Goal: Information Seeking & Learning: Learn about a topic

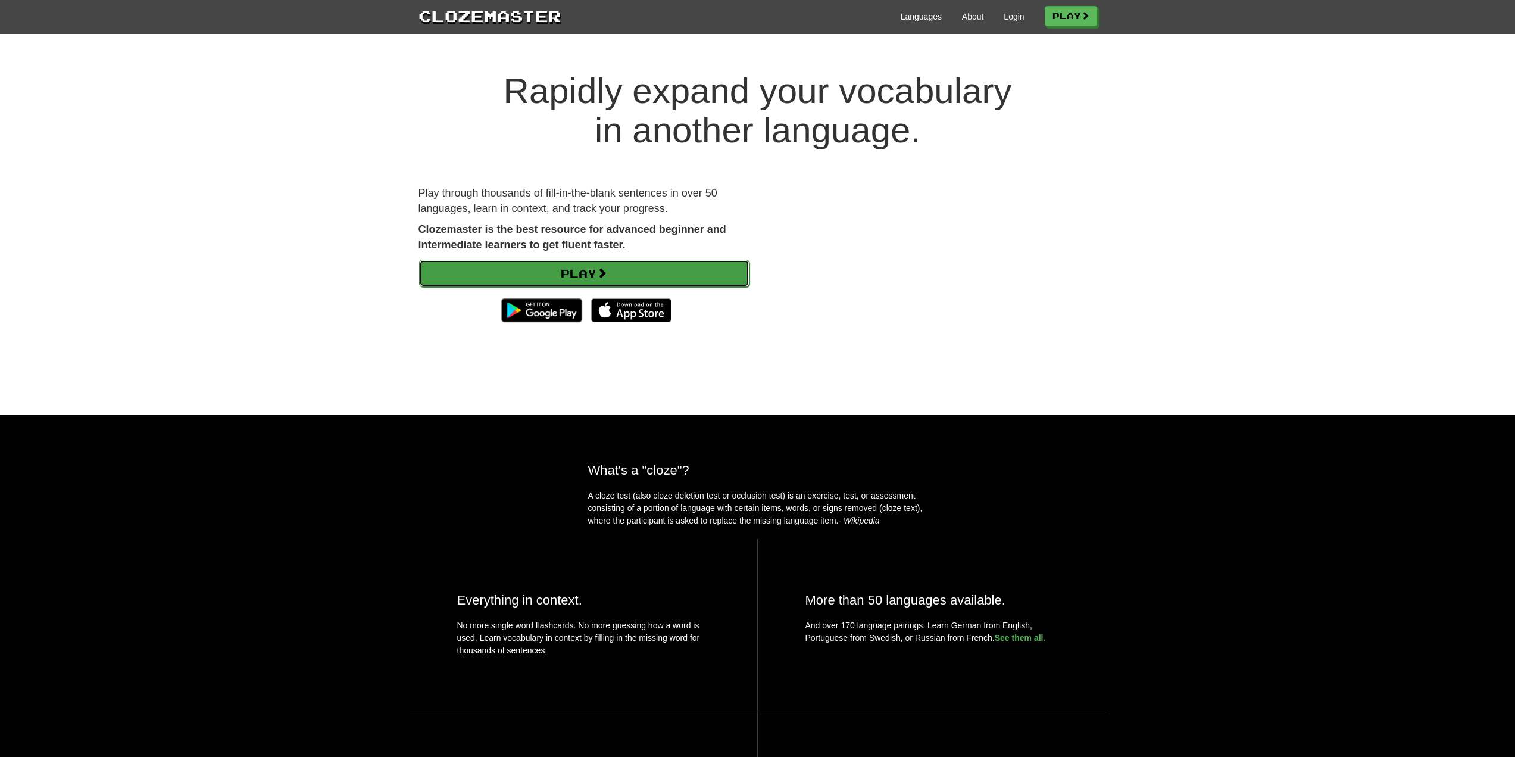
click at [667, 266] on link "Play" at bounding box center [584, 273] width 330 height 27
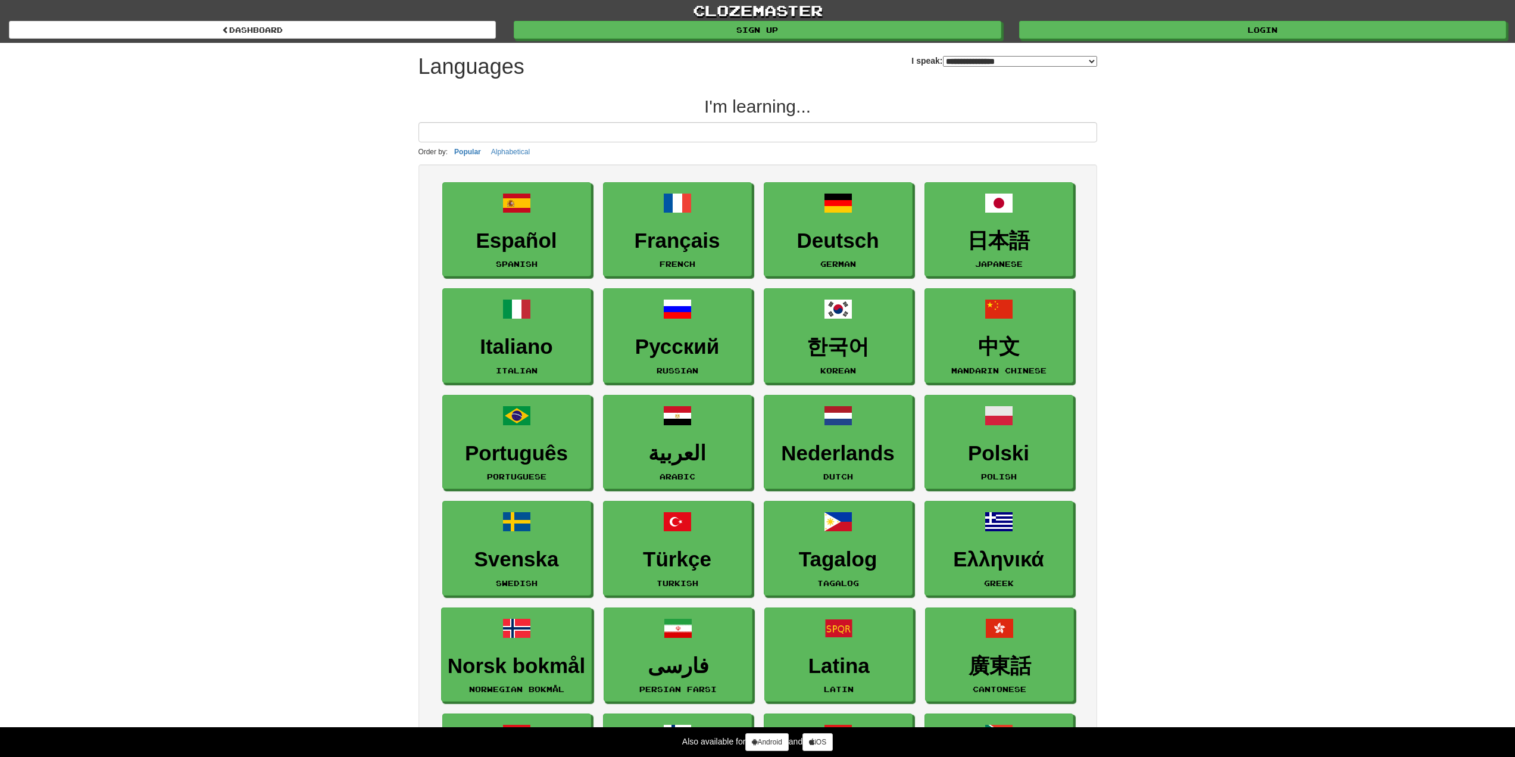
select select "*******"
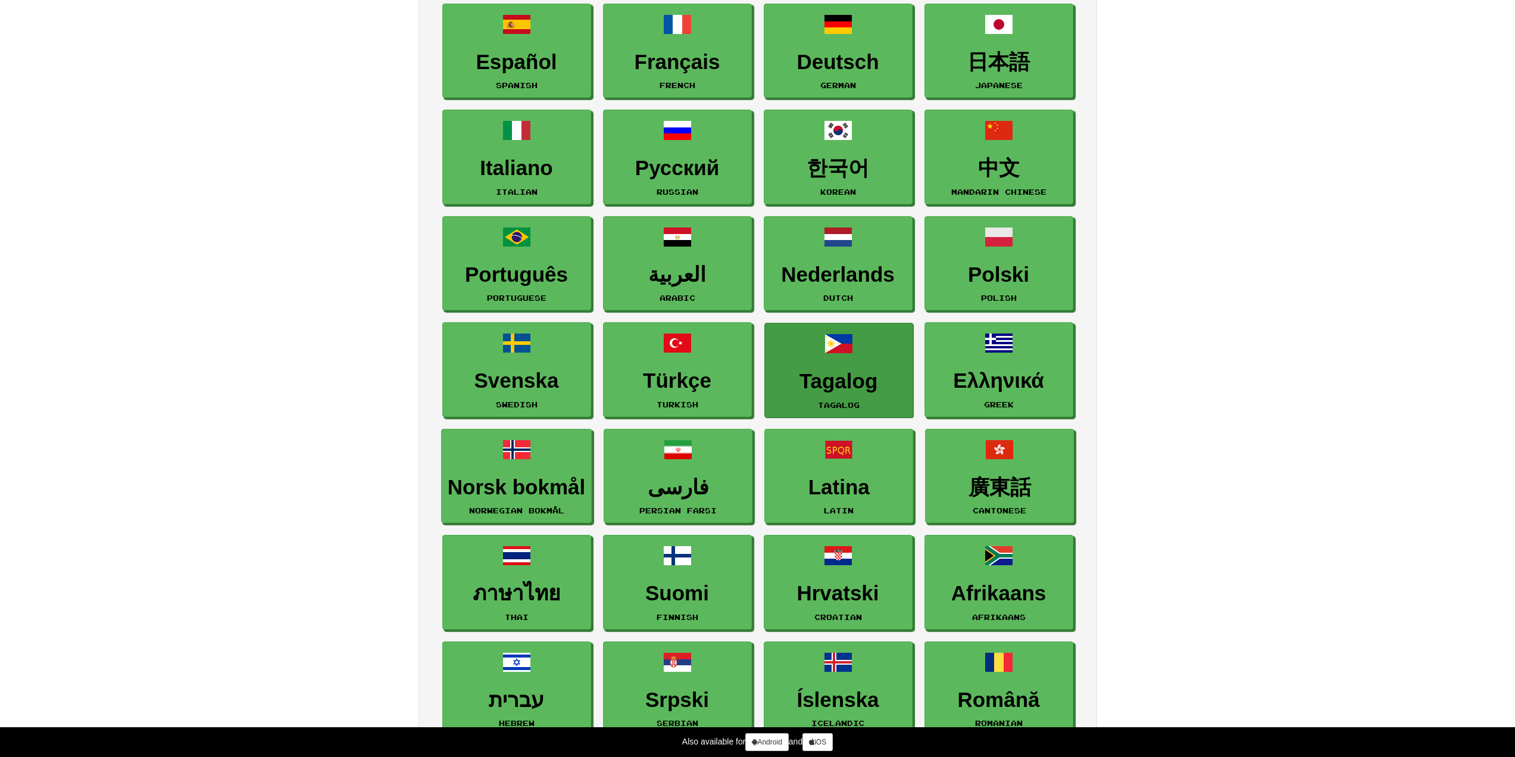
scroll to position [127, 0]
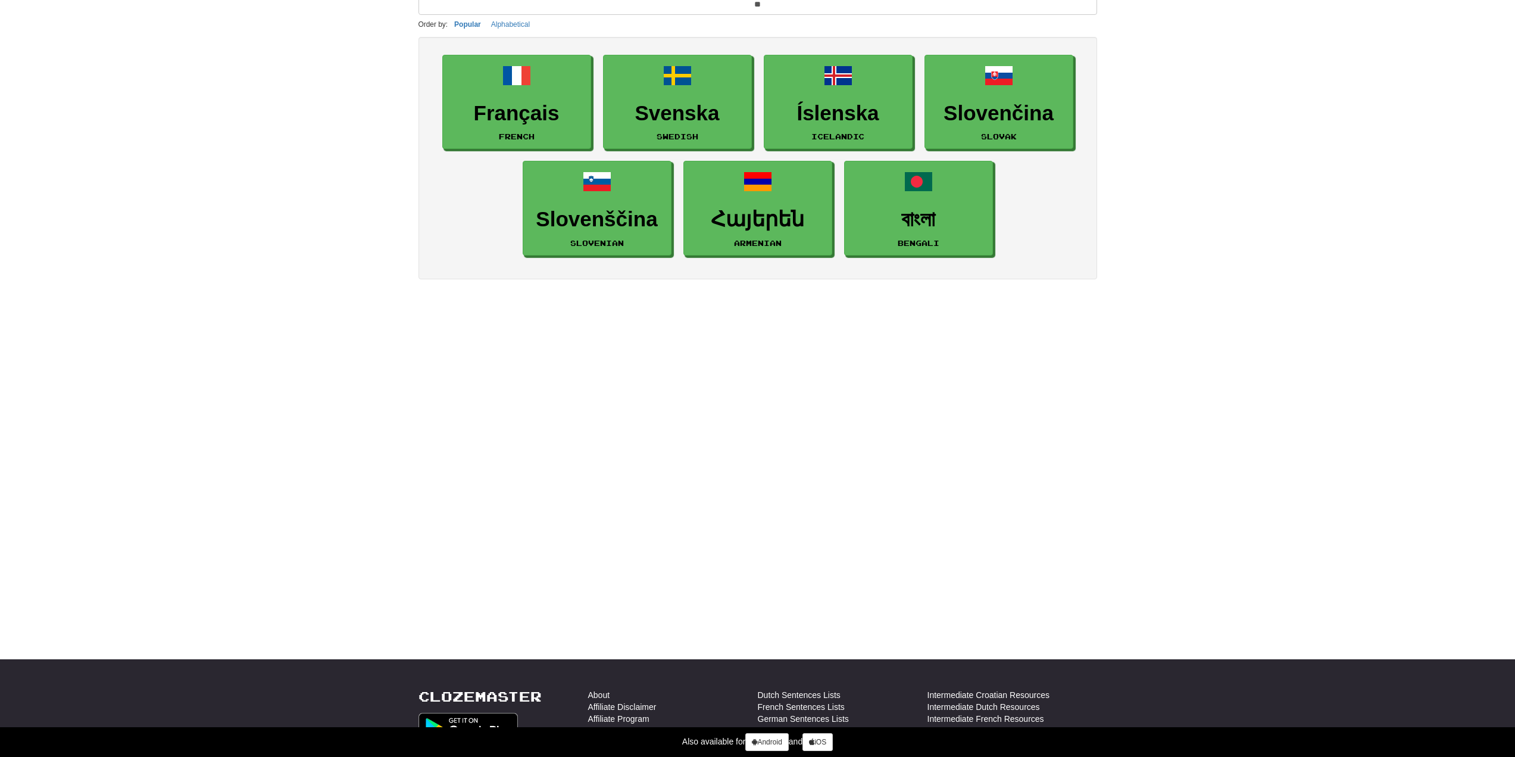
type input "***"
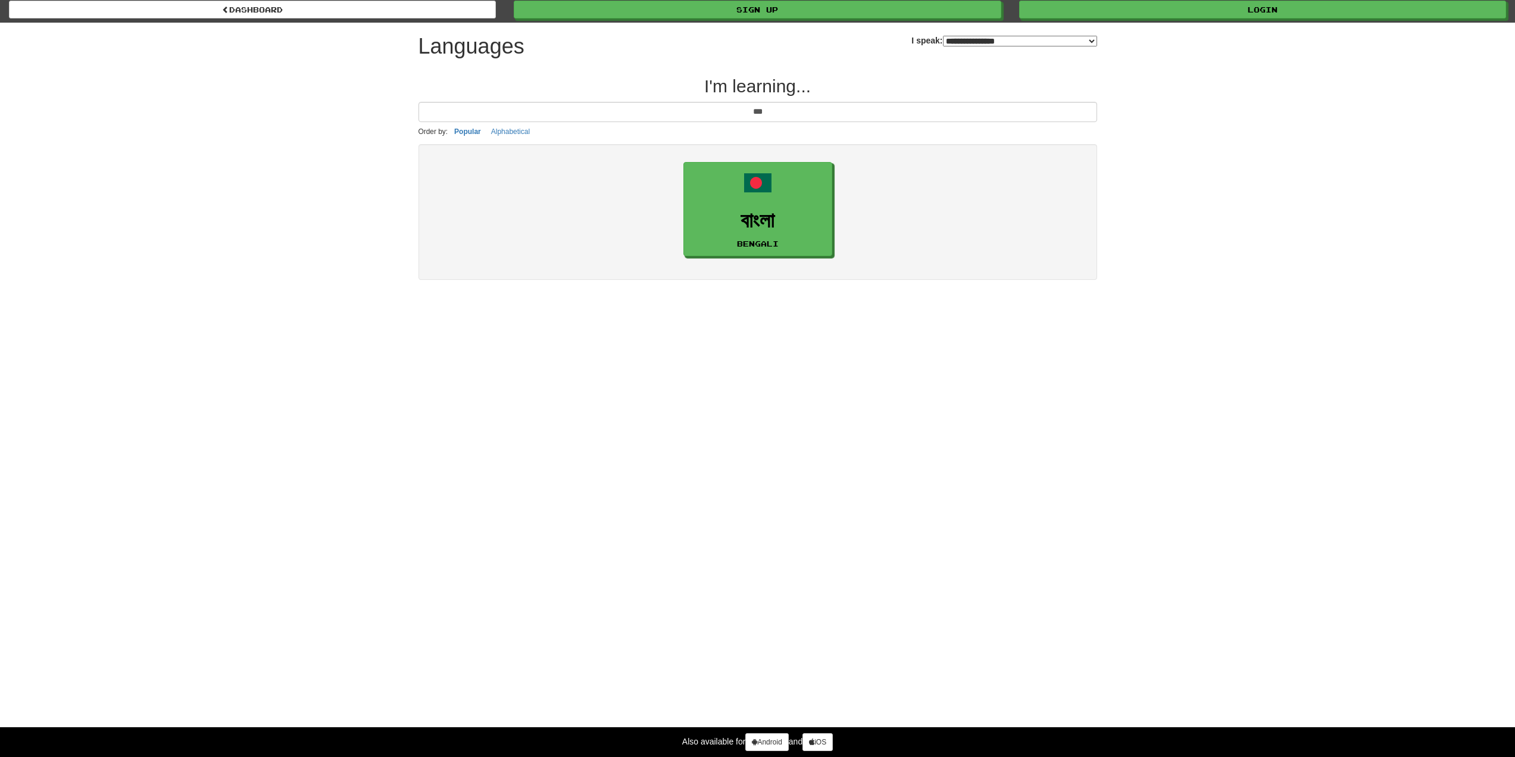
scroll to position [0, 0]
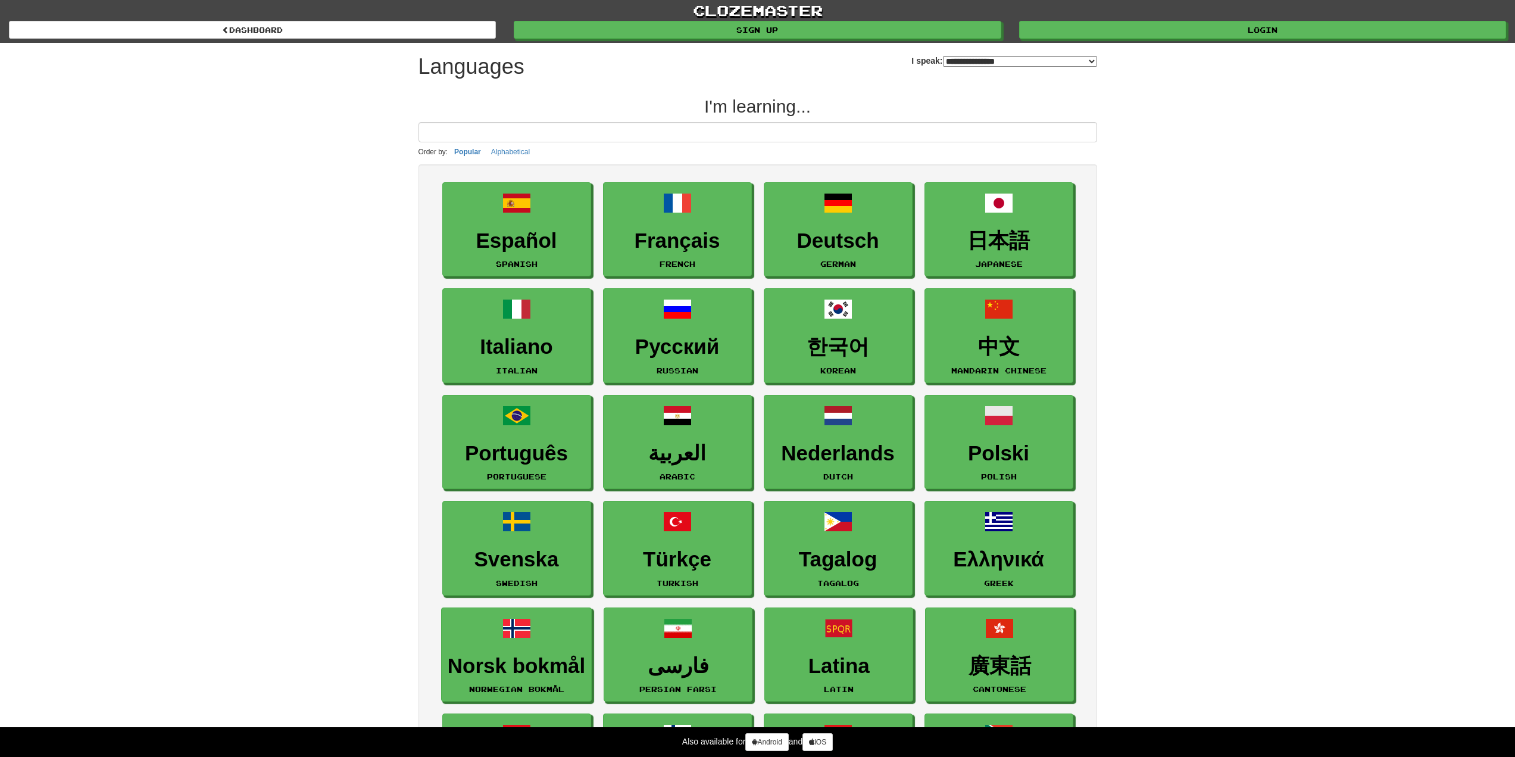
click at [952, 62] on select "**********" at bounding box center [1020, 61] width 154 height 11
select select "******"
click at [943, 56] on select "**********" at bounding box center [1020, 61] width 154 height 11
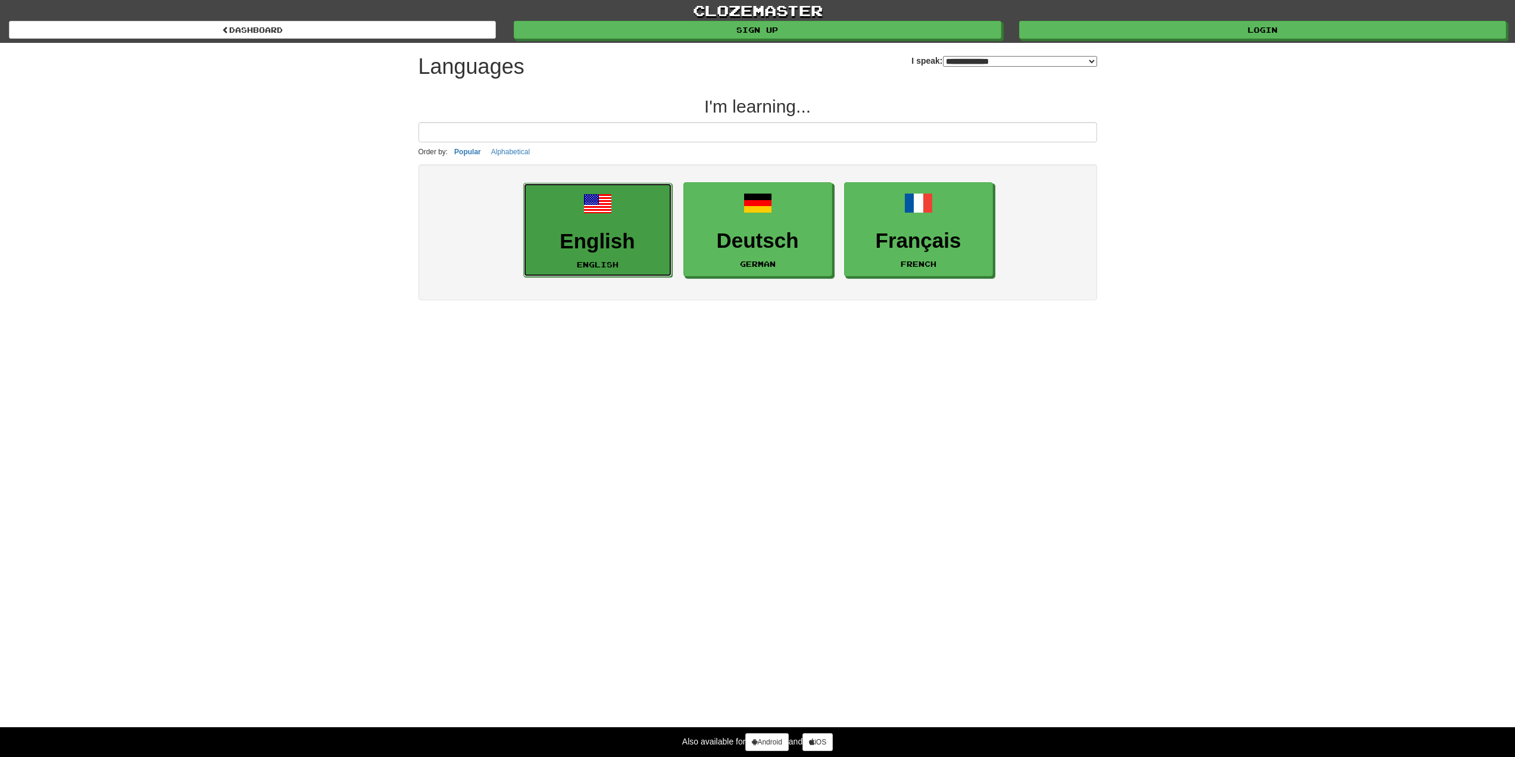
click at [605, 214] on span at bounding box center [597, 203] width 29 height 29
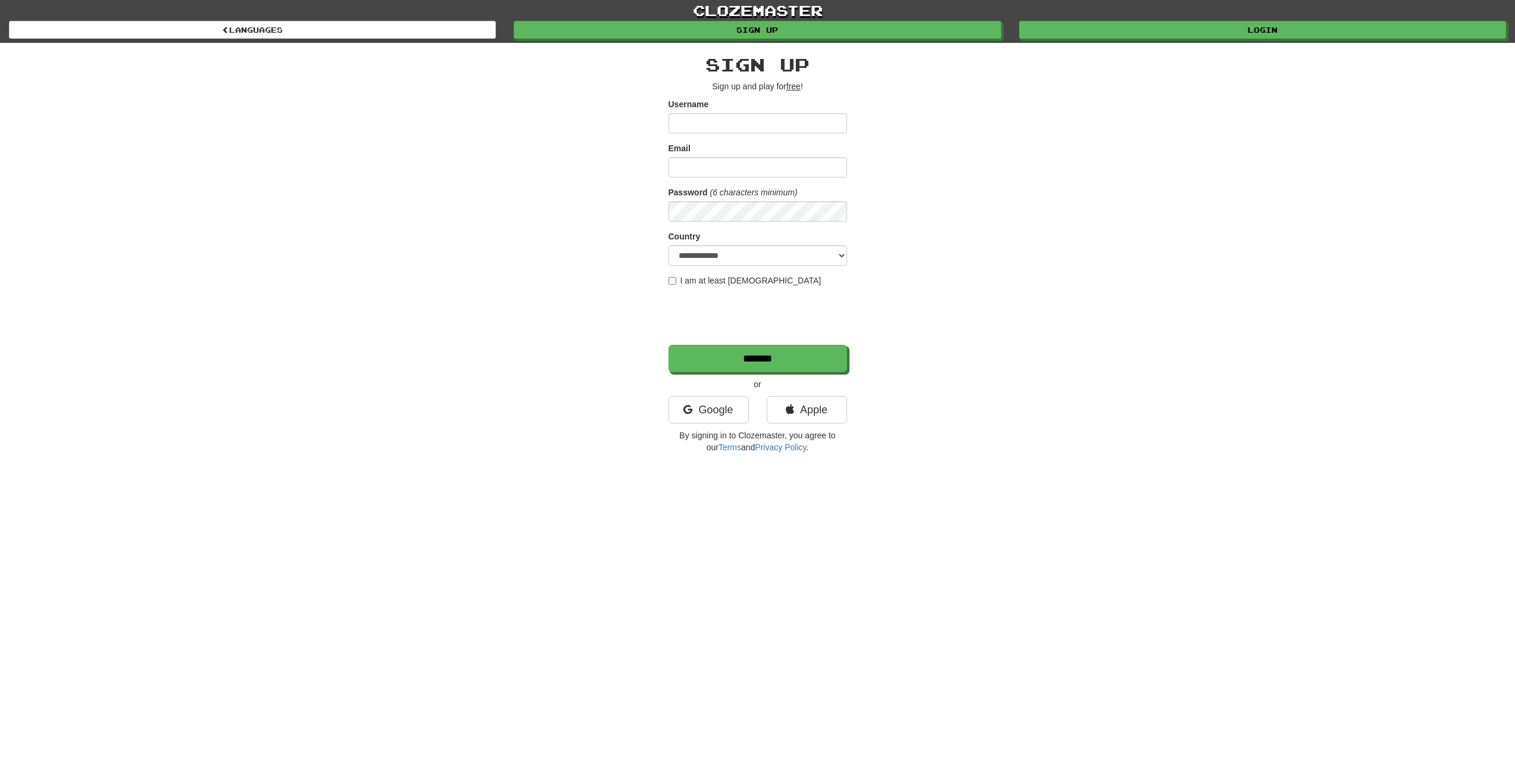
click at [720, 126] on input "Username" at bounding box center [758, 123] width 179 height 20
type input "*********"
type input "**********"
select select "**"
click at [680, 280] on label "I am at least 16 years old" at bounding box center [745, 280] width 153 height 12
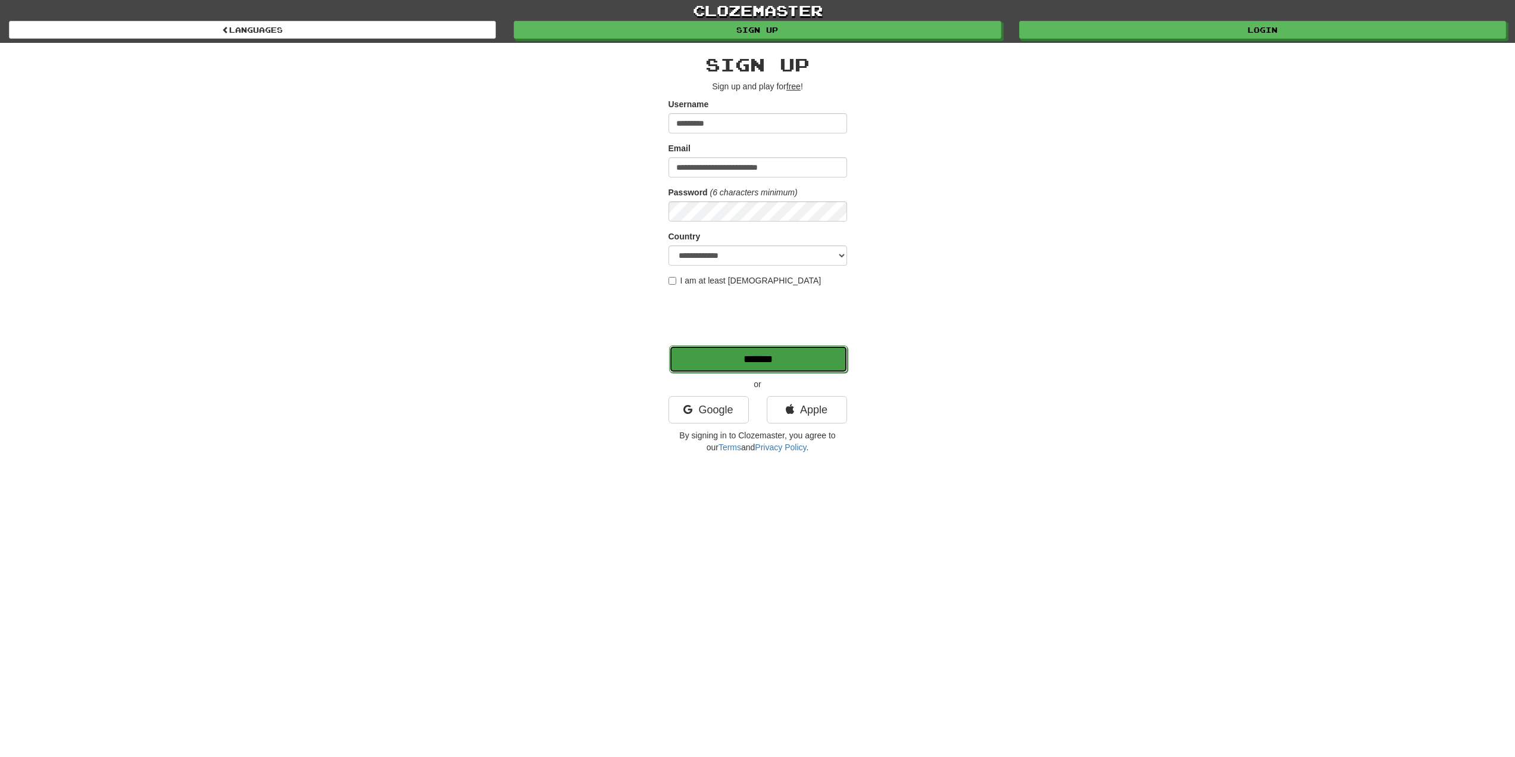
click at [780, 366] on input "*******" at bounding box center [758, 358] width 179 height 27
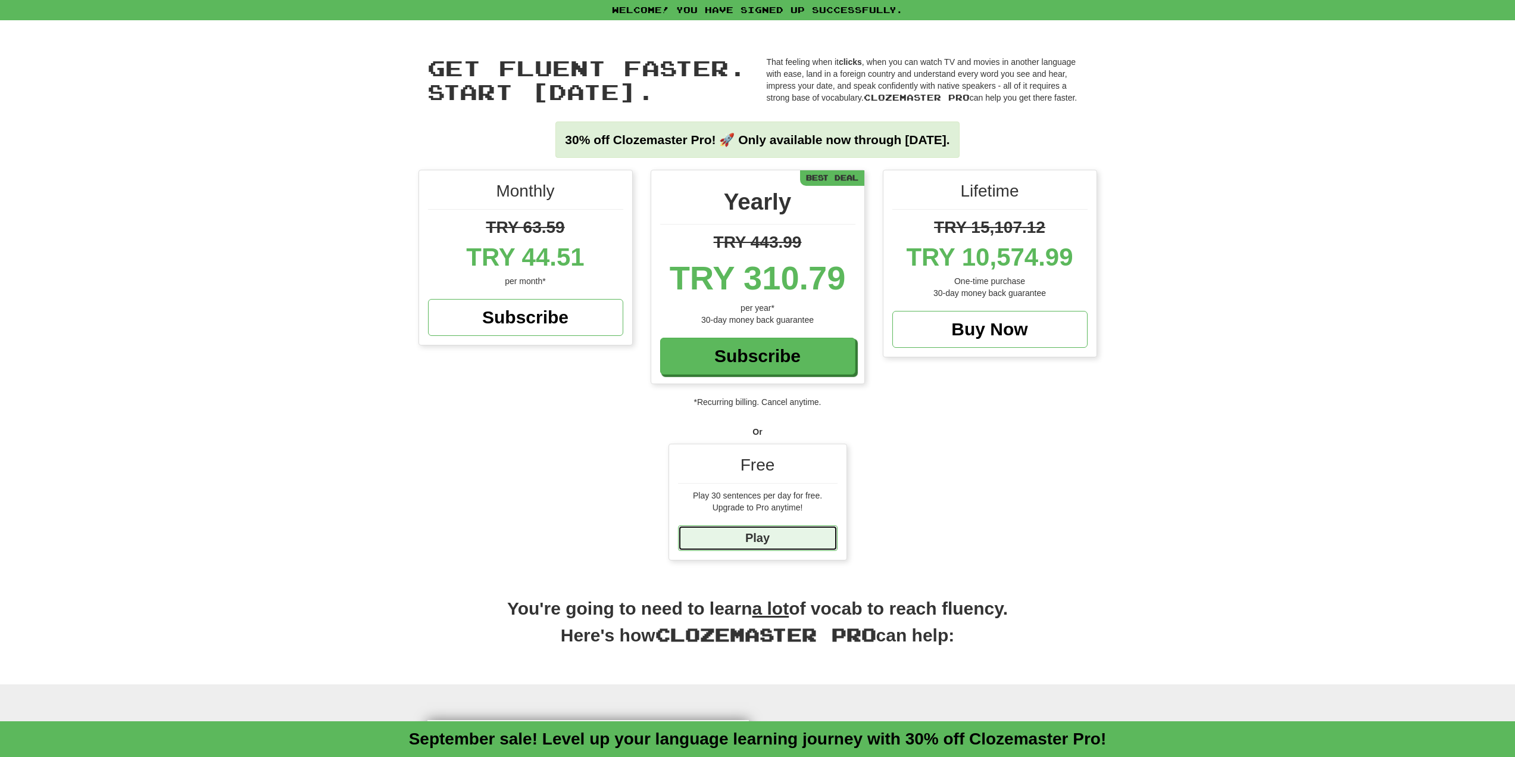
click at [798, 533] on link "Play" at bounding box center [758, 538] width 160 height 26
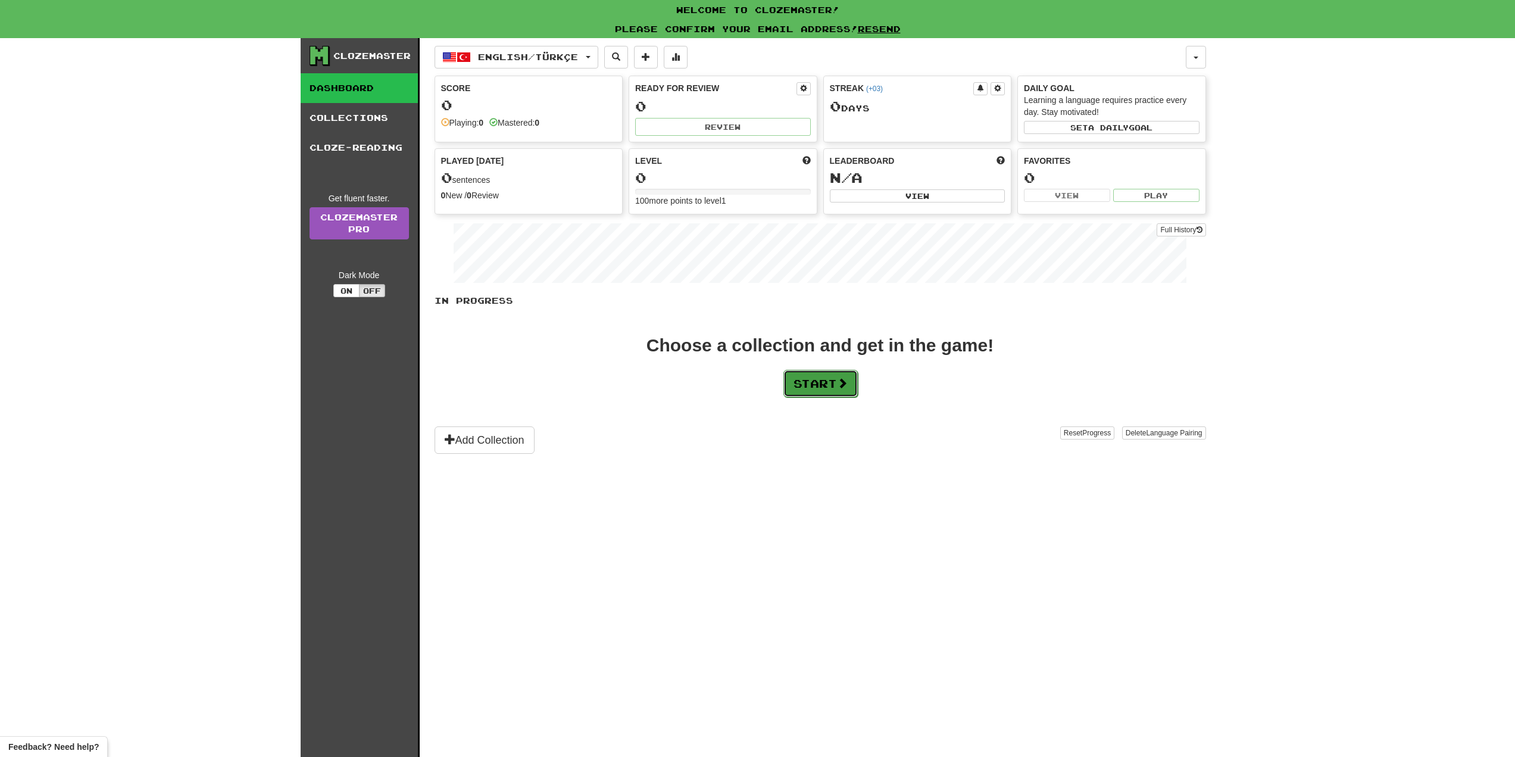
click at [835, 382] on button "Start" at bounding box center [820, 383] width 74 height 27
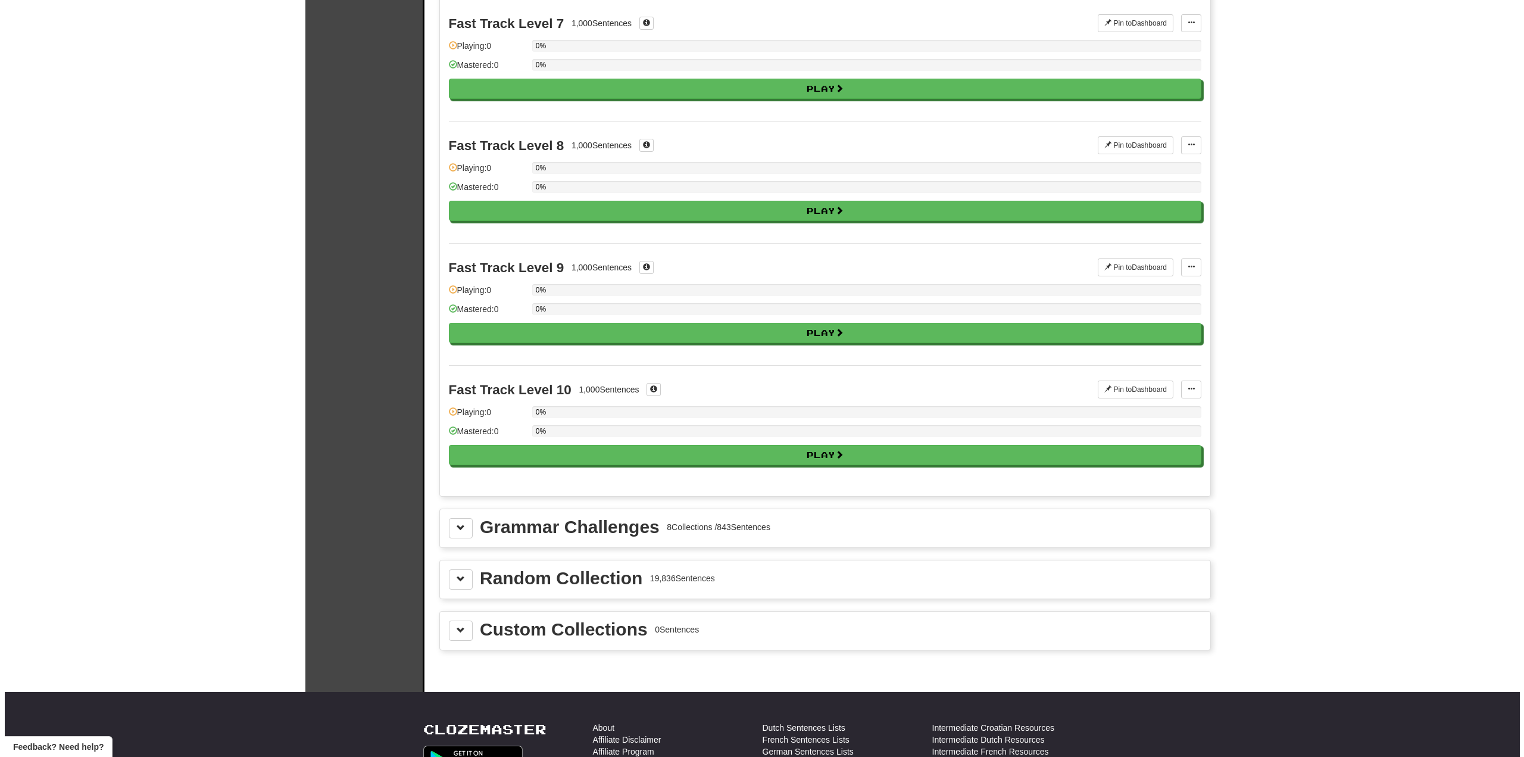
scroll to position [893, 0]
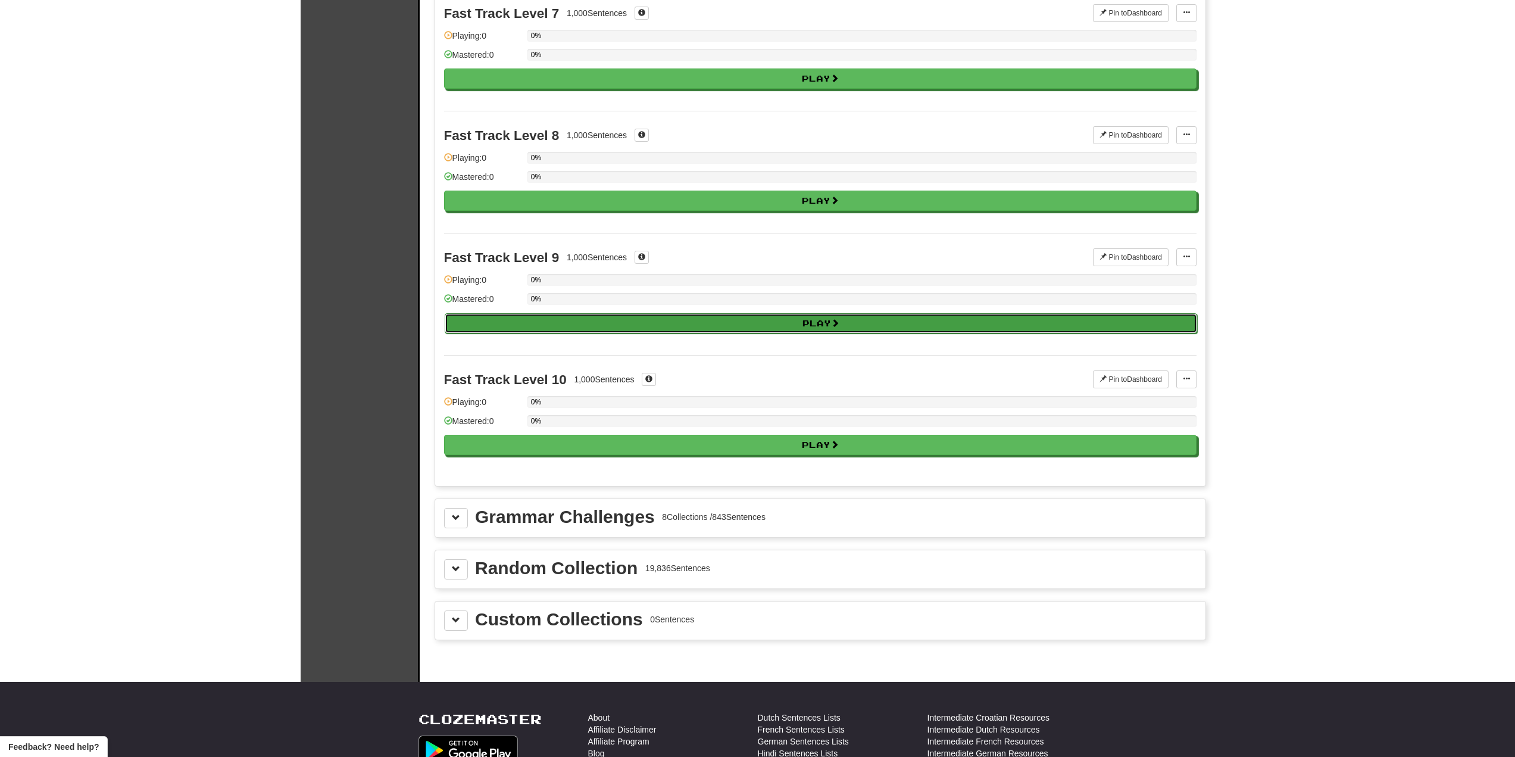
click at [837, 326] on span at bounding box center [835, 322] width 8 height 8
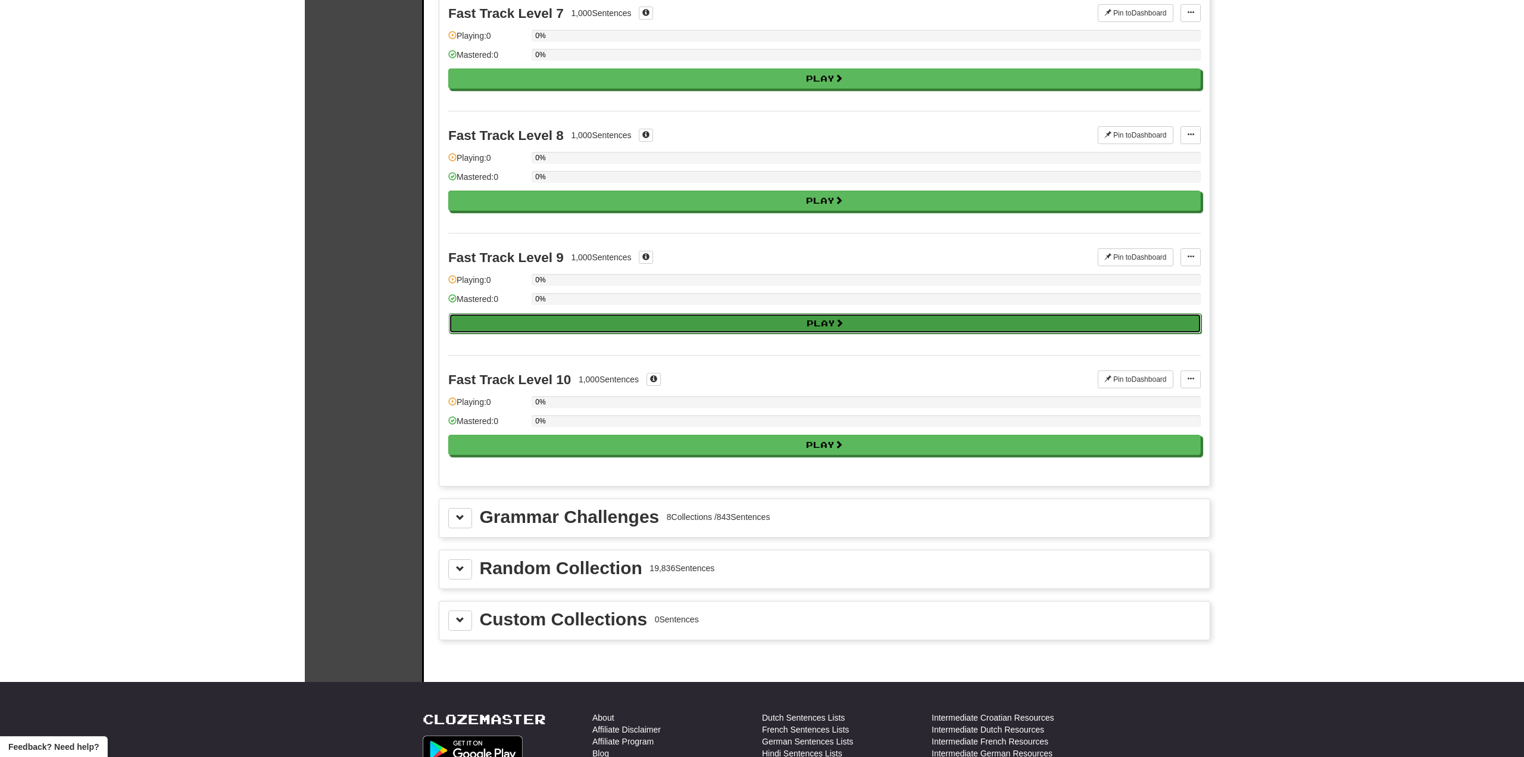
select select "**"
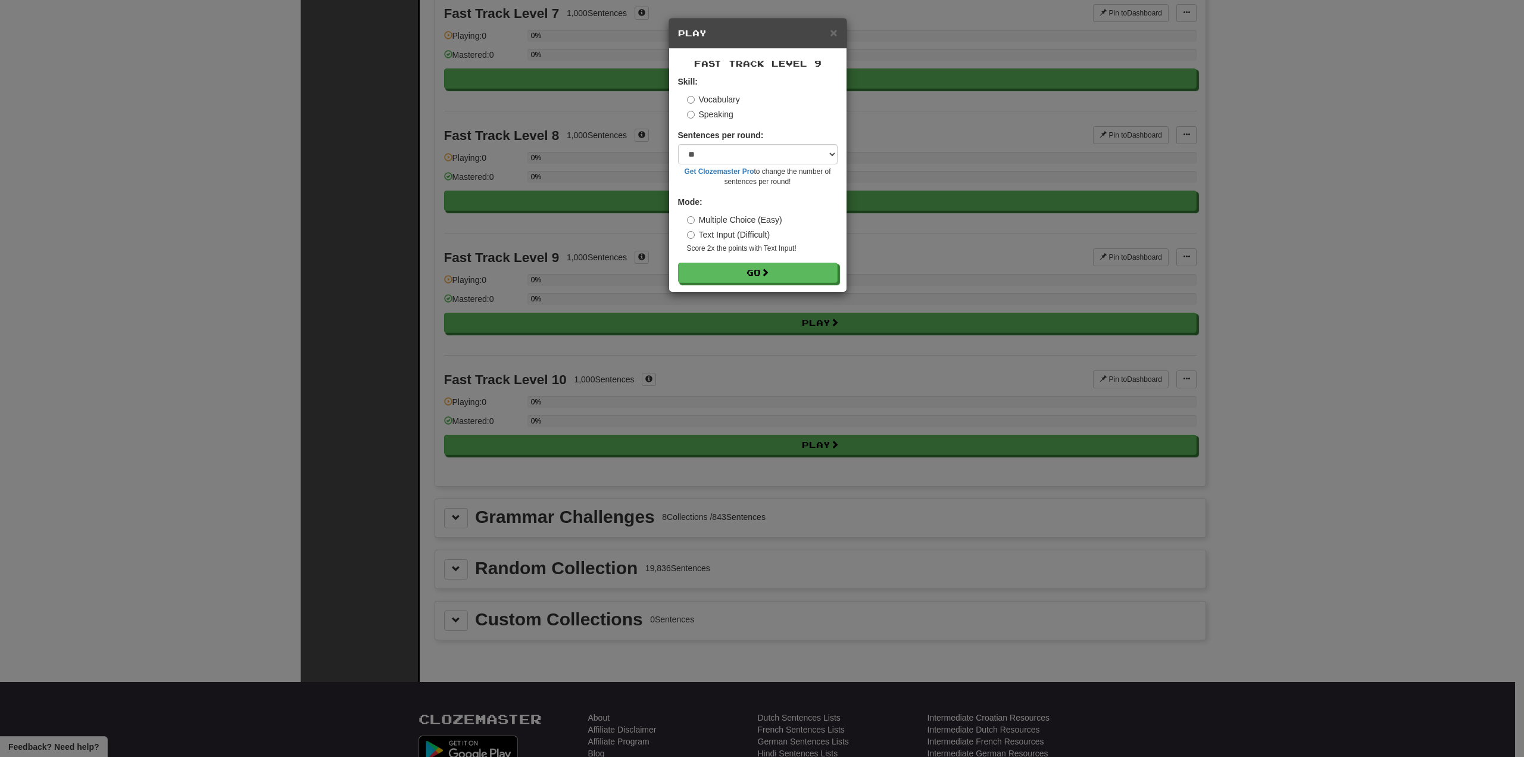
click at [710, 117] on label "Speaking" at bounding box center [710, 114] width 46 height 12
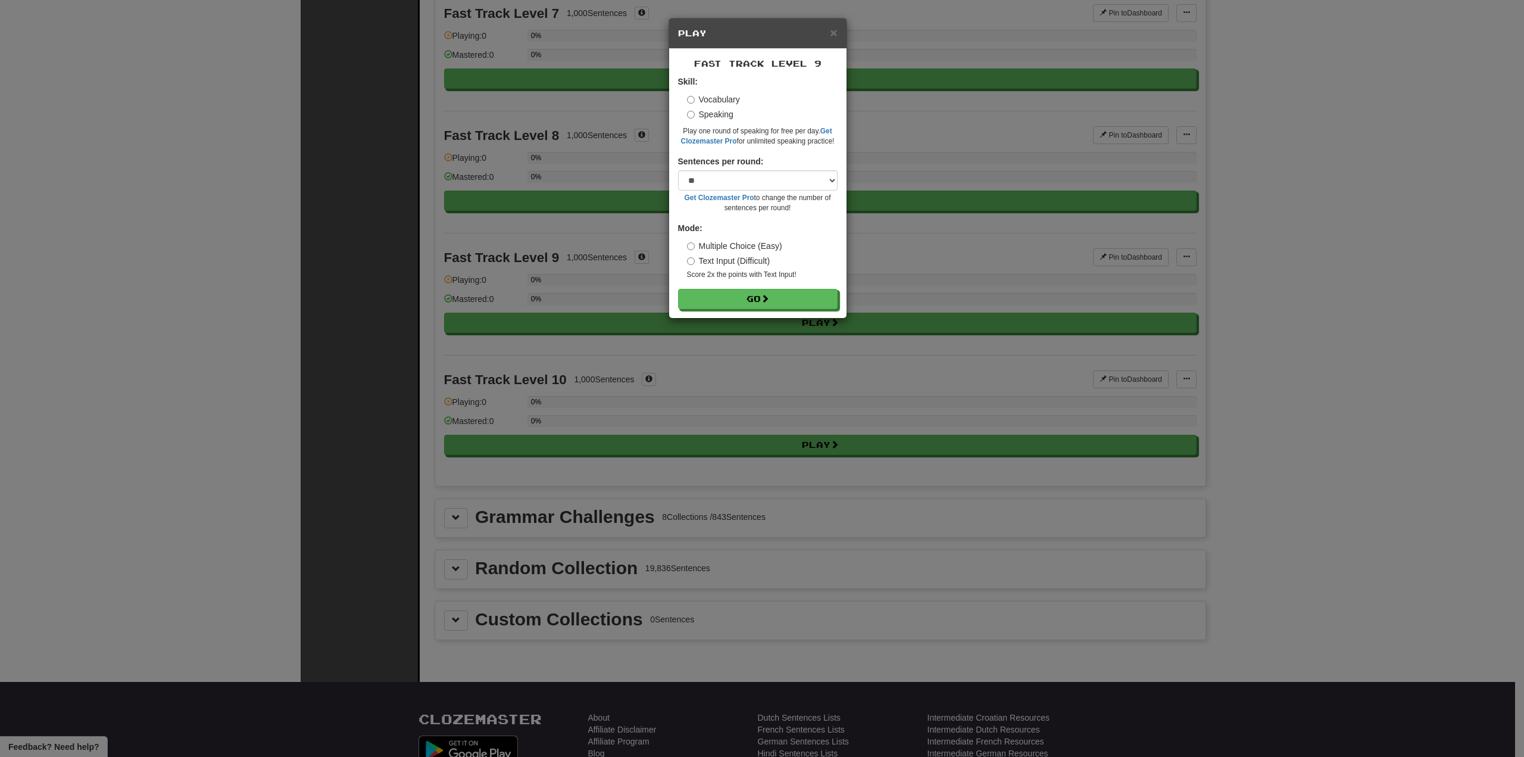
click at [714, 93] on div "Skill: Vocabulary Speaking Play one round of speaking for free per day. Get Clo…" at bounding box center [758, 111] width 160 height 71
click at [716, 96] on label "Vocabulary" at bounding box center [713, 99] width 53 height 12
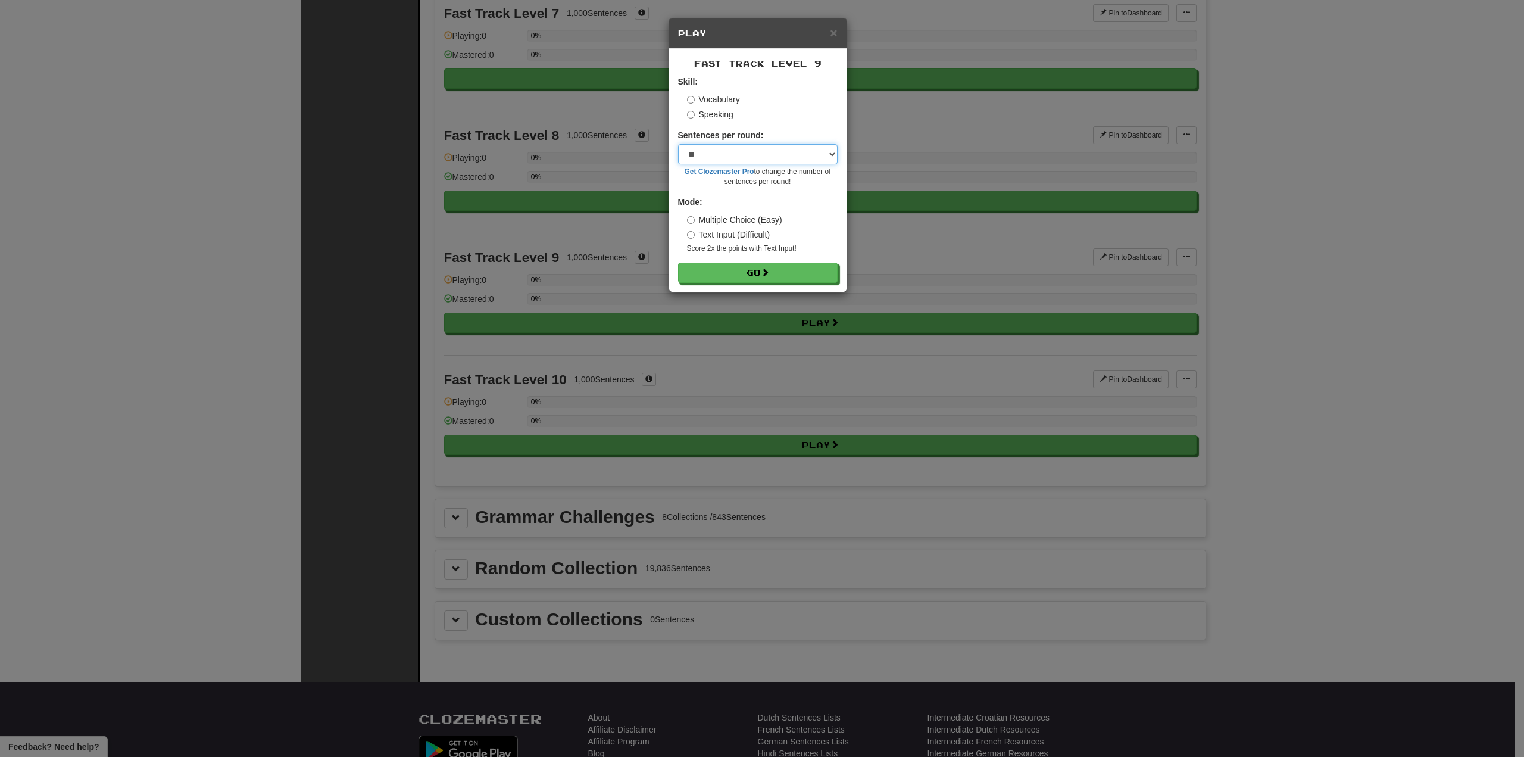
click at [744, 157] on select "* ** ** ** ** ** *** ********" at bounding box center [758, 154] width 160 height 20
click at [758, 157] on select "* ** ** ** ** ** *** ********" at bounding box center [758, 154] width 160 height 20
click at [770, 277] on span at bounding box center [765, 272] width 8 height 8
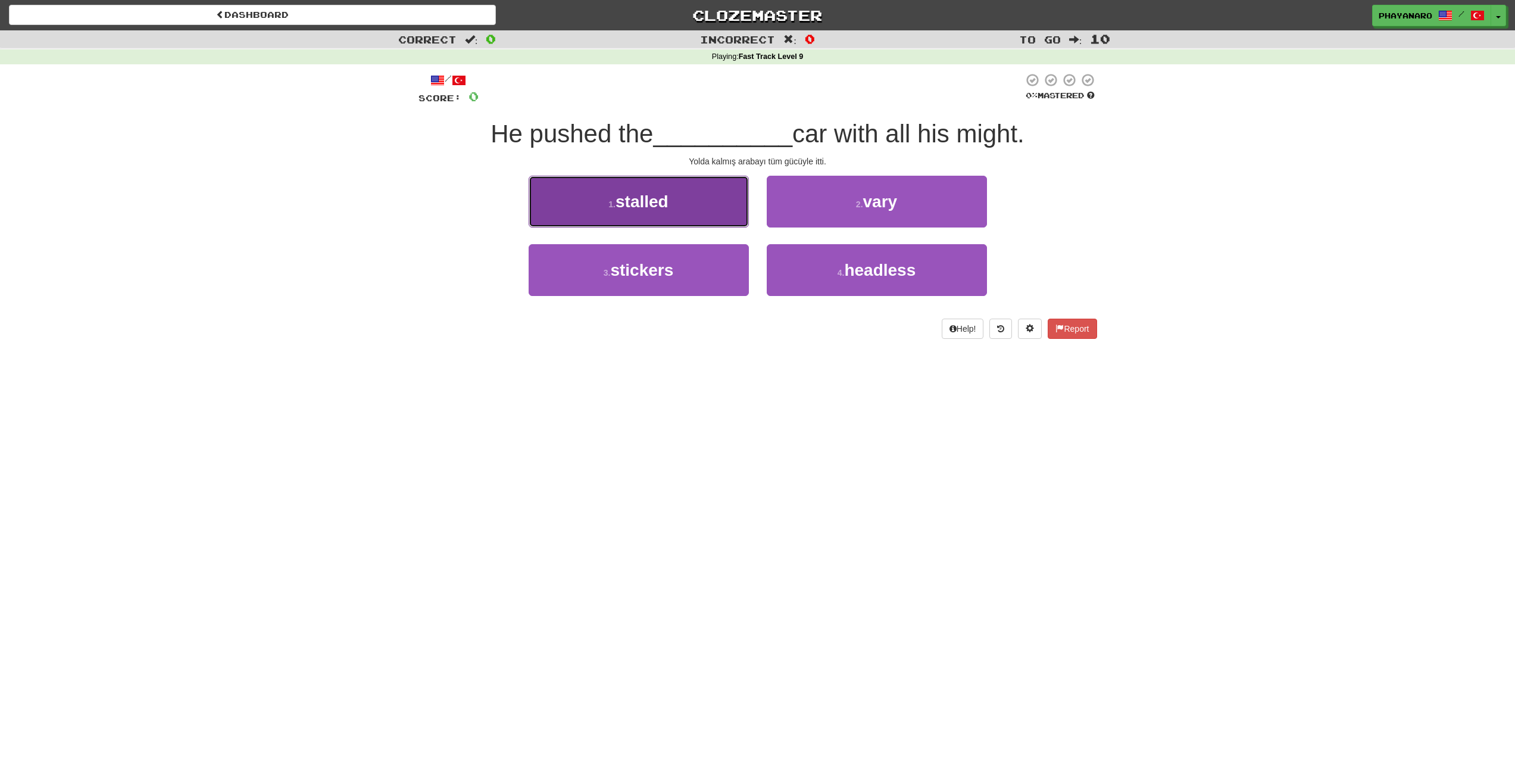
click at [703, 216] on button "1 . stalled" at bounding box center [639, 202] width 220 height 52
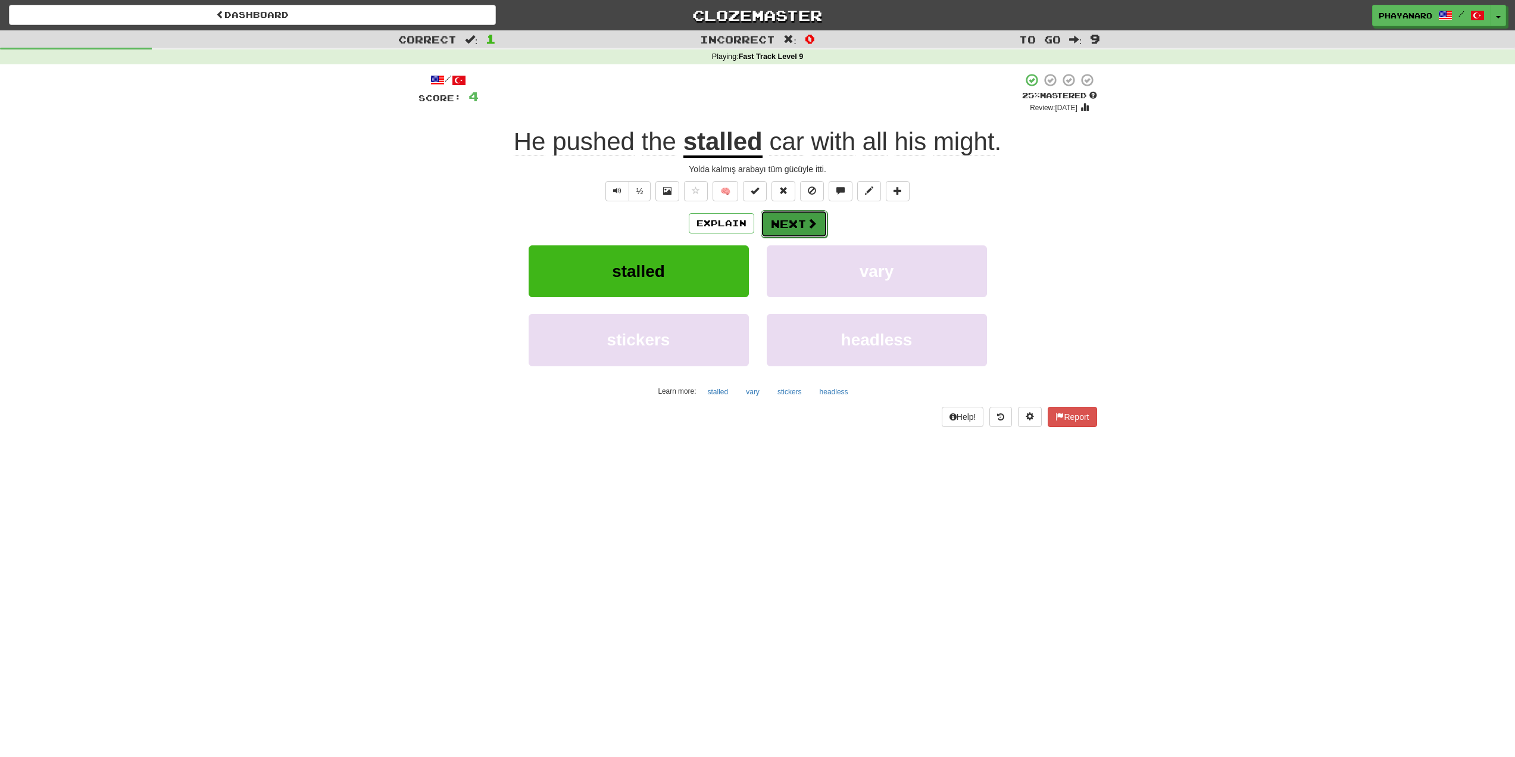
click at [808, 227] on span at bounding box center [812, 223] width 11 height 11
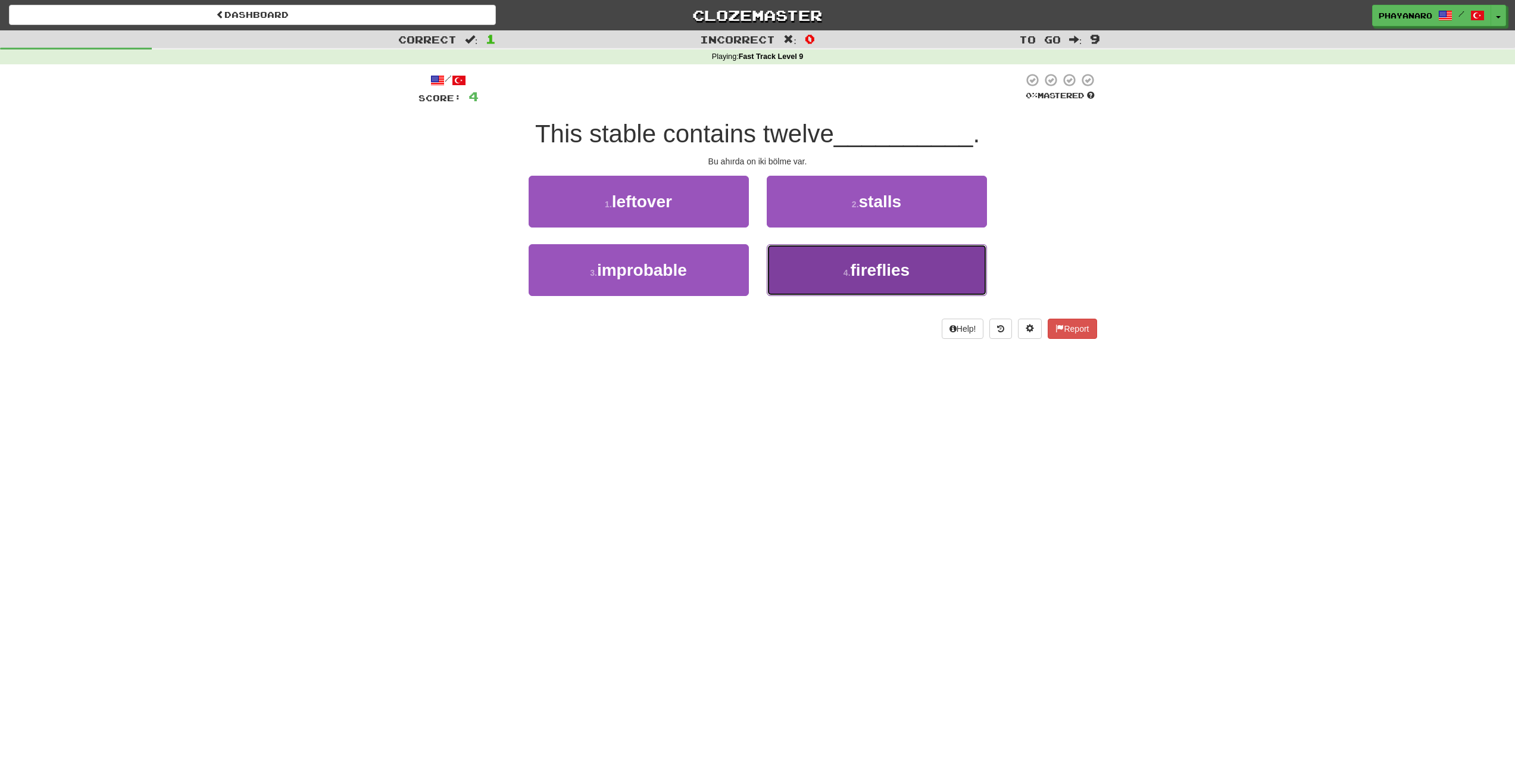
click at [882, 264] on span "fireflies" at bounding box center [881, 270] width 60 height 18
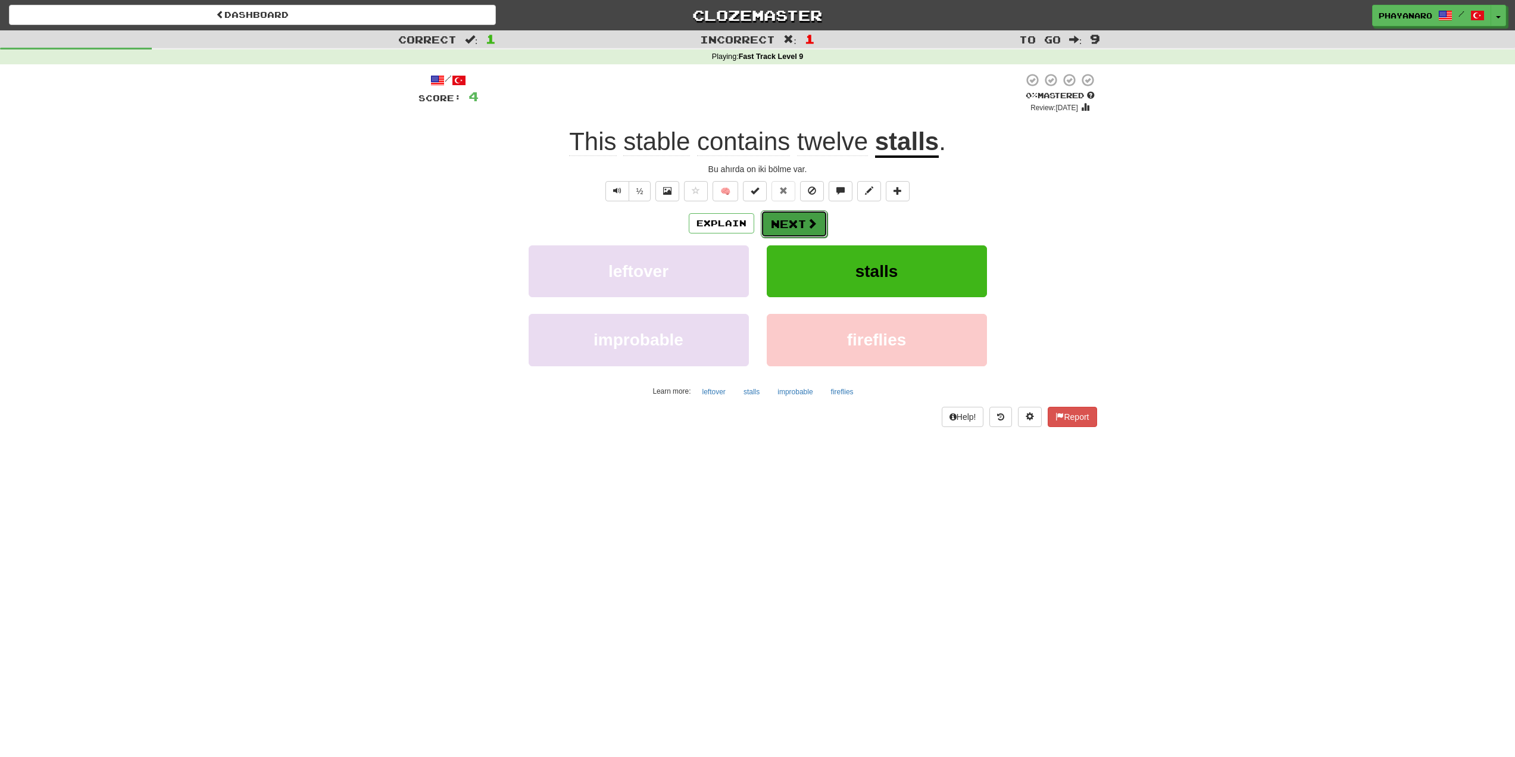
click at [783, 229] on button "Next" at bounding box center [794, 223] width 67 height 27
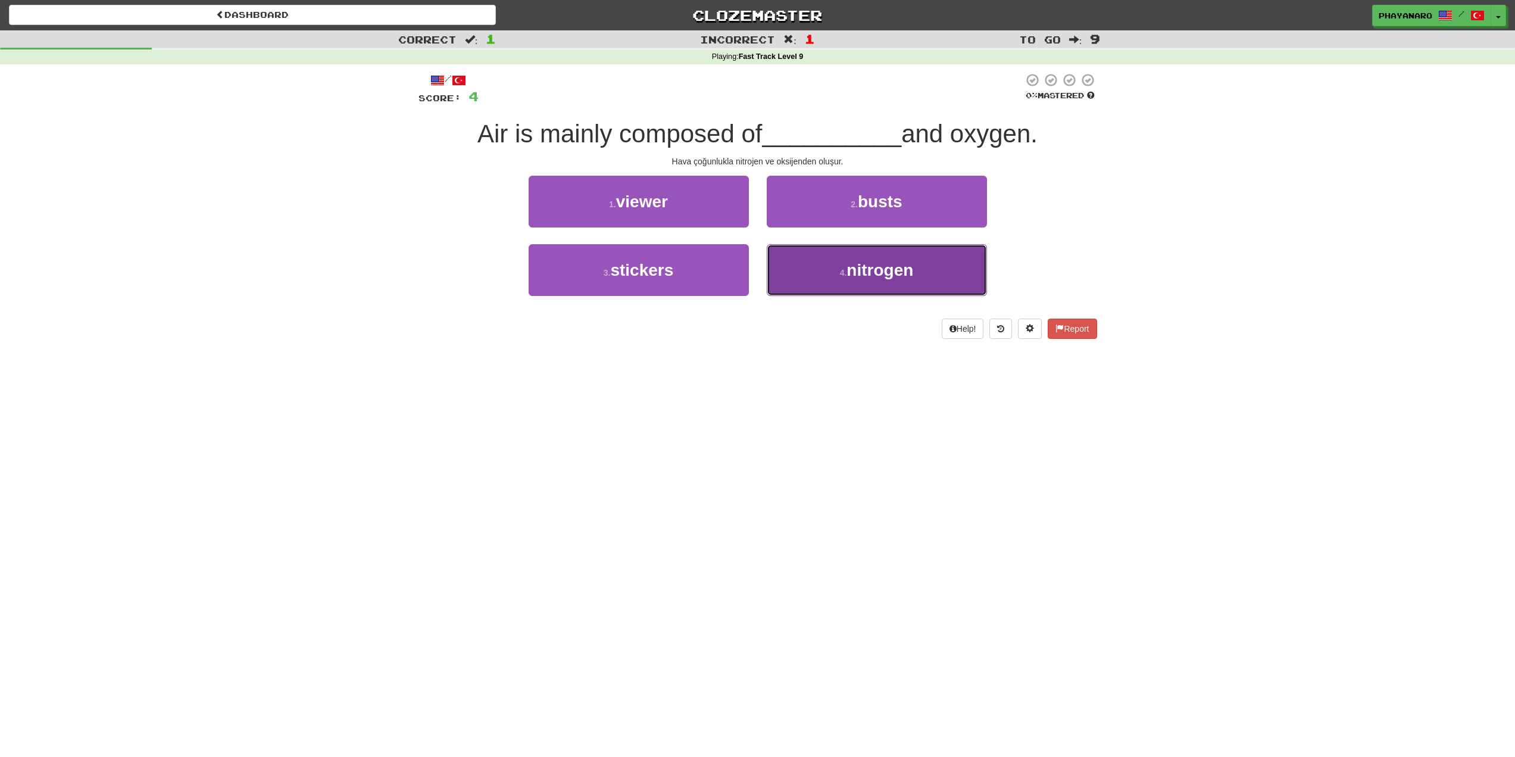
click at [836, 280] on button "4 . nitrogen" at bounding box center [877, 270] width 220 height 52
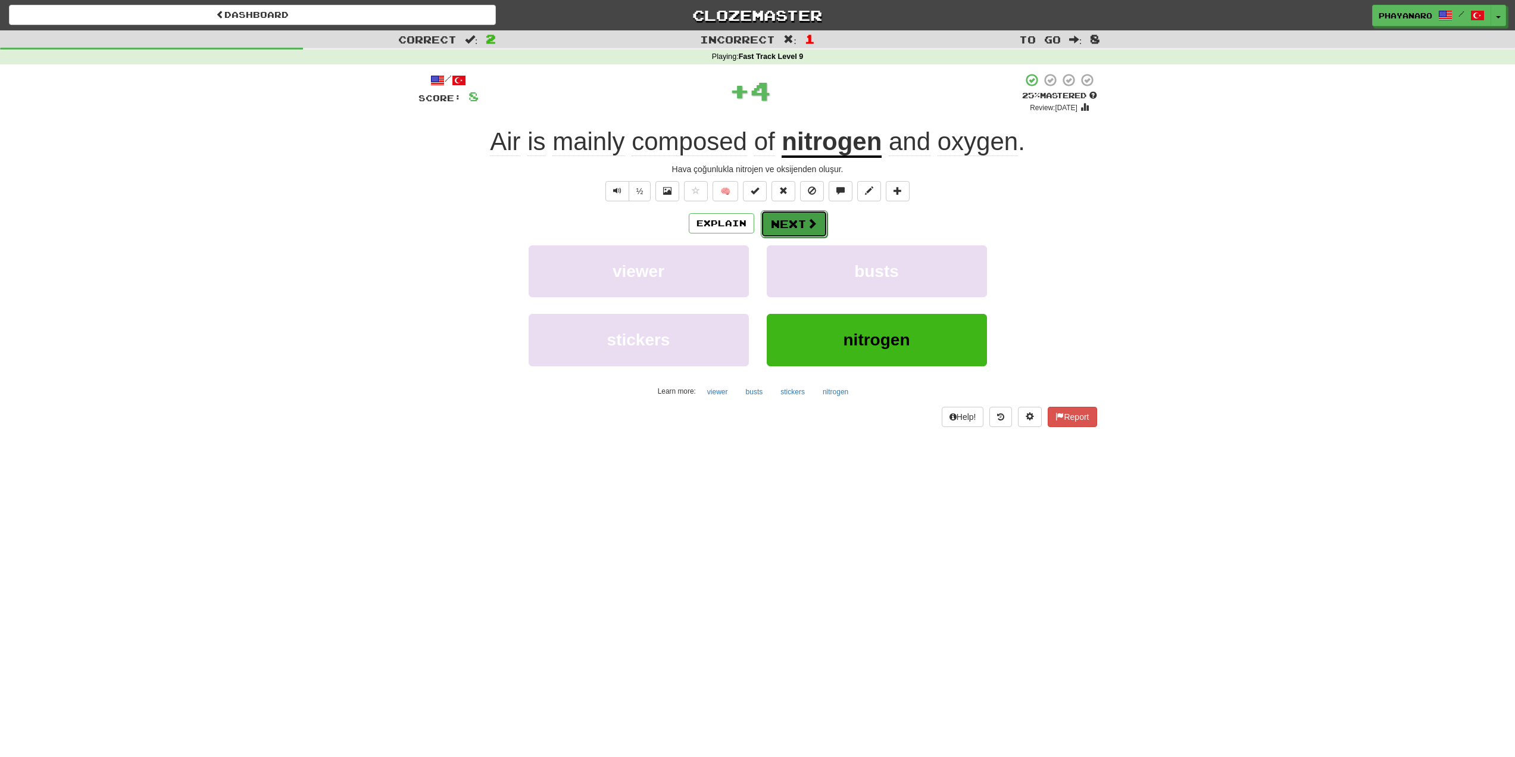
click at [789, 217] on button "Next" at bounding box center [794, 223] width 67 height 27
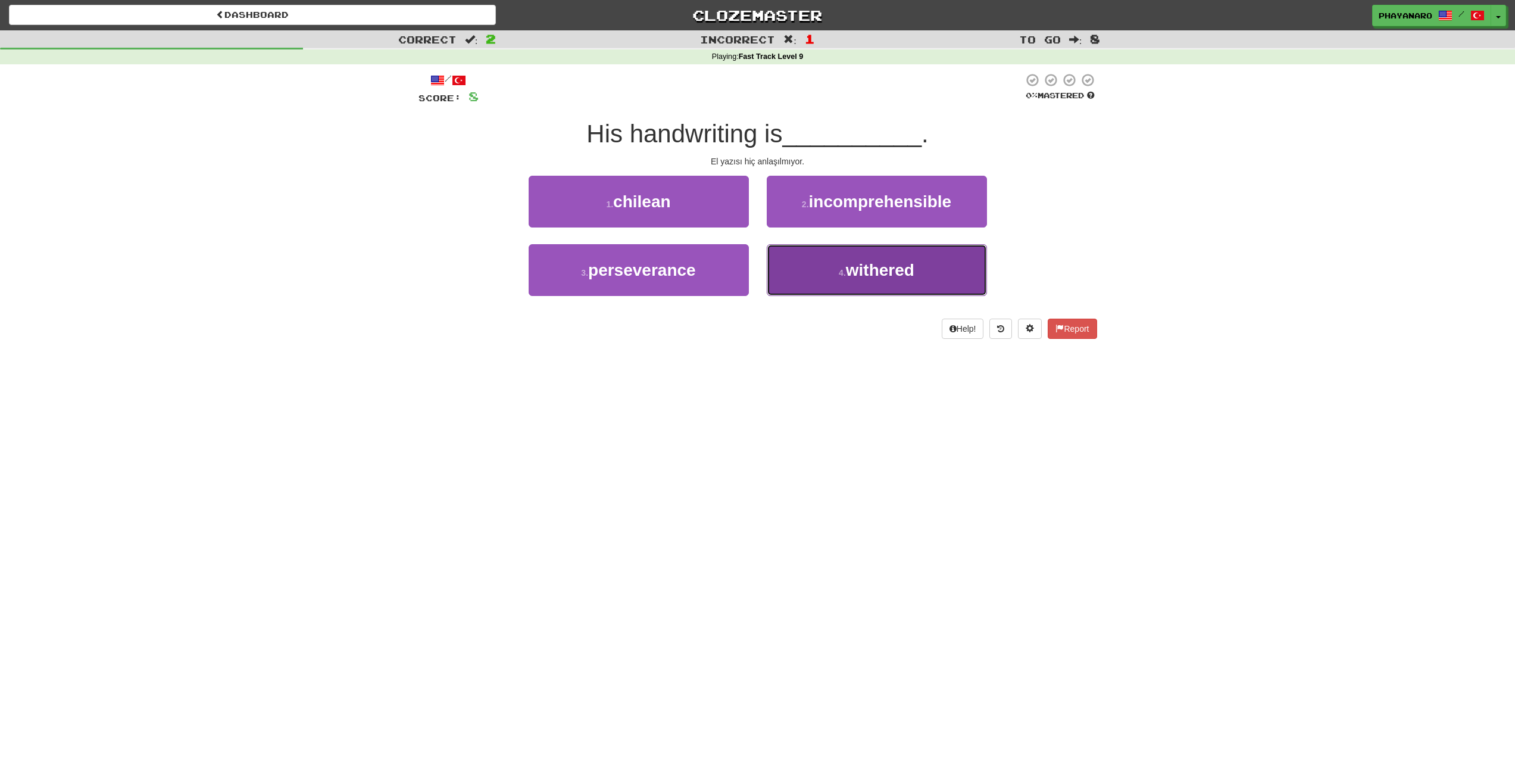
click at [819, 280] on button "4 . withered" at bounding box center [877, 270] width 220 height 52
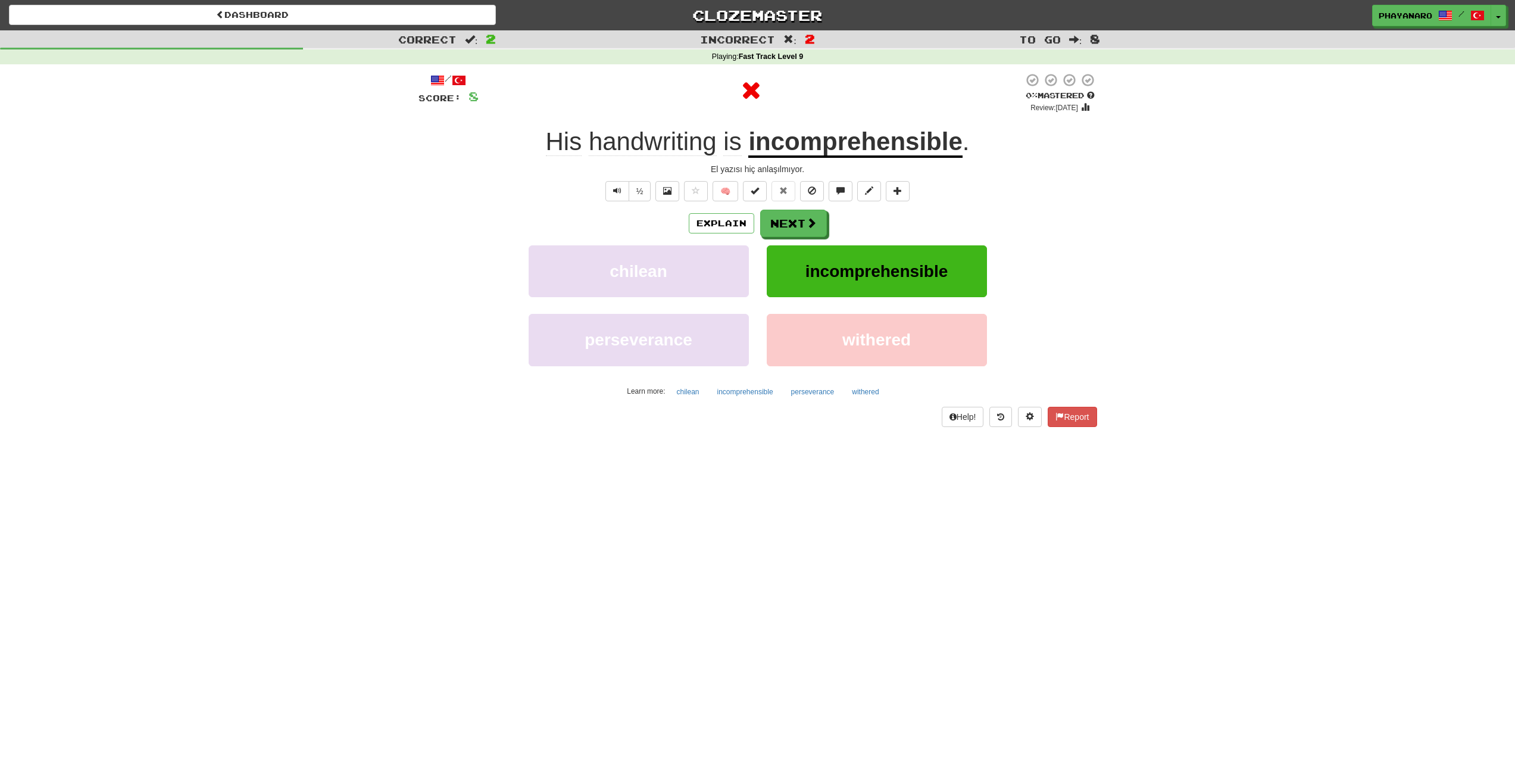
click at [812, 149] on u "incomprehensible" at bounding box center [855, 142] width 214 height 30
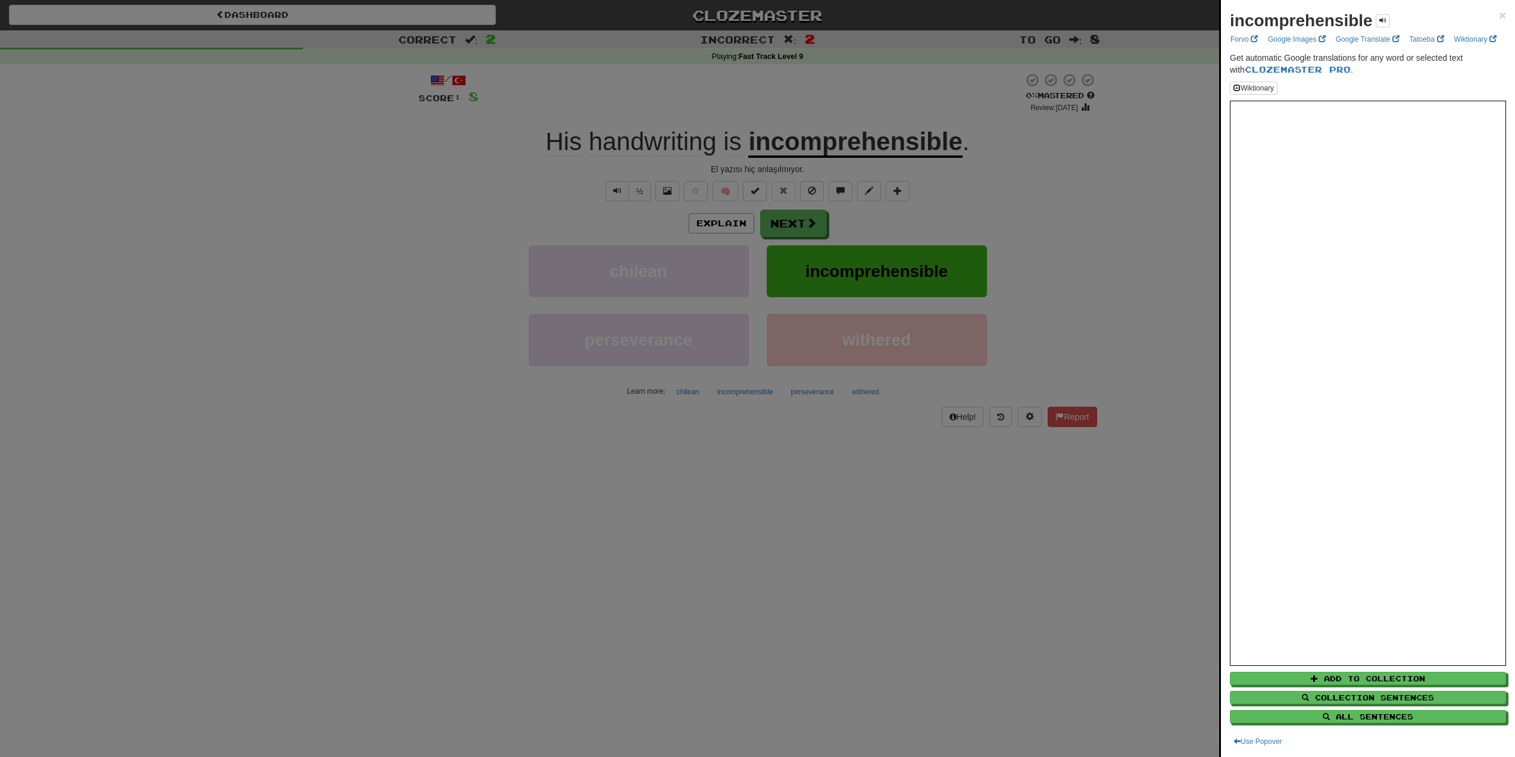
click at [1028, 223] on div at bounding box center [757, 378] width 1515 height 757
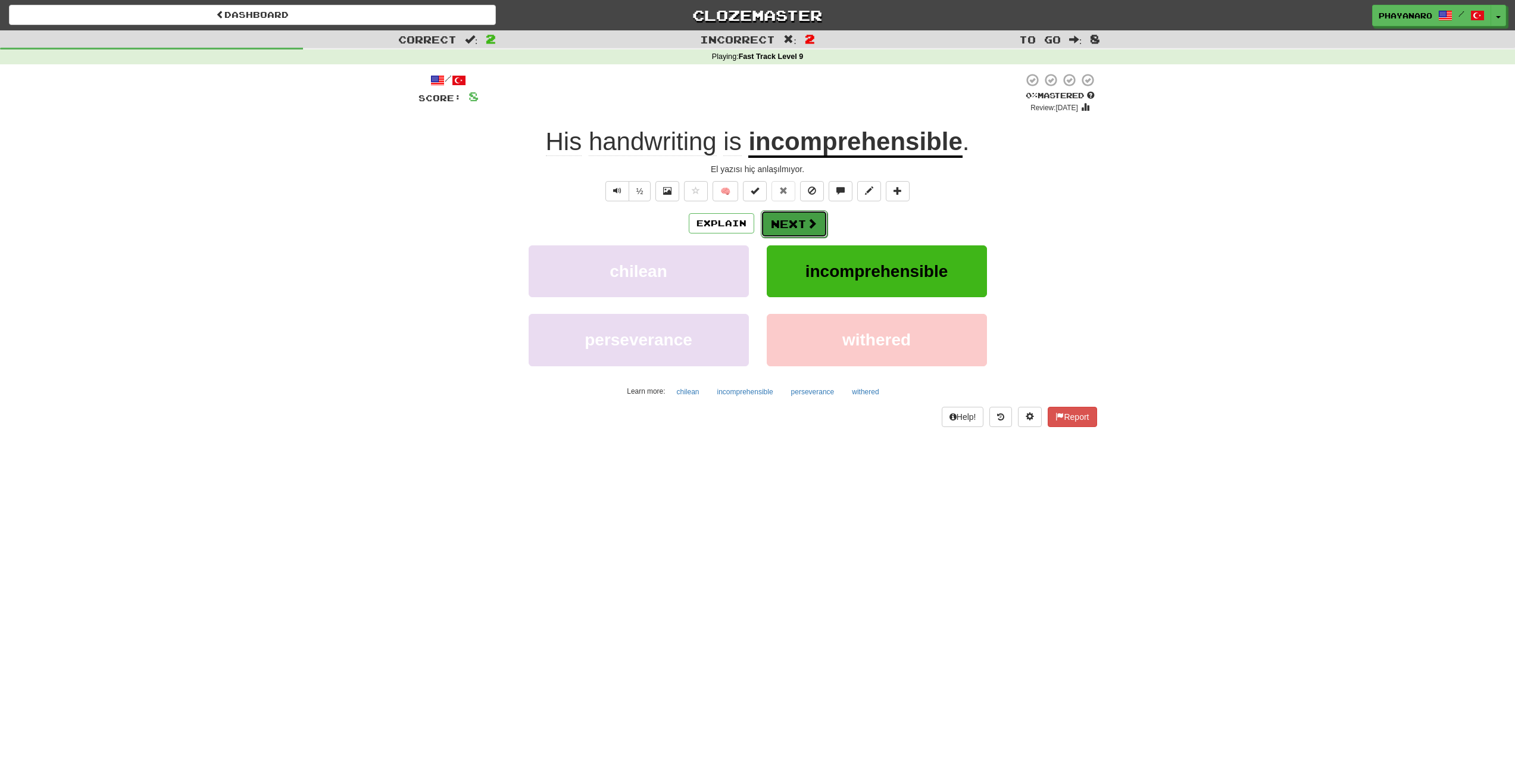
click at [799, 223] on button "Next" at bounding box center [794, 223] width 67 height 27
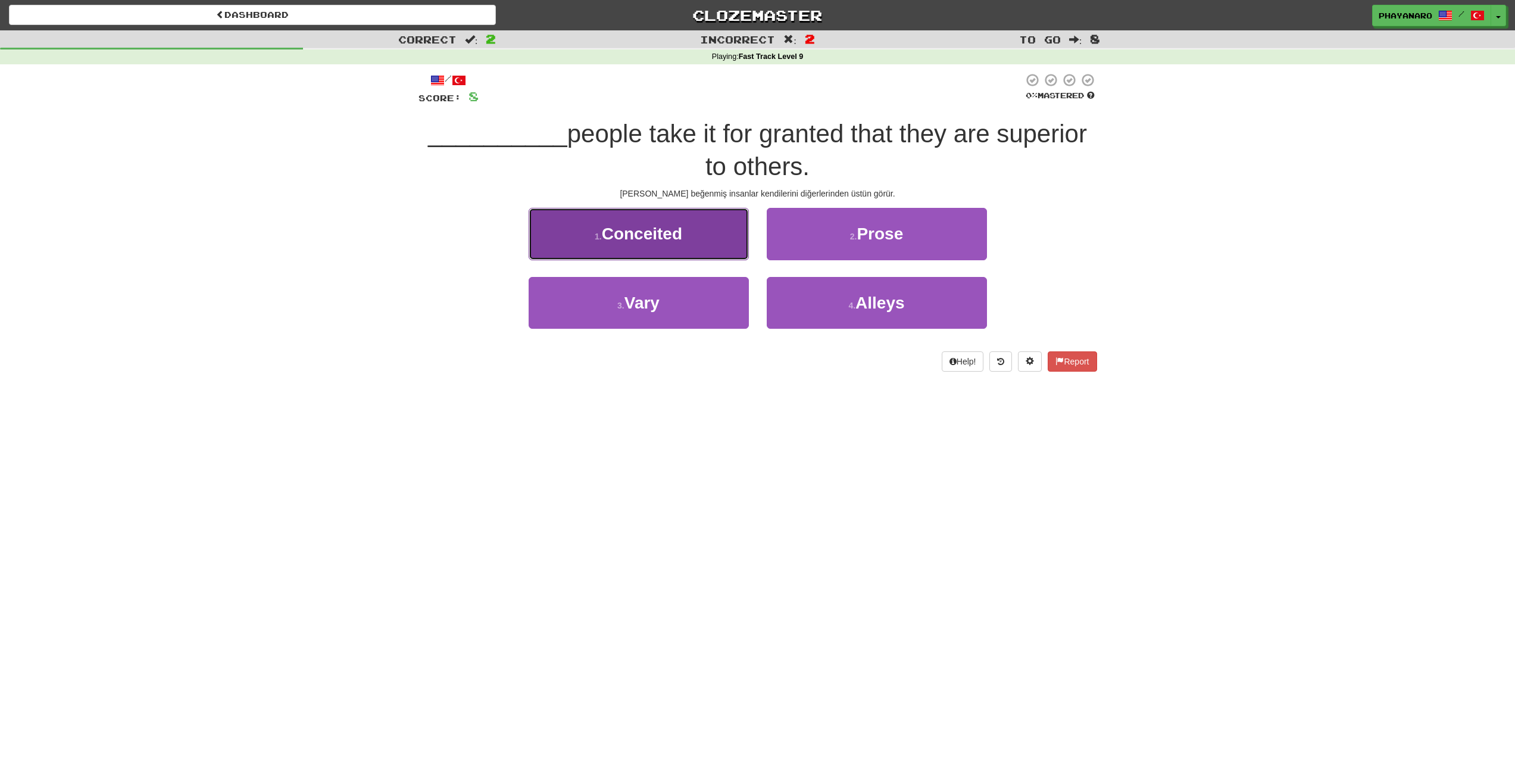
click at [670, 226] on span "Conceited" at bounding box center [642, 233] width 80 height 18
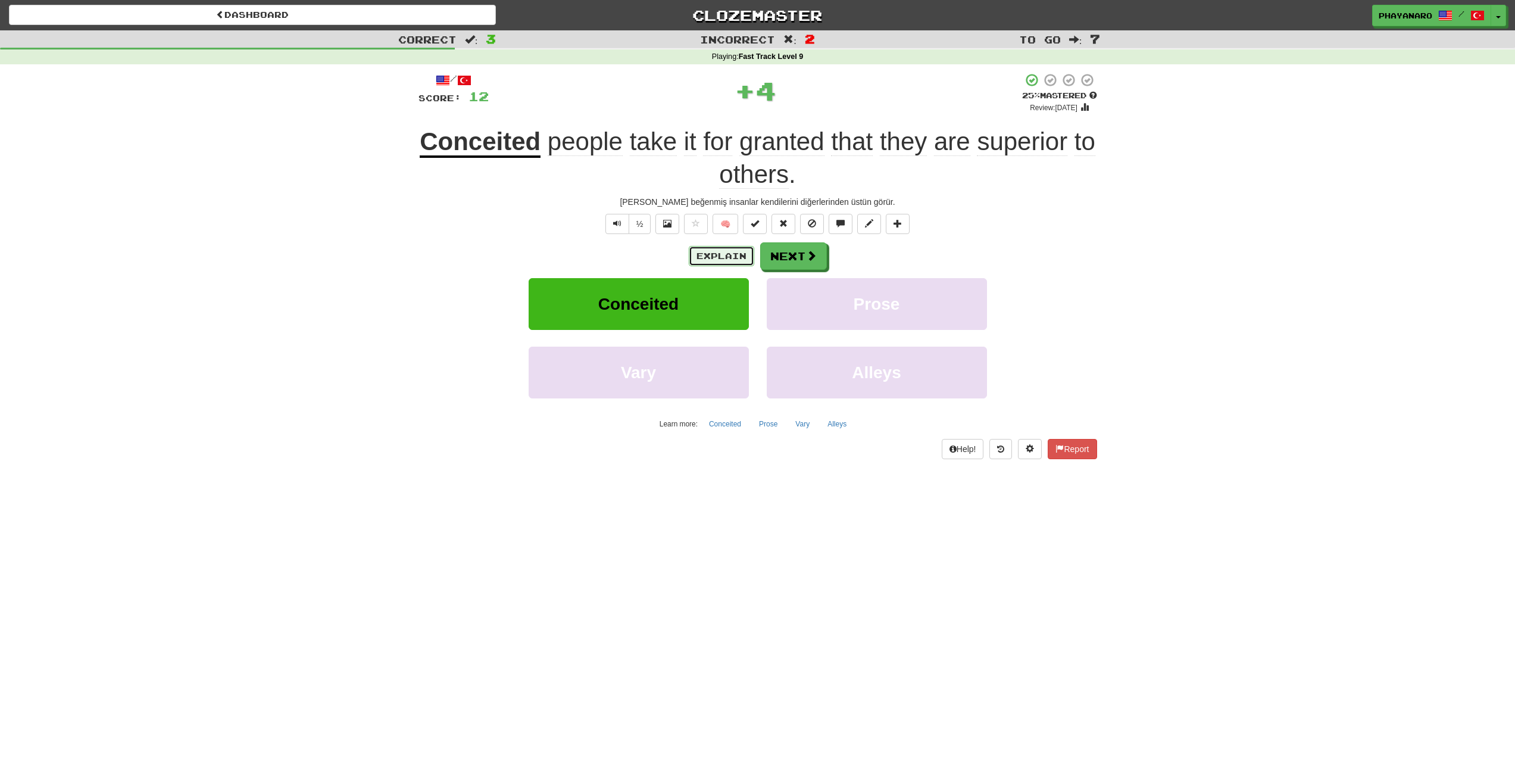
click at [722, 258] on button "Explain" at bounding box center [721, 256] width 65 height 20
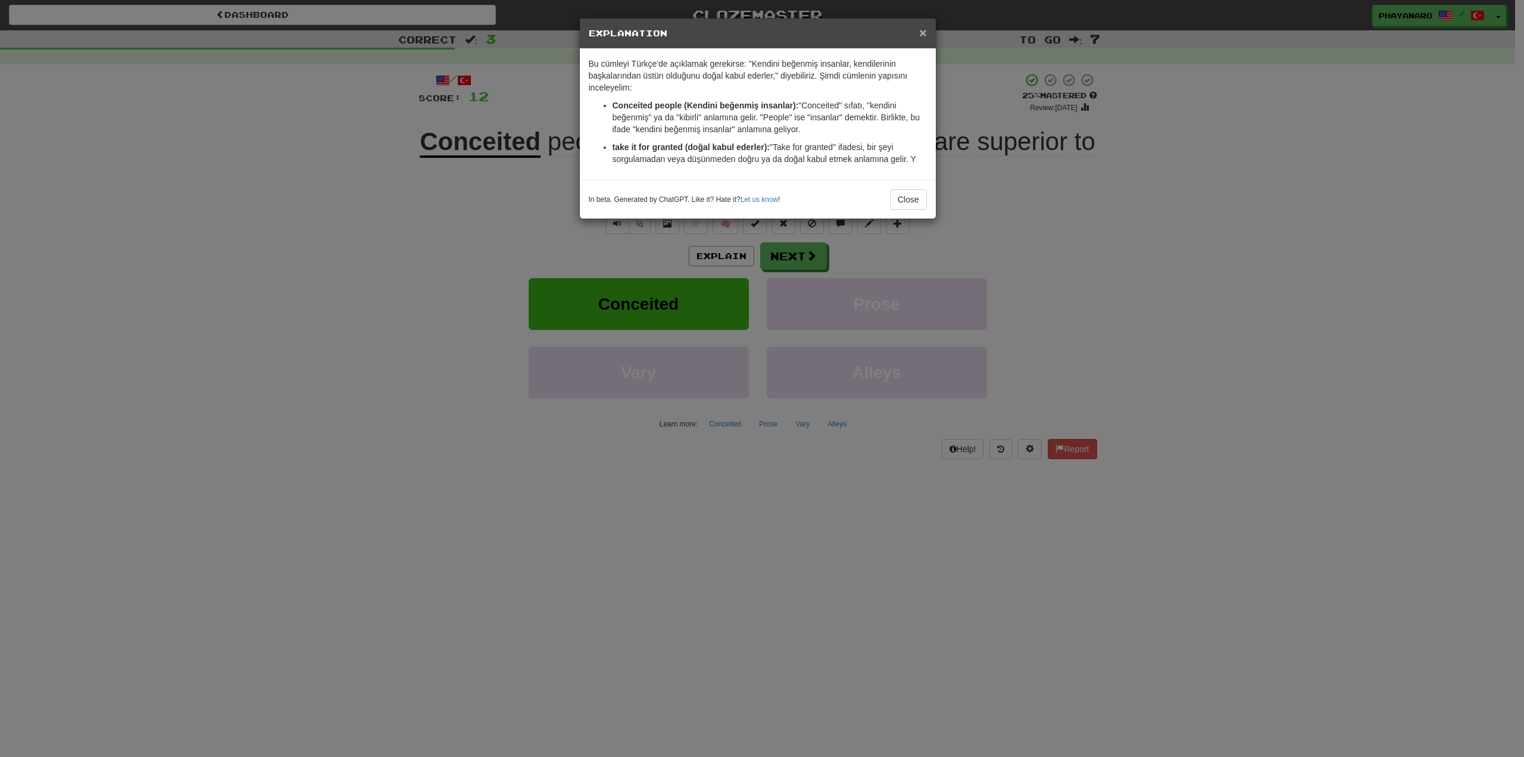
click at [926, 31] on span "×" at bounding box center [922, 33] width 7 height 14
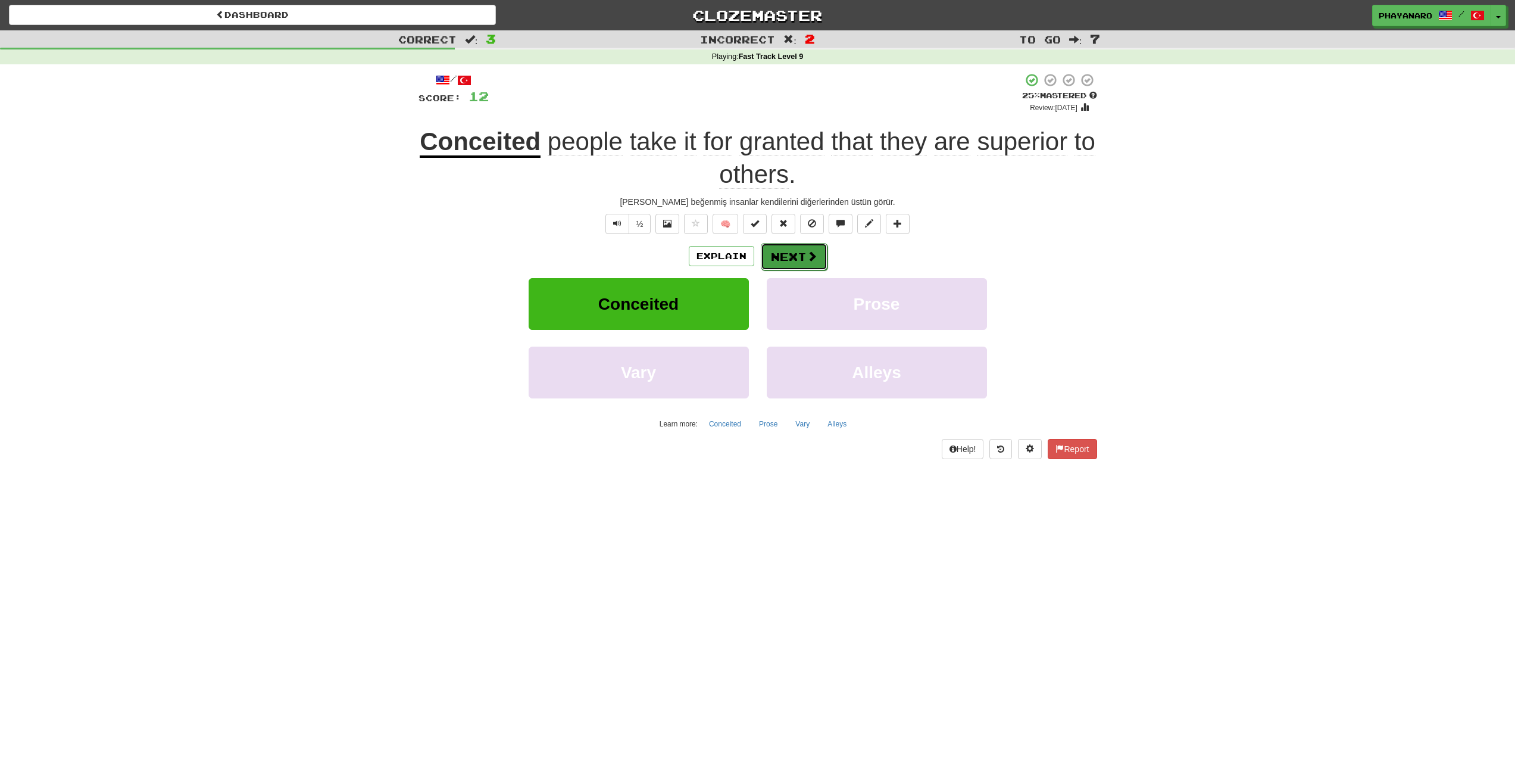
click at [784, 257] on button "Next" at bounding box center [794, 256] width 67 height 27
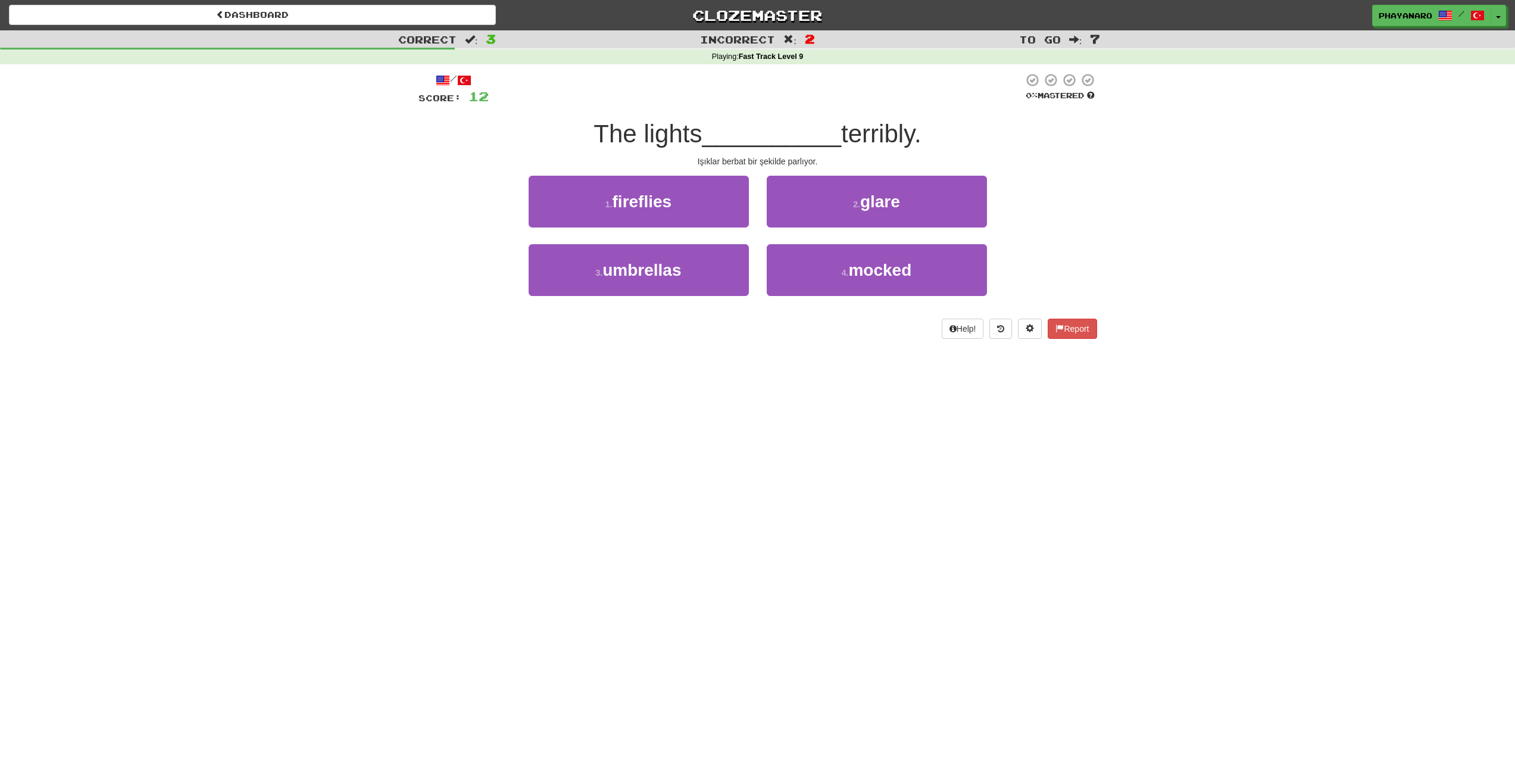
click at [838, 232] on div "2 . glare" at bounding box center [877, 210] width 238 height 68
click at [845, 212] on button "2 . glare" at bounding box center [877, 202] width 220 height 52
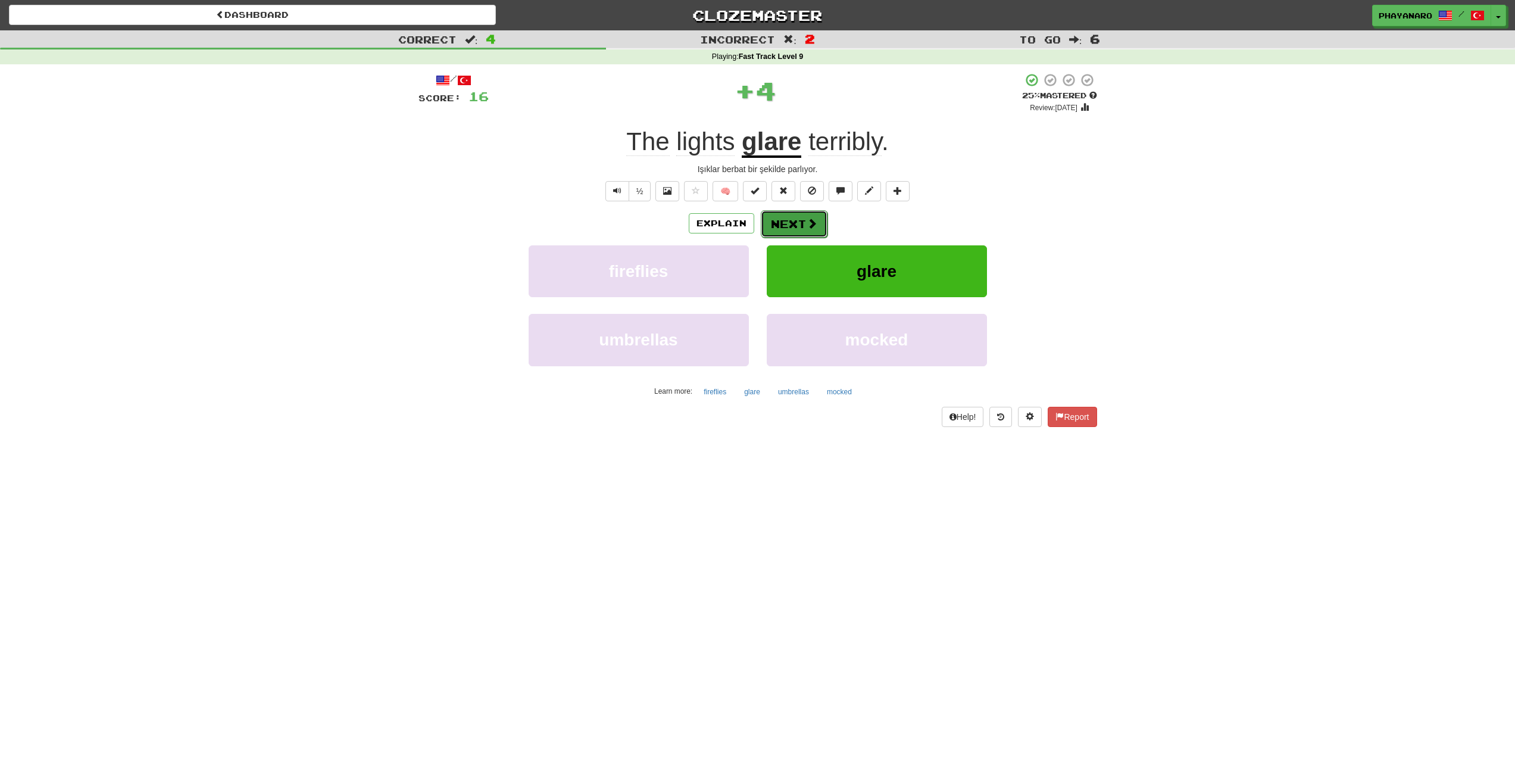
click at [788, 220] on button "Next" at bounding box center [794, 223] width 67 height 27
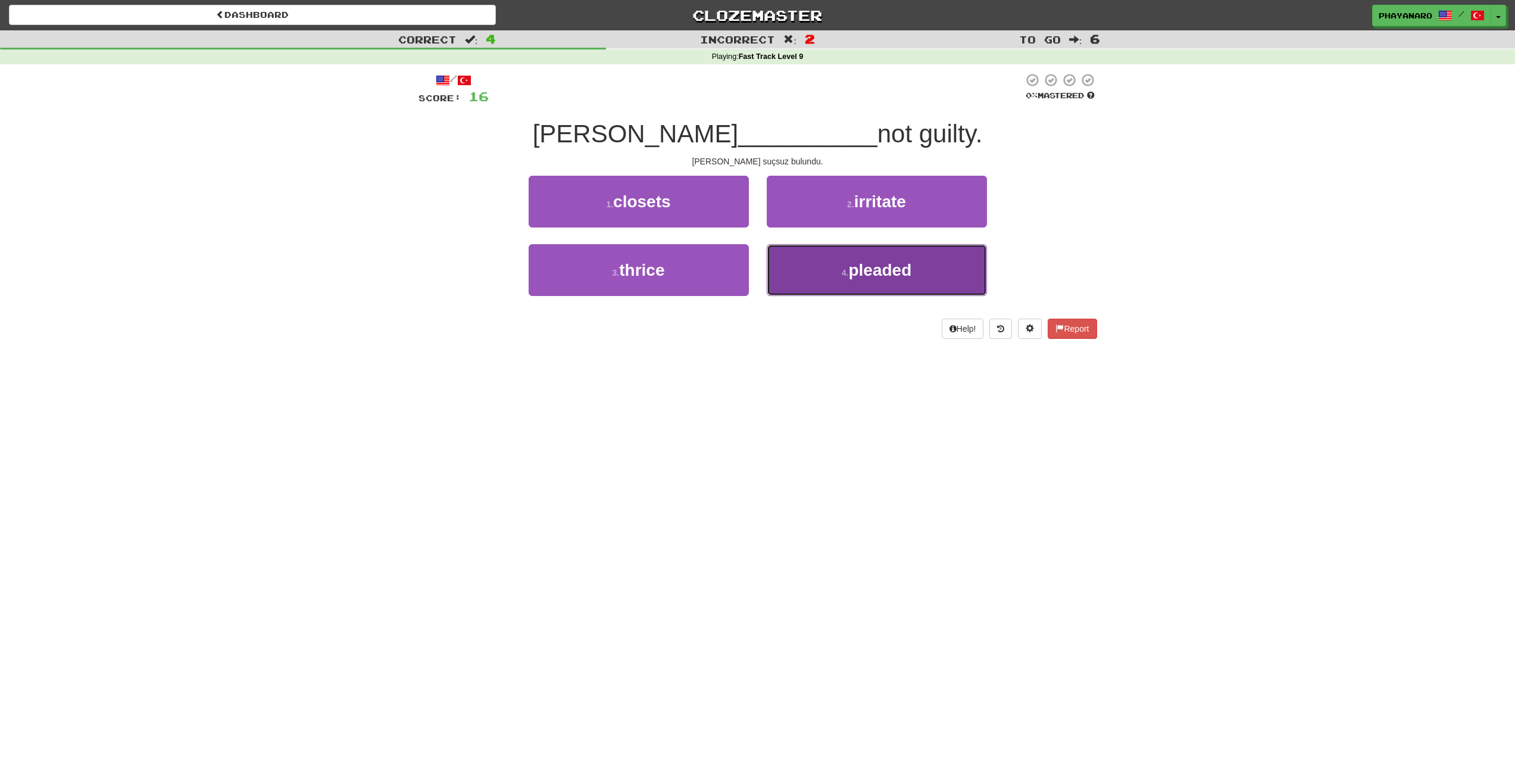
click at [878, 263] on span "pleaded" at bounding box center [879, 270] width 63 height 18
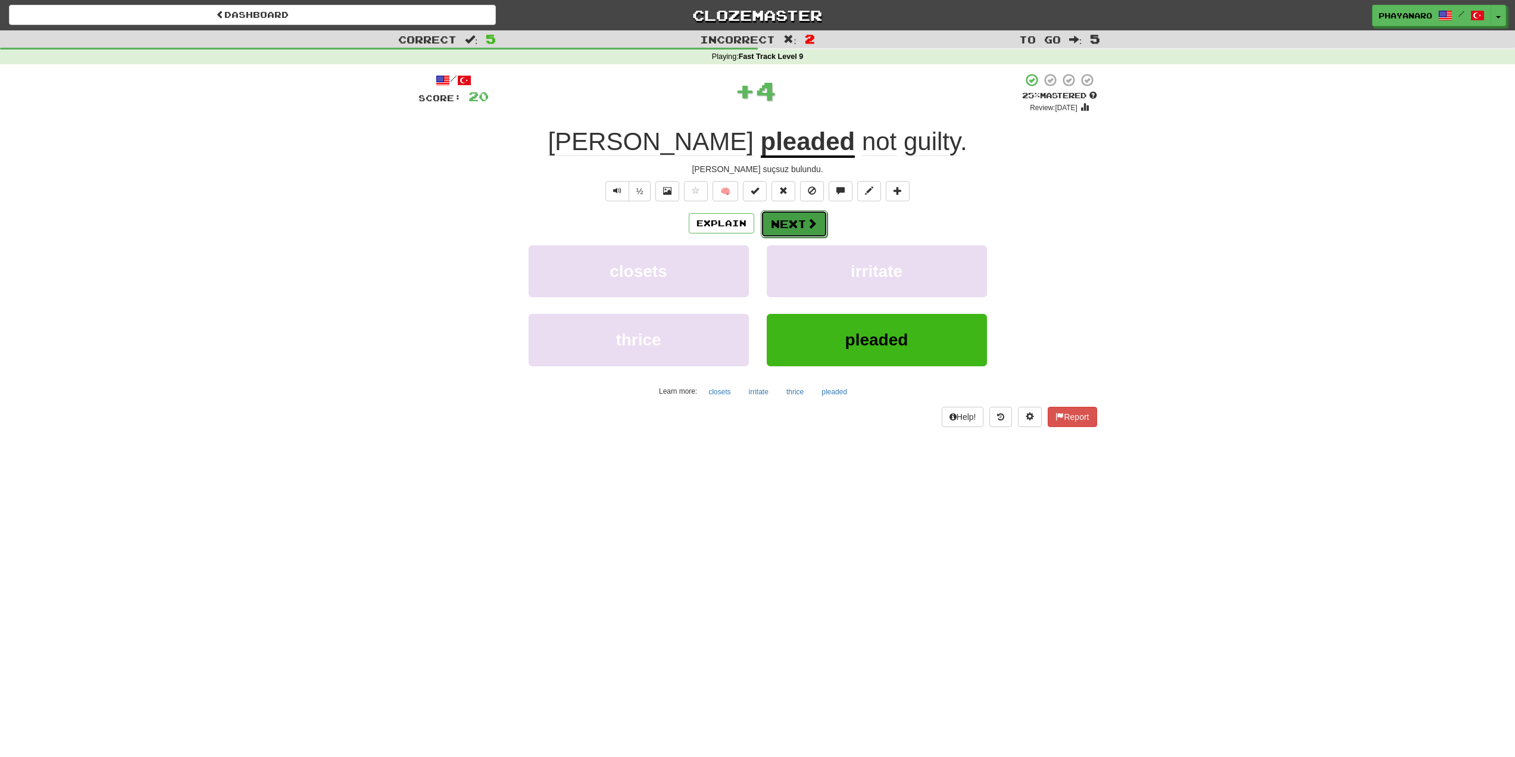
click at [798, 223] on button "Next" at bounding box center [794, 223] width 67 height 27
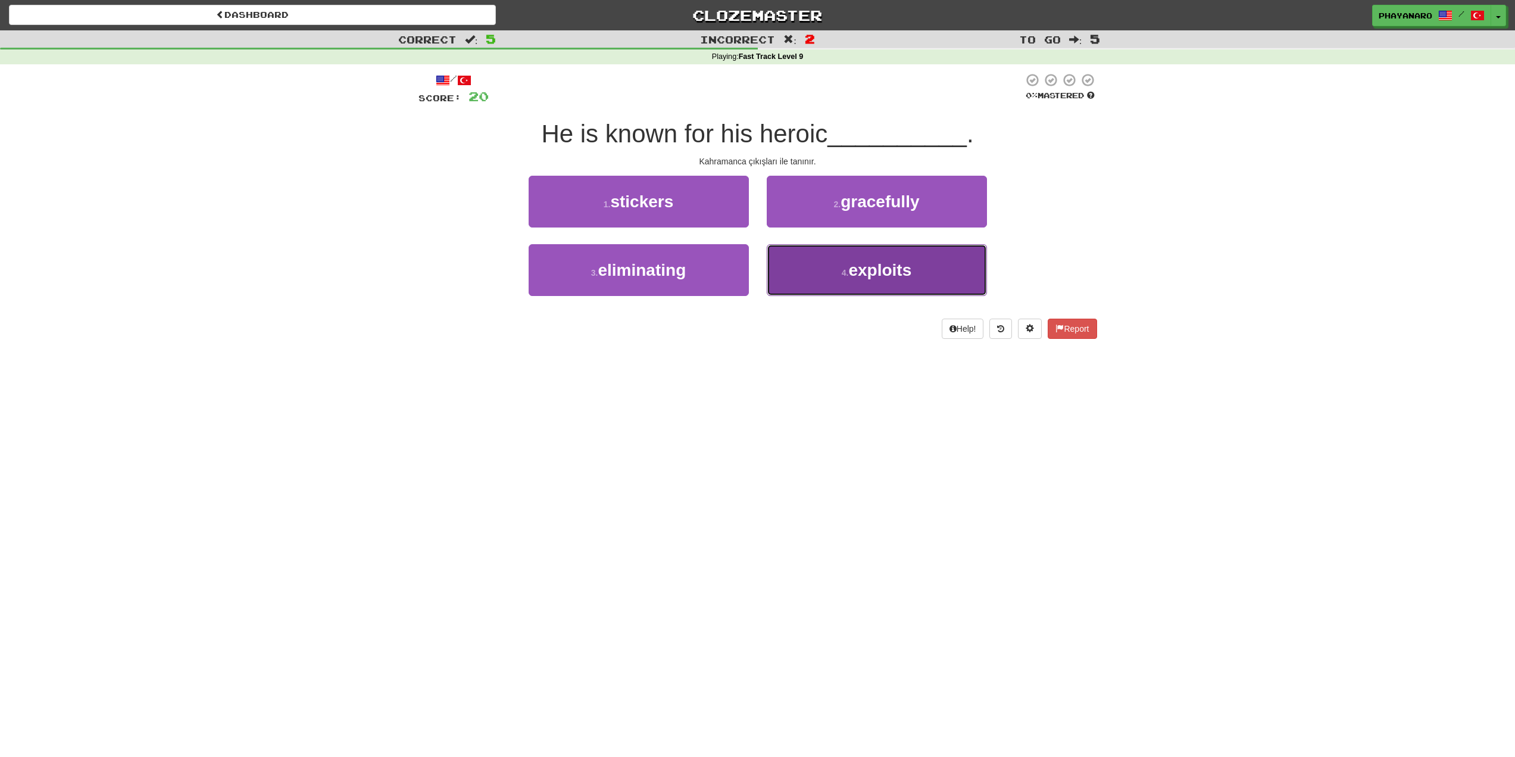
click at [866, 291] on button "4 . exploits" at bounding box center [877, 270] width 220 height 52
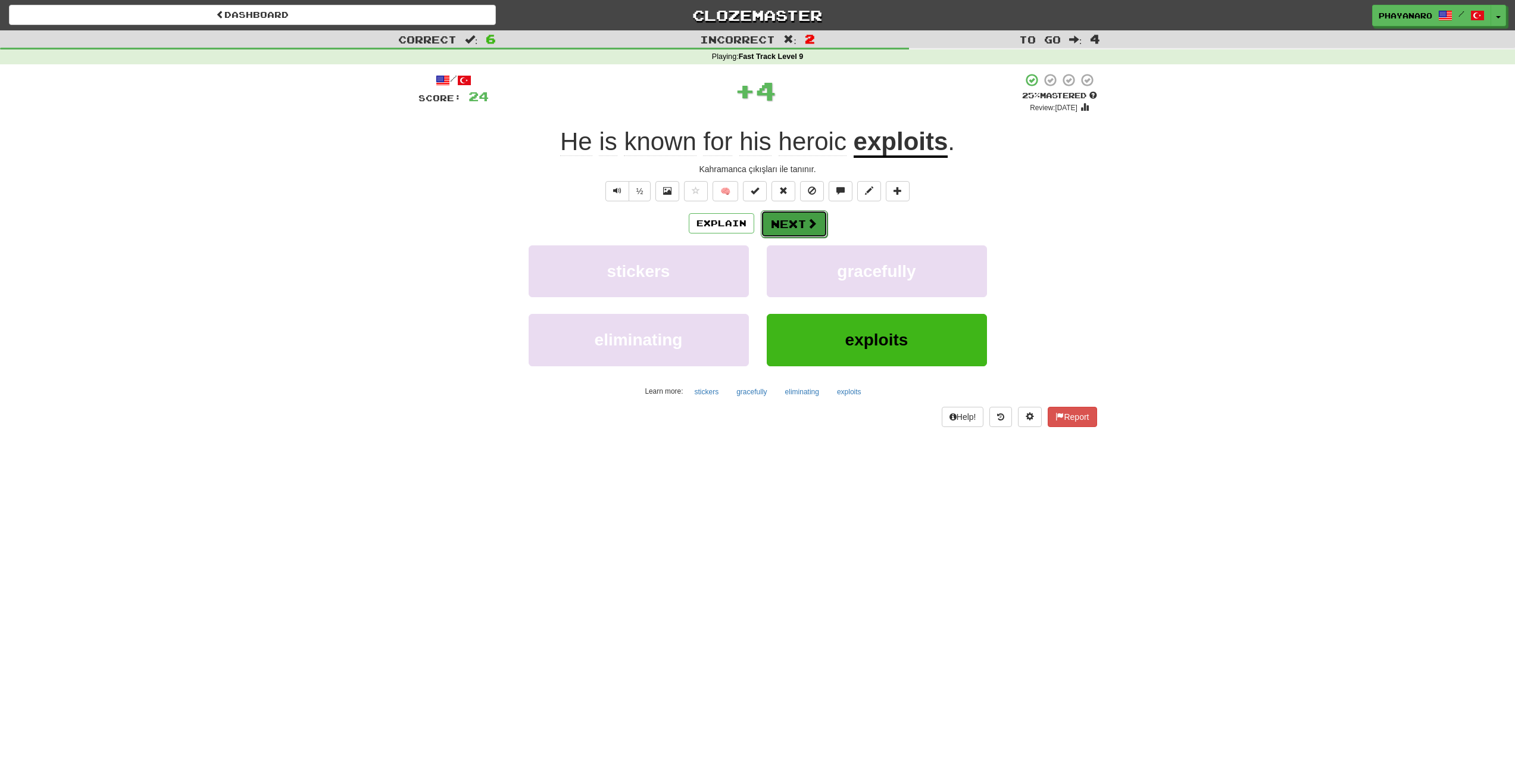
click at [804, 217] on button "Next" at bounding box center [794, 223] width 67 height 27
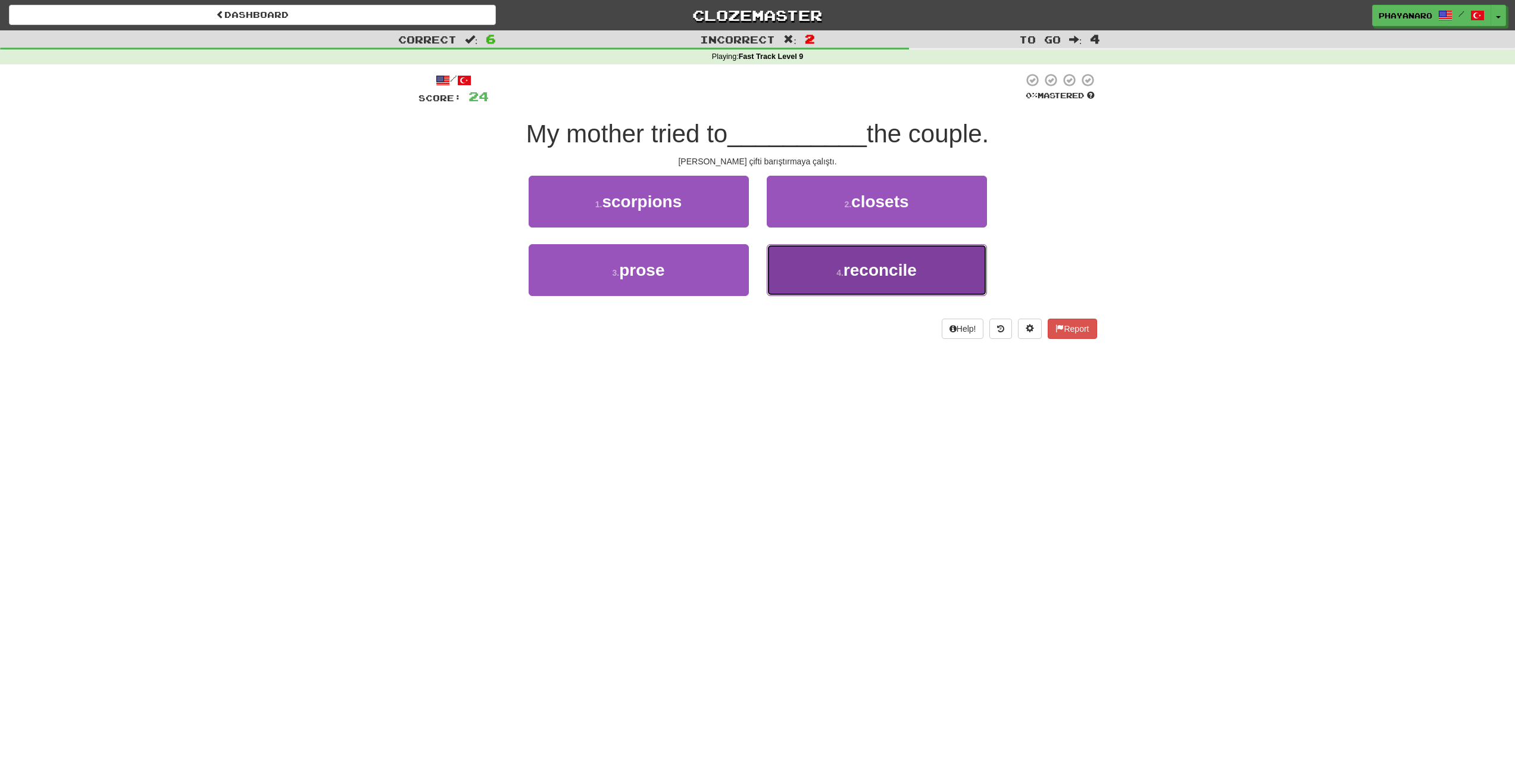
click at [863, 278] on span "reconcile" at bounding box center [880, 270] width 73 height 18
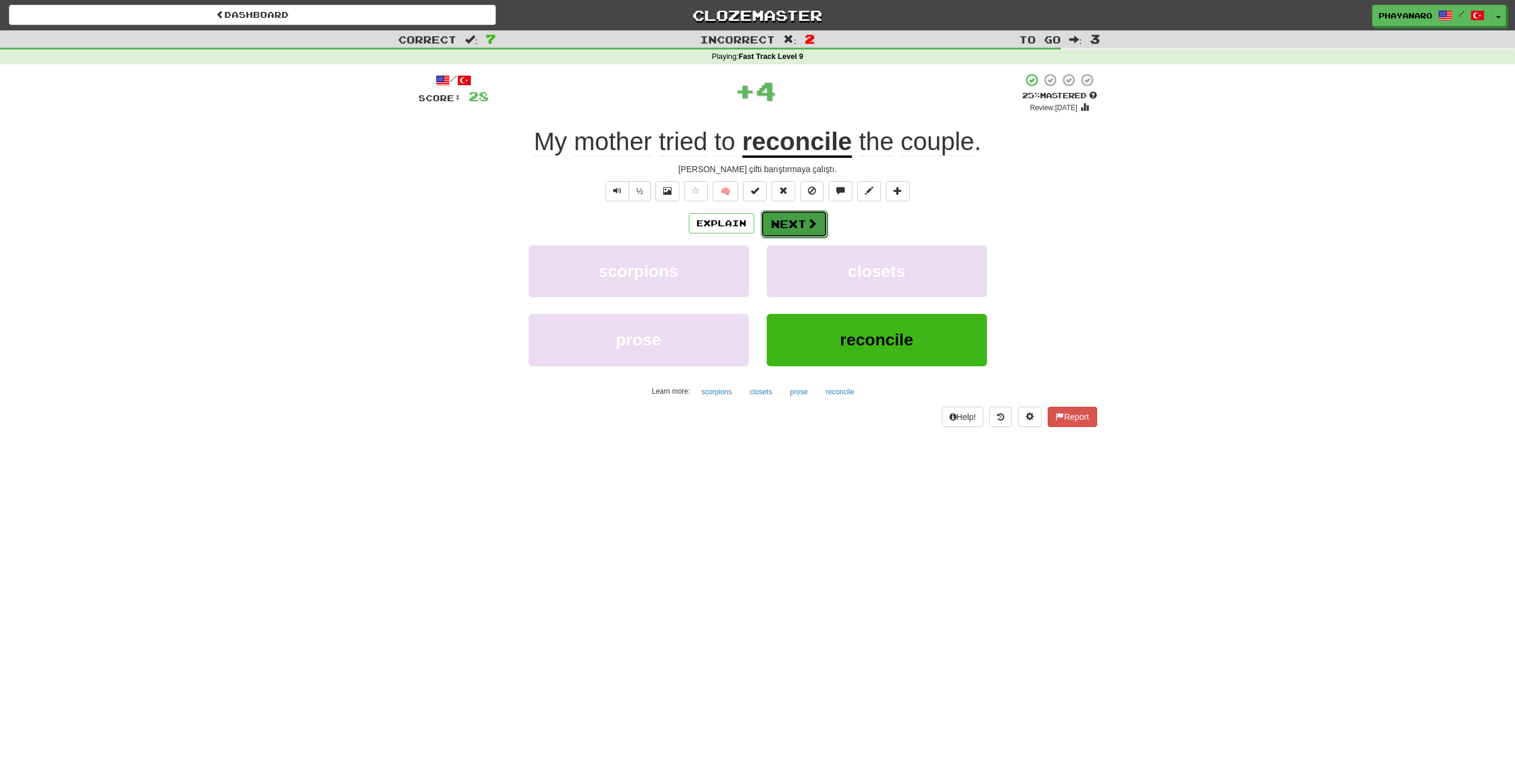
click at [804, 230] on button "Next" at bounding box center [794, 223] width 67 height 27
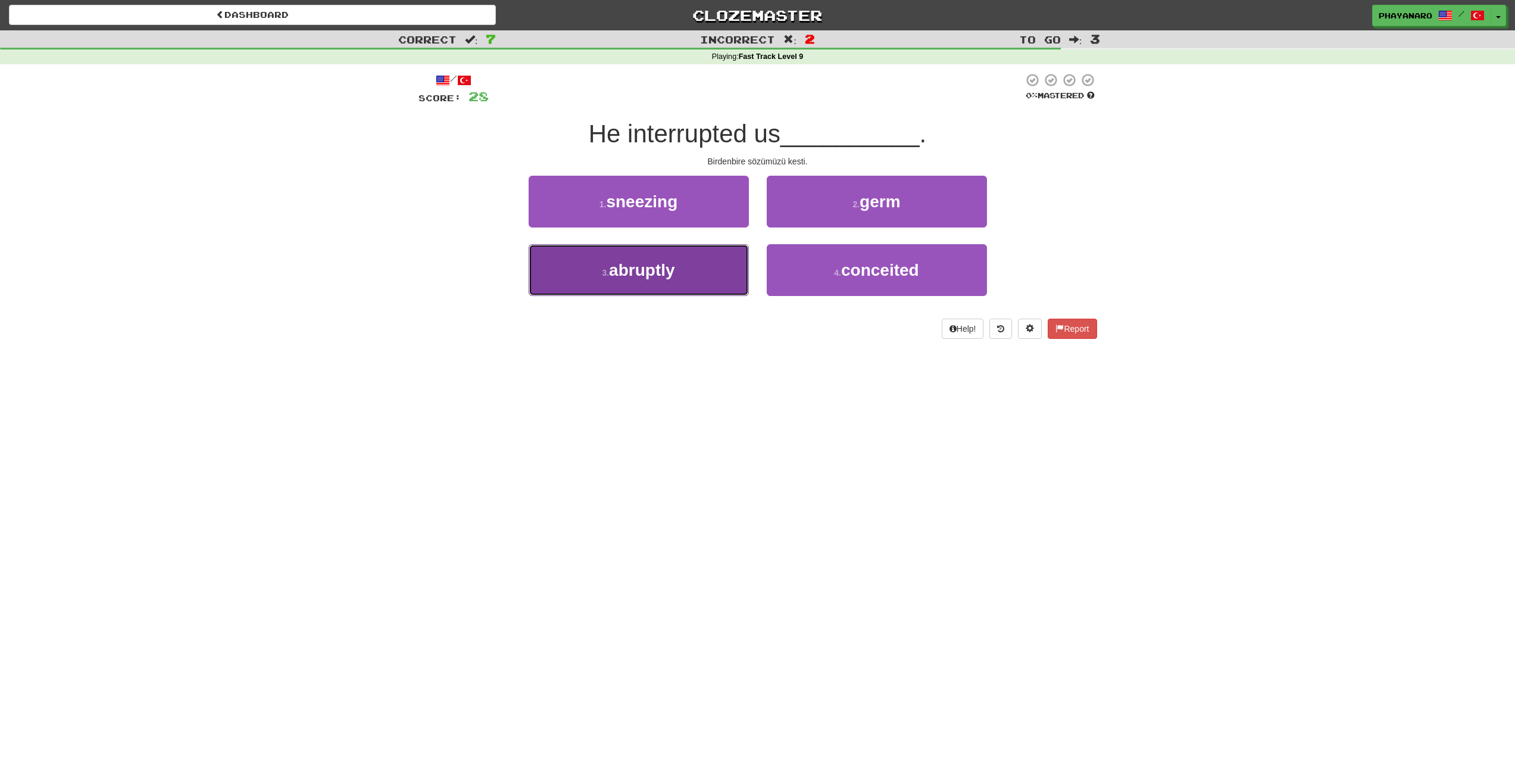
click at [665, 271] on span "abruptly" at bounding box center [641, 270] width 65 height 18
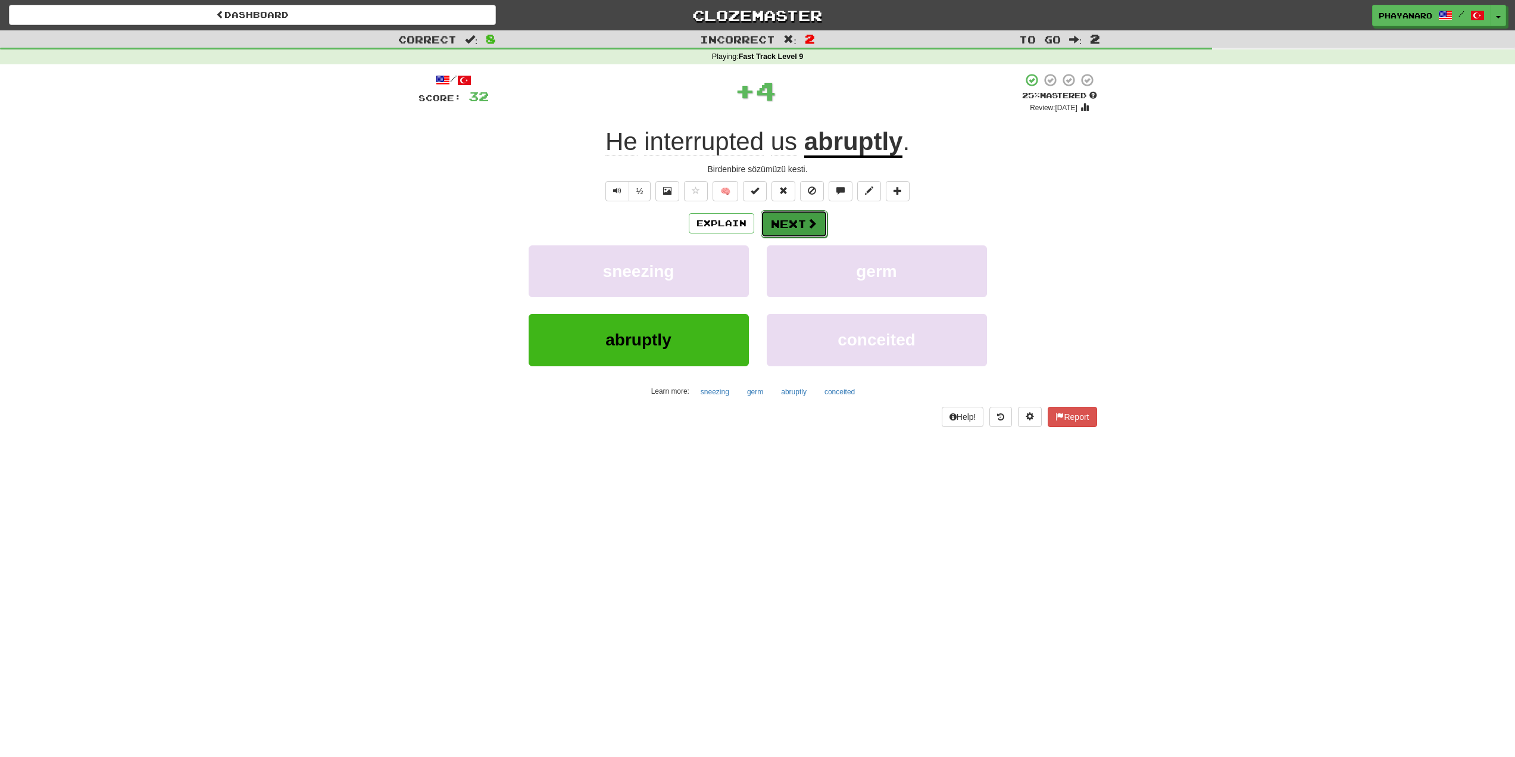
click at [798, 225] on button "Next" at bounding box center [794, 223] width 67 height 27
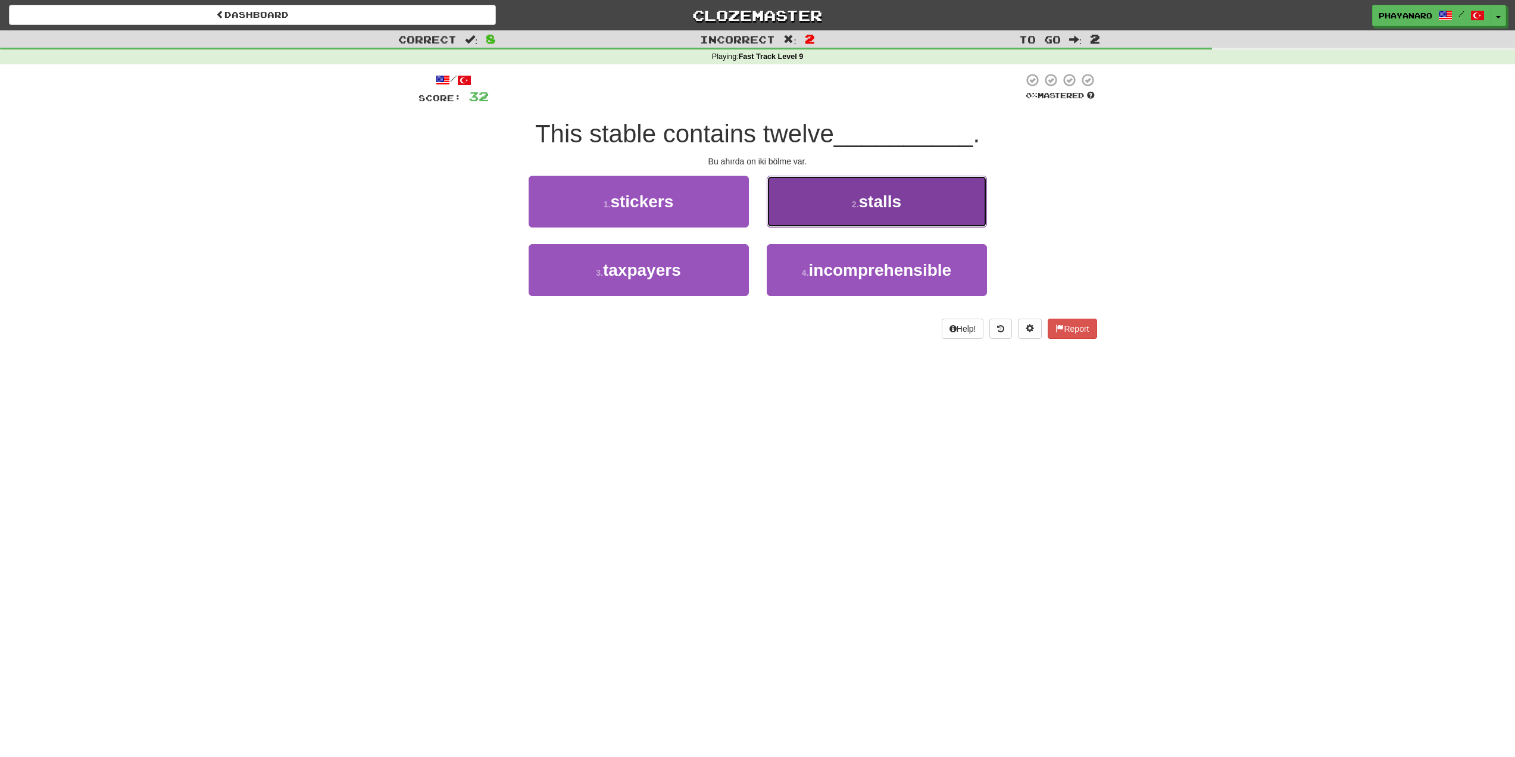
click at [851, 212] on button "2 . stalls" at bounding box center [877, 202] width 220 height 52
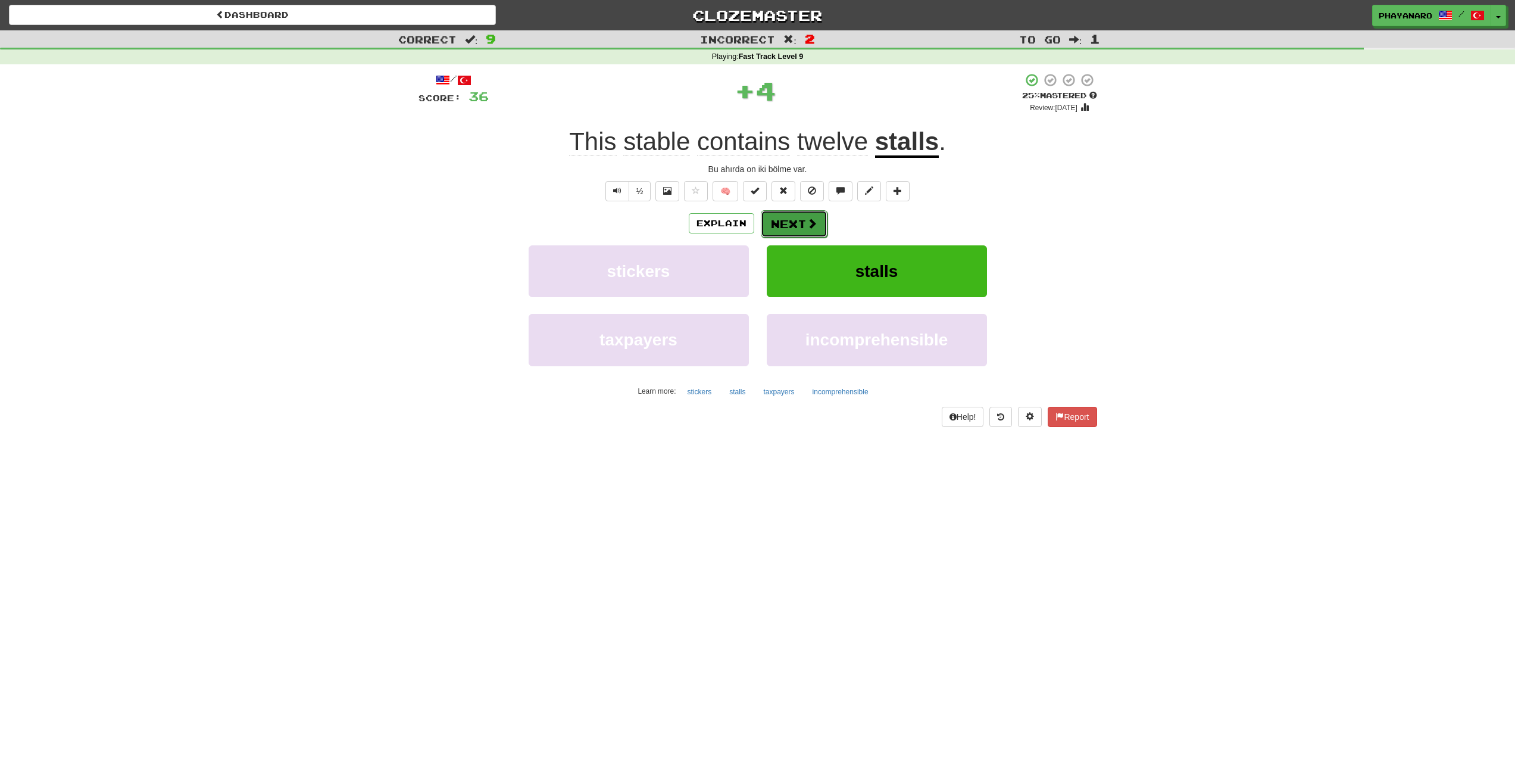
click at [799, 224] on button "Next" at bounding box center [794, 223] width 67 height 27
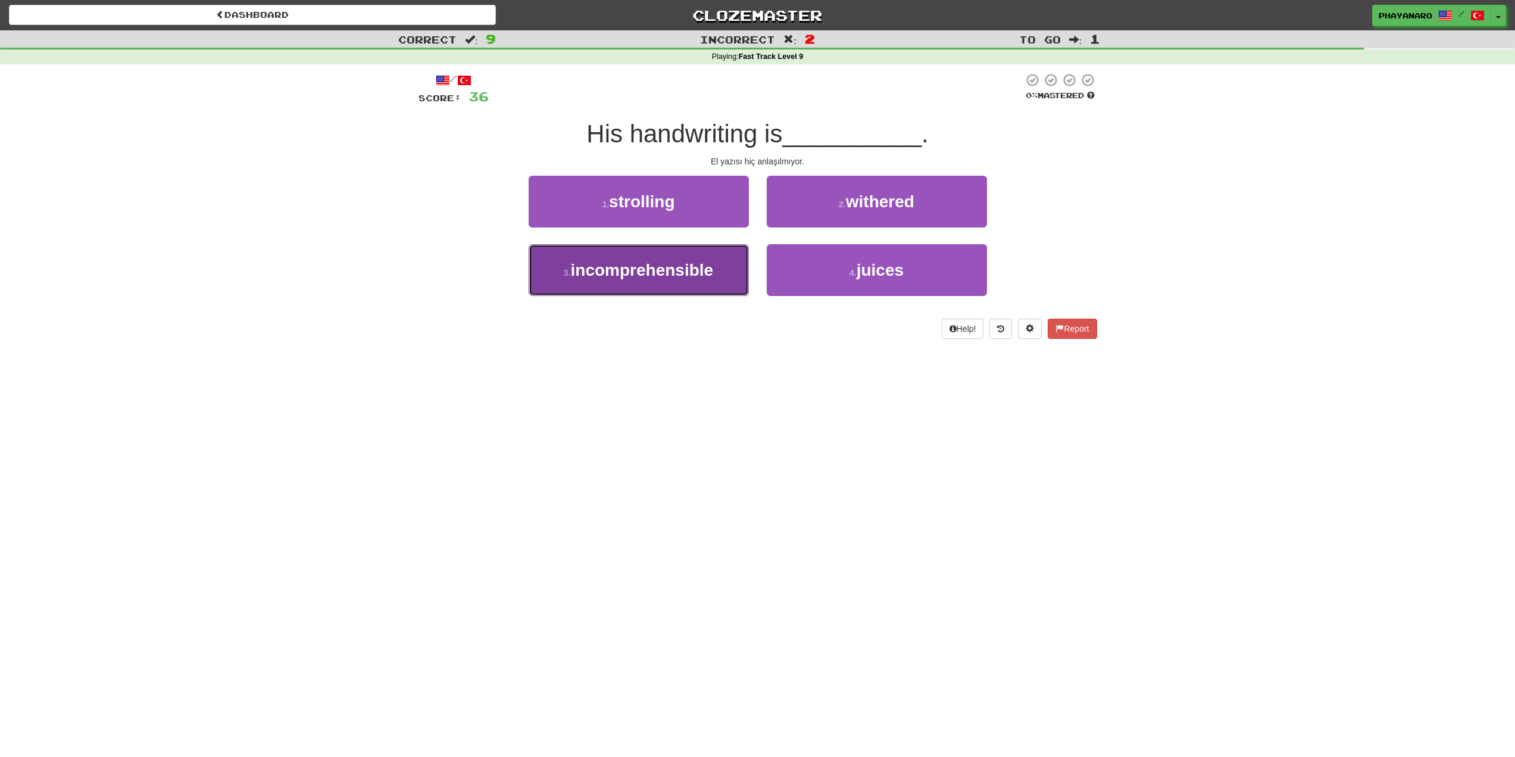
click at [665, 285] on button "3 . incomprehensible" at bounding box center [639, 270] width 220 height 52
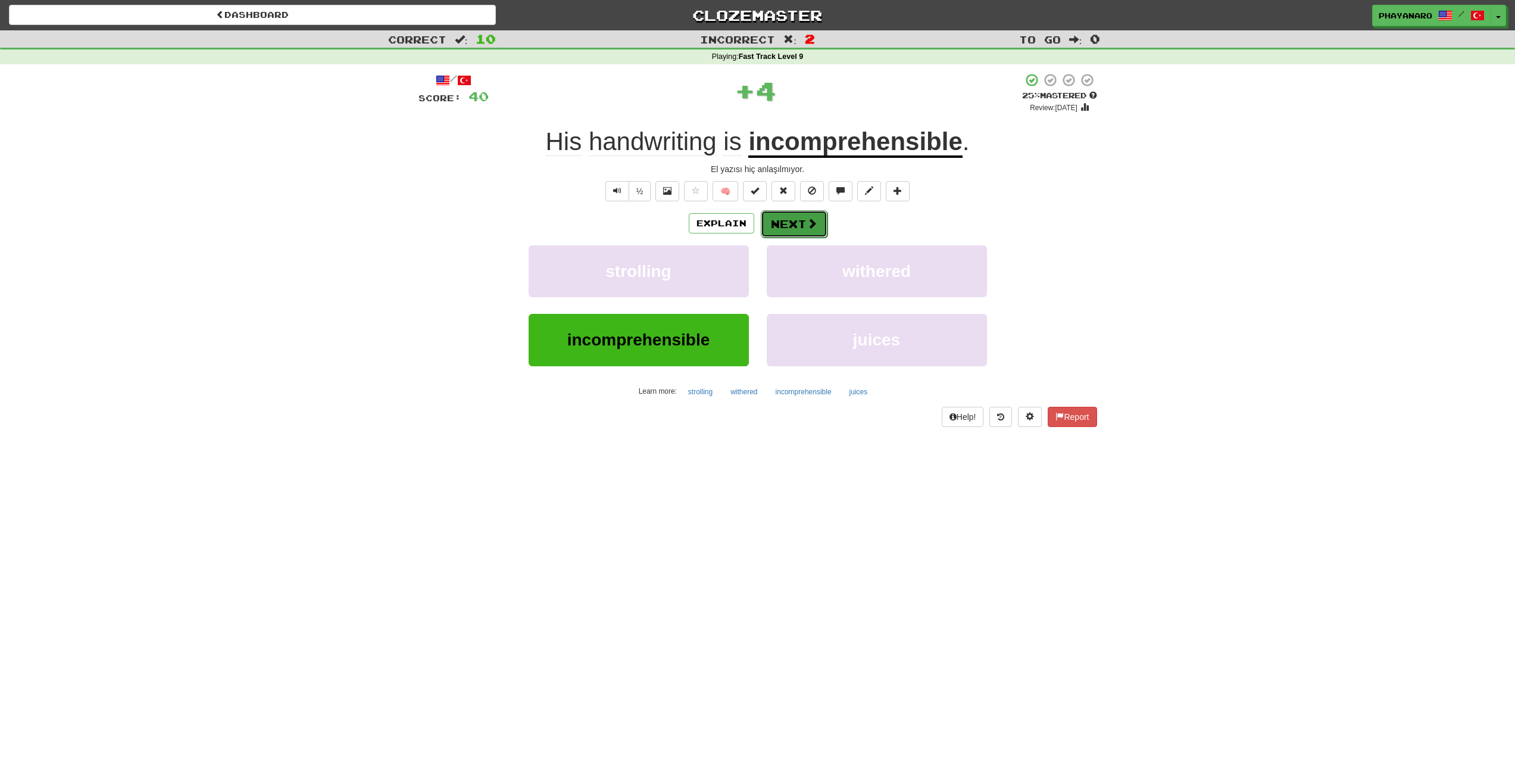
click at [823, 216] on button "Next" at bounding box center [794, 223] width 67 height 27
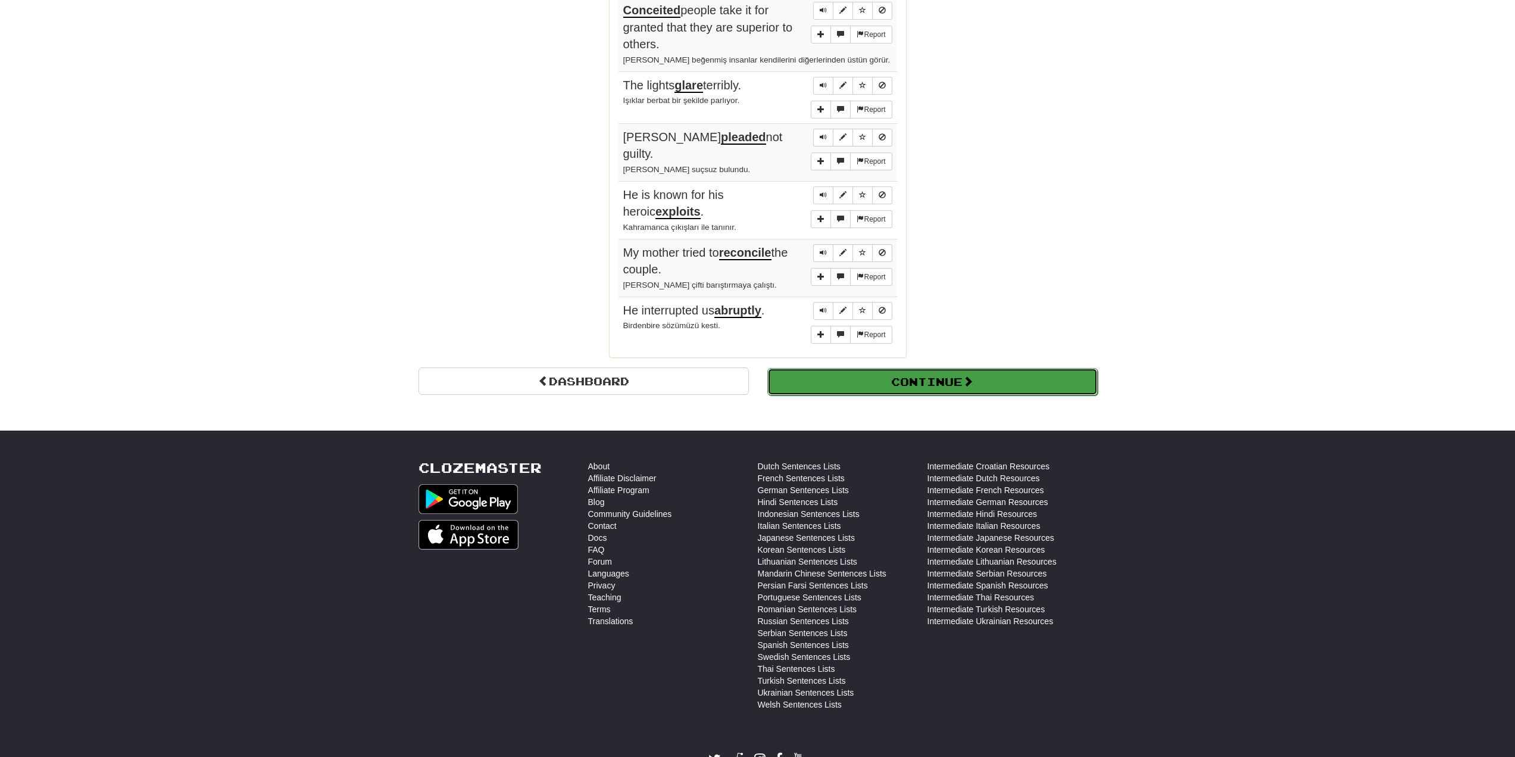
click at [917, 372] on button "Continue" at bounding box center [932, 381] width 330 height 27
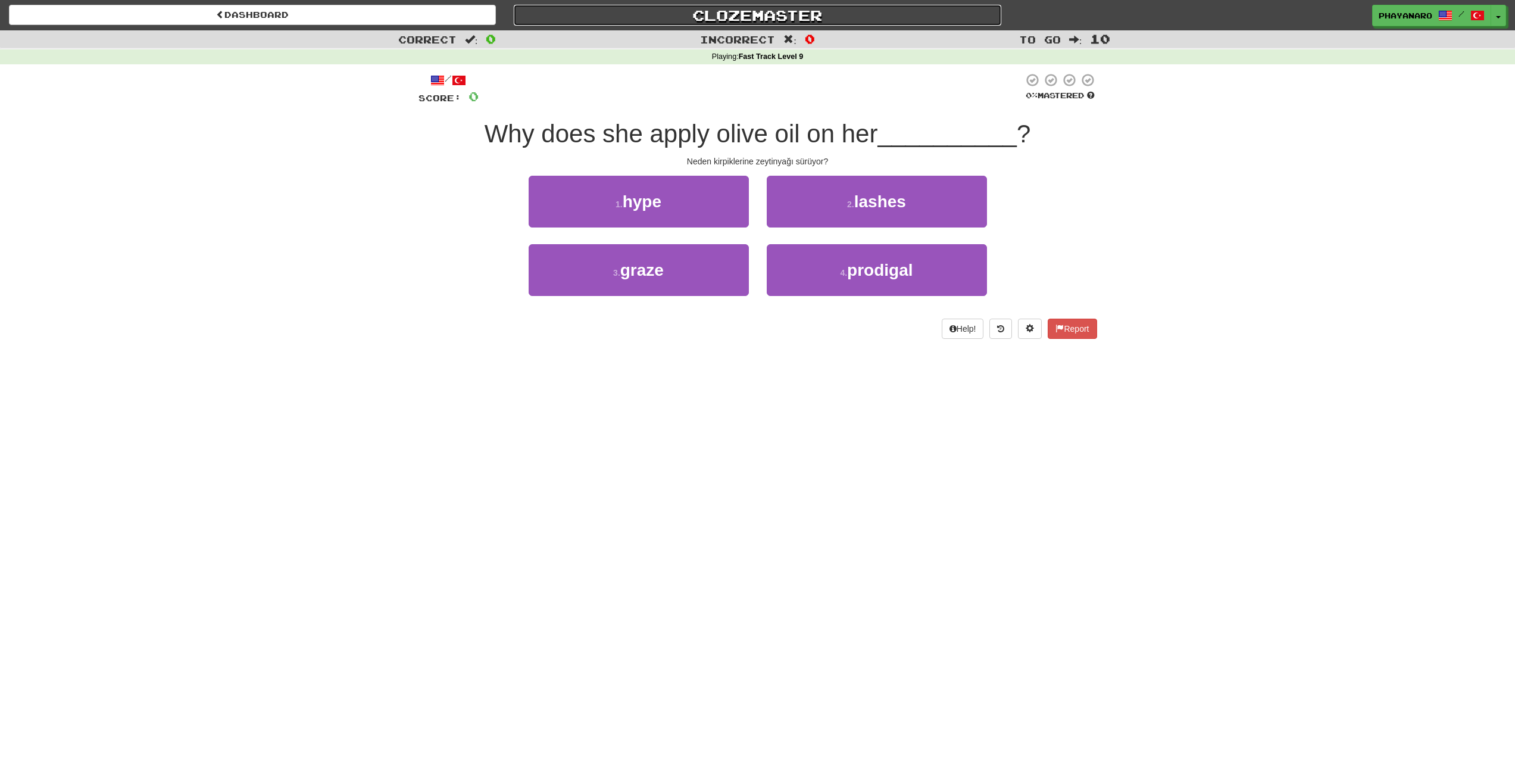
click at [772, 12] on link "Clozemaster" at bounding box center [757, 15] width 487 height 21
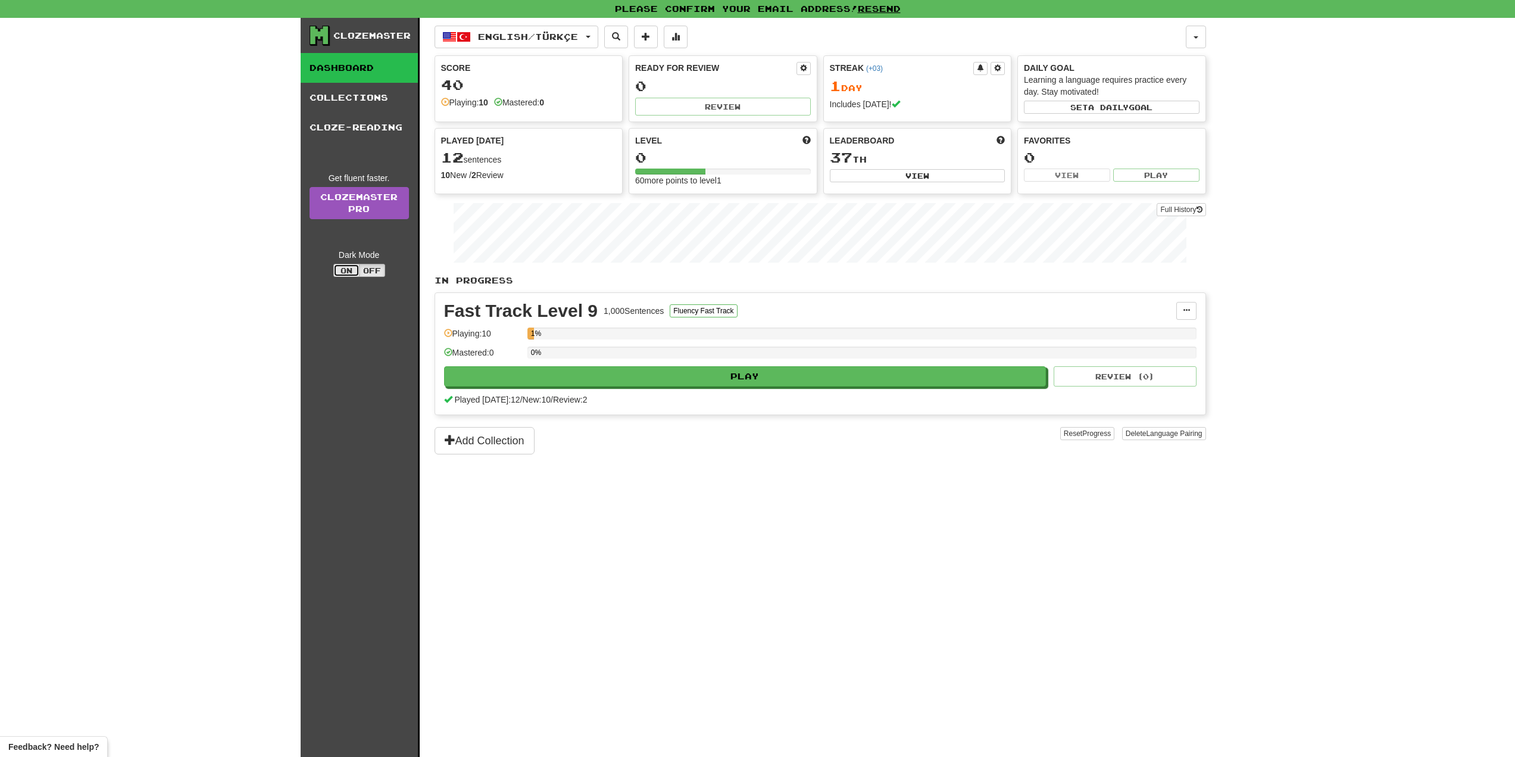
click at [346, 277] on button "On" at bounding box center [346, 270] width 26 height 13
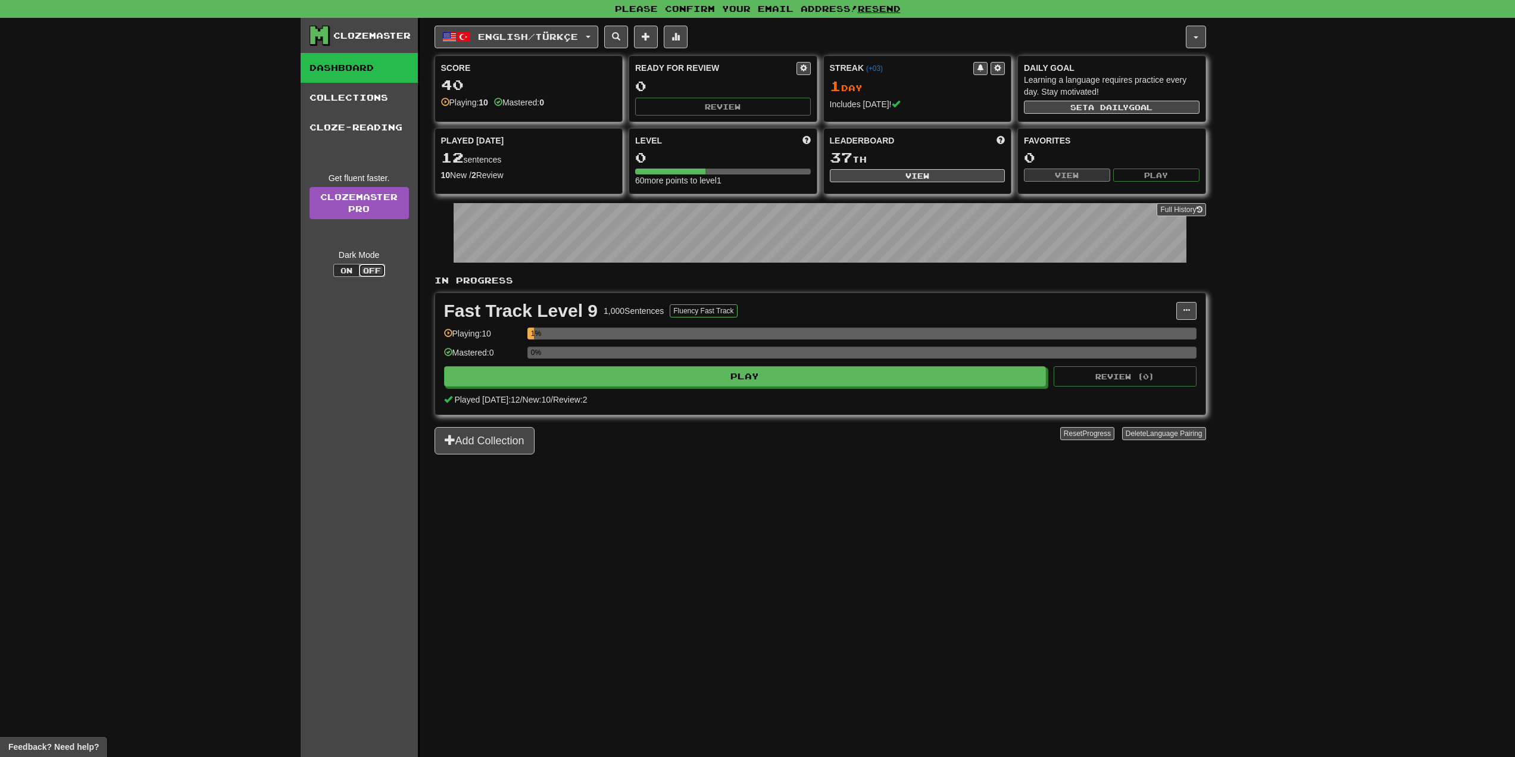
click at [375, 269] on button "Off" at bounding box center [372, 270] width 26 height 13
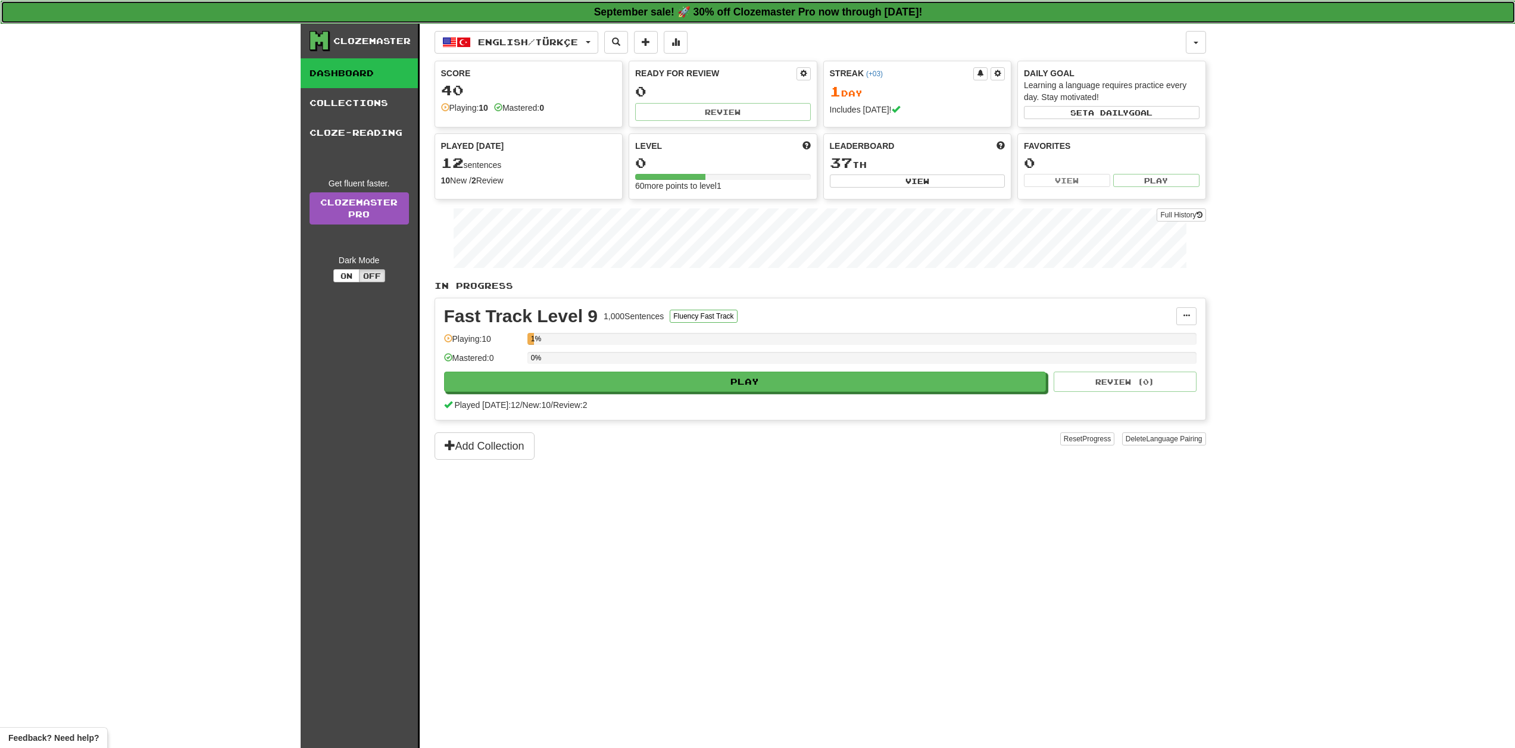
click at [842, 12] on strong "September sale! 🚀 30% off Clozemaster Pro now through [DATE]!" at bounding box center [758, 12] width 329 height 12
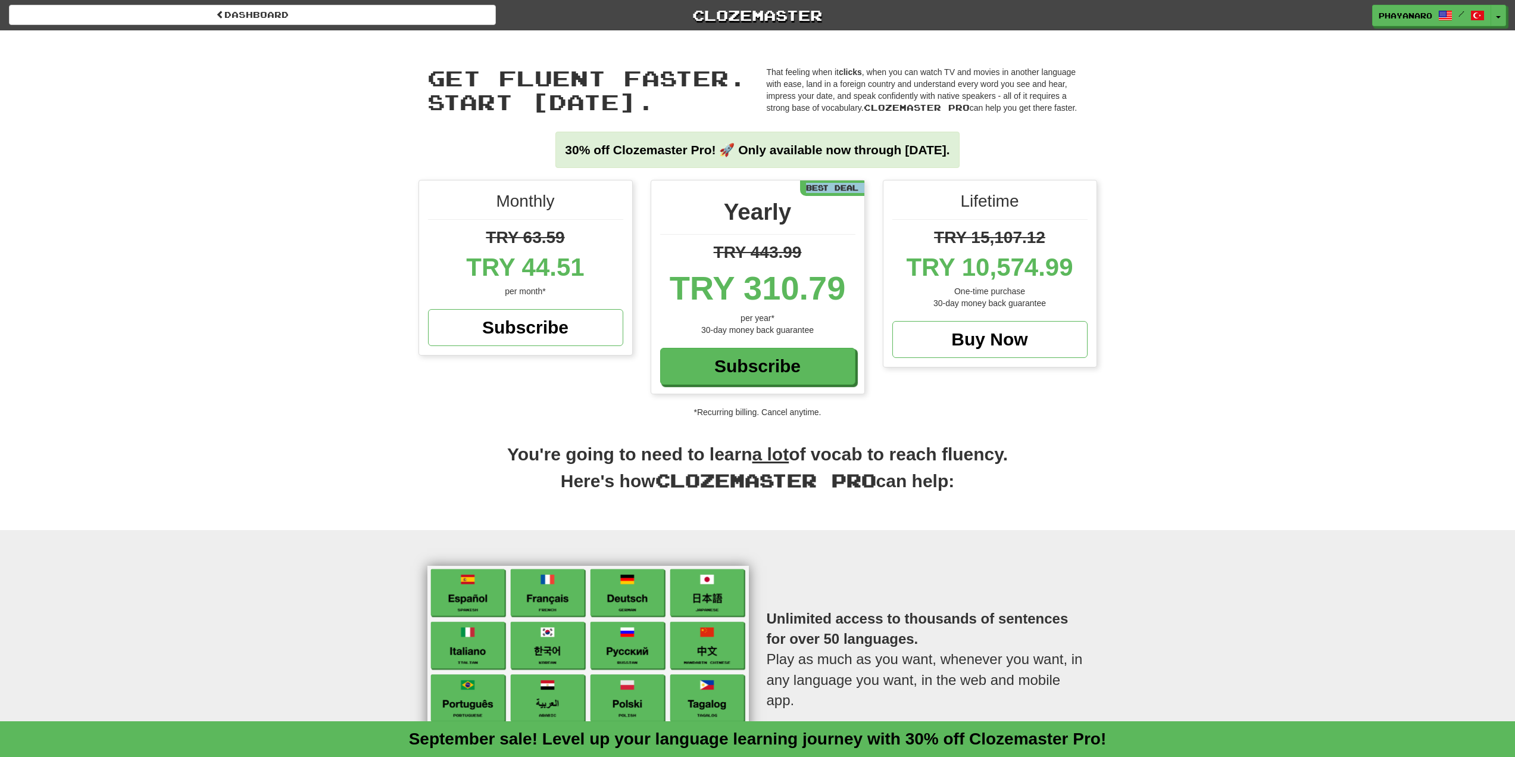
drag, startPoint x: 807, startPoint y: 187, endPoint x: 883, endPoint y: 185, distance: 76.2
click at [883, 185] on div "Monthly TRY 63.59 TRY 44.51 per month* Subscribe Yearly TRY 443.99 TRY 310.79 p…" at bounding box center [758, 293] width 697 height 226
click at [847, 213] on div "Yearly" at bounding box center [757, 214] width 195 height 39
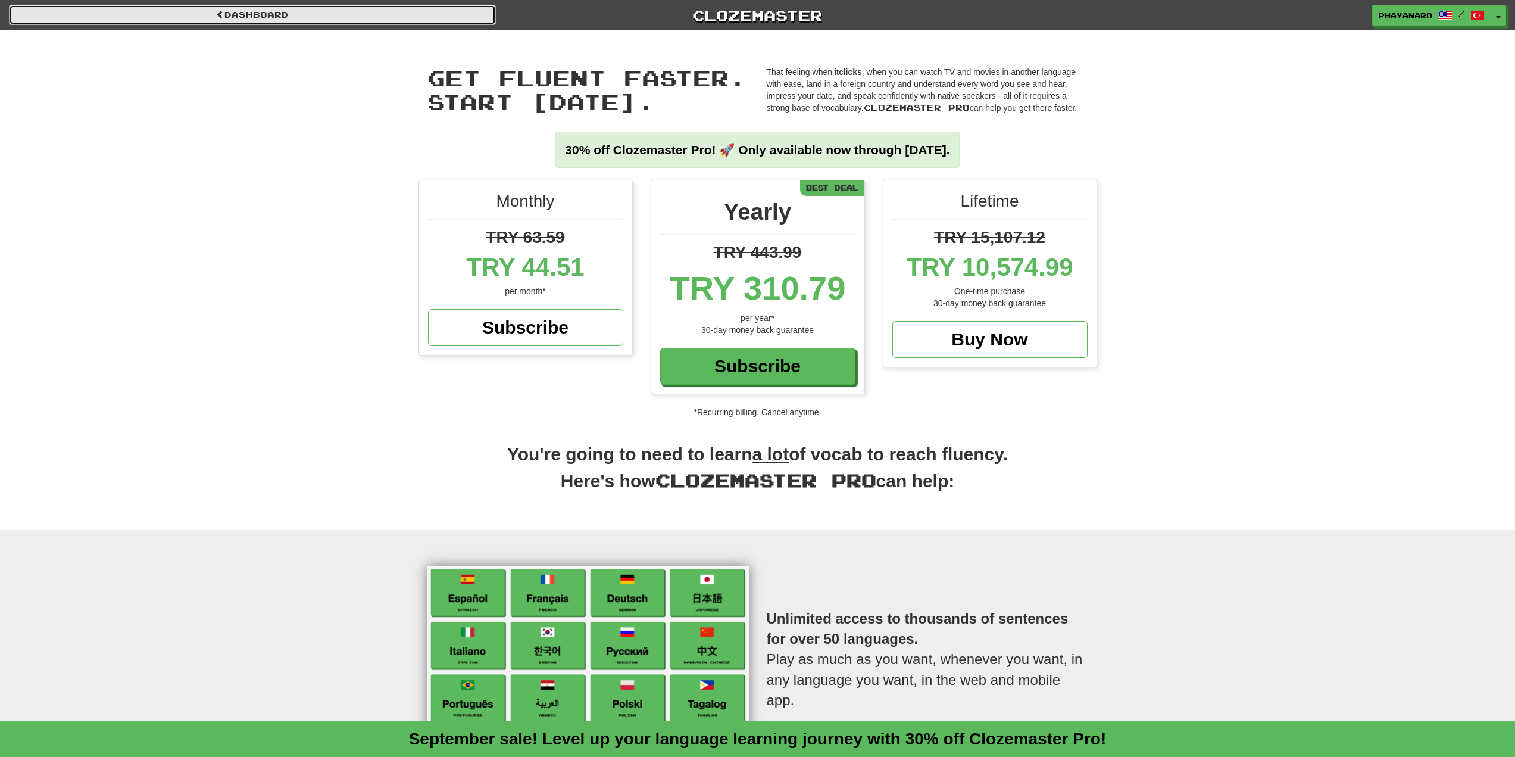
click at [338, 18] on link "Dashboard" at bounding box center [252, 15] width 487 height 20
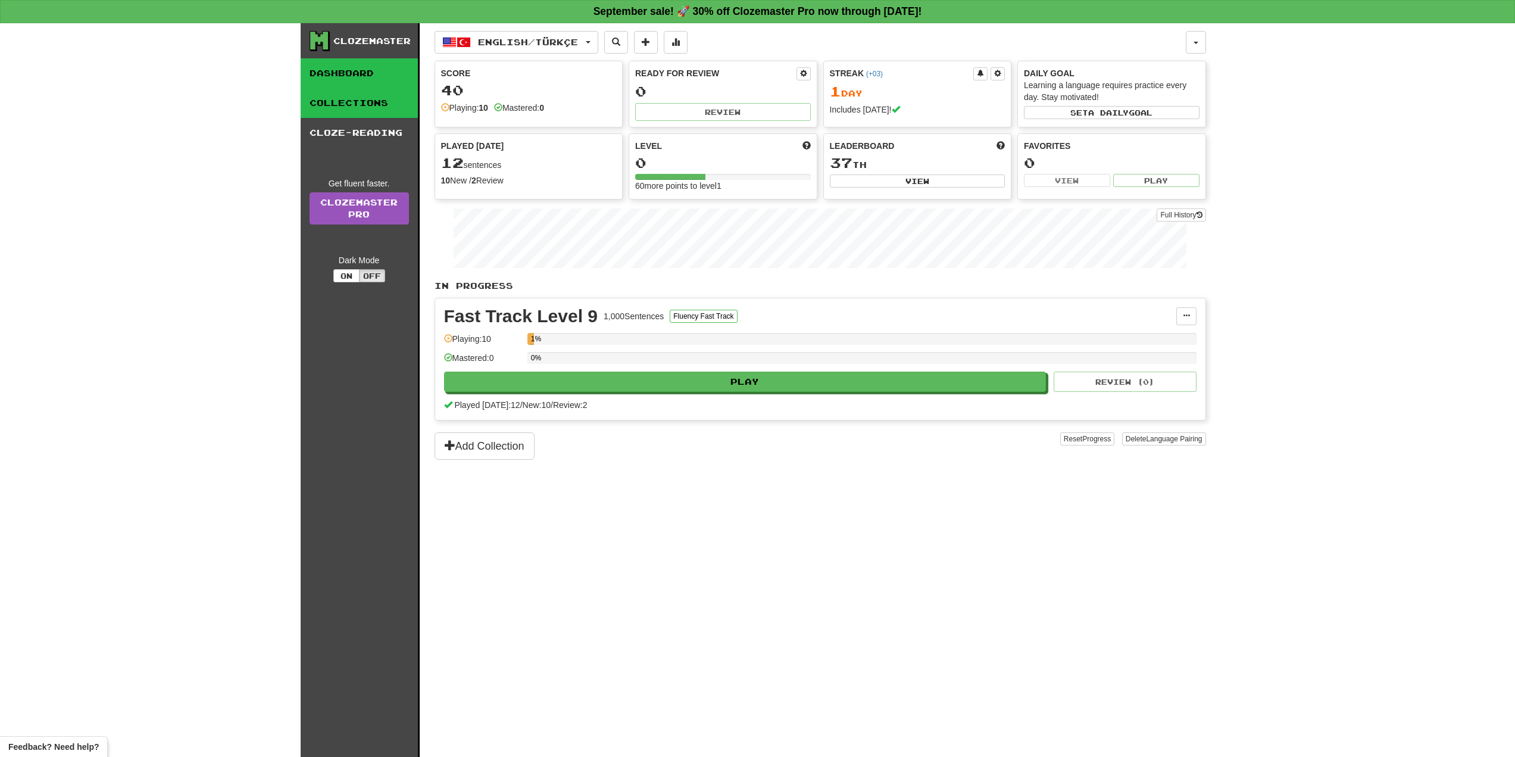
click at [364, 98] on link "Collections" at bounding box center [359, 103] width 117 height 30
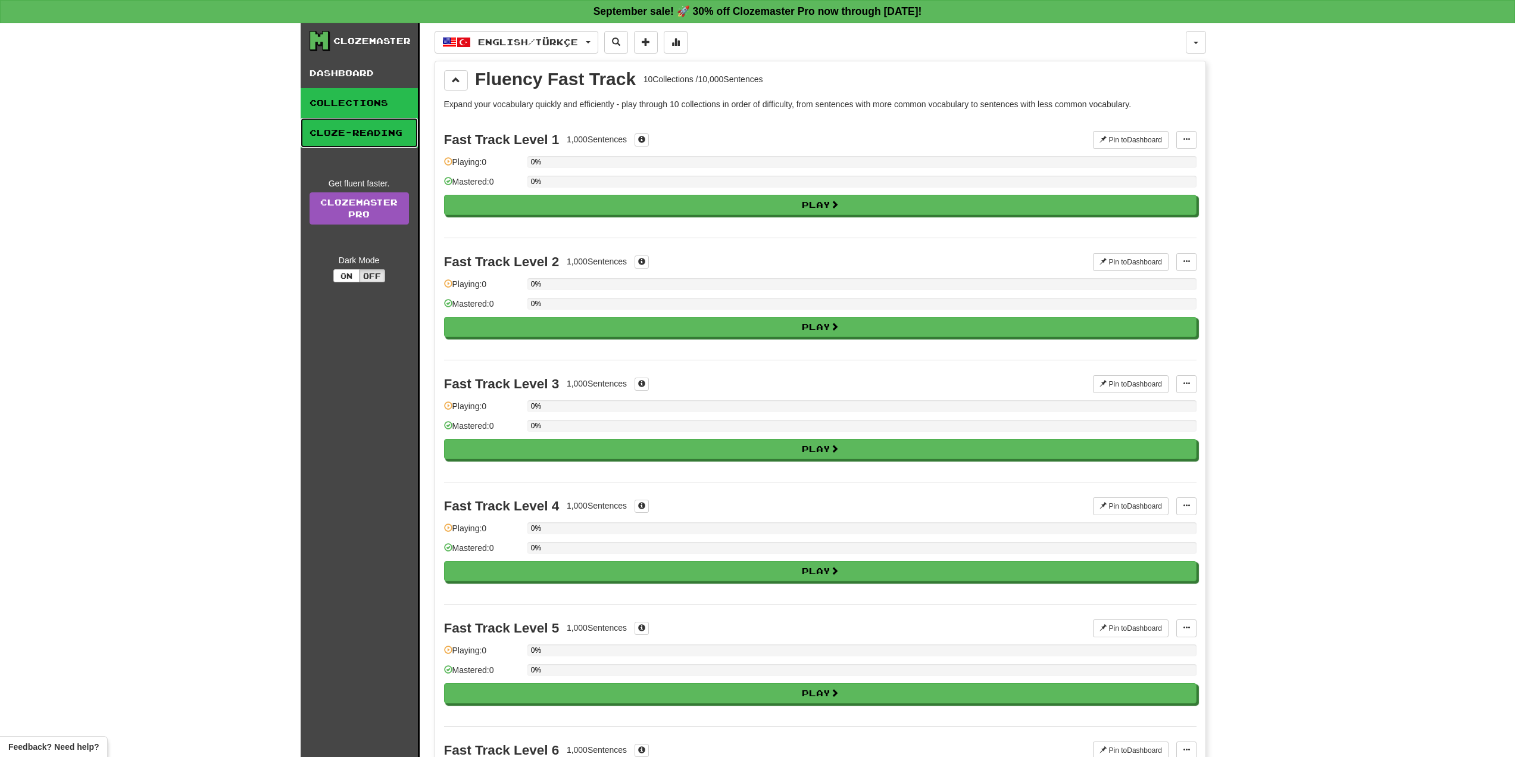
click at [366, 129] on link "Cloze-Reading" at bounding box center [359, 133] width 117 height 30
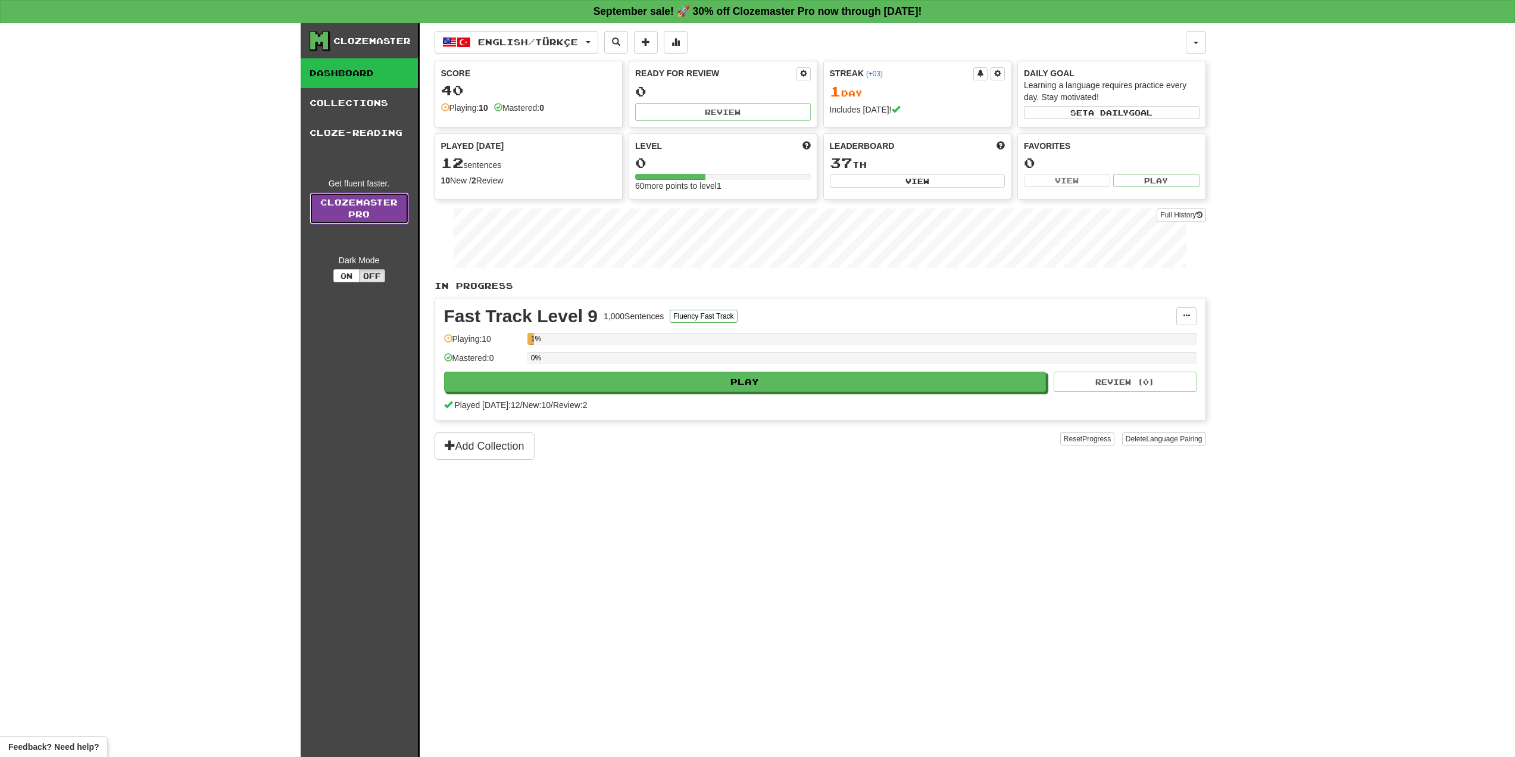
click at [380, 215] on link "Clozemaster Pro" at bounding box center [359, 208] width 99 height 32
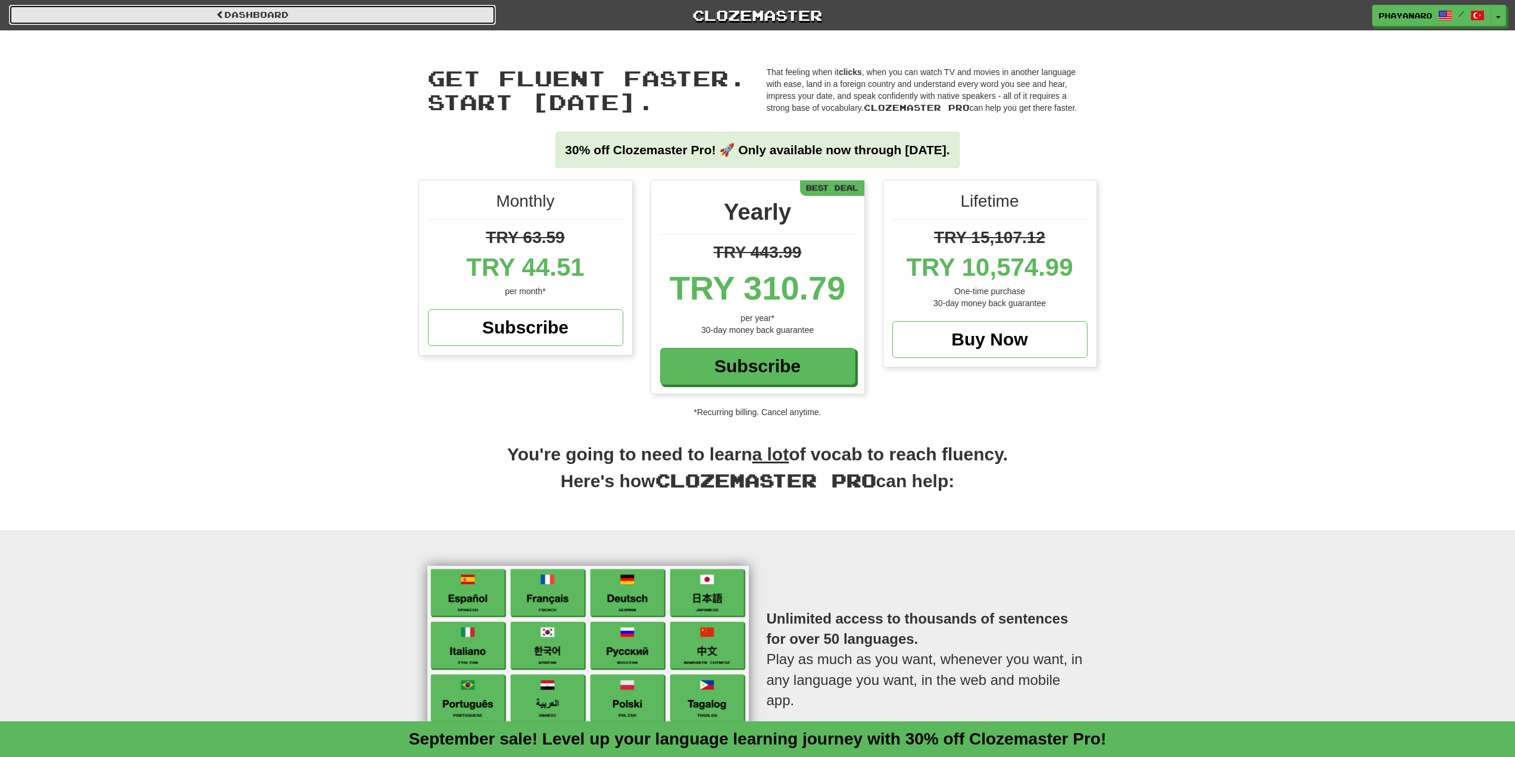
click at [346, 11] on link "Dashboard" at bounding box center [252, 15] width 487 height 20
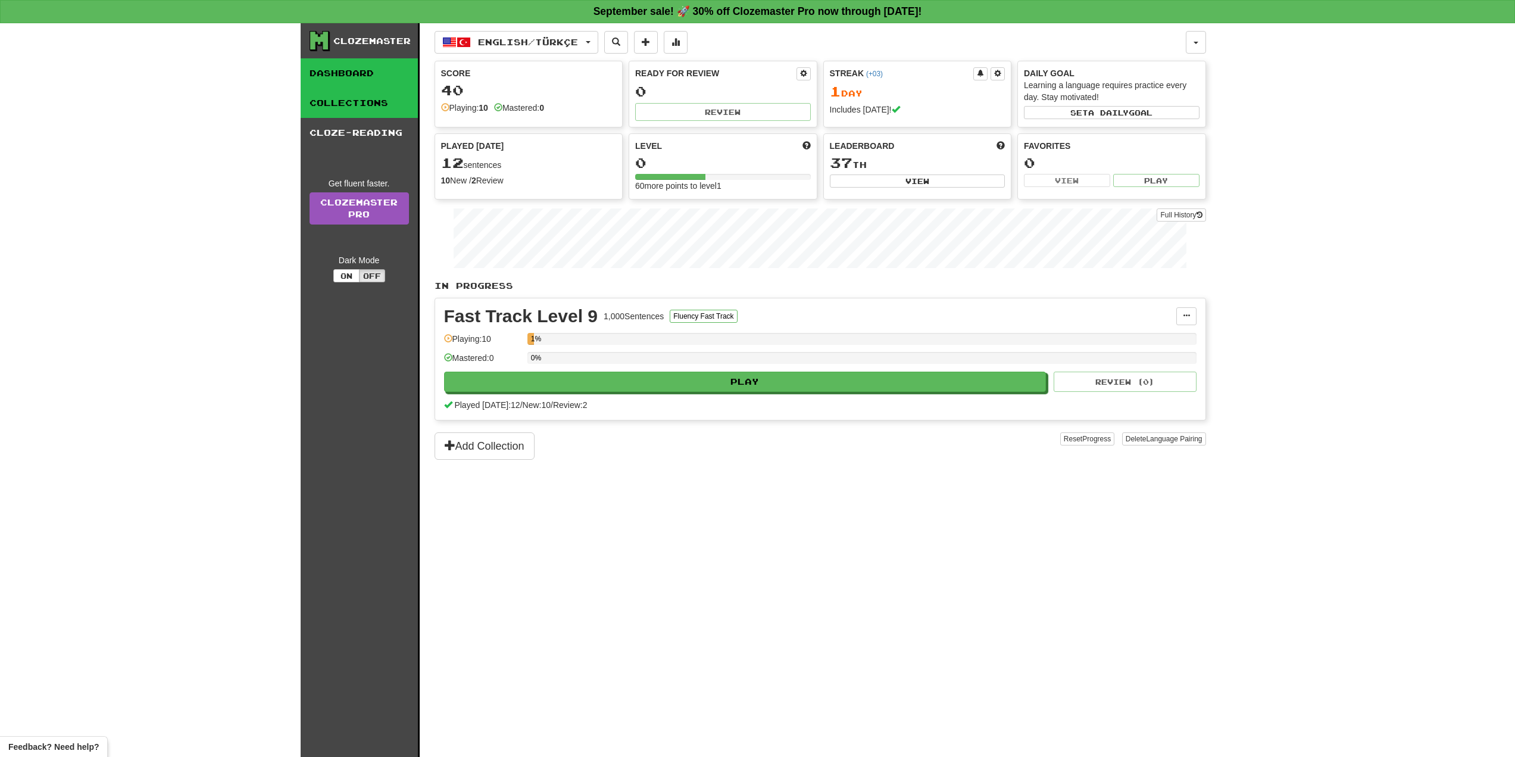
click at [355, 109] on link "Collections" at bounding box center [359, 103] width 117 height 30
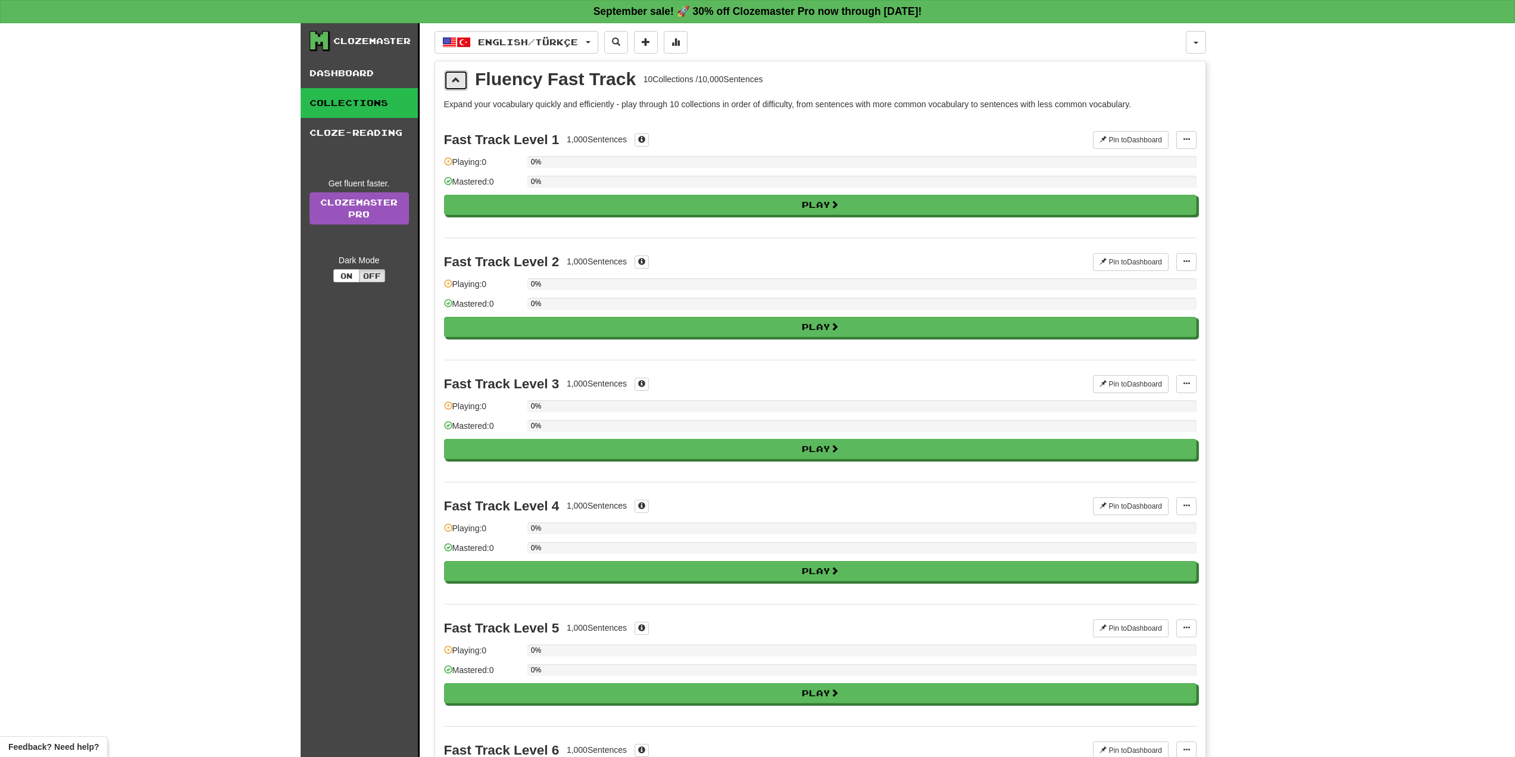
click at [462, 80] on button at bounding box center [456, 80] width 24 height 20
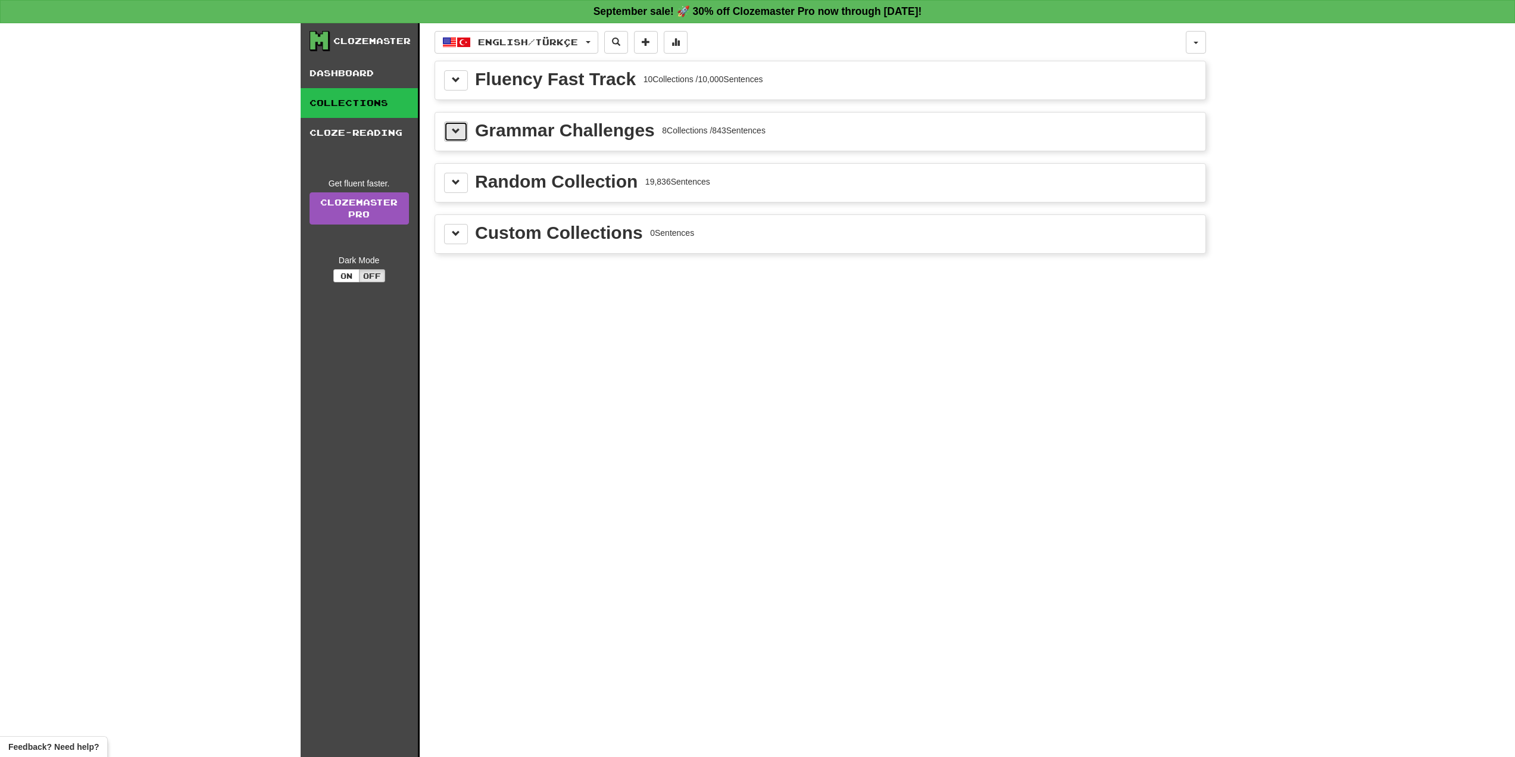
click at [465, 132] on button at bounding box center [456, 131] width 24 height 20
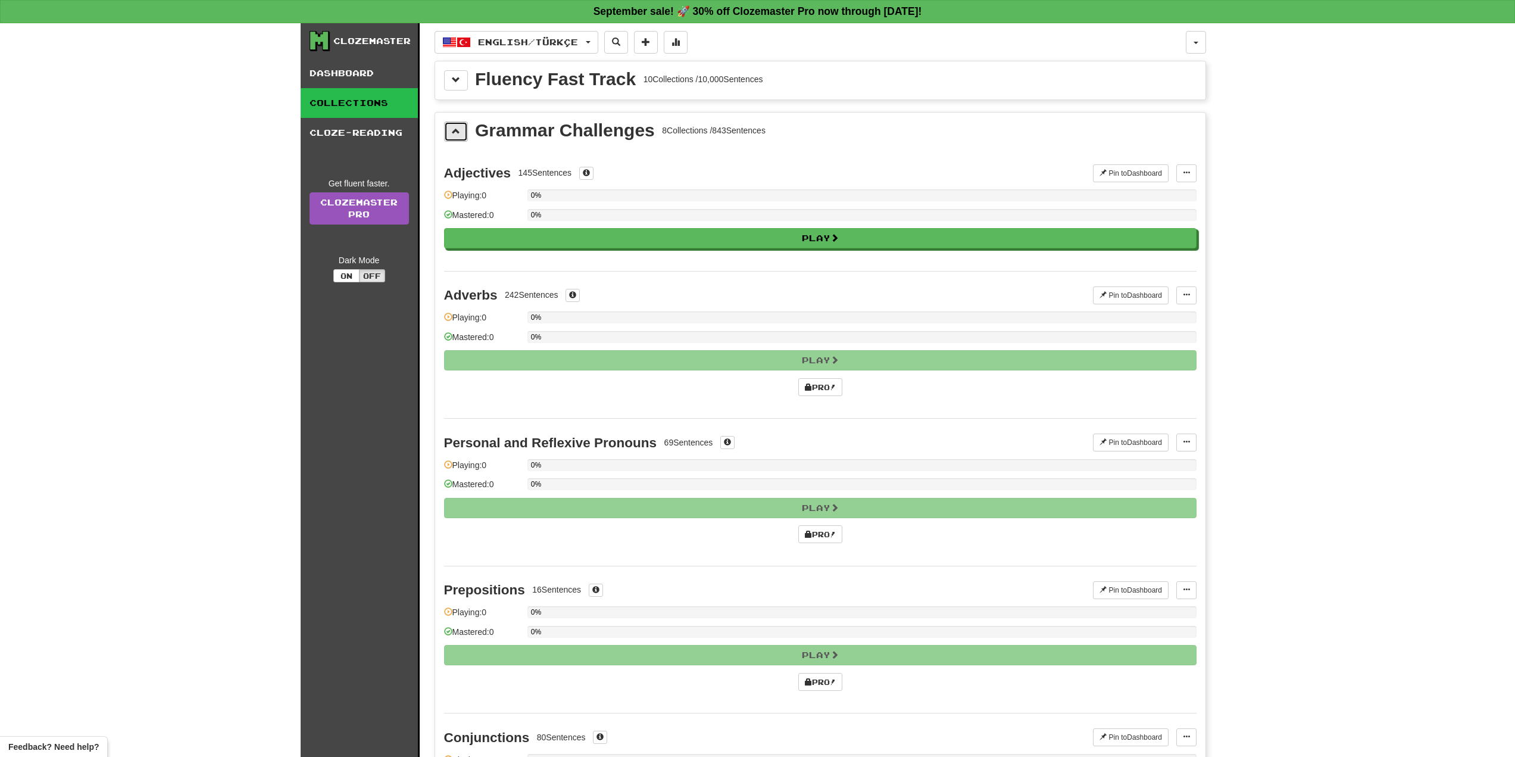
click at [467, 136] on button at bounding box center [456, 131] width 24 height 20
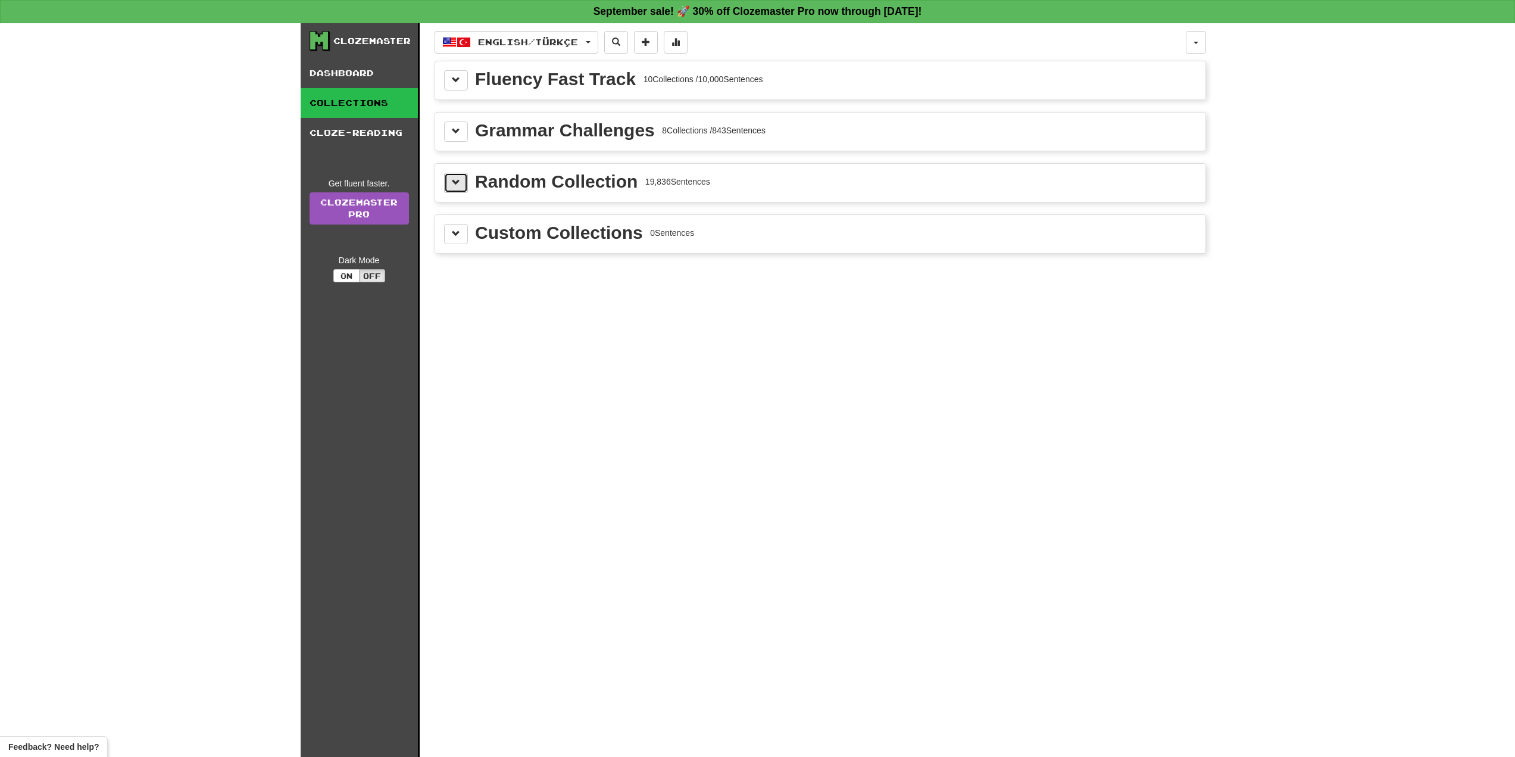
click at [463, 176] on button at bounding box center [456, 183] width 24 height 20
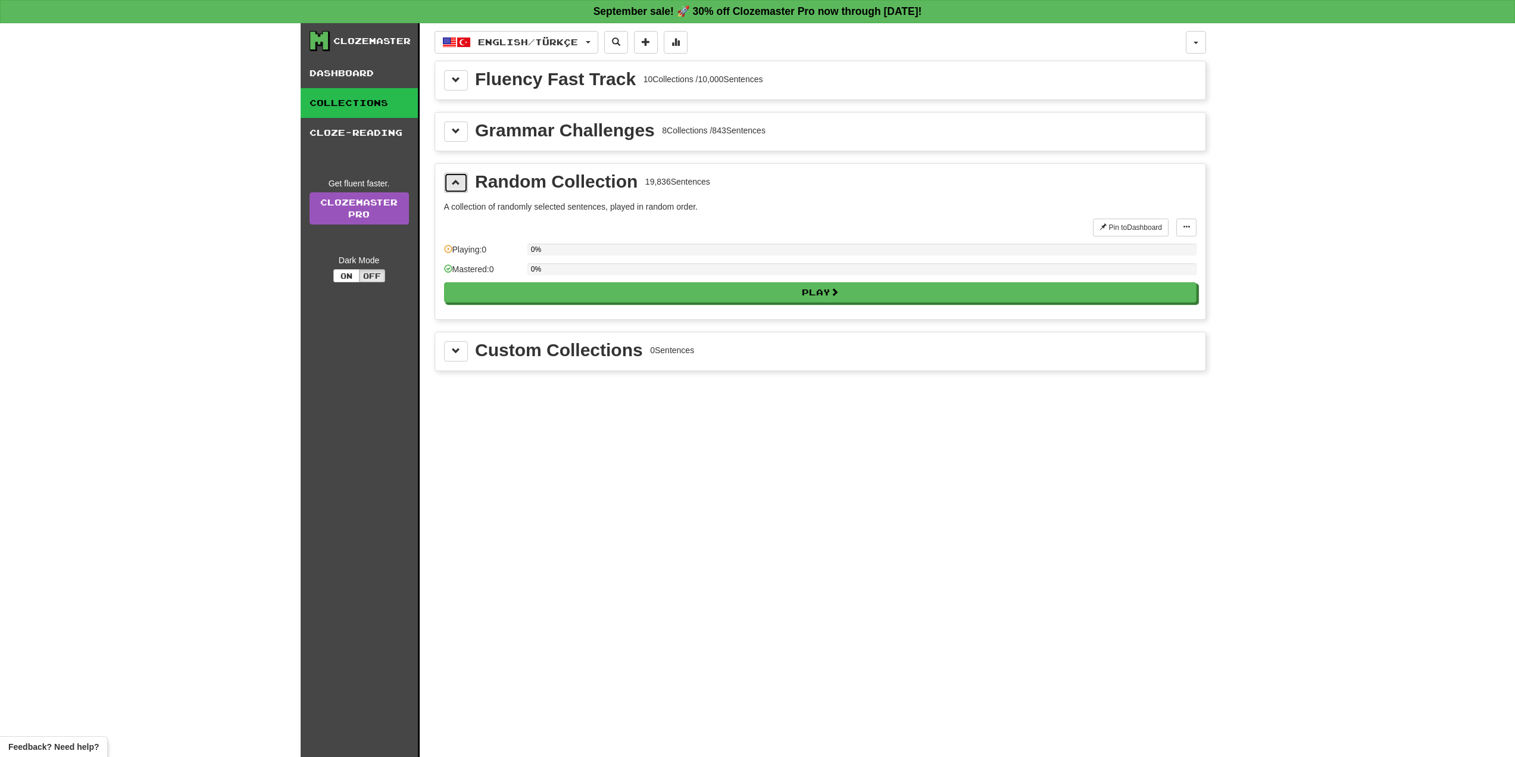
click at [463, 176] on button at bounding box center [456, 183] width 24 height 20
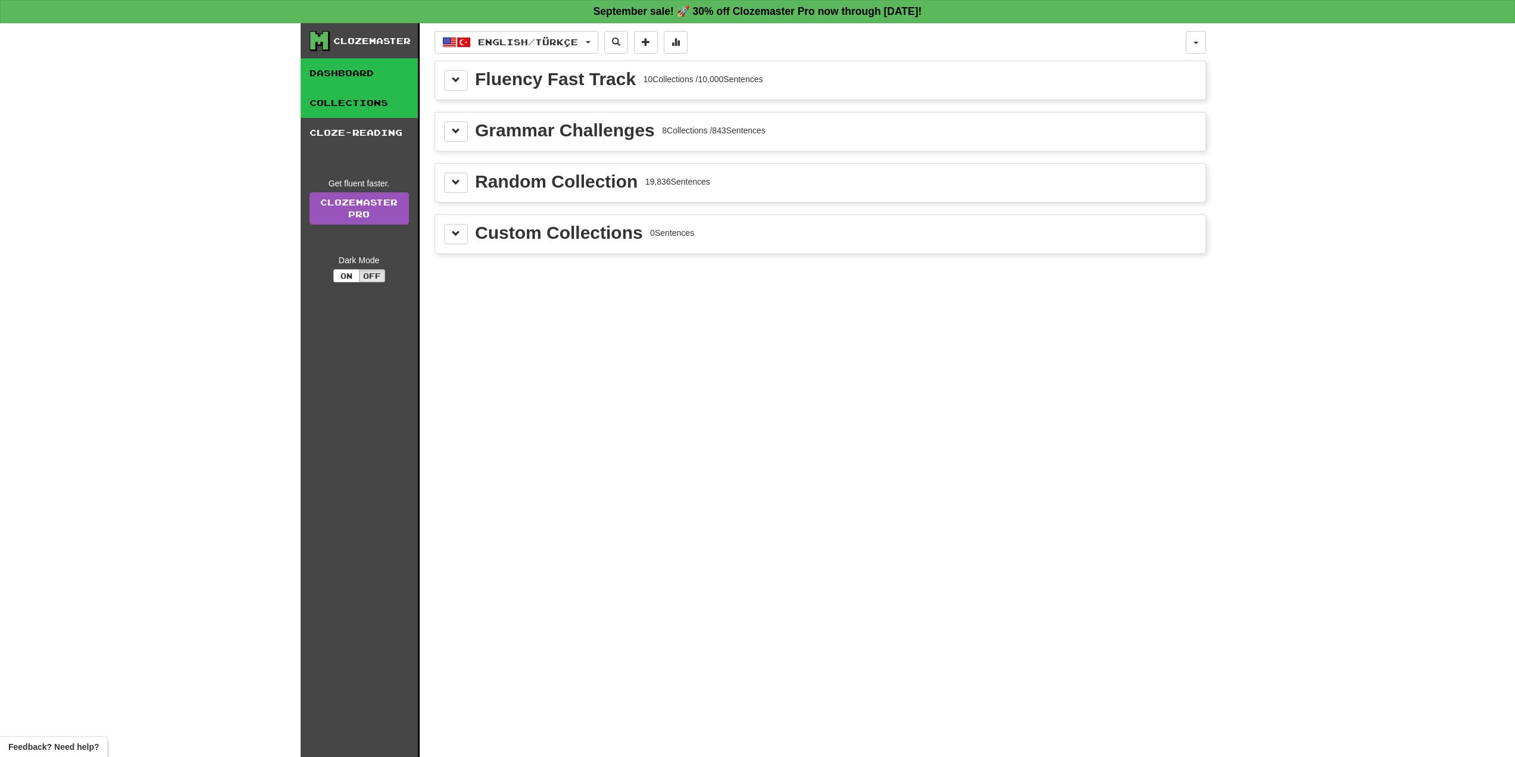
click at [376, 77] on link "Dashboard" at bounding box center [359, 73] width 117 height 30
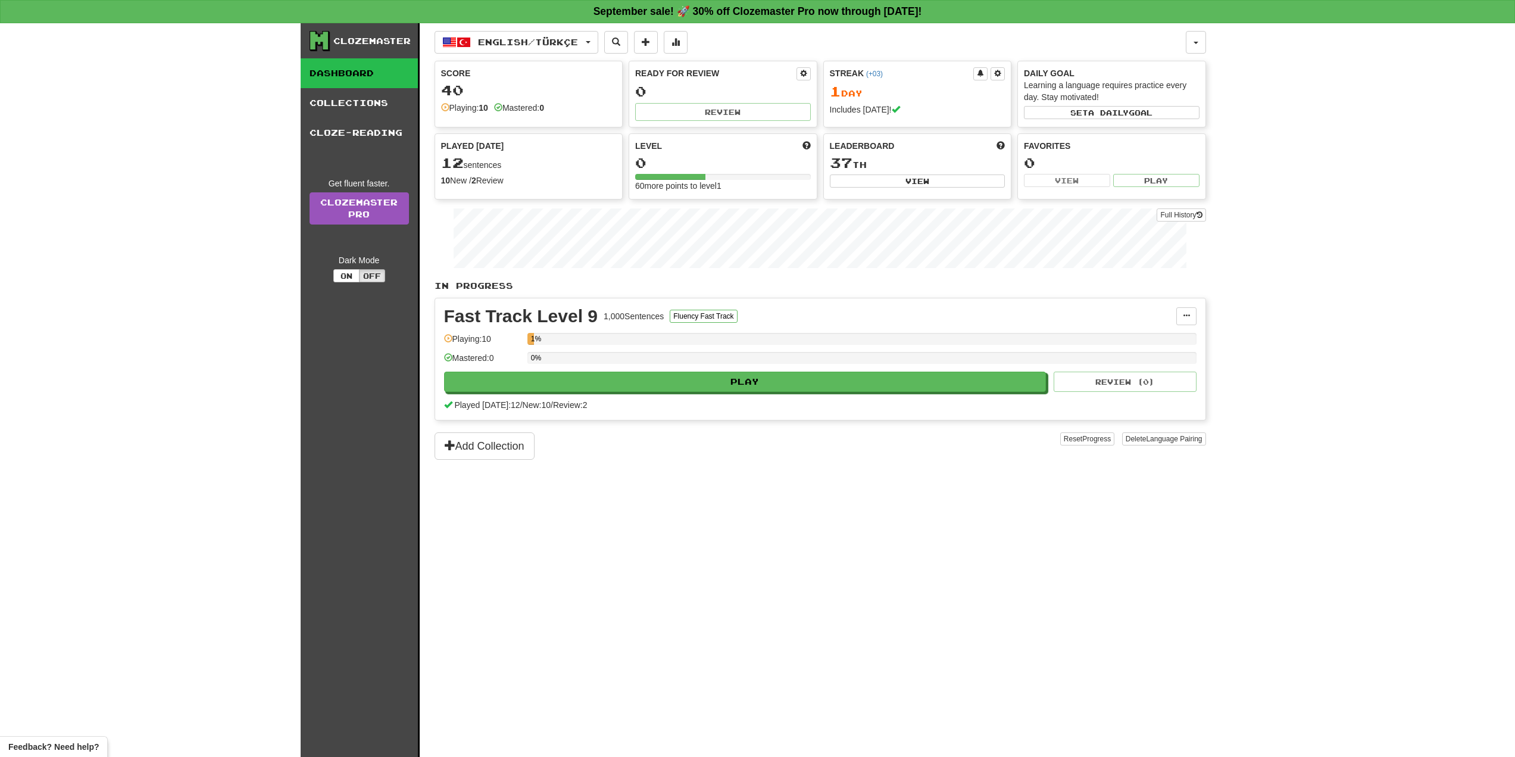
drag, startPoint x: 1123, startPoint y: 380, endPoint x: 976, endPoint y: 500, distance: 190.4
drag, startPoint x: 976, startPoint y: 500, endPoint x: 882, endPoint y: 505, distance: 93.6
click at [882, 505] on div "English / Türkçe English / Türkçe Streak: 1 Review: 0 Points today: 40 Language…" at bounding box center [821, 404] width 772 height 763
click at [501, 454] on button "Add Collection" at bounding box center [485, 445] width 100 height 27
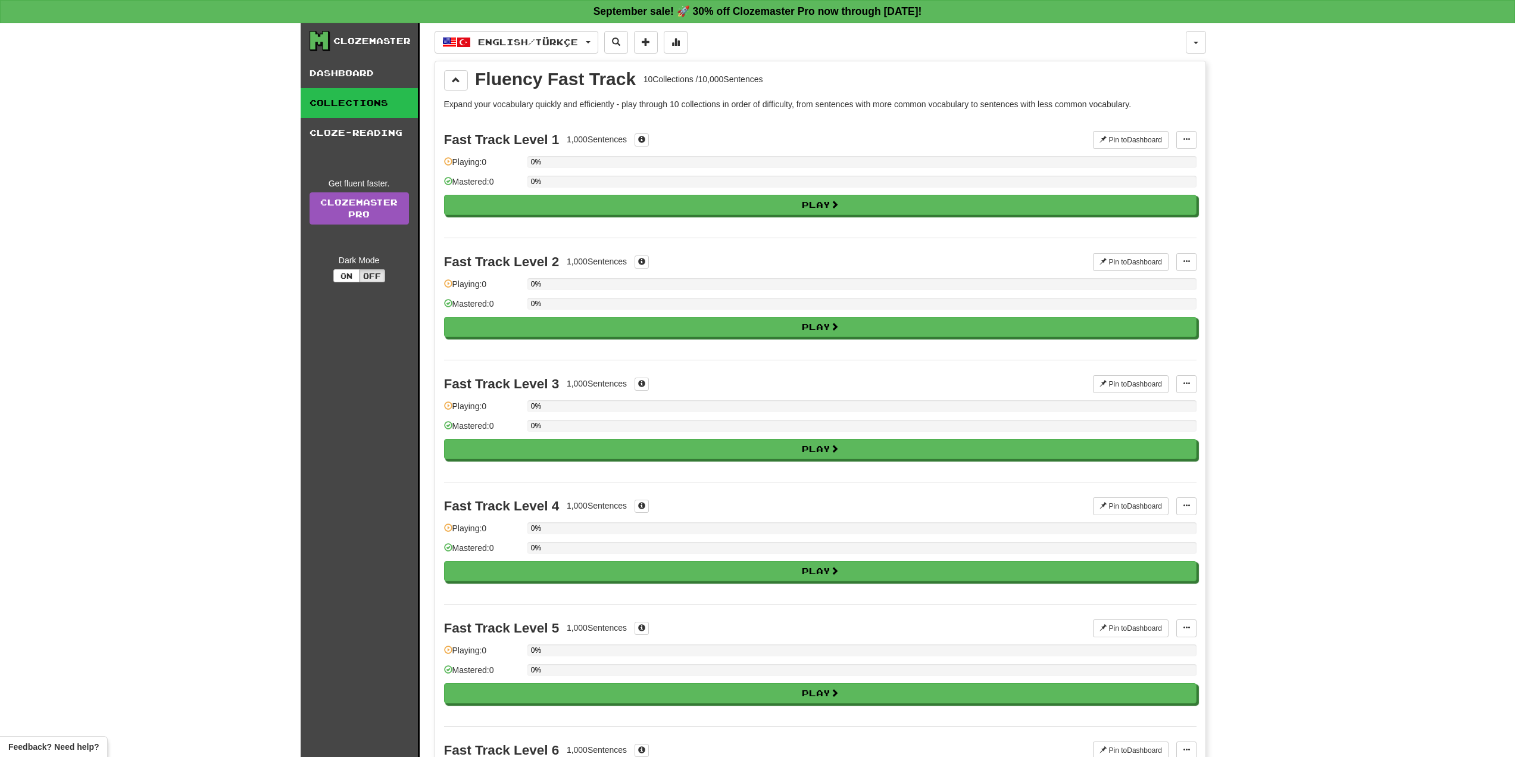
click at [374, 108] on link "Collections" at bounding box center [359, 103] width 117 height 30
click at [372, 85] on link "Dashboard" at bounding box center [359, 73] width 117 height 30
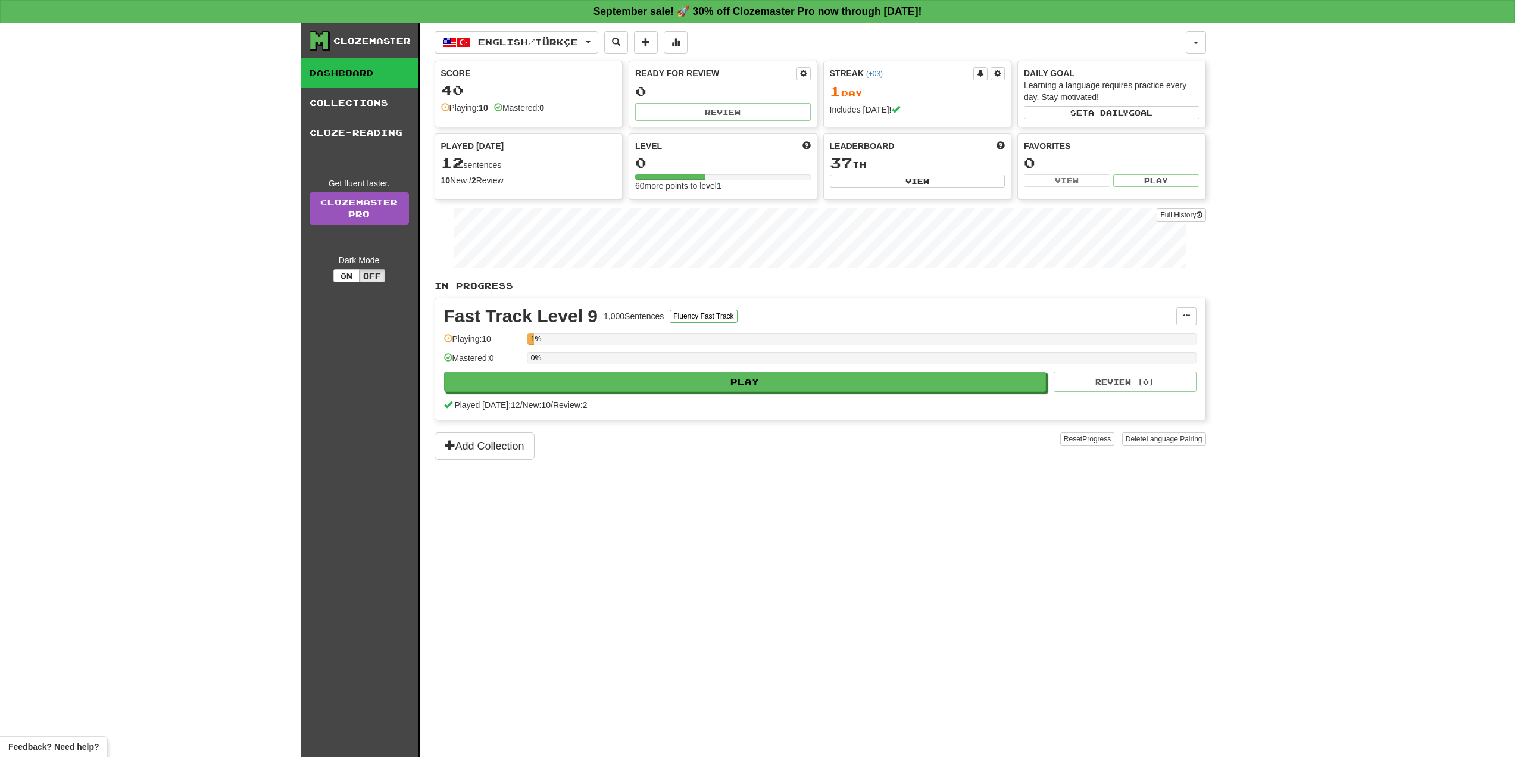
click at [480, 148] on span "Played [DATE]" at bounding box center [472, 146] width 63 height 12
click at [450, 183] on div "10 New / 2 Review" at bounding box center [529, 180] width 176 height 12
click at [453, 165] on span "12" at bounding box center [452, 162] width 23 height 17
click at [495, 186] on div "10 New / 2 Review" at bounding box center [529, 180] width 176 height 12
click at [491, 180] on div "10 New / 2 Review" at bounding box center [529, 180] width 176 height 12
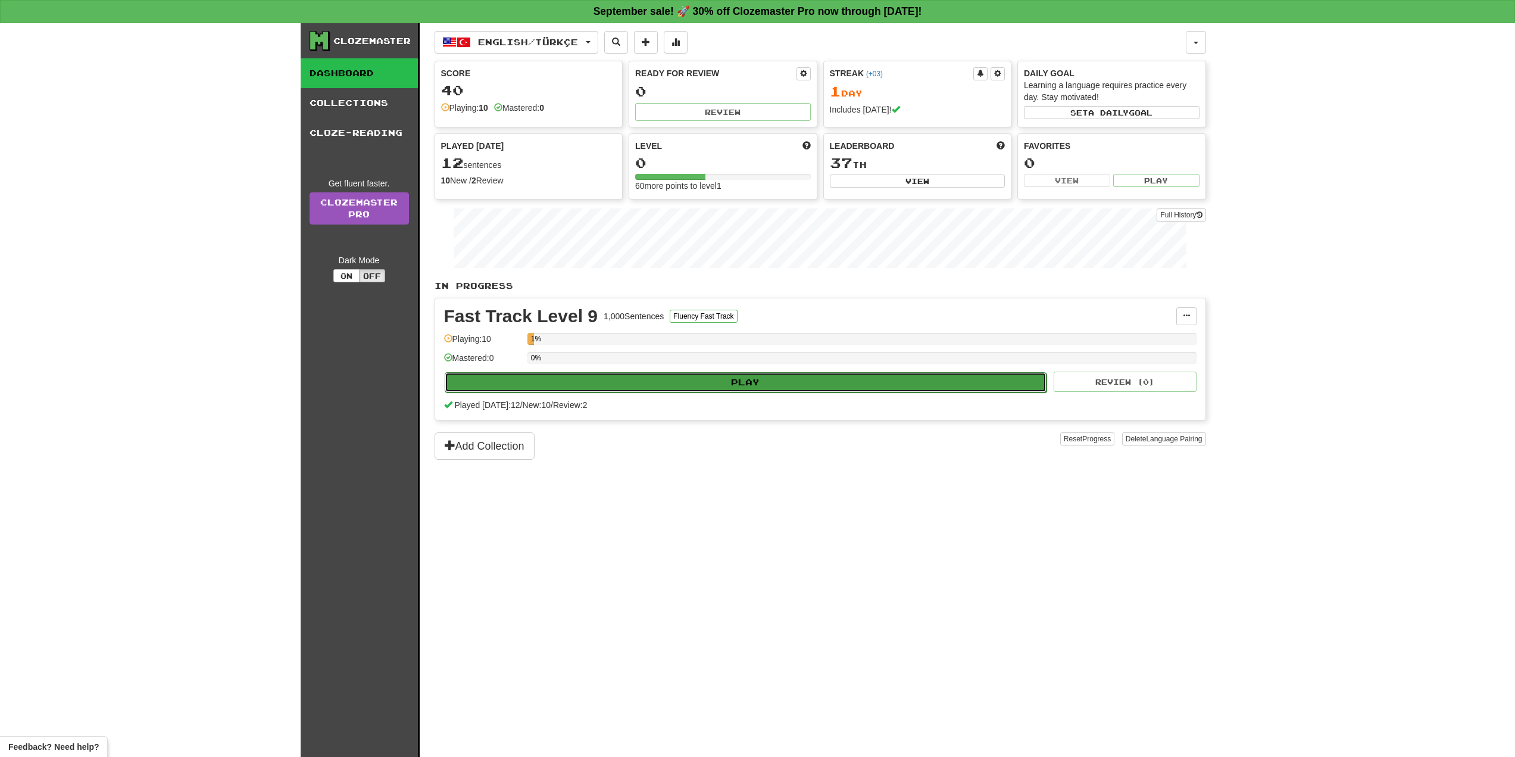
click at [751, 379] on button "Play" at bounding box center [746, 382] width 602 height 20
select select "**"
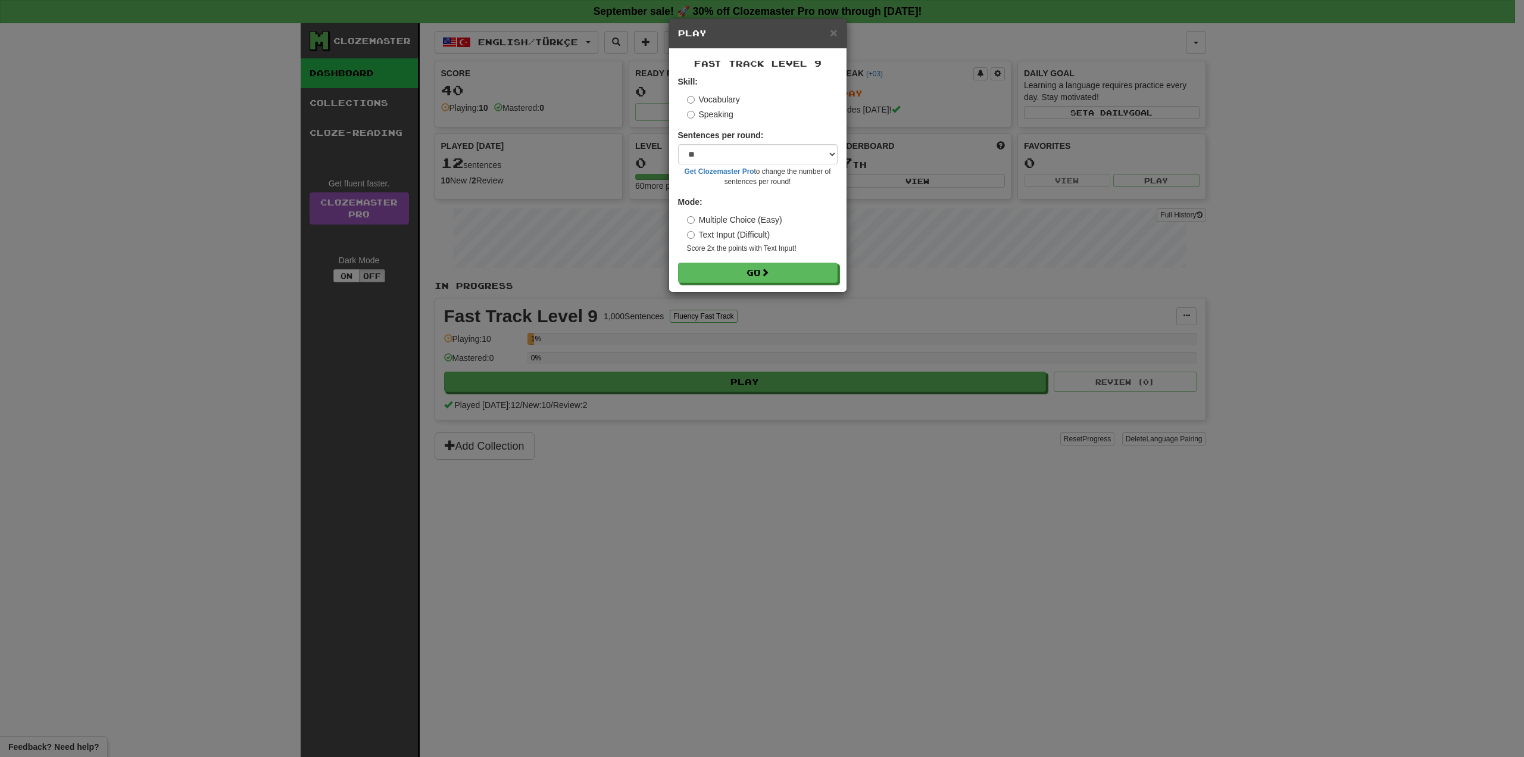
click at [717, 115] on label "Speaking" at bounding box center [710, 114] width 46 height 12
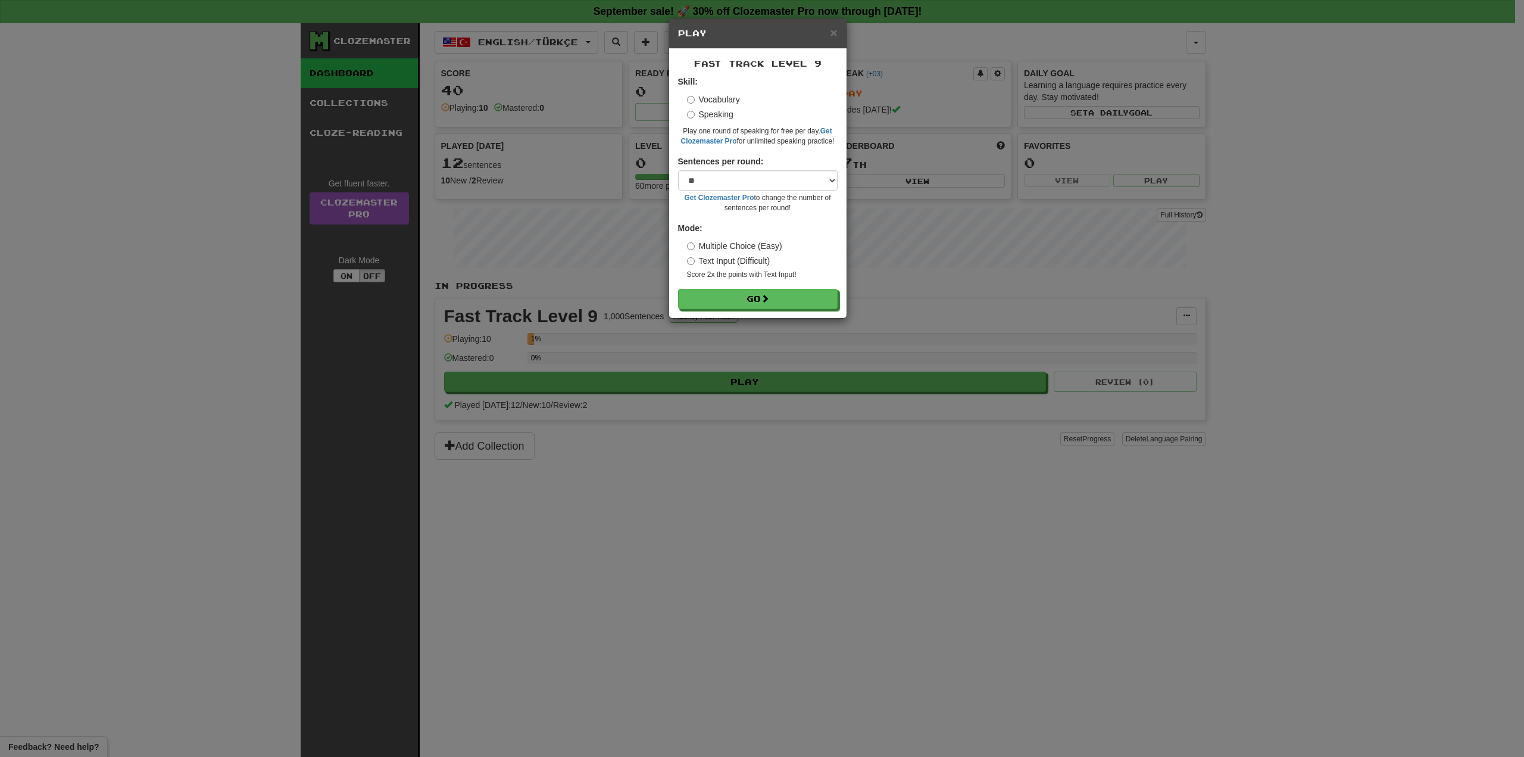
click at [722, 95] on label "Vocabulary" at bounding box center [713, 99] width 53 height 12
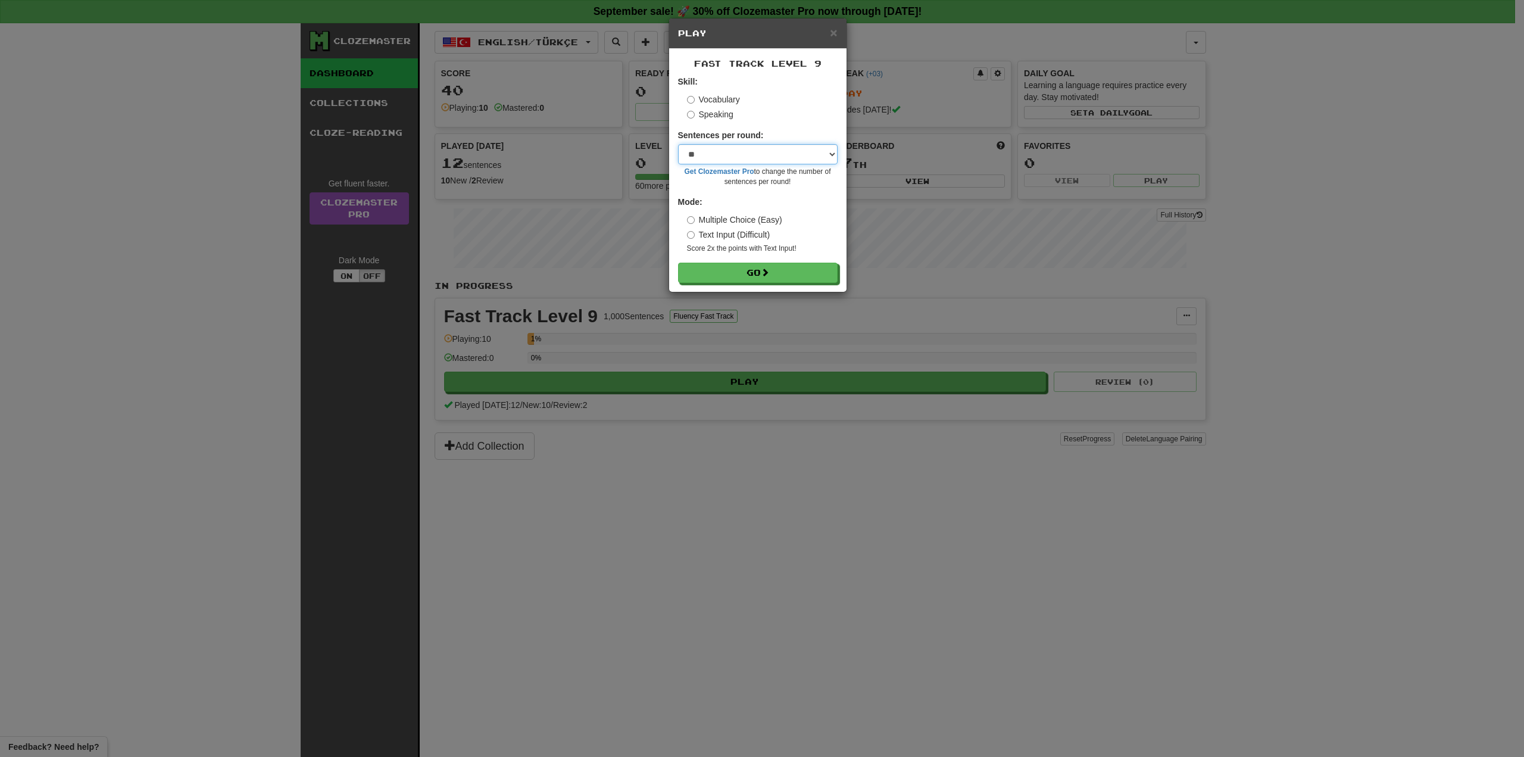
click at [735, 148] on select "* ** ** ** ** ** *** ********" at bounding box center [758, 154] width 160 height 20
click at [708, 153] on select "* ** ** ** ** ** *** ********" at bounding box center [758, 154] width 160 height 20
click at [737, 238] on label "Text Input (Difficult)" at bounding box center [728, 235] width 83 height 12
click at [744, 220] on label "Multiple Choice (Easy)" at bounding box center [734, 220] width 95 height 12
click at [752, 275] on button "Go" at bounding box center [759, 273] width 160 height 20
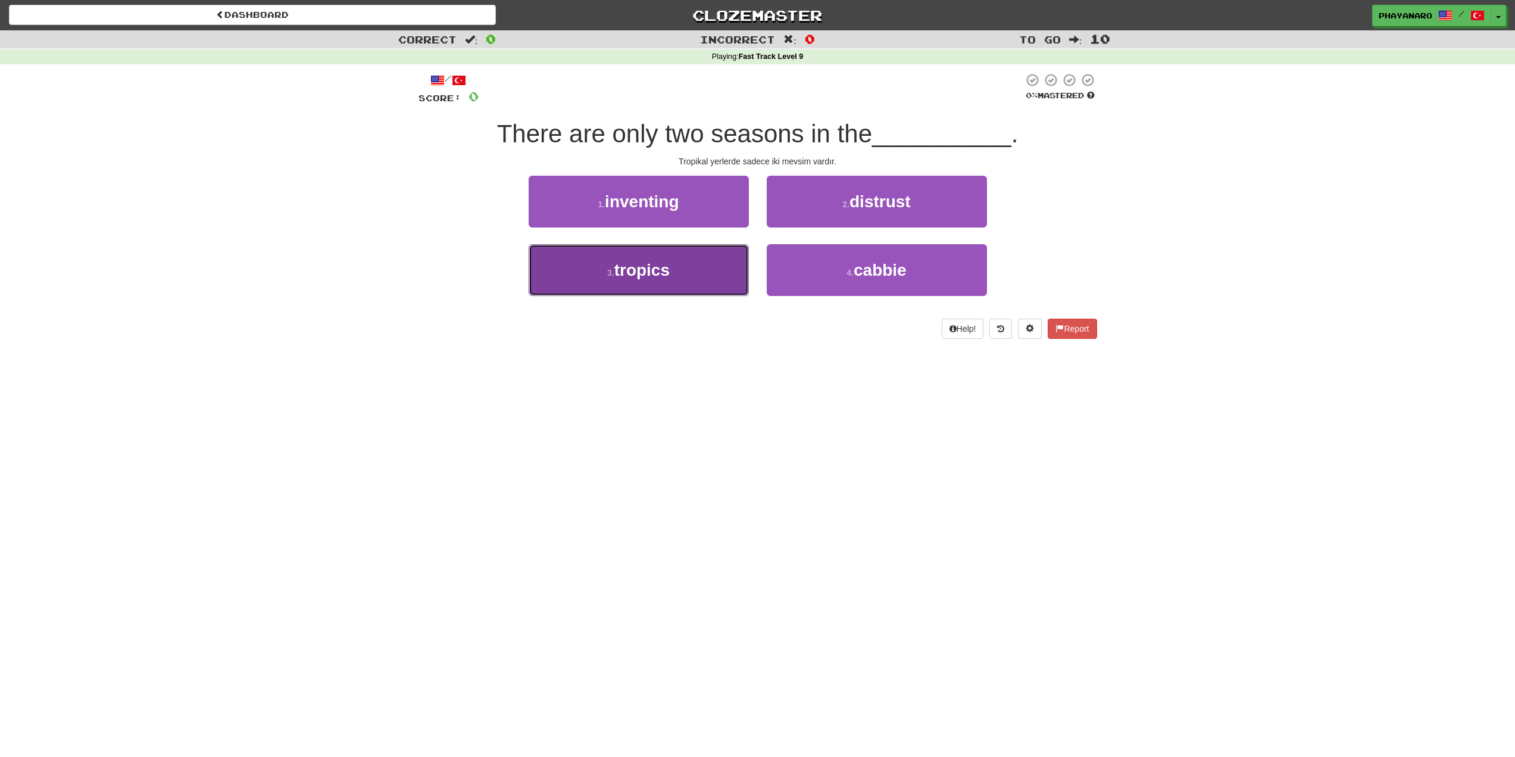
click at [662, 272] on span "tropics" at bounding box center [641, 270] width 55 height 18
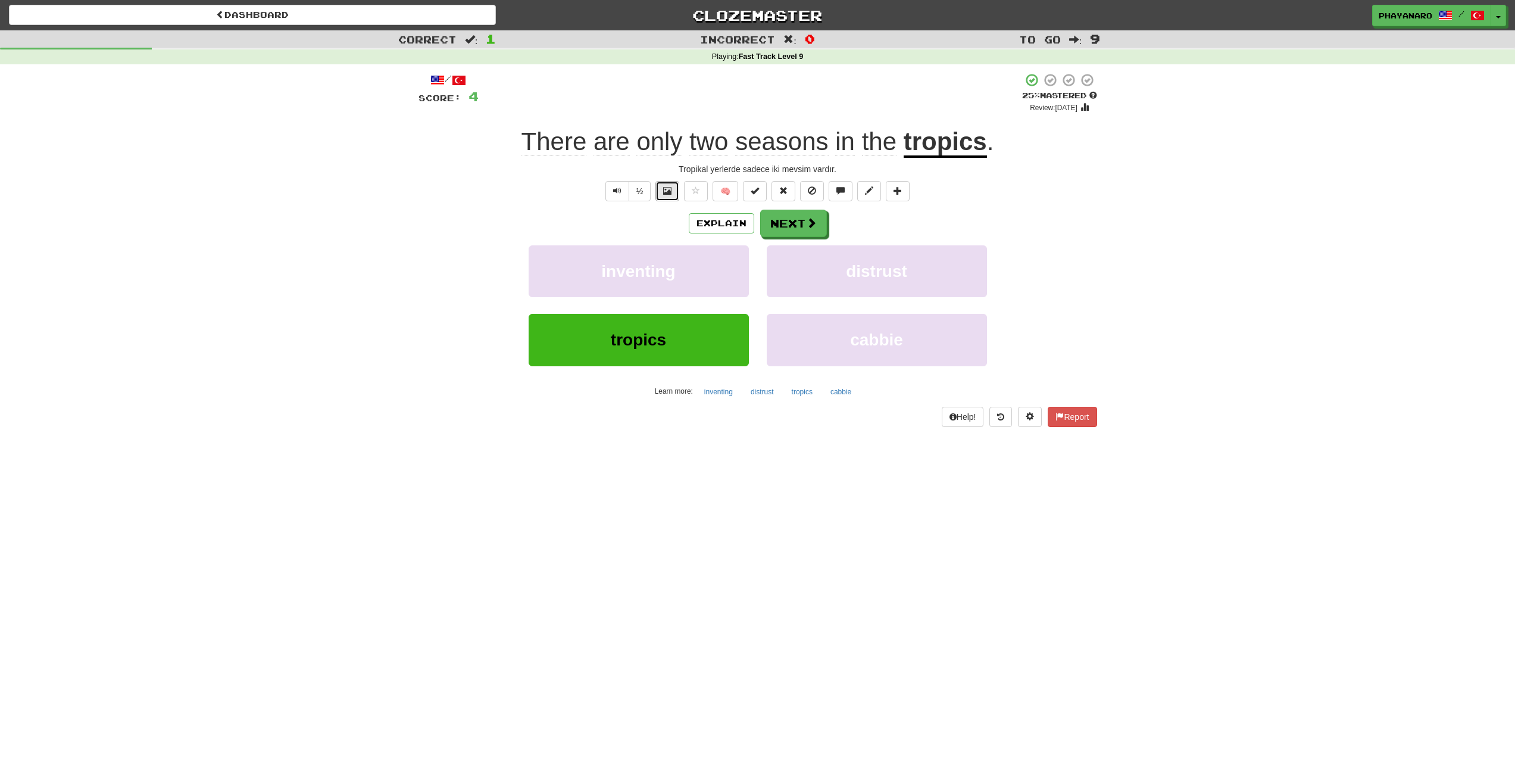
click at [667, 193] on span at bounding box center [667, 190] width 8 height 8
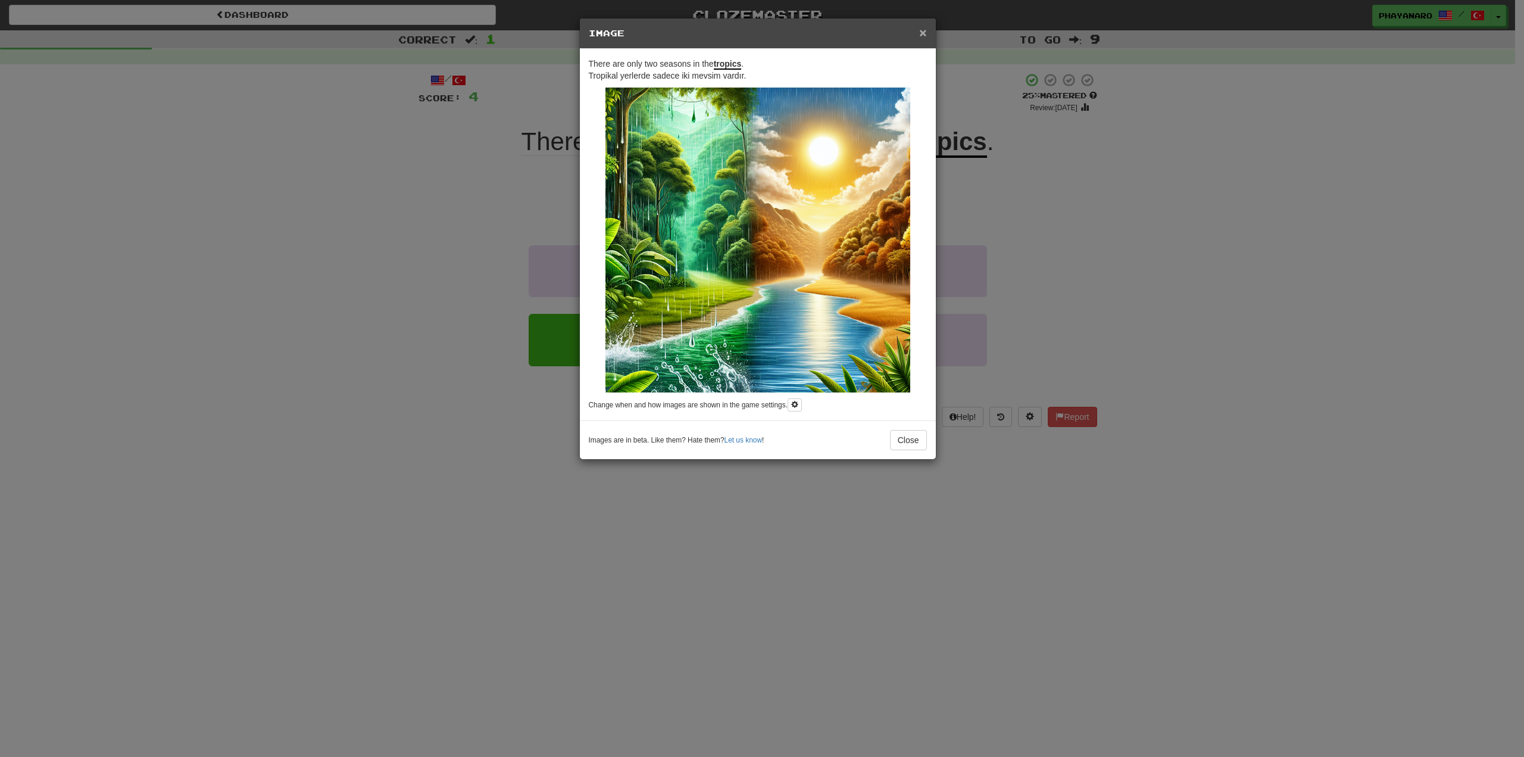
click at [923, 33] on span "×" at bounding box center [922, 33] width 7 height 14
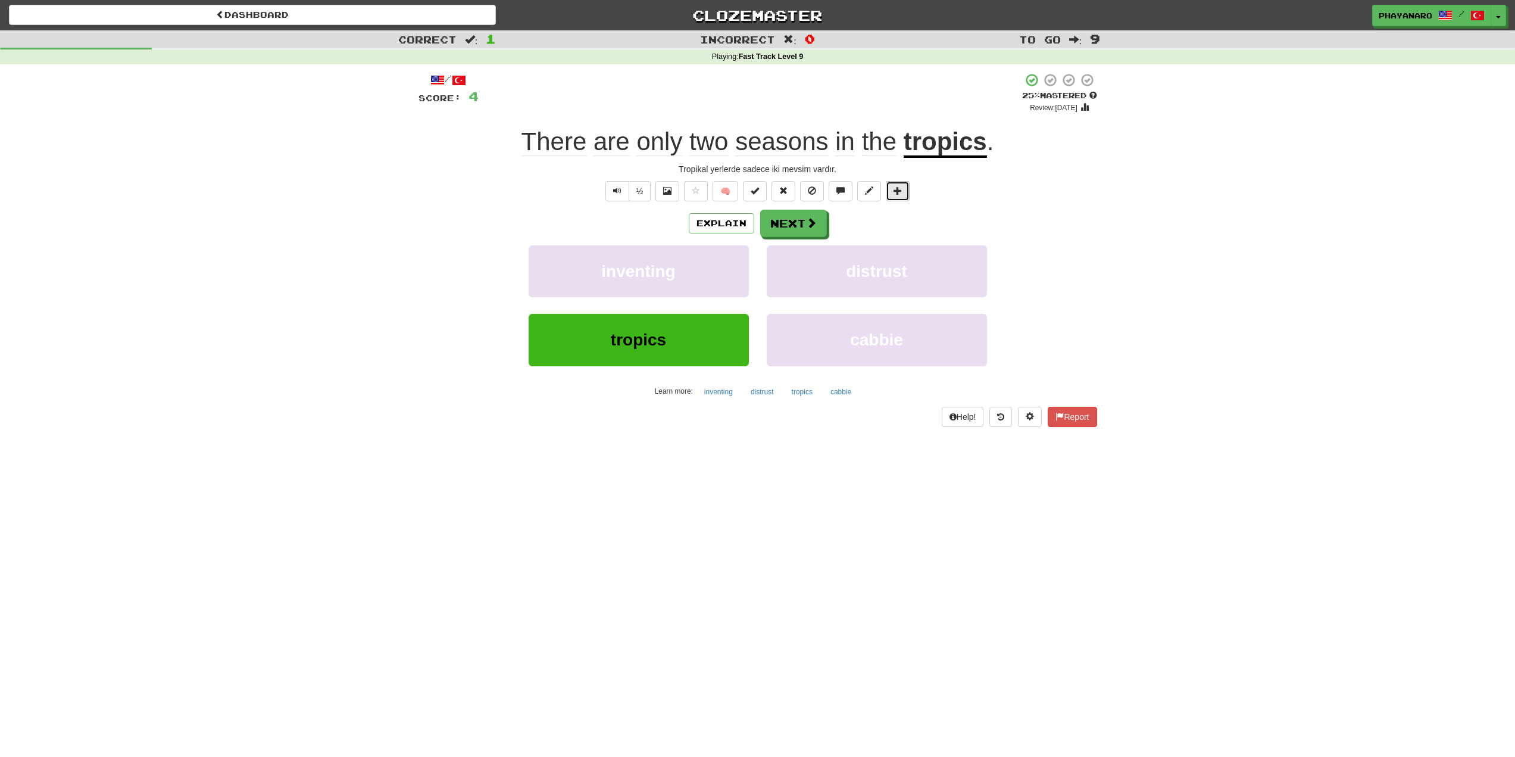
click at [897, 188] on span at bounding box center [898, 190] width 8 height 8
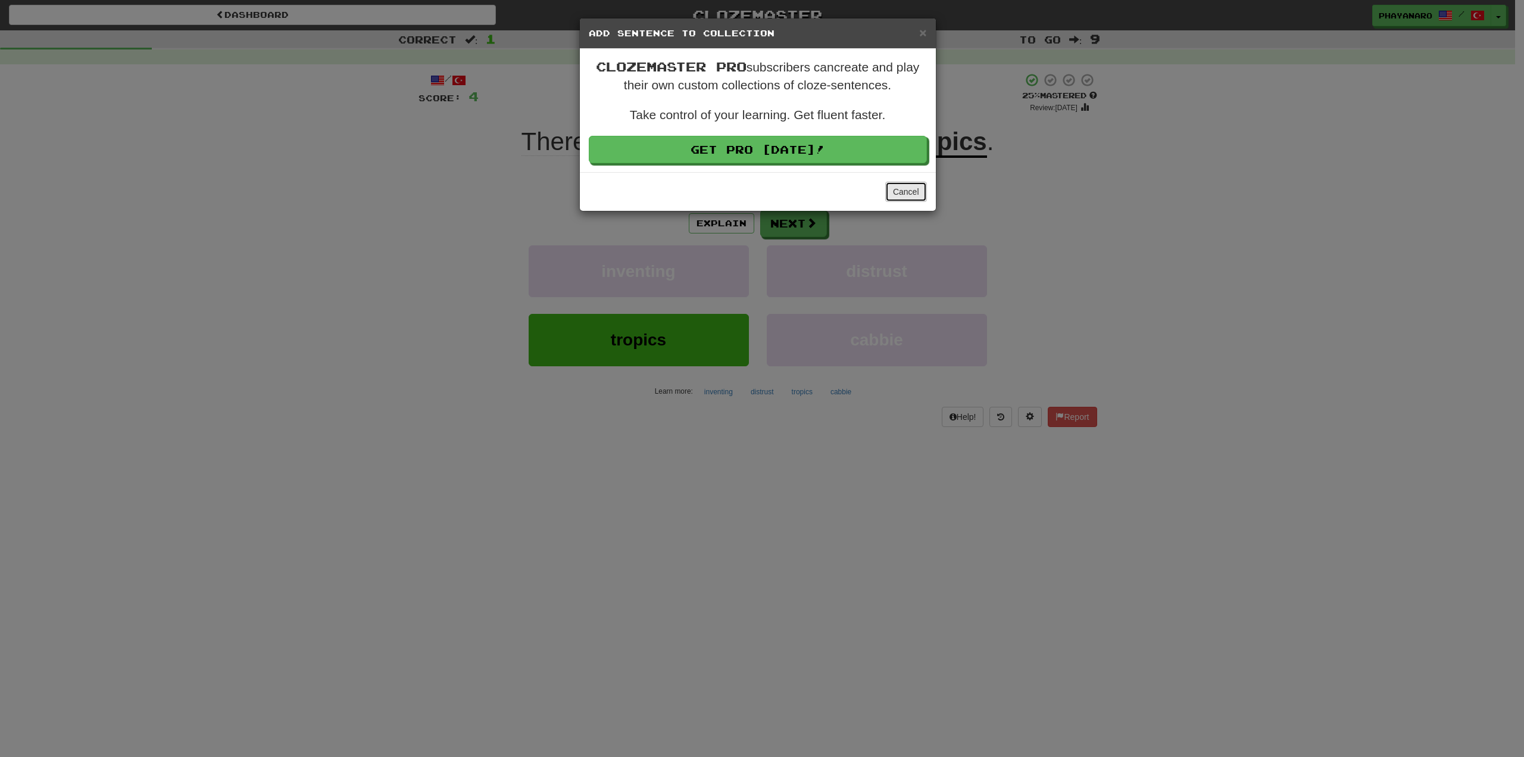
click at [910, 192] on button "Cancel" at bounding box center [906, 192] width 42 height 20
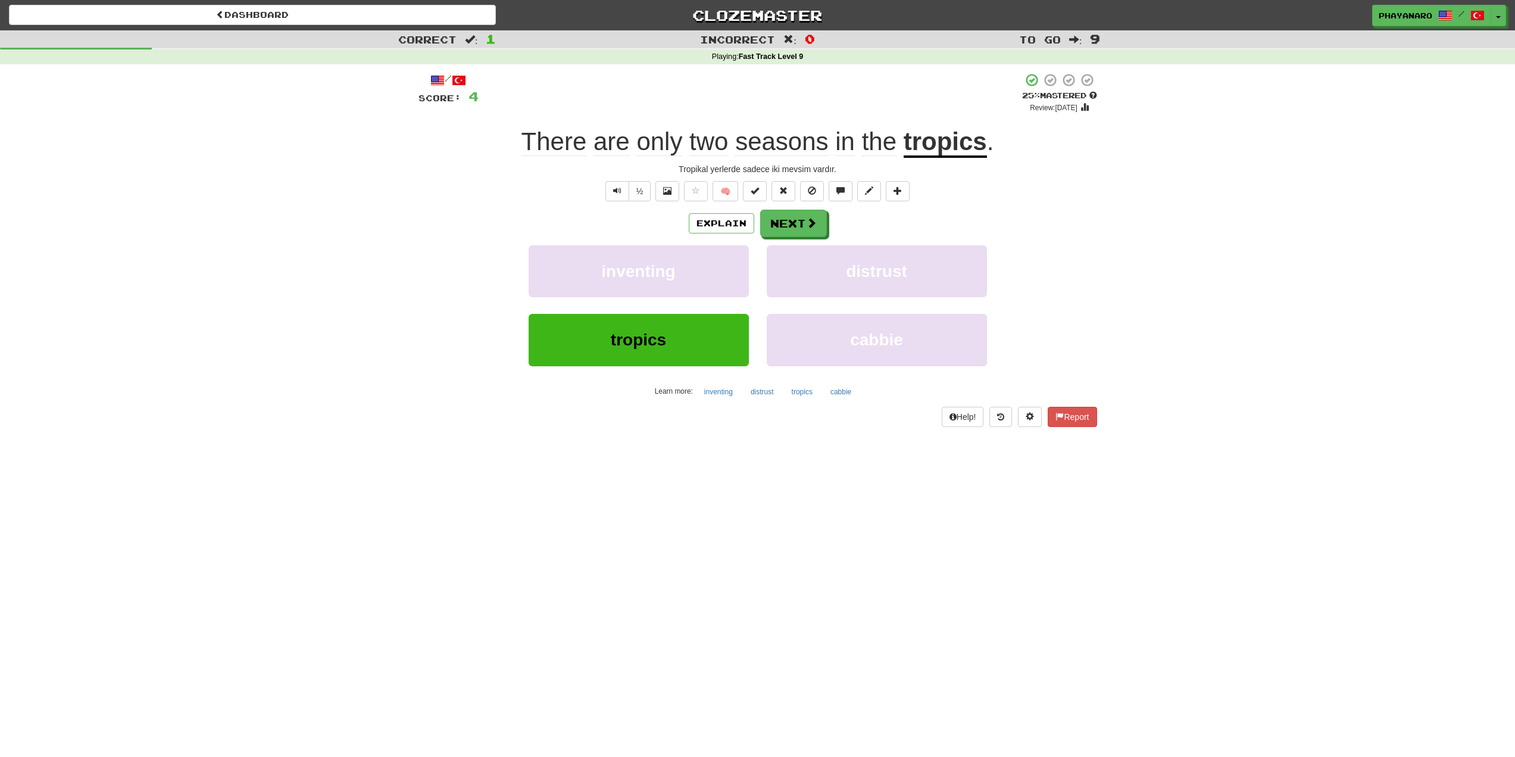
click at [963, 145] on u "tropics" at bounding box center [945, 142] width 83 height 30
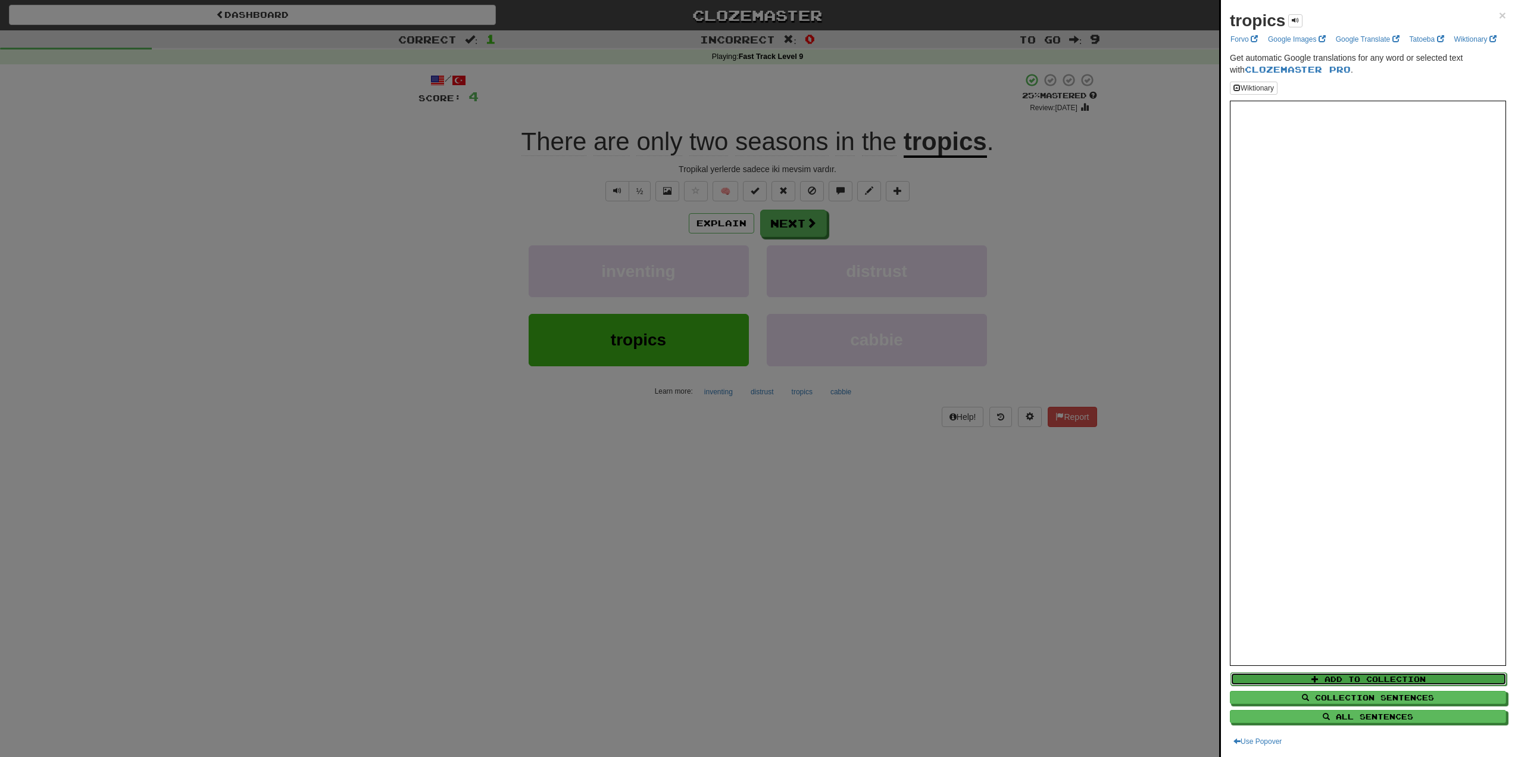
click at [1350, 673] on button "Add to Collection" at bounding box center [1369, 678] width 276 height 13
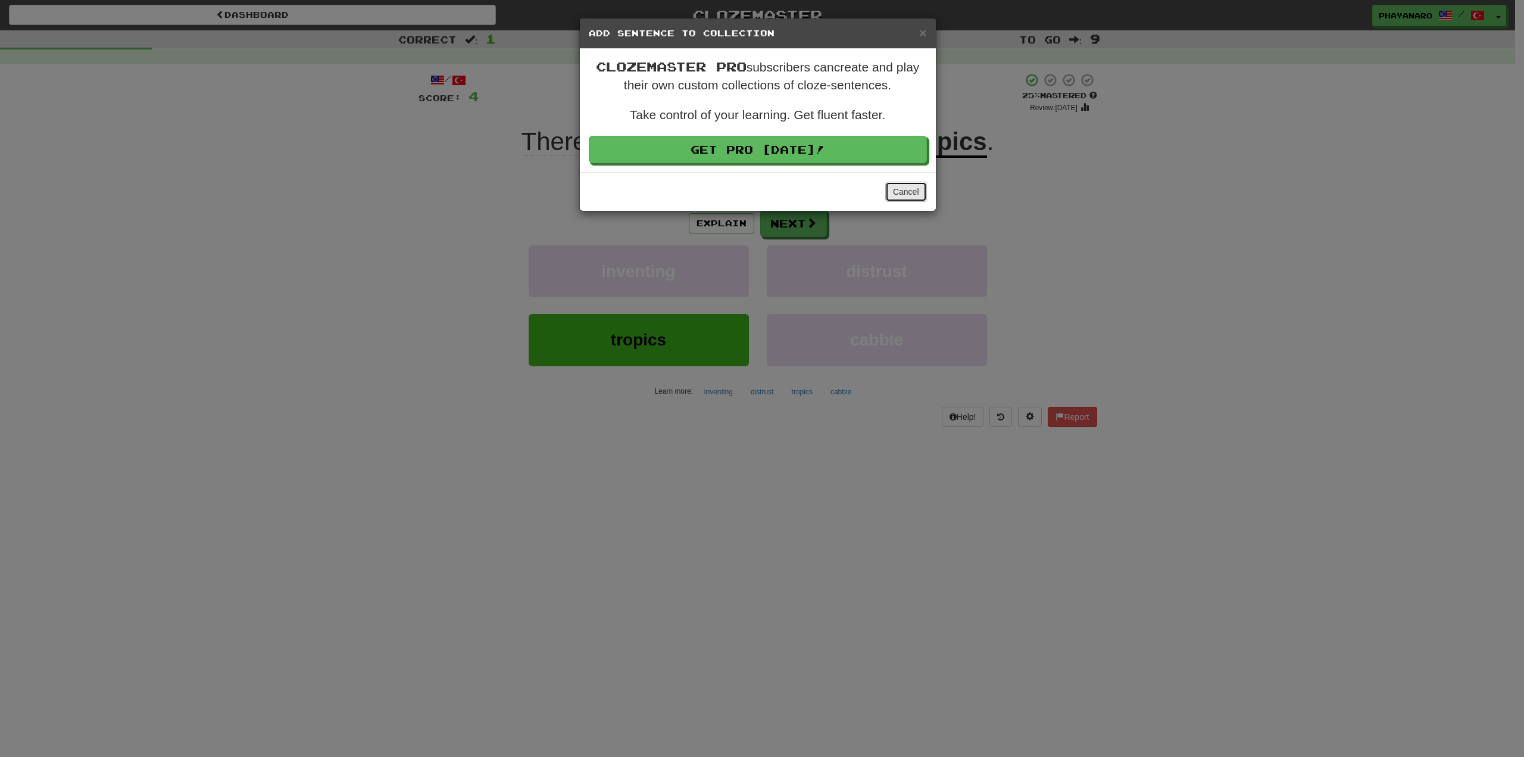
click at [921, 185] on button "Cancel" at bounding box center [906, 192] width 42 height 20
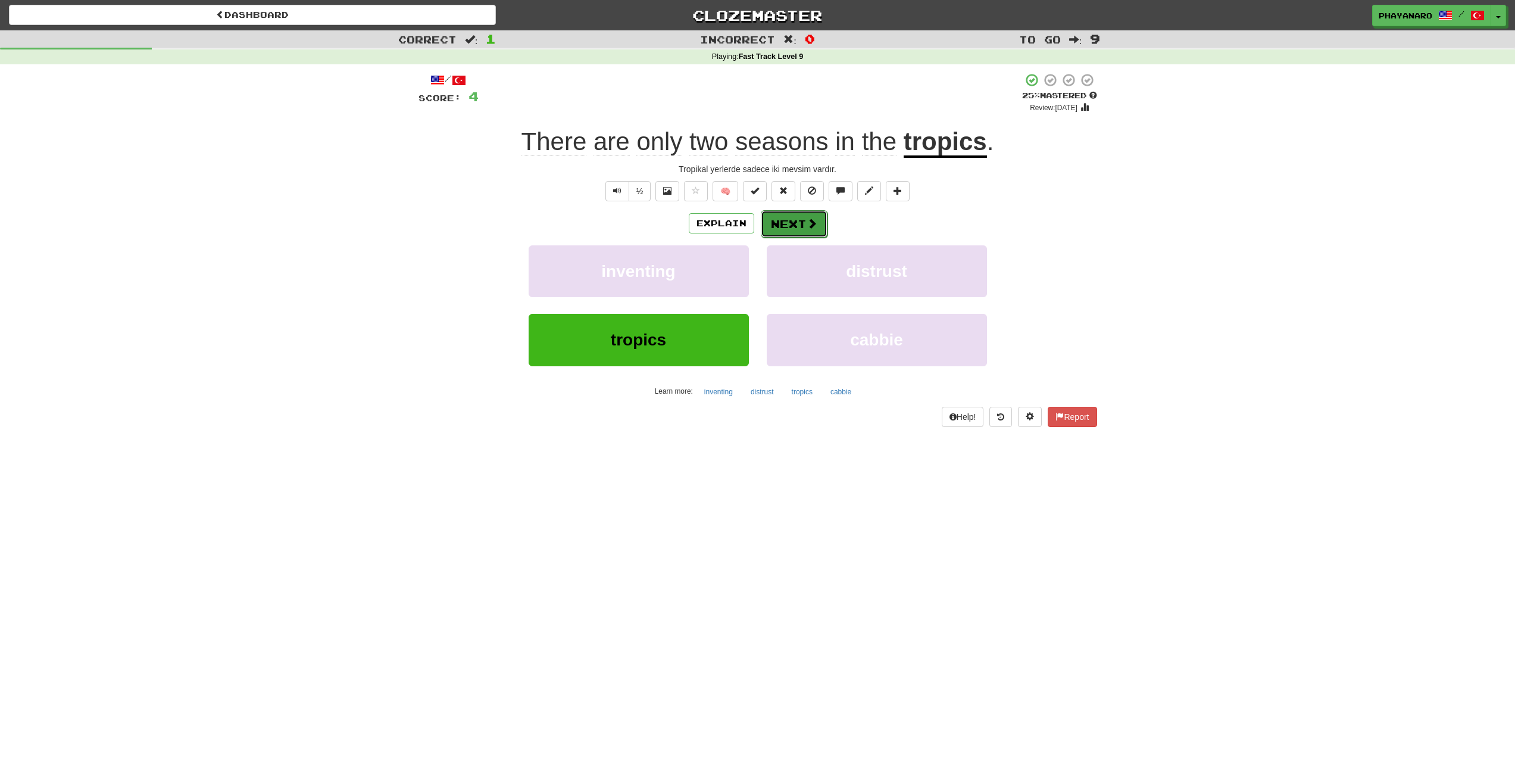
click at [801, 220] on button "Next" at bounding box center [794, 223] width 67 height 27
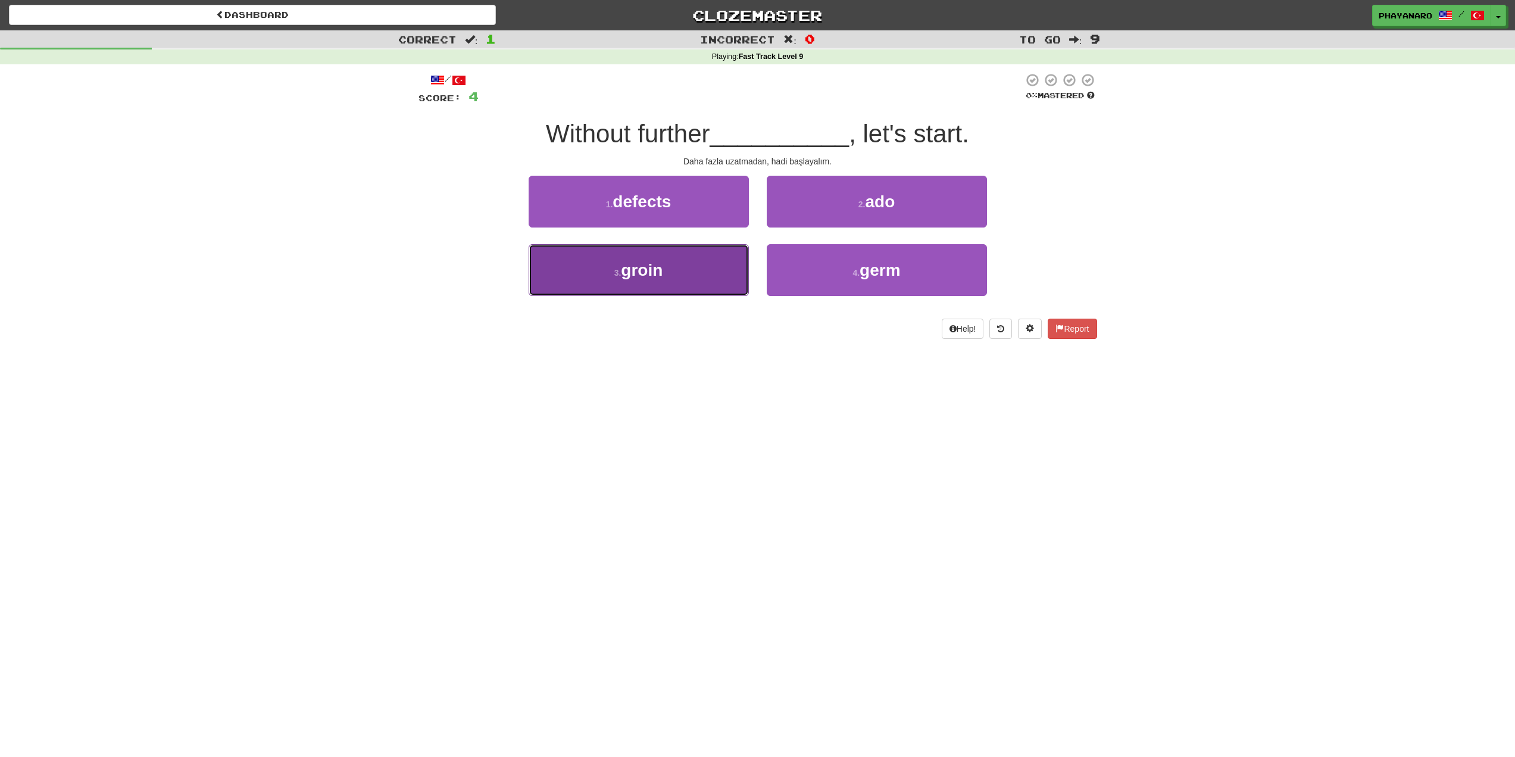
click at [701, 274] on button "3 . groin" at bounding box center [639, 270] width 220 height 52
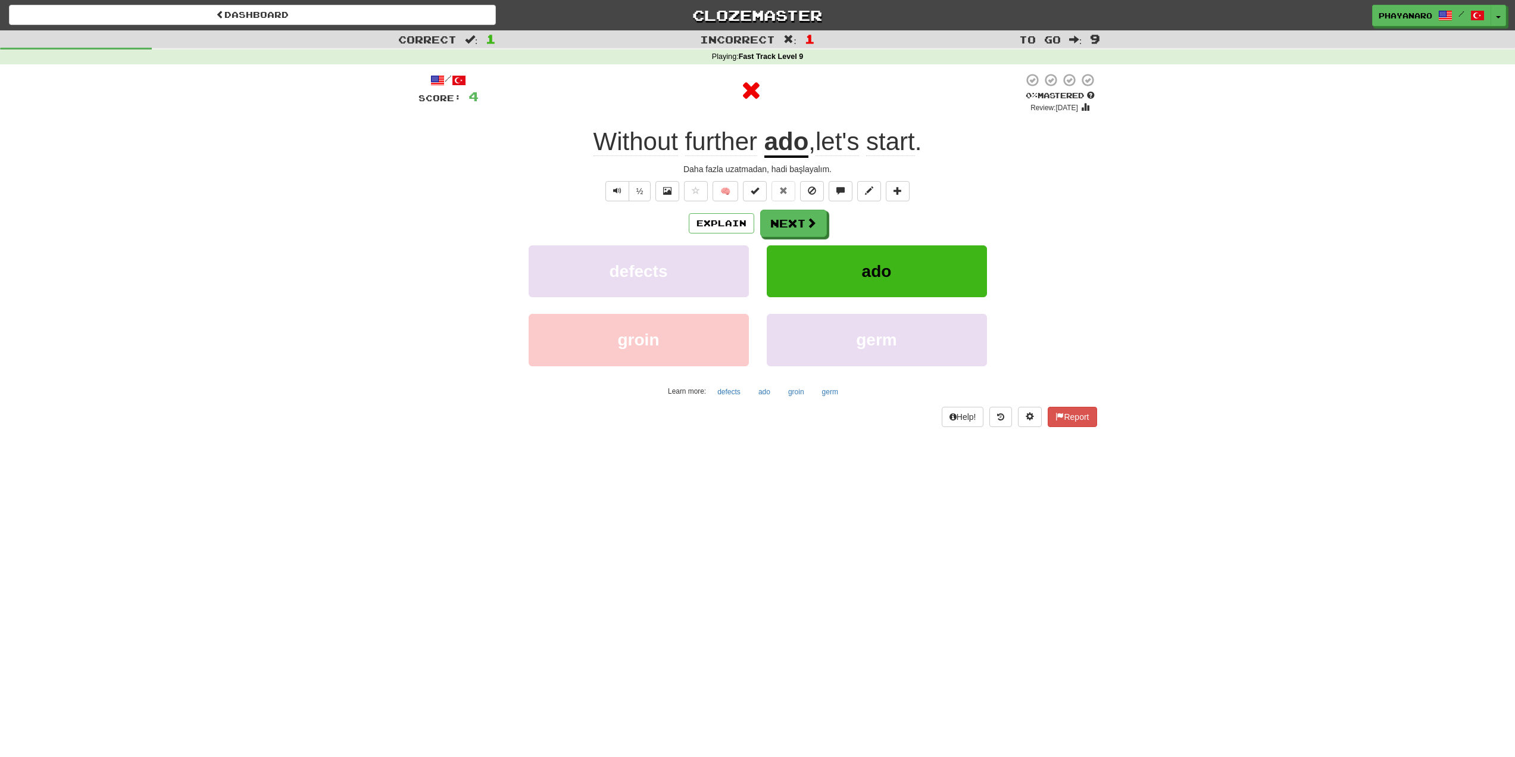
click at [785, 139] on u "ado" at bounding box center [786, 142] width 45 height 30
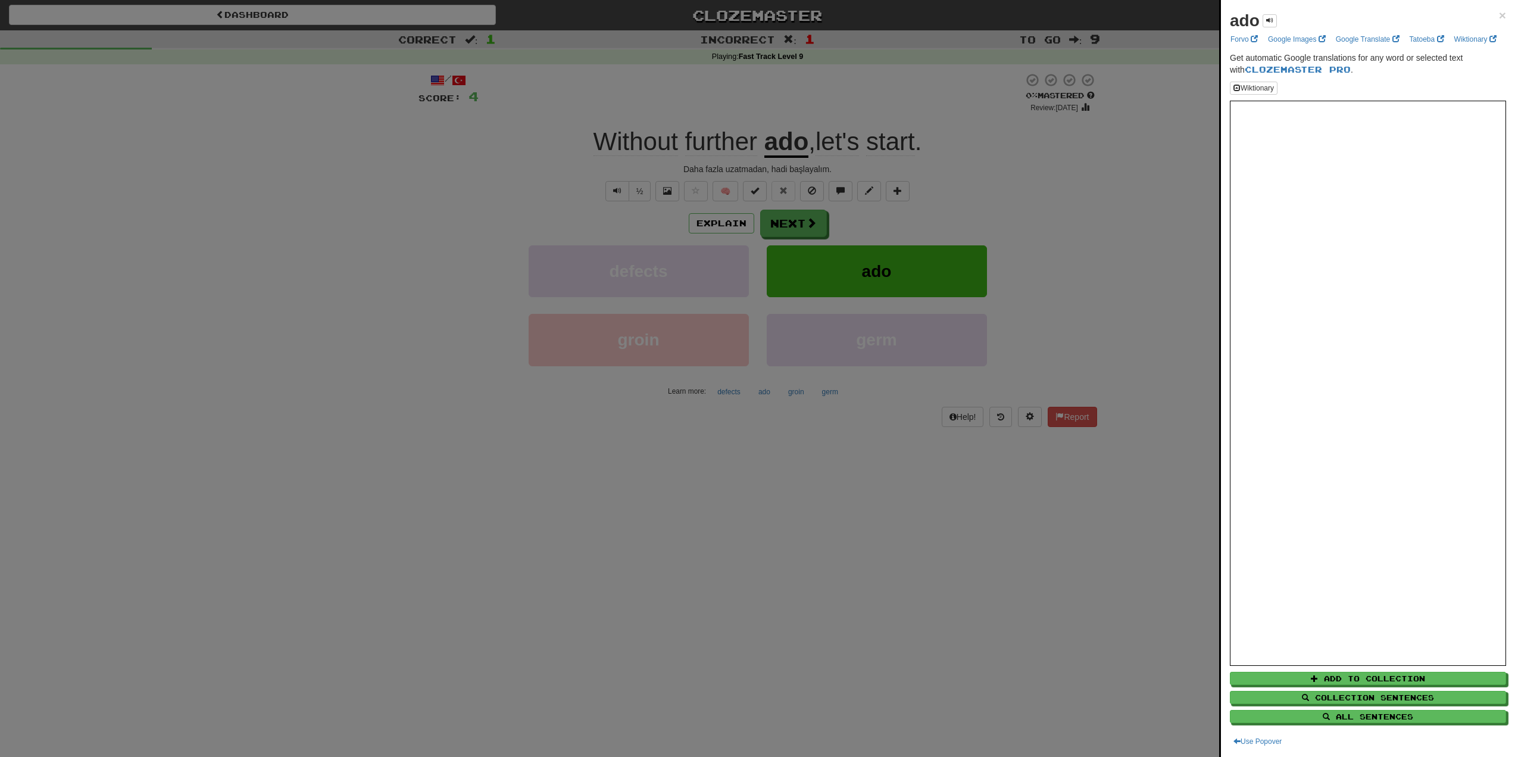
click at [1032, 216] on div at bounding box center [757, 378] width 1515 height 757
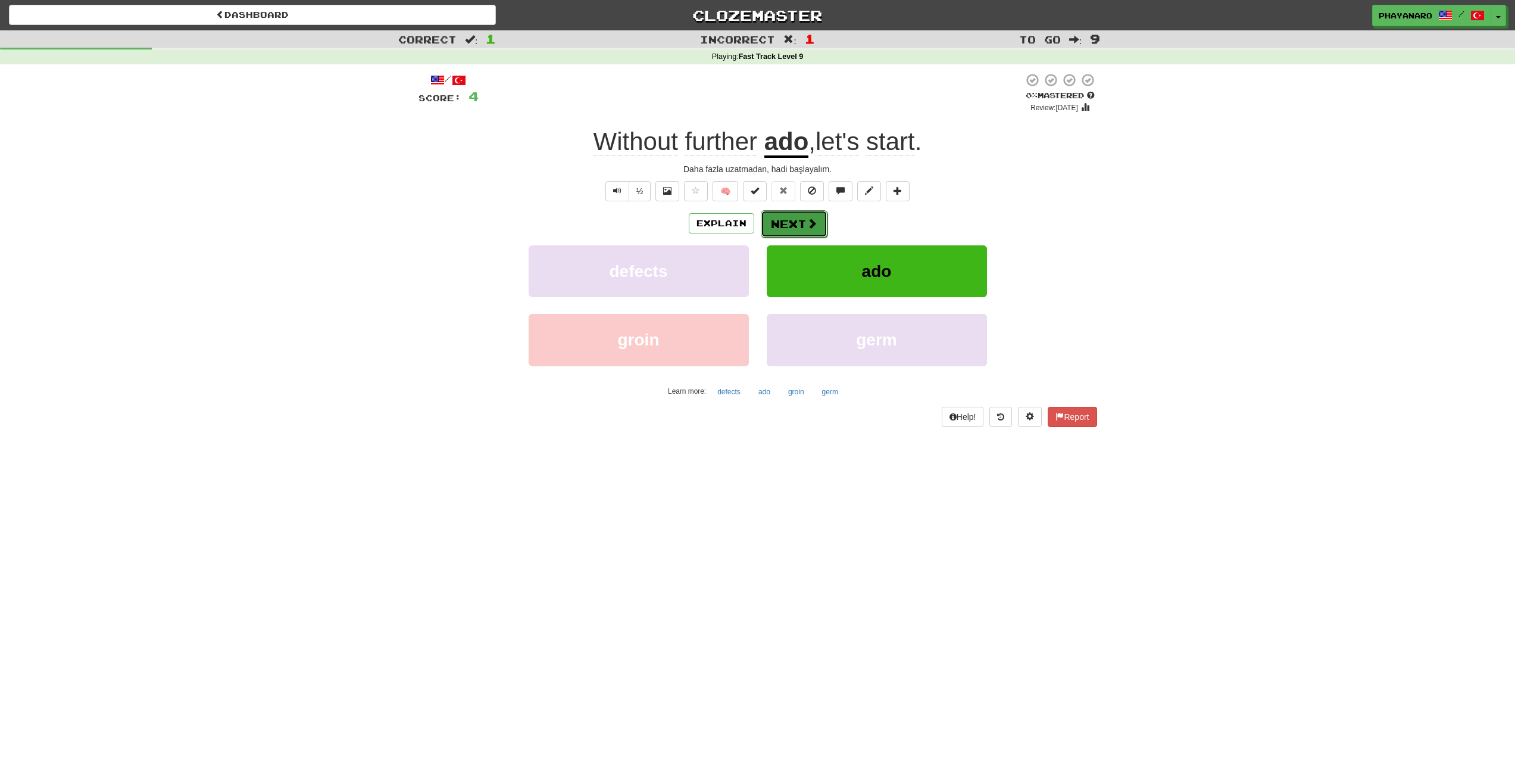
click at [810, 223] on span at bounding box center [812, 223] width 11 height 11
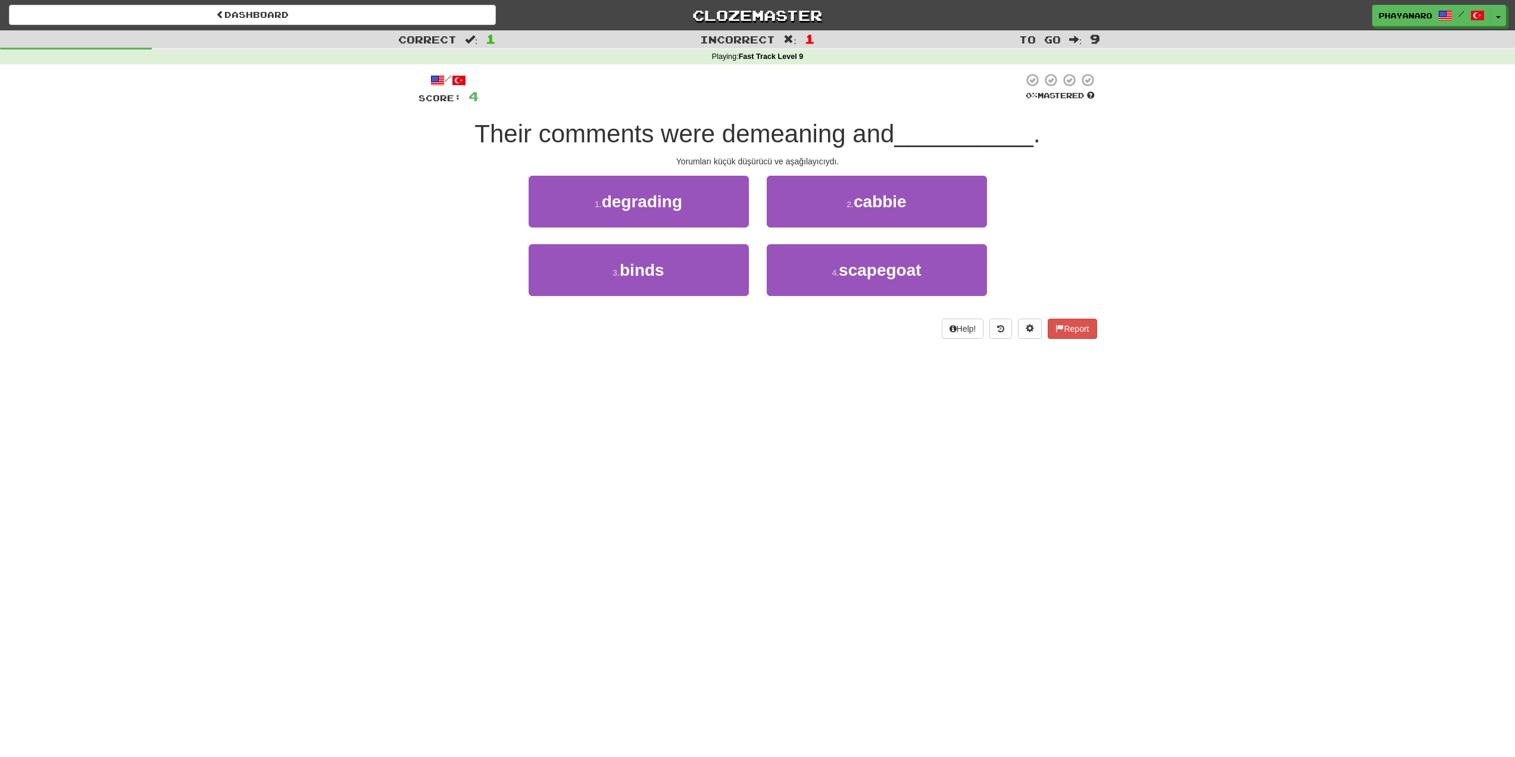
click at [457, 42] on div "Correct : 1" at bounding box center [252, 38] width 505 height 17
click at [346, 7] on link "Dashboard" at bounding box center [252, 15] width 487 height 20
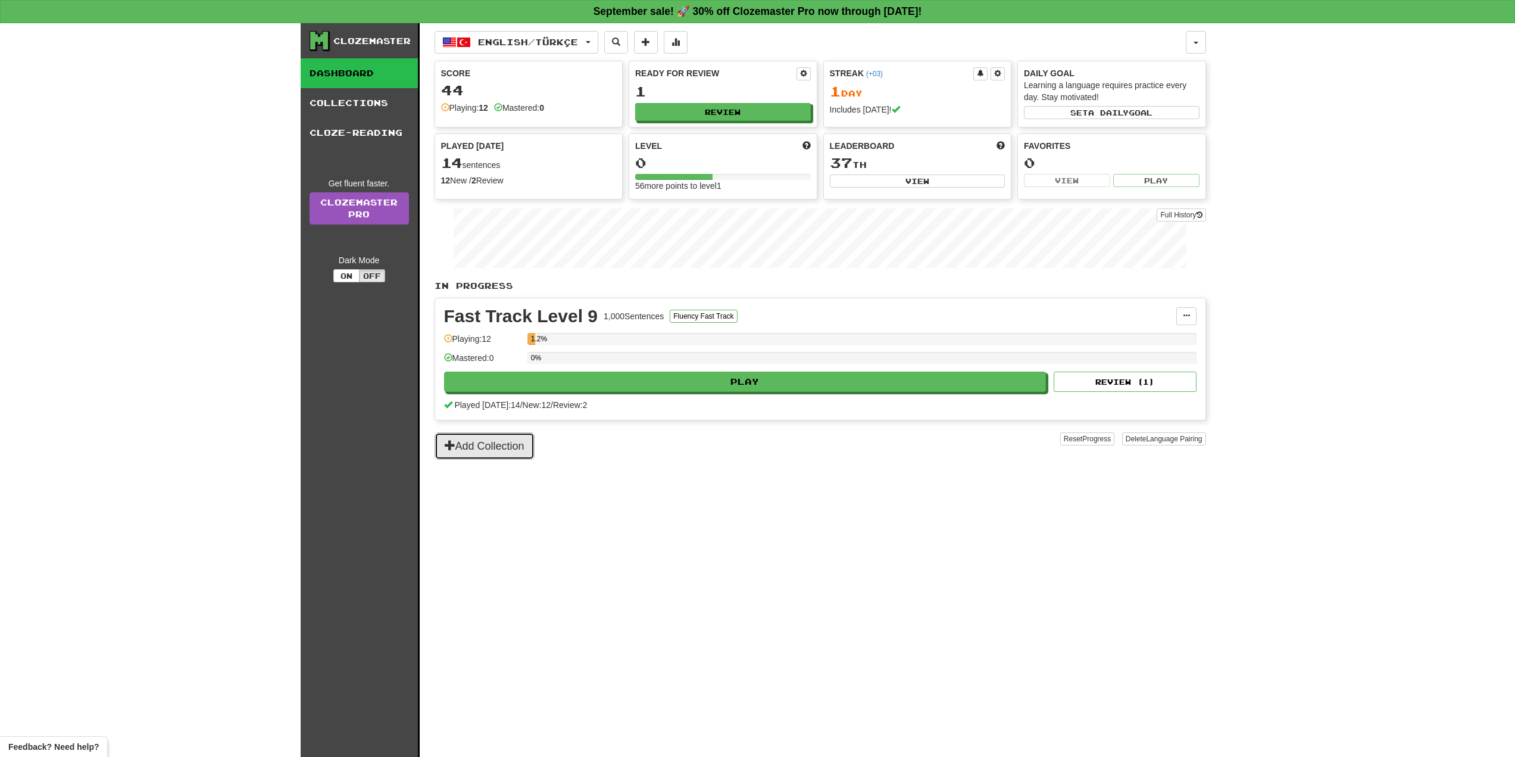
click at [511, 441] on button "Add Collection" at bounding box center [485, 445] width 100 height 27
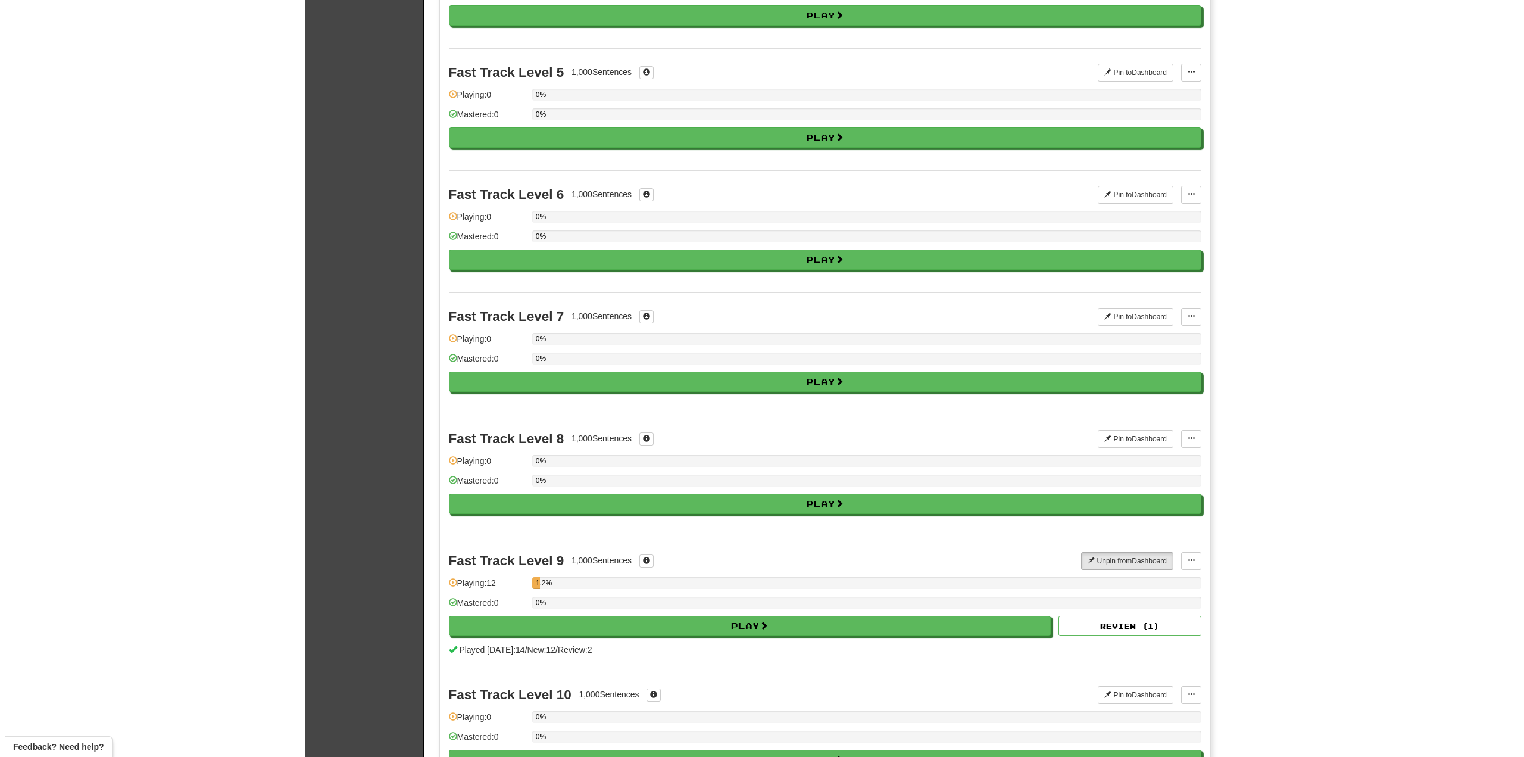
scroll to position [119, 0]
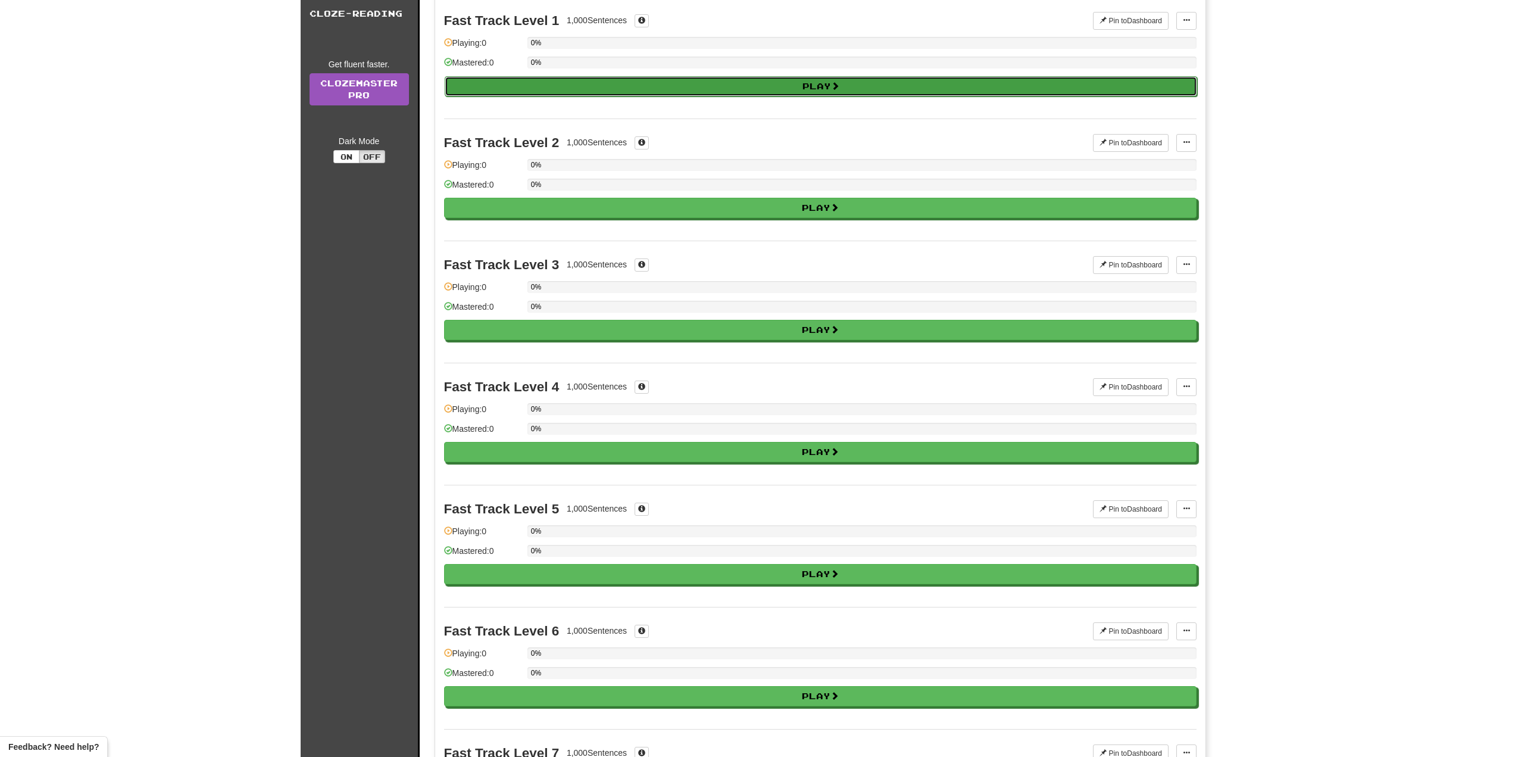
click at [754, 89] on button "Play" at bounding box center [821, 86] width 752 height 20
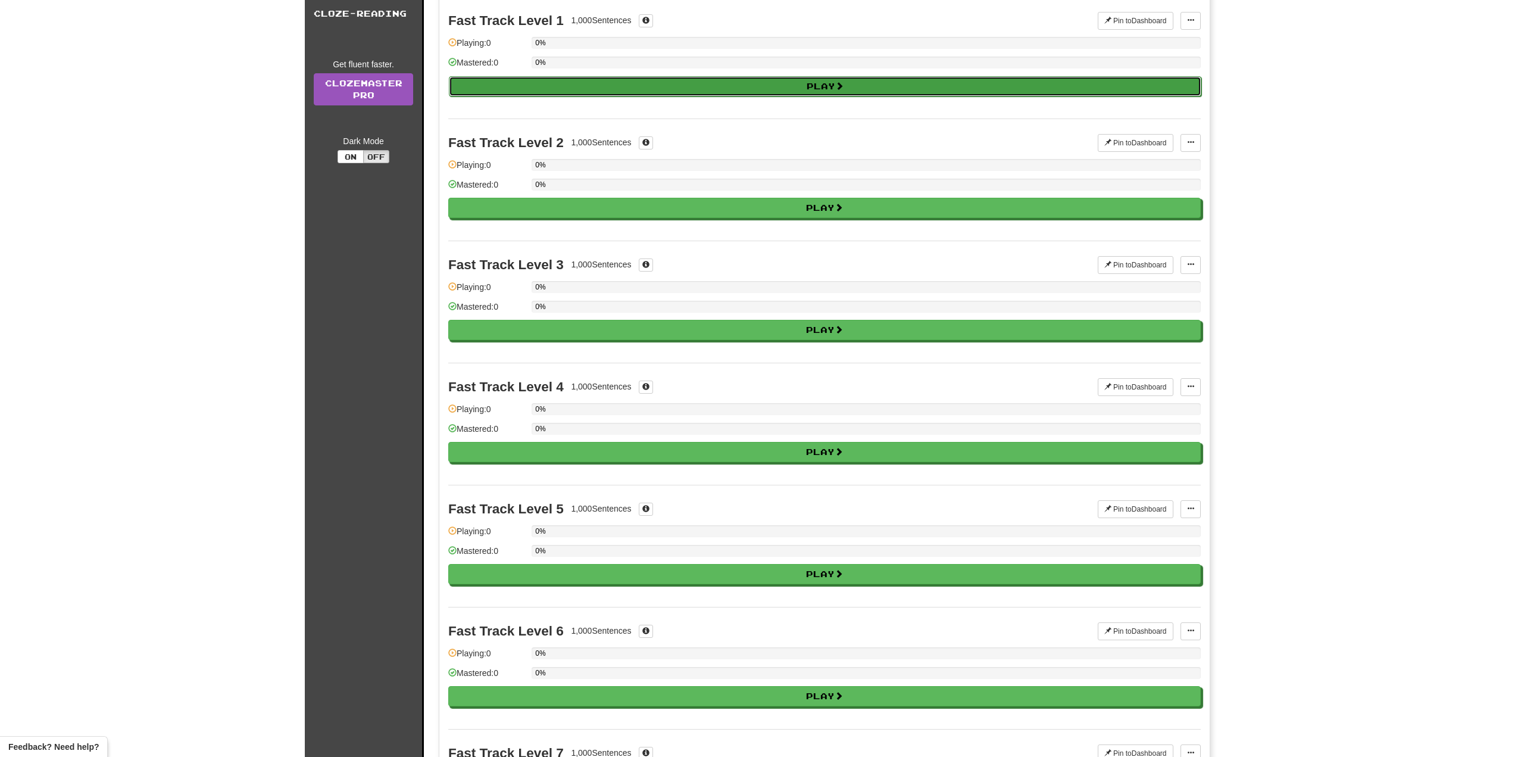
select select "**"
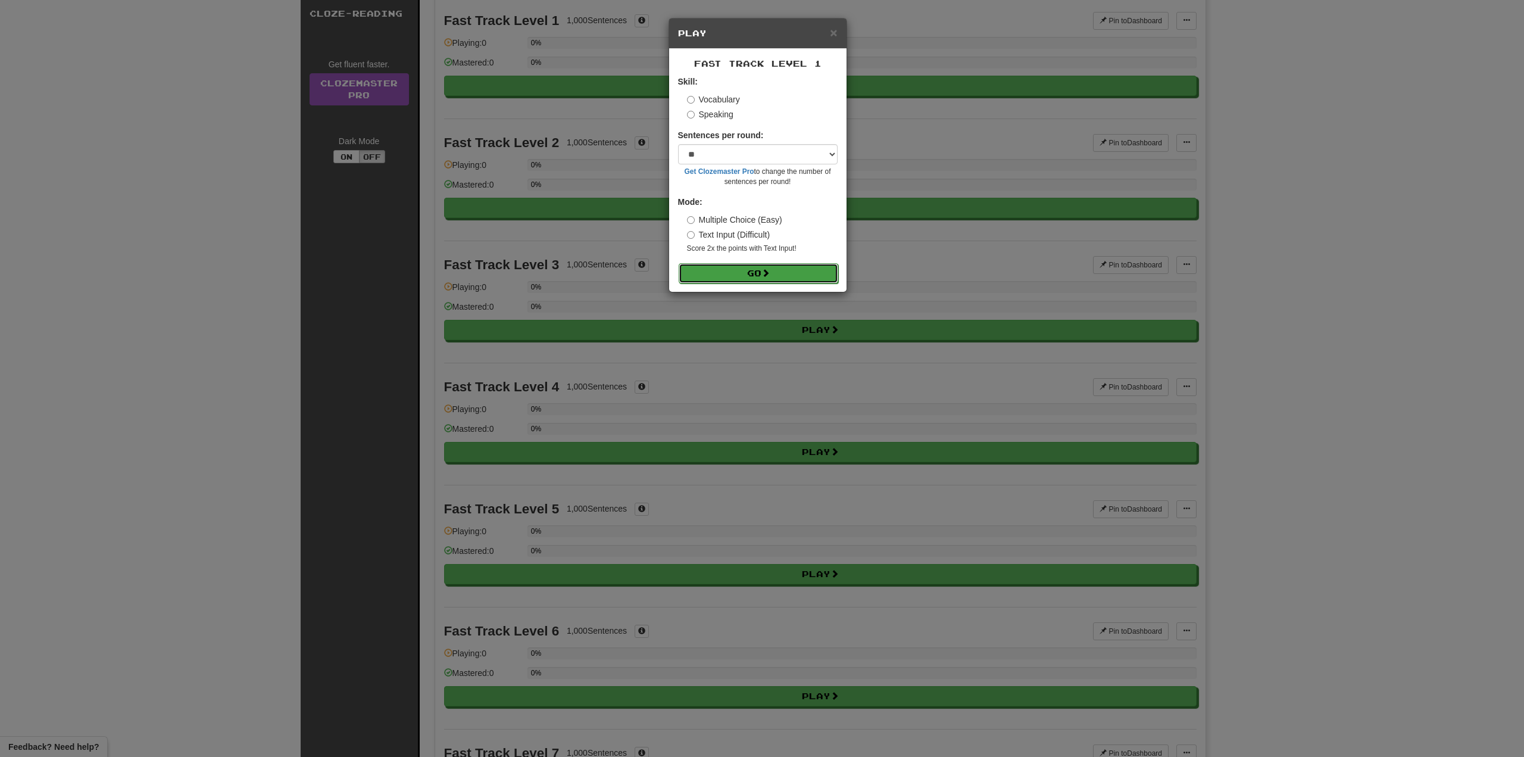
click at [761, 272] on button "Go" at bounding box center [759, 273] width 160 height 20
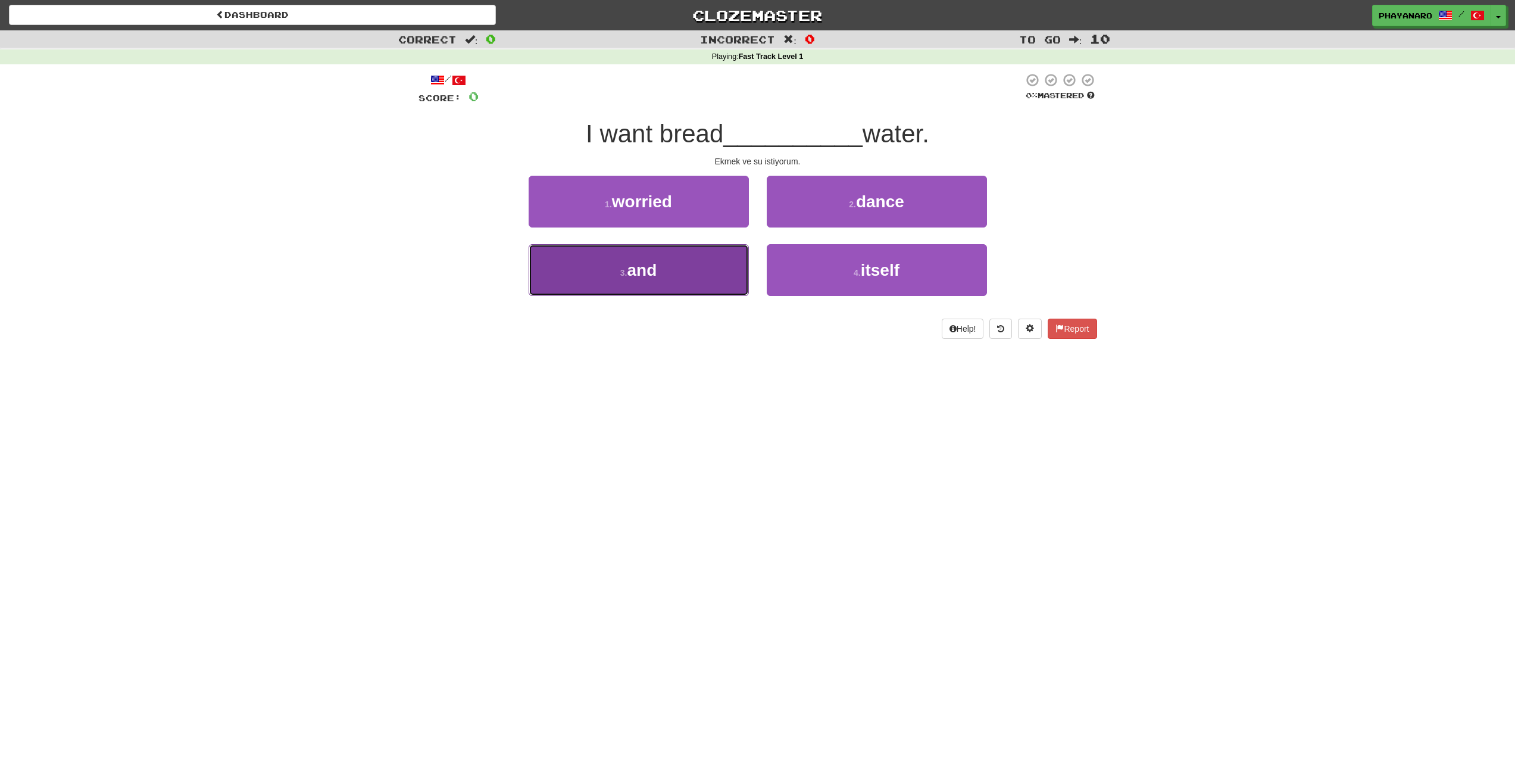
click at [671, 267] on button "3 . and" at bounding box center [639, 270] width 220 height 52
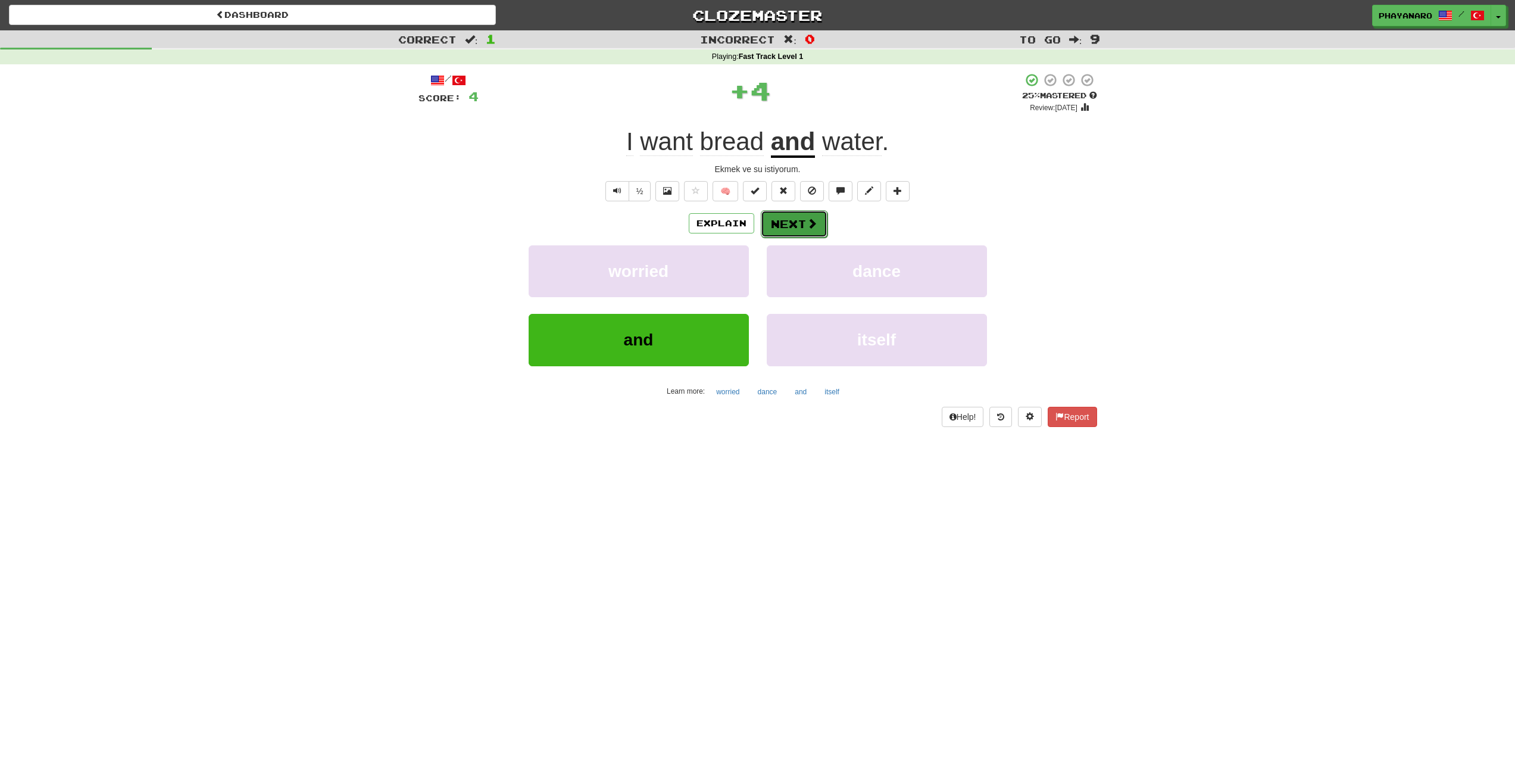
click at [789, 223] on button "Next" at bounding box center [794, 223] width 67 height 27
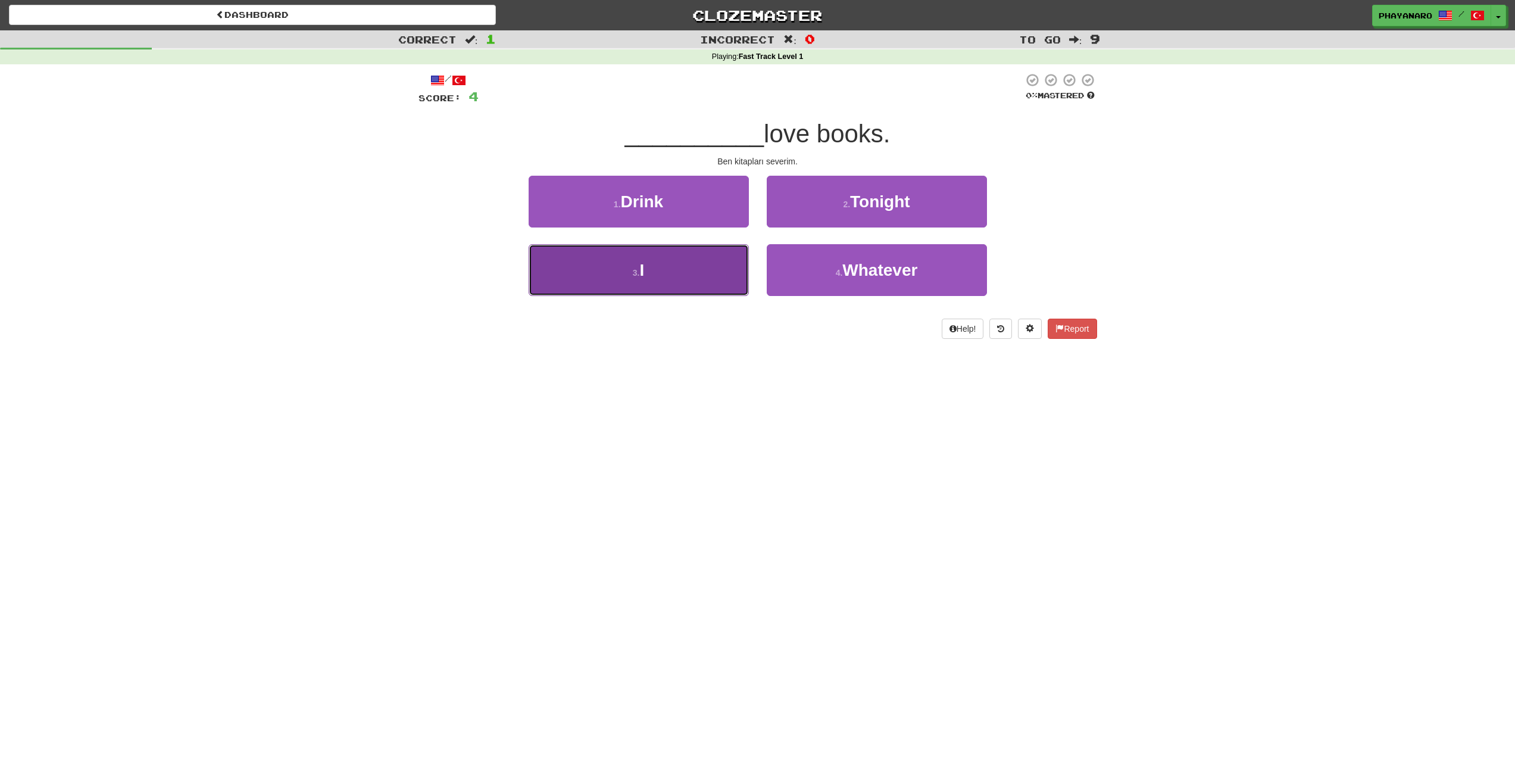
click at [679, 268] on button "3 . I" at bounding box center [639, 270] width 220 height 52
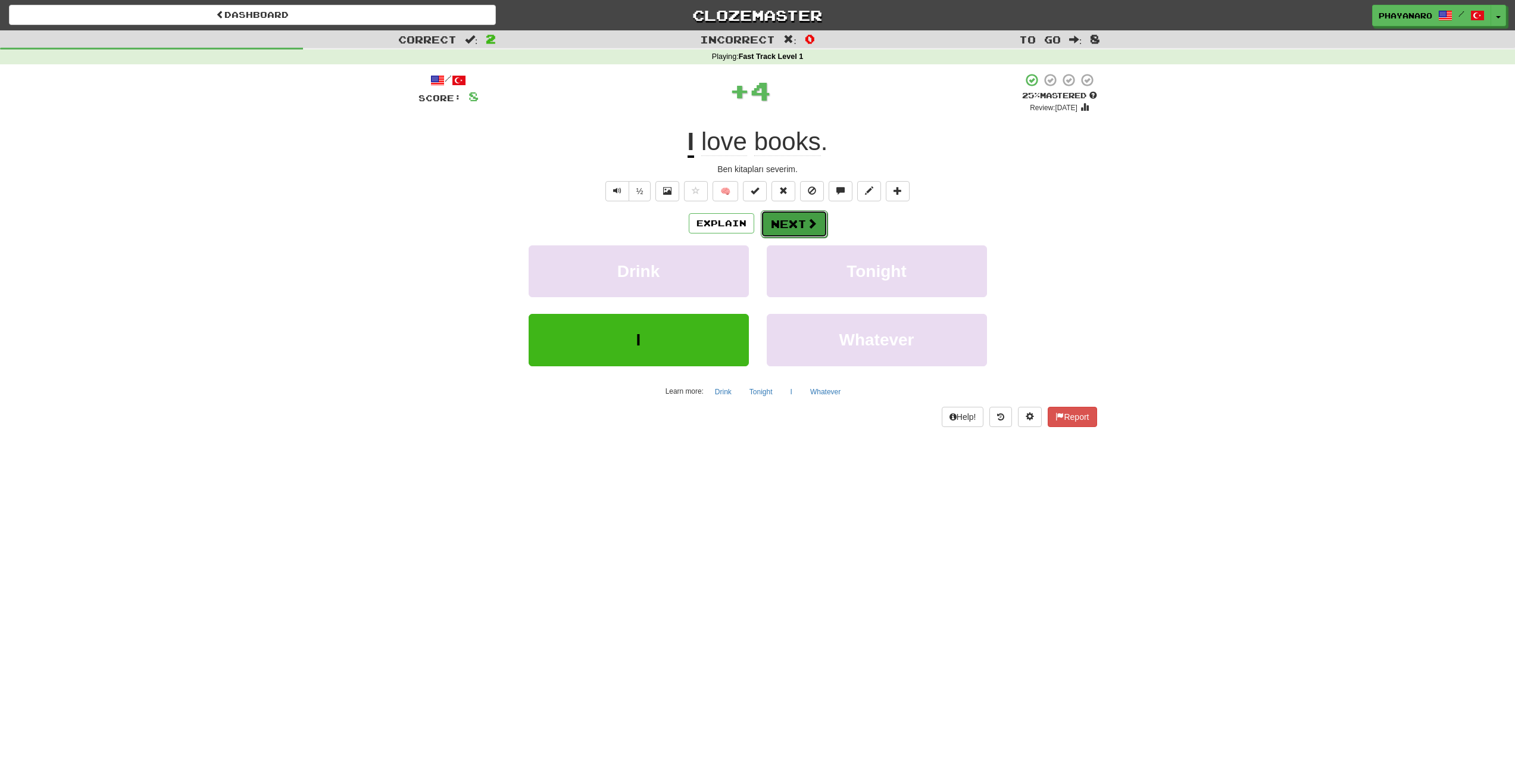
click at [813, 225] on span at bounding box center [812, 223] width 11 height 11
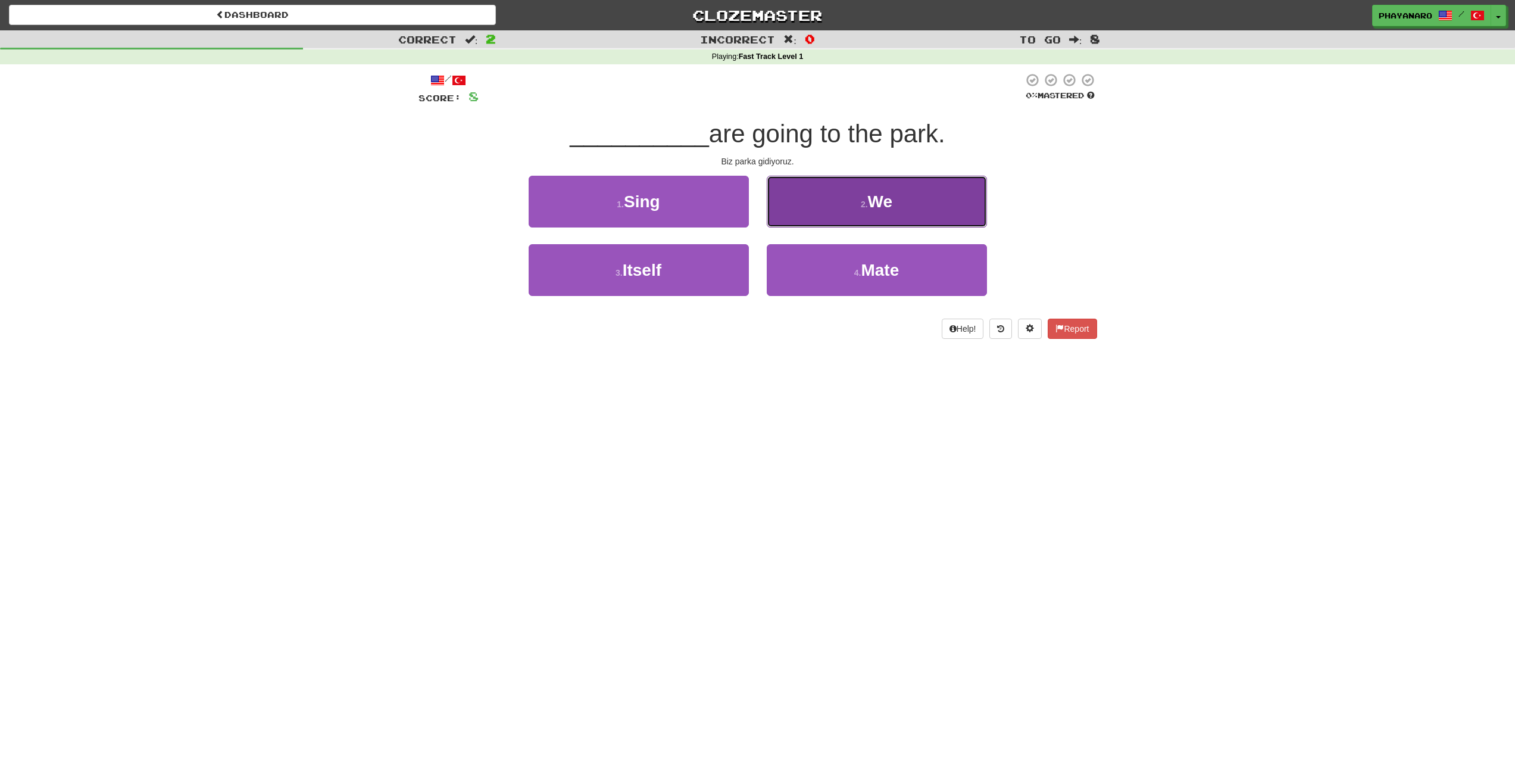
click at [818, 206] on button "2 . We" at bounding box center [877, 202] width 220 height 52
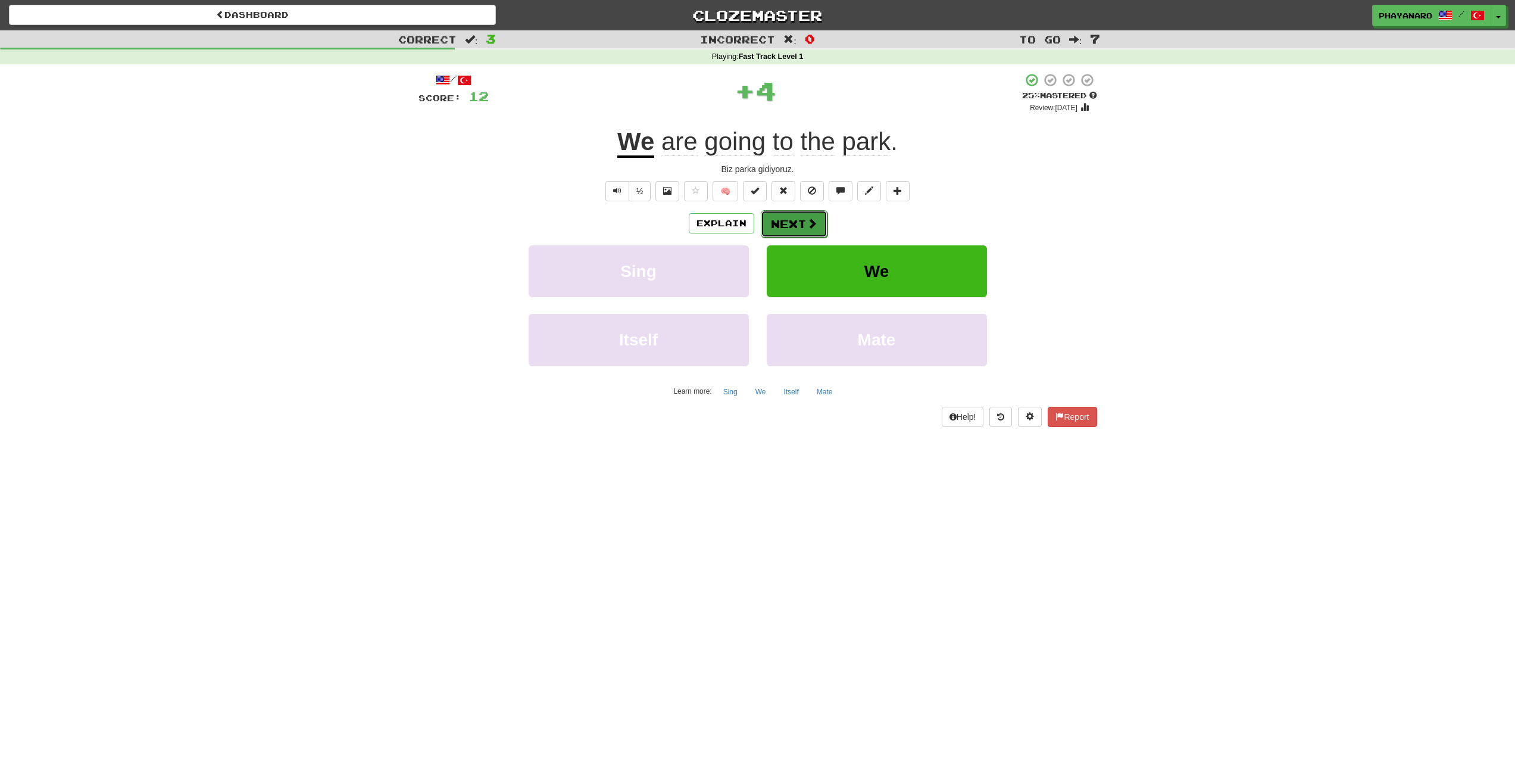
click at [792, 224] on button "Next" at bounding box center [794, 223] width 67 height 27
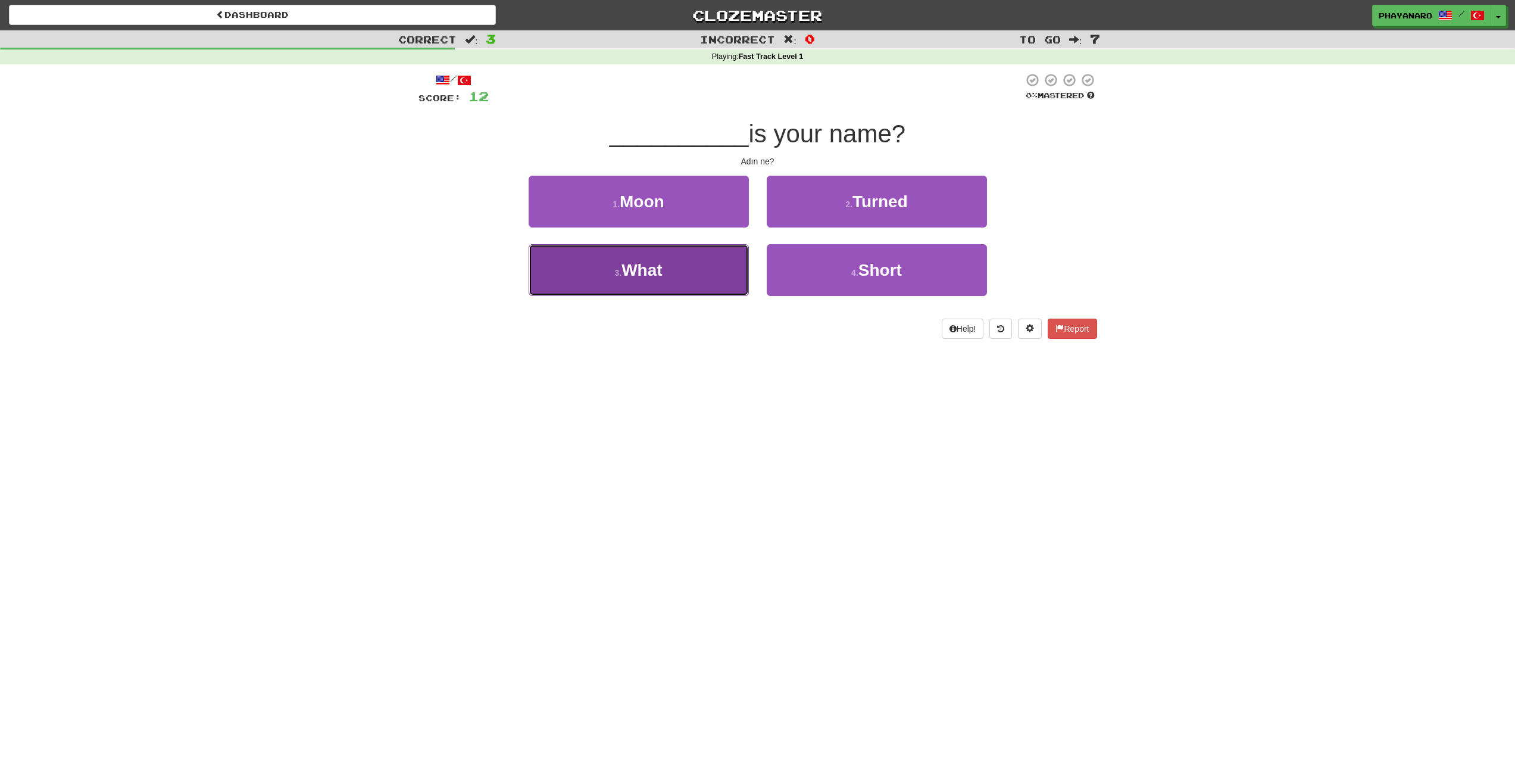
click at [714, 249] on button "3 . What" at bounding box center [639, 270] width 220 height 52
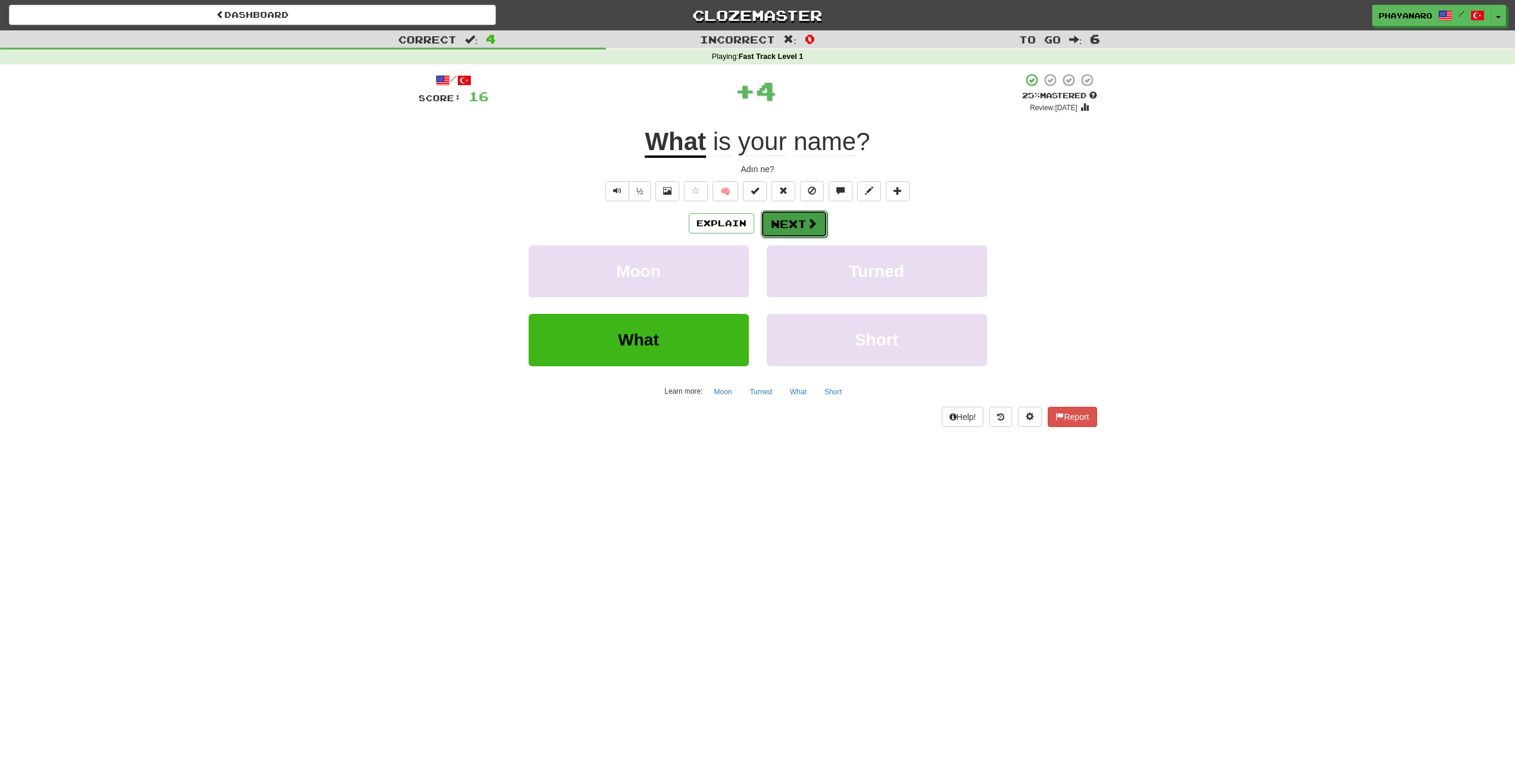
click at [797, 221] on button "Next" at bounding box center [794, 223] width 67 height 27
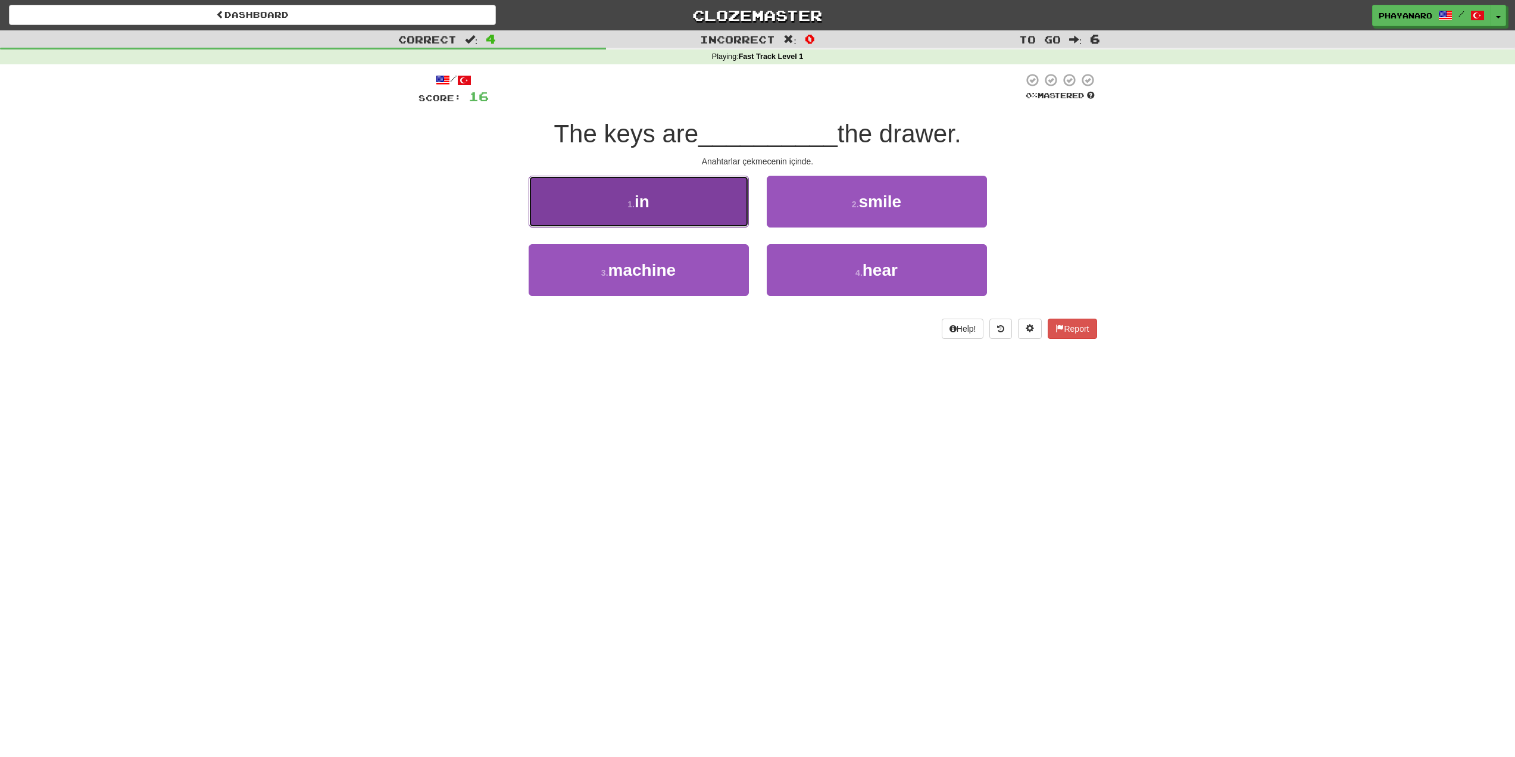
click at [672, 199] on button "1 . in" at bounding box center [639, 202] width 220 height 52
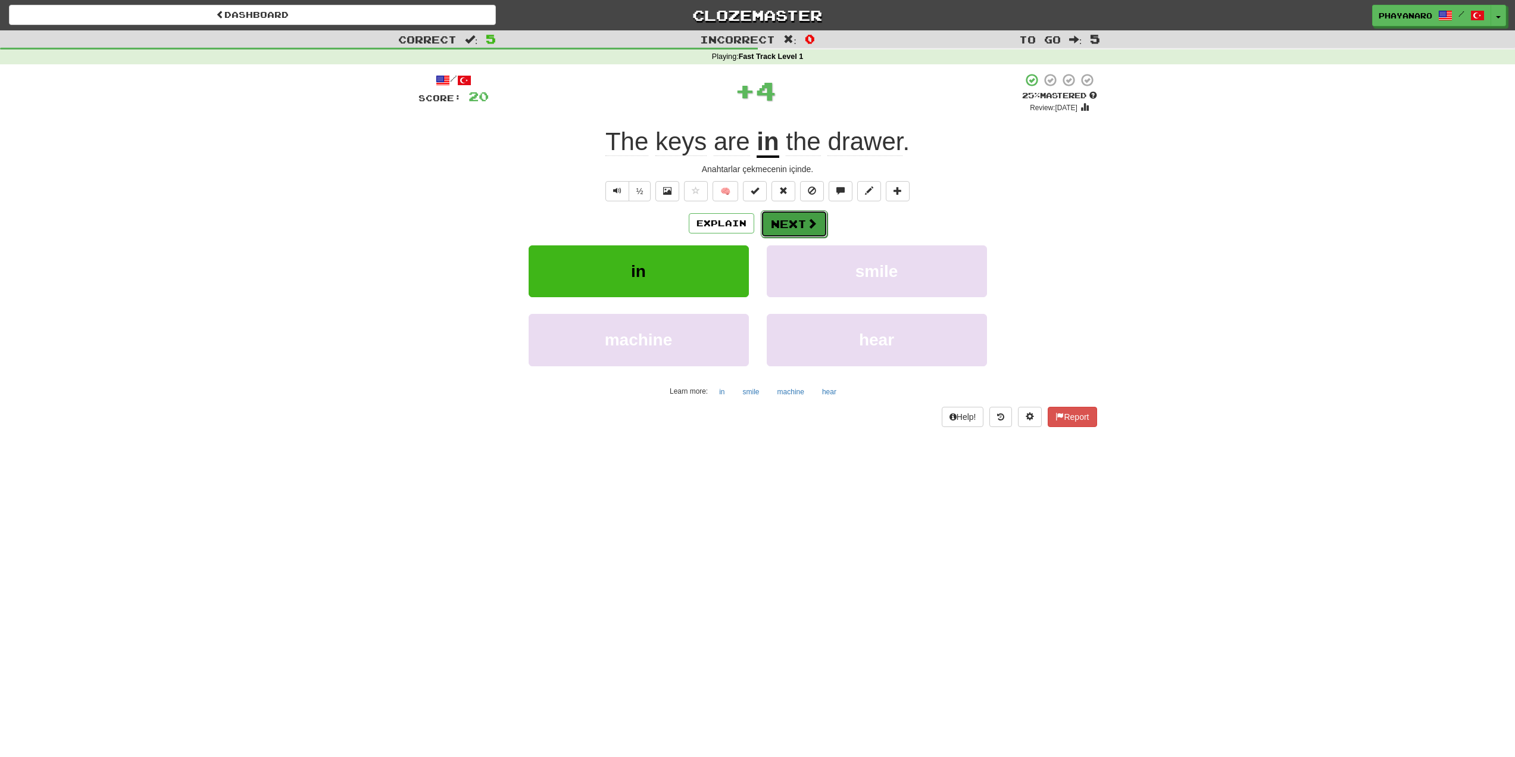
click at [804, 220] on button "Next" at bounding box center [794, 223] width 67 height 27
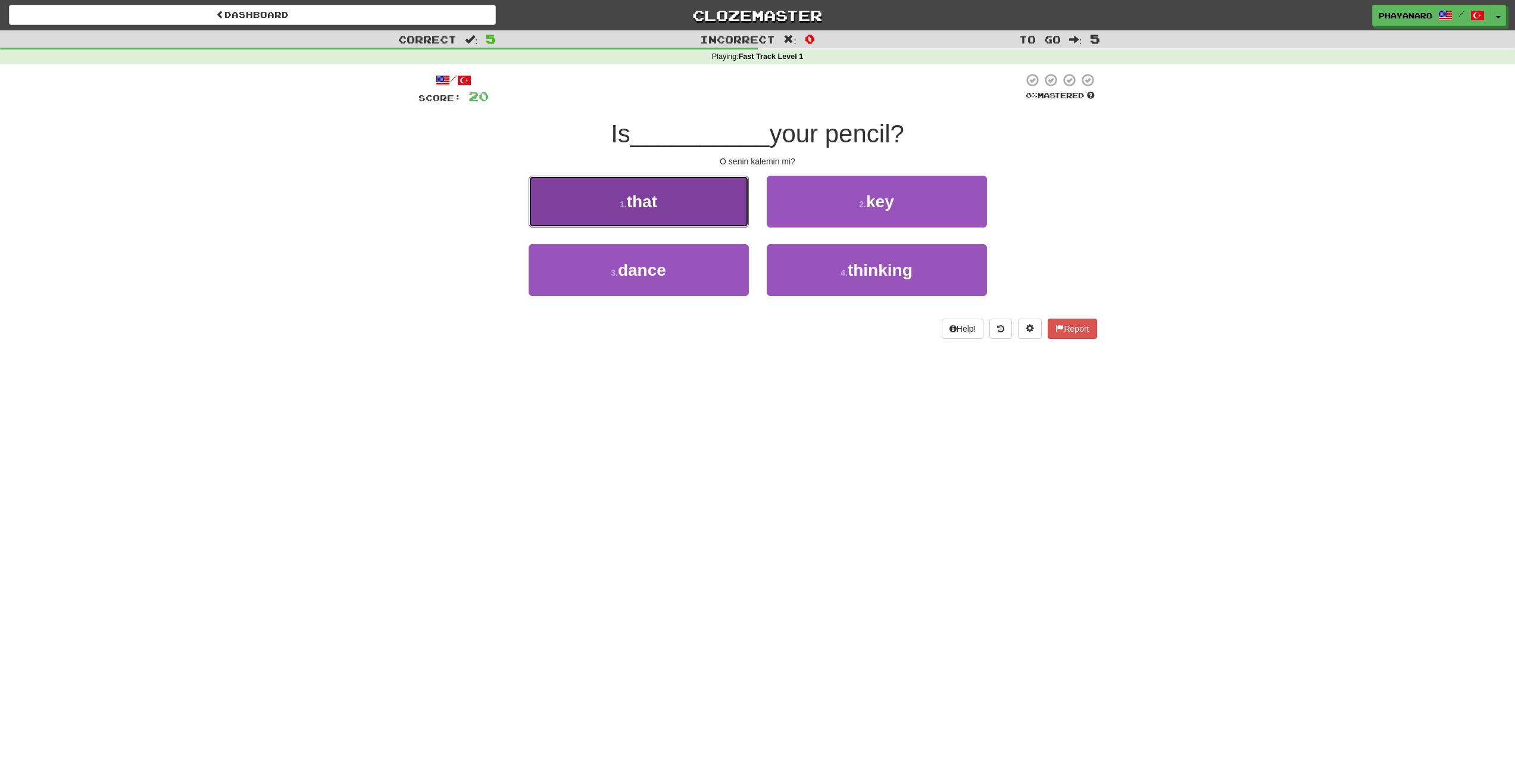
click at [655, 186] on button "1 . that" at bounding box center [639, 202] width 220 height 52
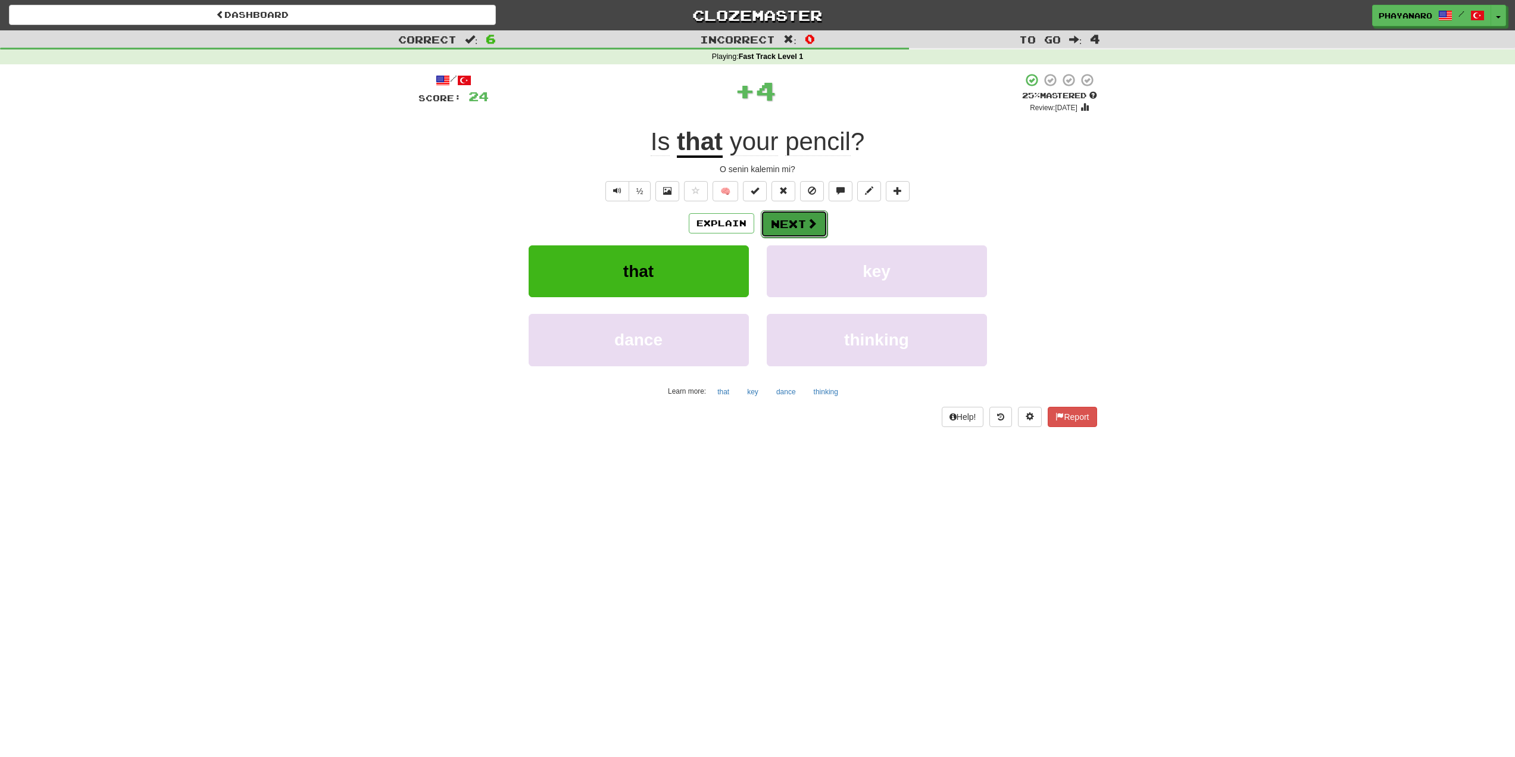
click at [771, 226] on button "Next" at bounding box center [794, 223] width 67 height 27
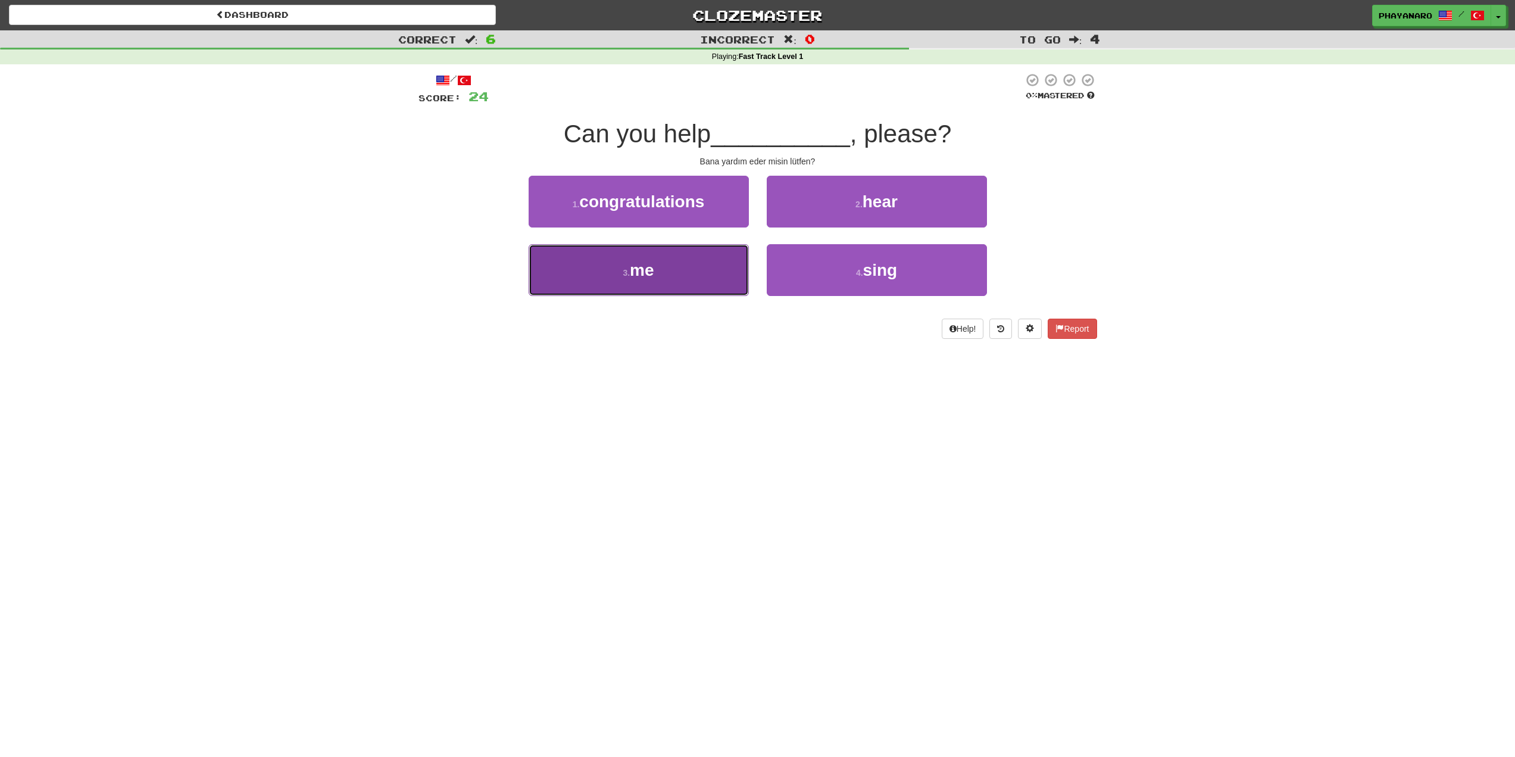
click at [653, 253] on button "3 . me" at bounding box center [639, 270] width 220 height 52
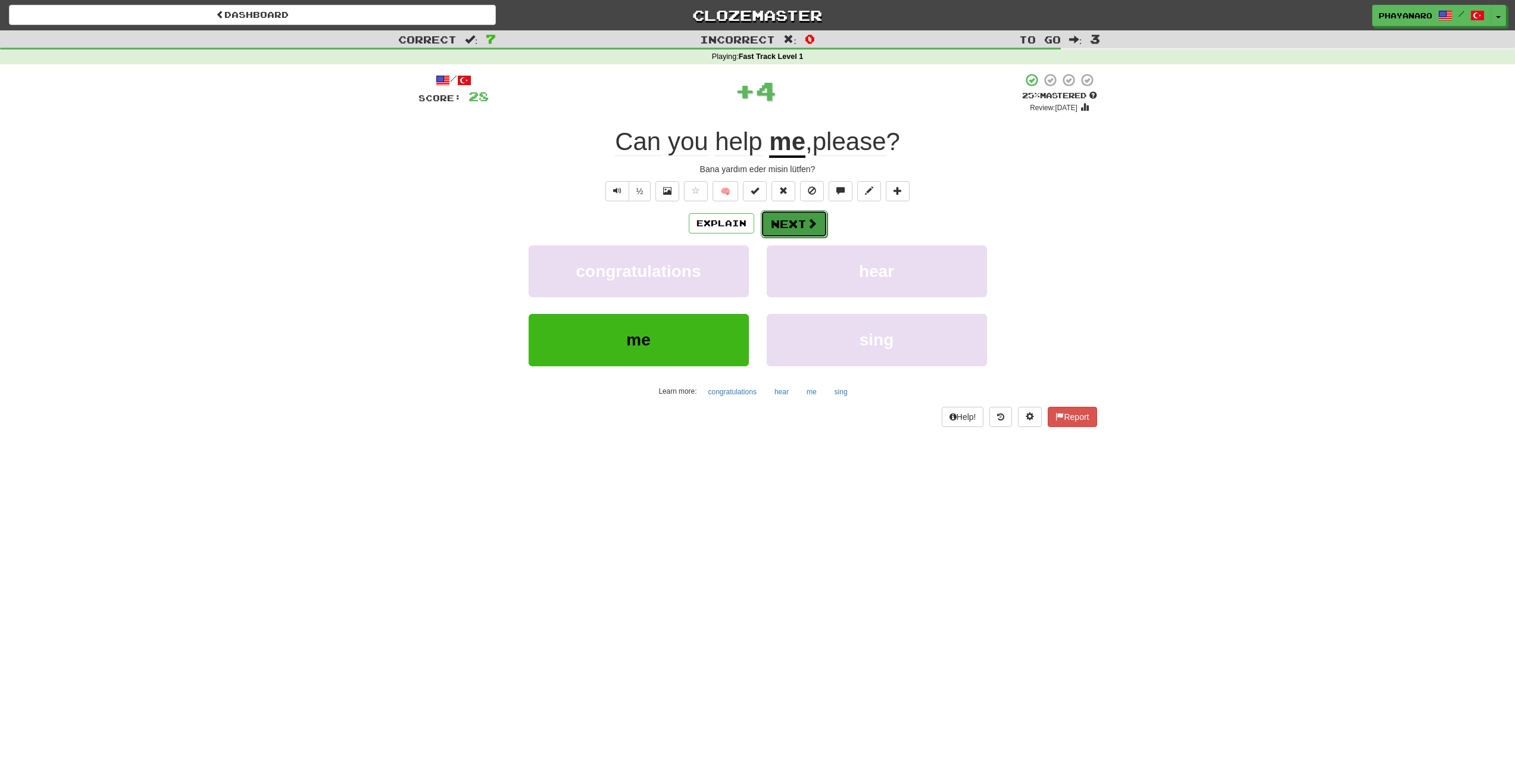
click at [783, 218] on button "Next" at bounding box center [794, 223] width 67 height 27
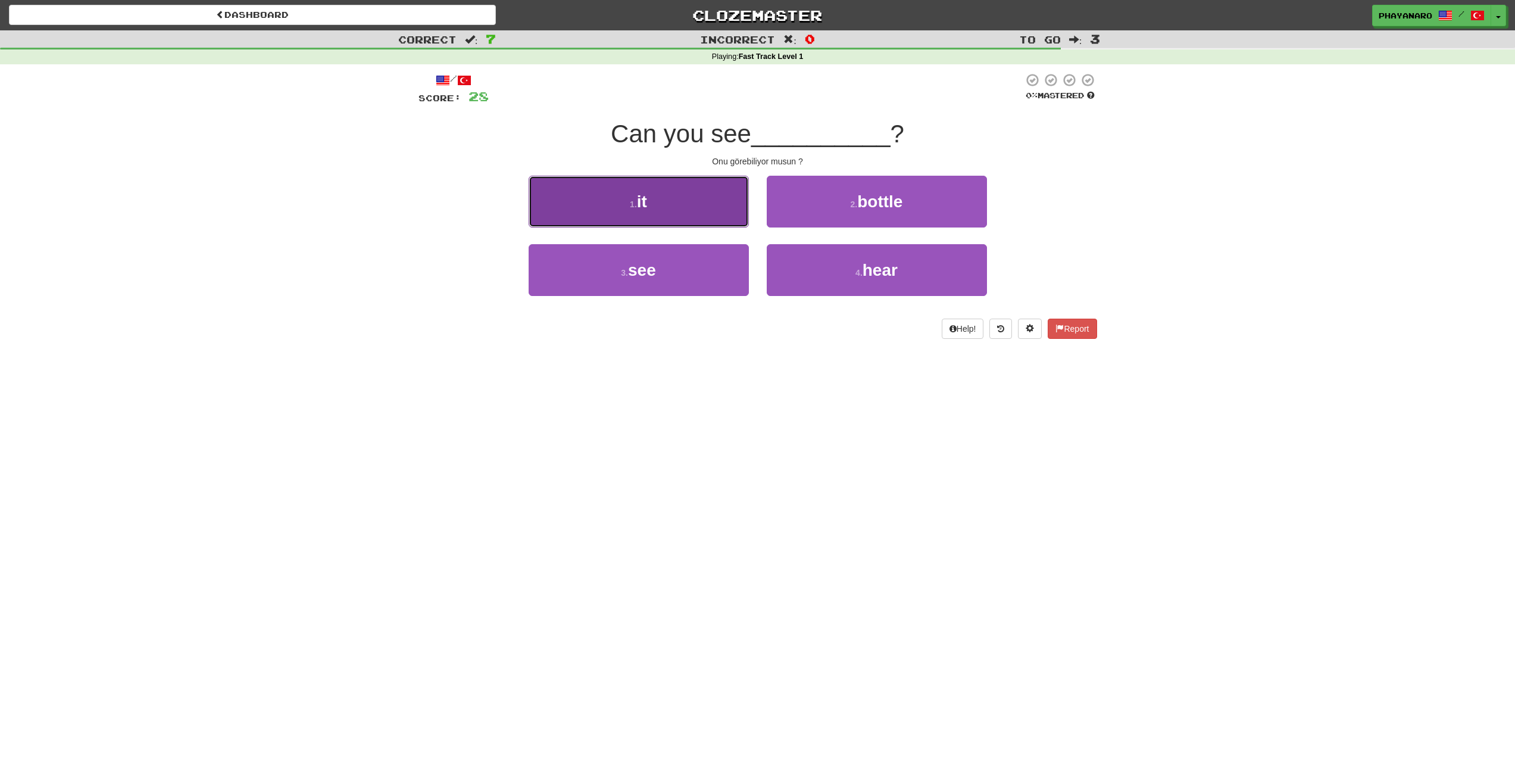
click at [658, 189] on button "1 . it" at bounding box center [639, 202] width 220 height 52
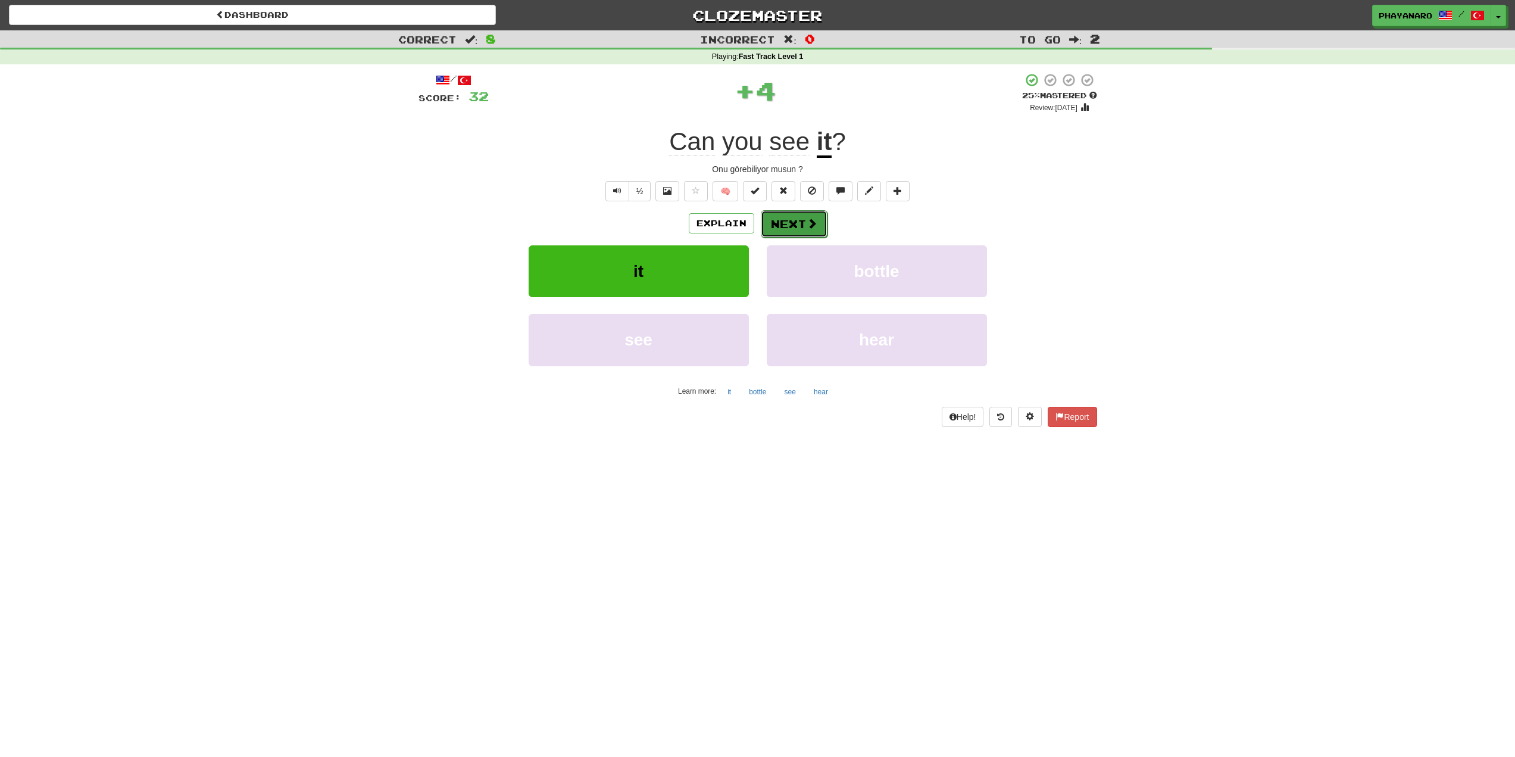
click at [777, 225] on button "Next" at bounding box center [794, 223] width 67 height 27
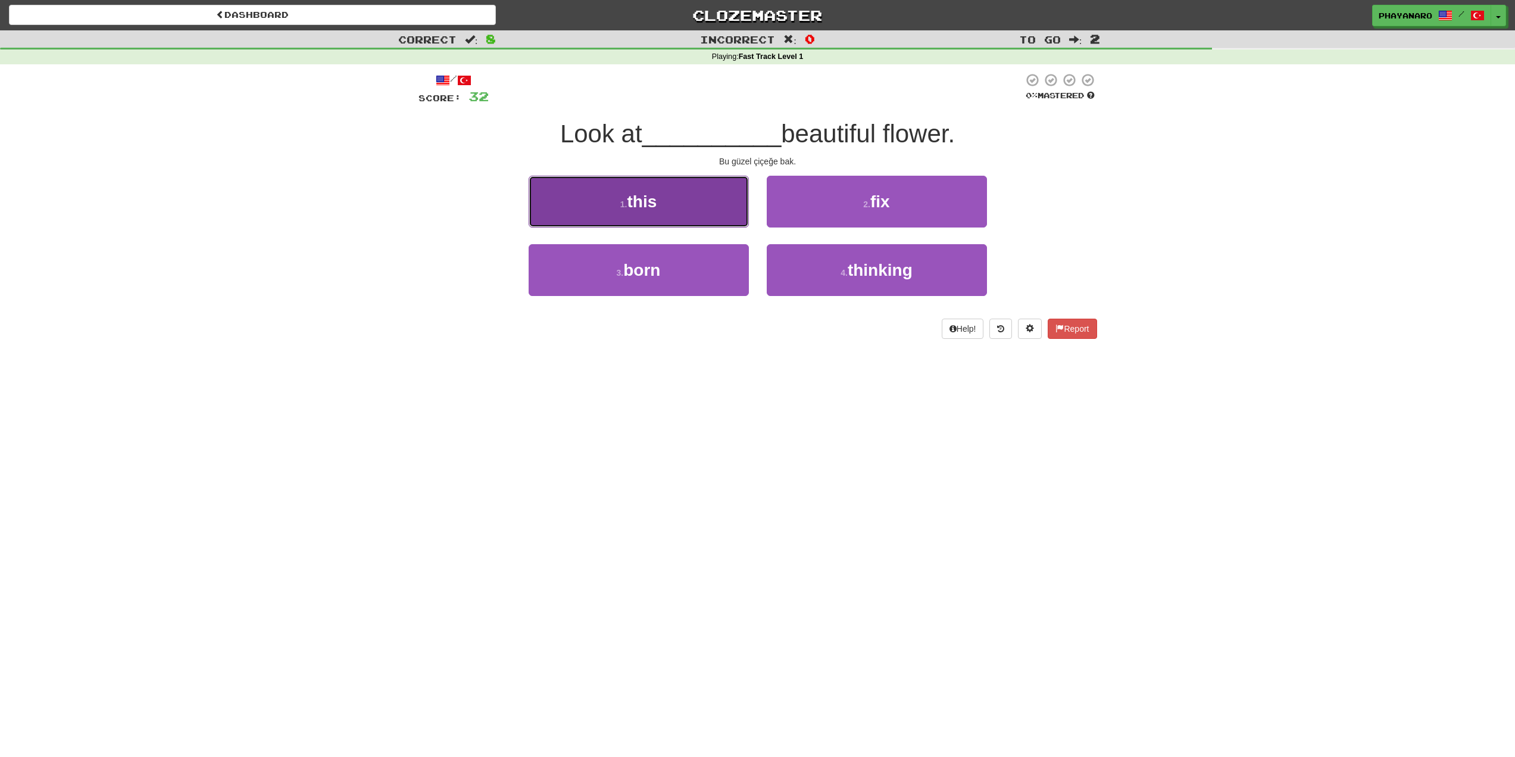
click at [641, 199] on span "this" at bounding box center [642, 201] width 30 height 18
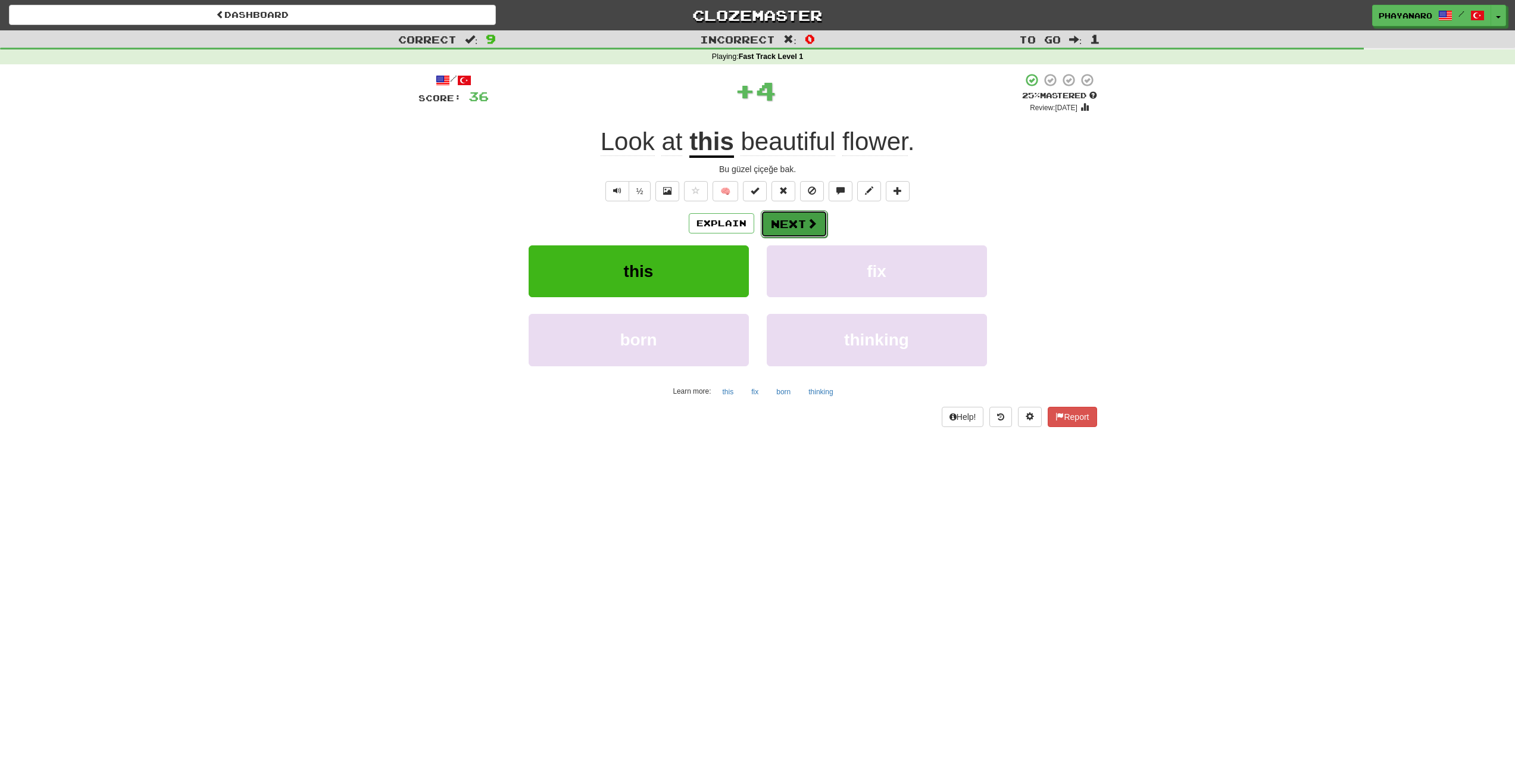
click at [784, 228] on button "Next" at bounding box center [794, 223] width 67 height 27
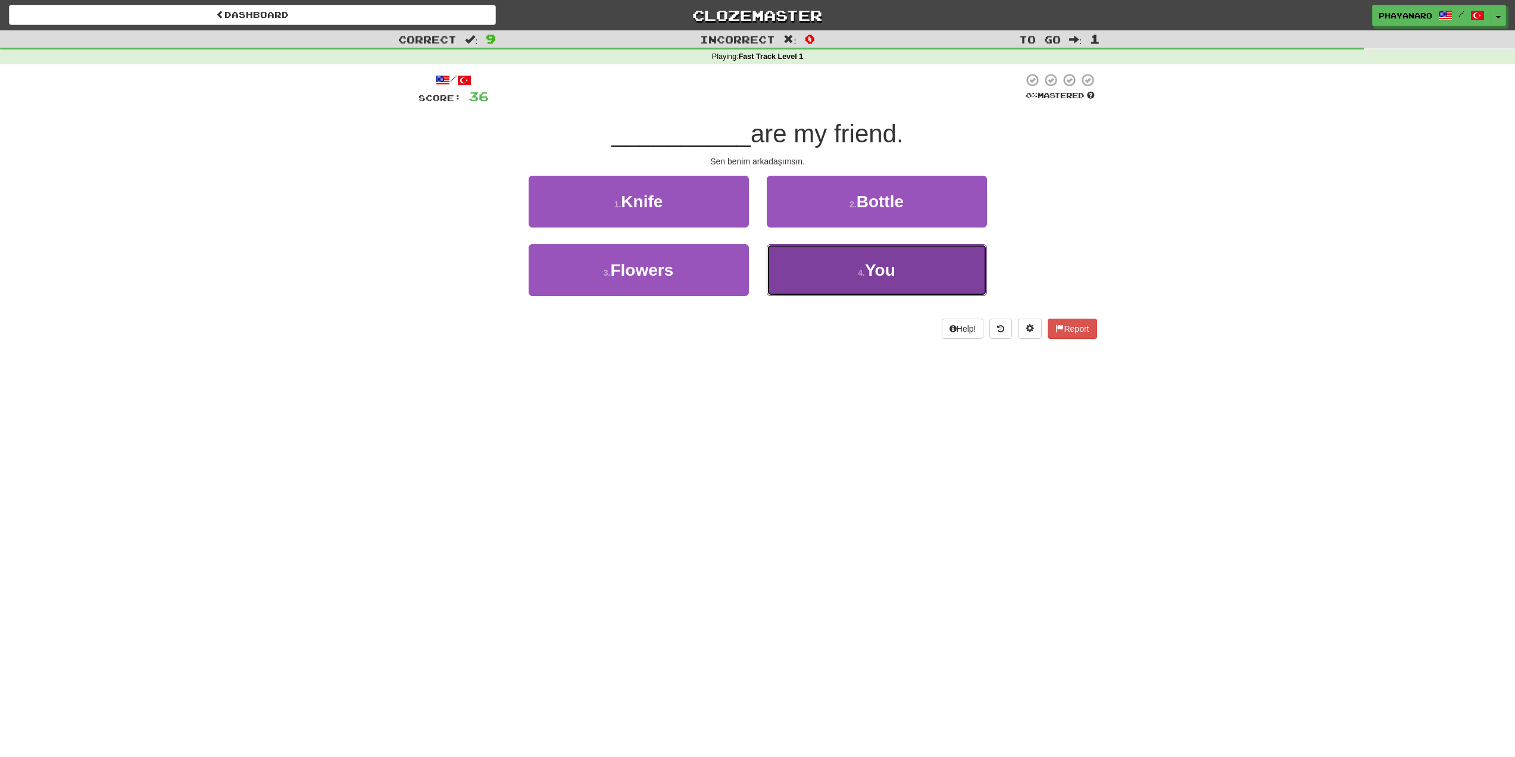
click at [827, 263] on button "4 . You" at bounding box center [877, 270] width 220 height 52
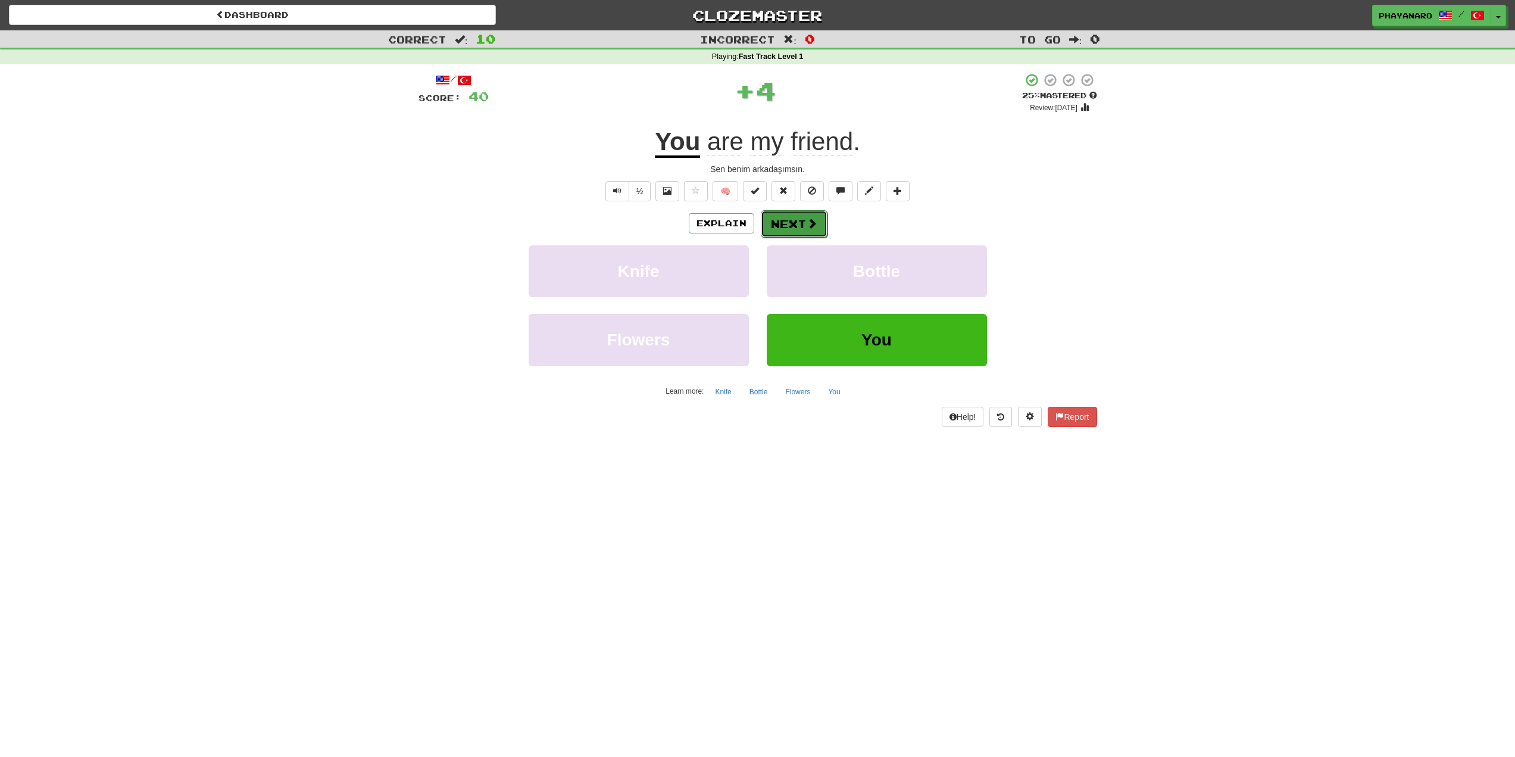
click at [788, 220] on button "Next" at bounding box center [794, 223] width 67 height 27
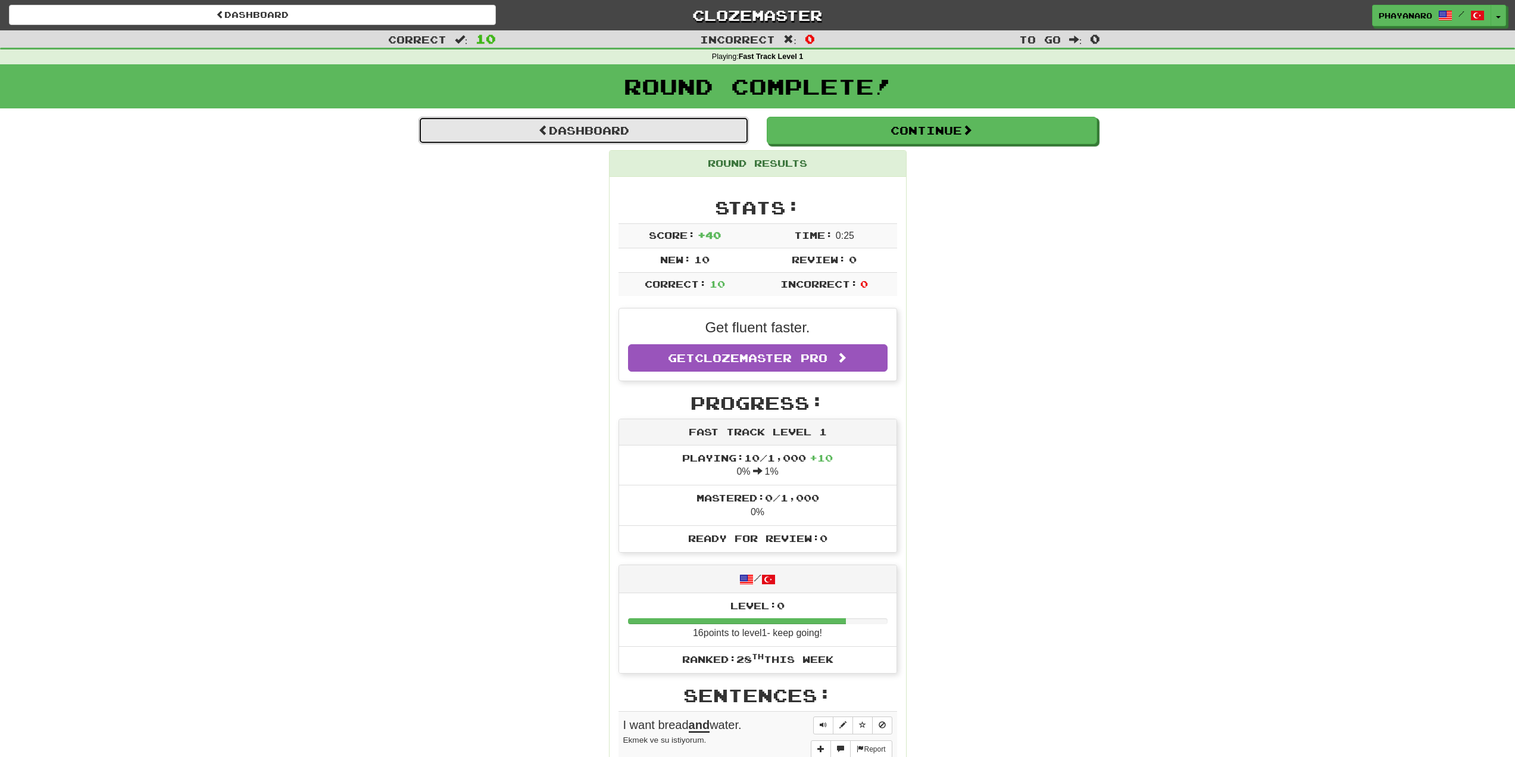
click at [710, 129] on link "Dashboard" at bounding box center [584, 130] width 330 height 27
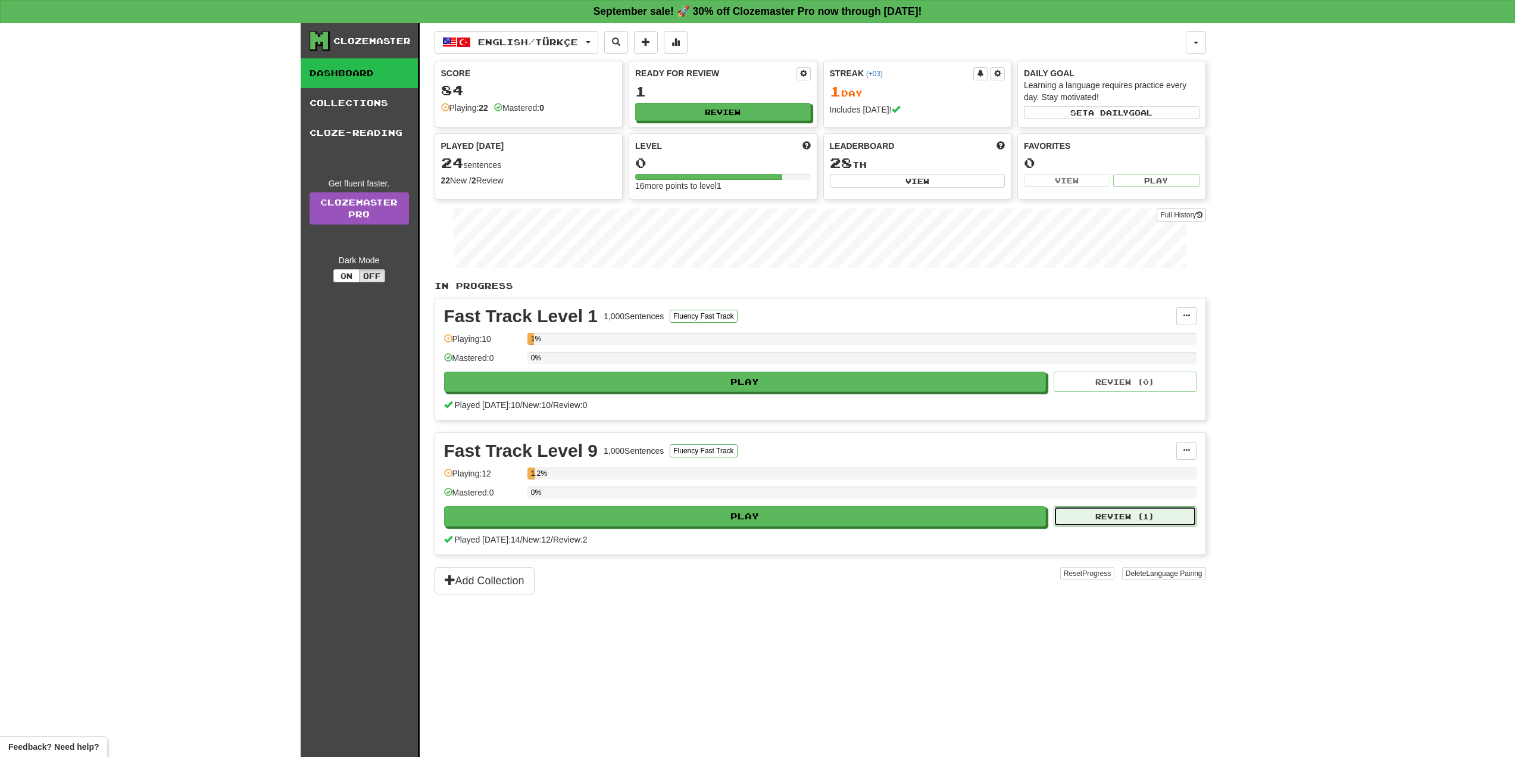
click at [1116, 517] on button "Review ( 1 )" at bounding box center [1125, 516] width 143 height 20
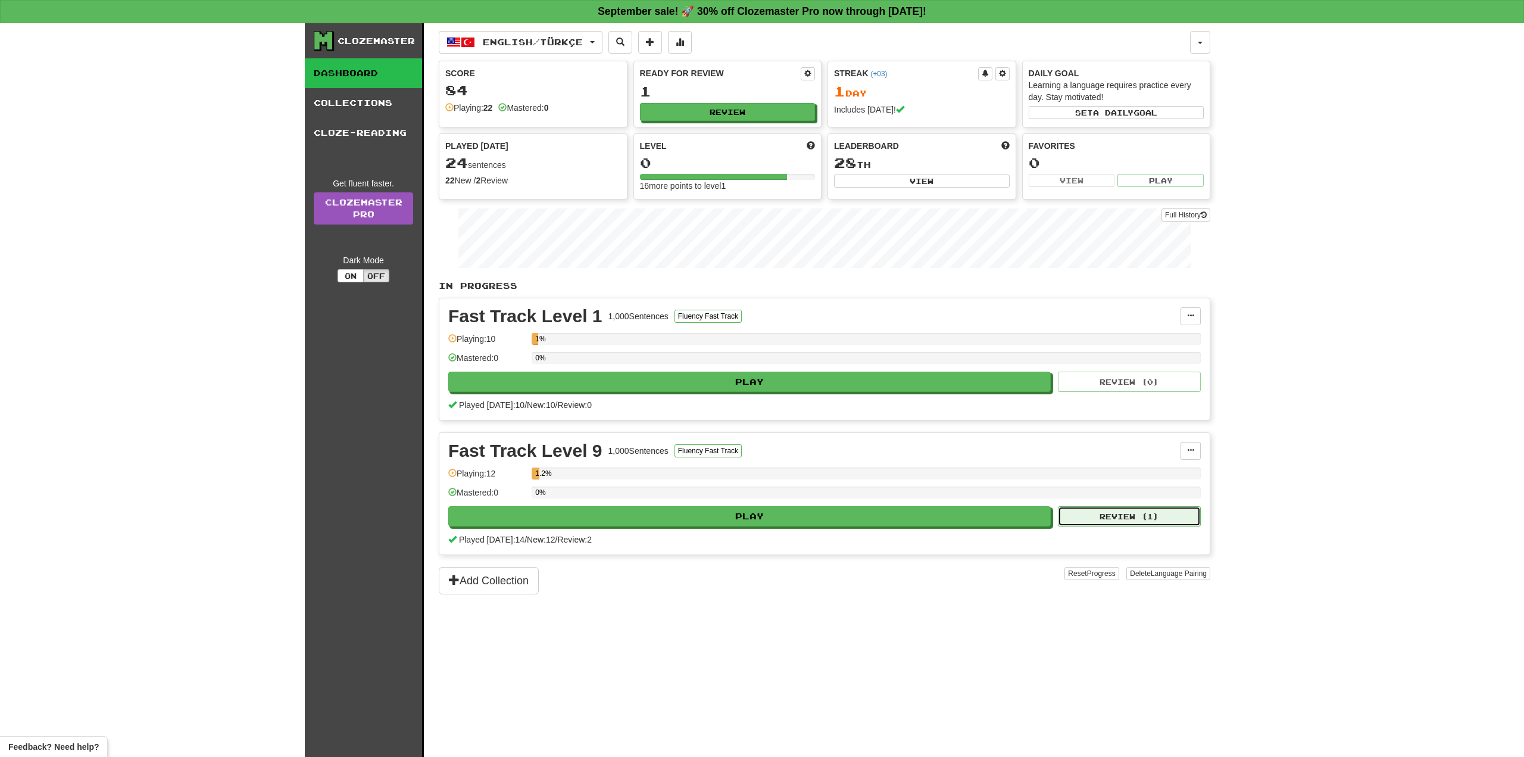
select select "**"
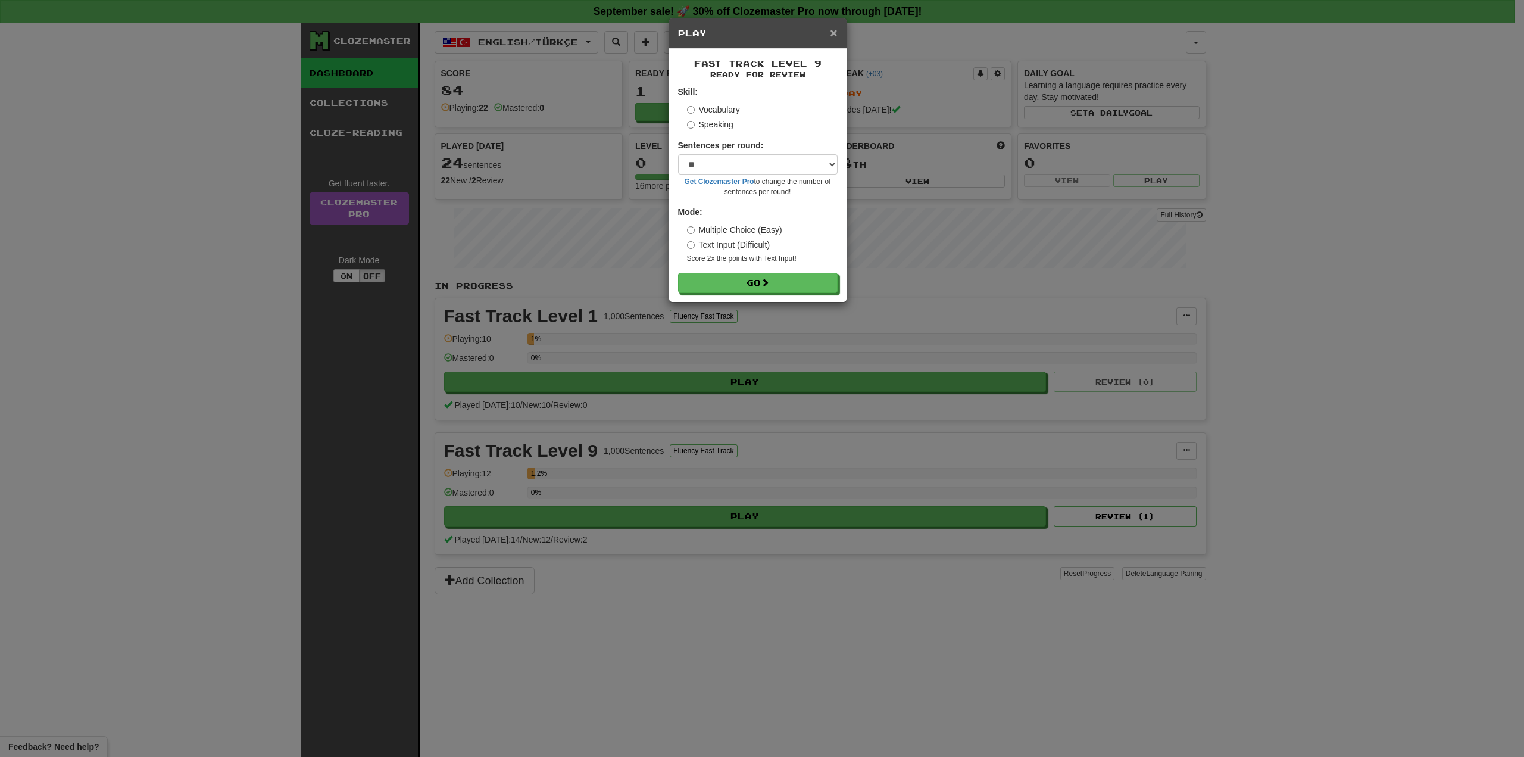
click at [834, 29] on span "×" at bounding box center [833, 33] width 7 height 14
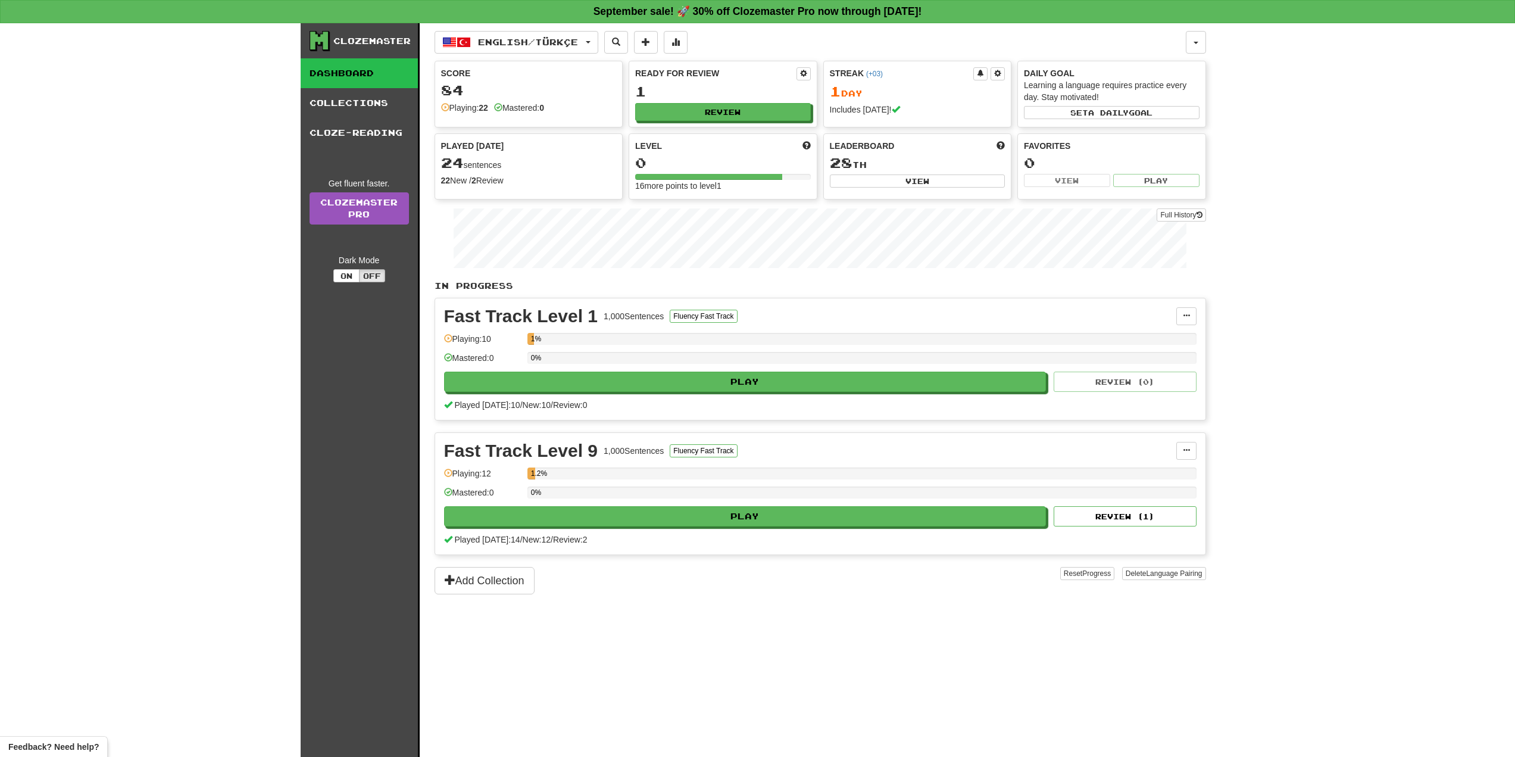
click at [722, 307] on div "Fast Track Level 1 1,000 Sentences Fluency Fast Track" at bounding box center [810, 316] width 732 height 18
click at [720, 318] on button "Fluency Fast Track" at bounding box center [703, 316] width 67 height 13
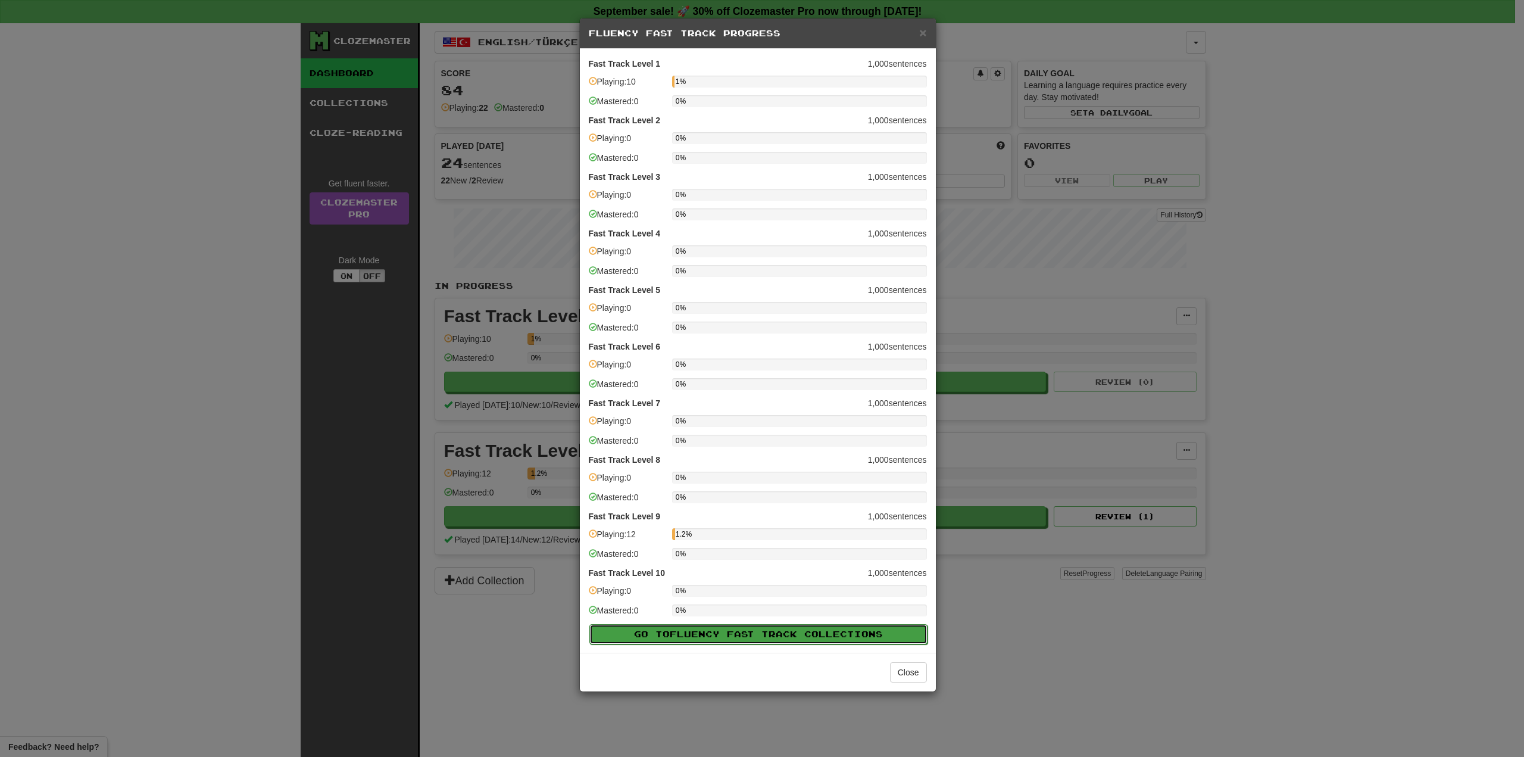
click at [848, 628] on button "Go to Fluency Fast Track Collections" at bounding box center [758, 634] width 338 height 20
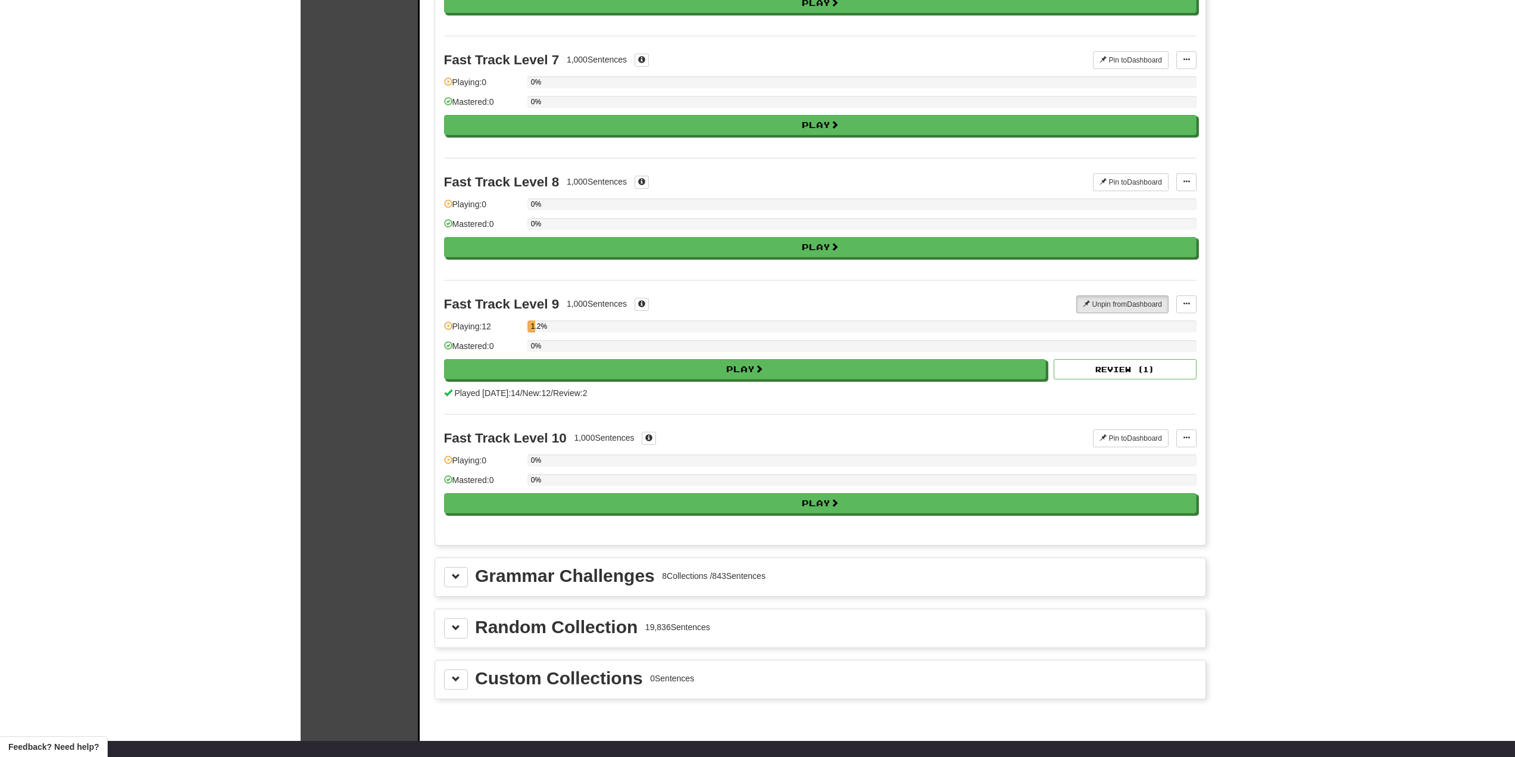
scroll to position [954, 0]
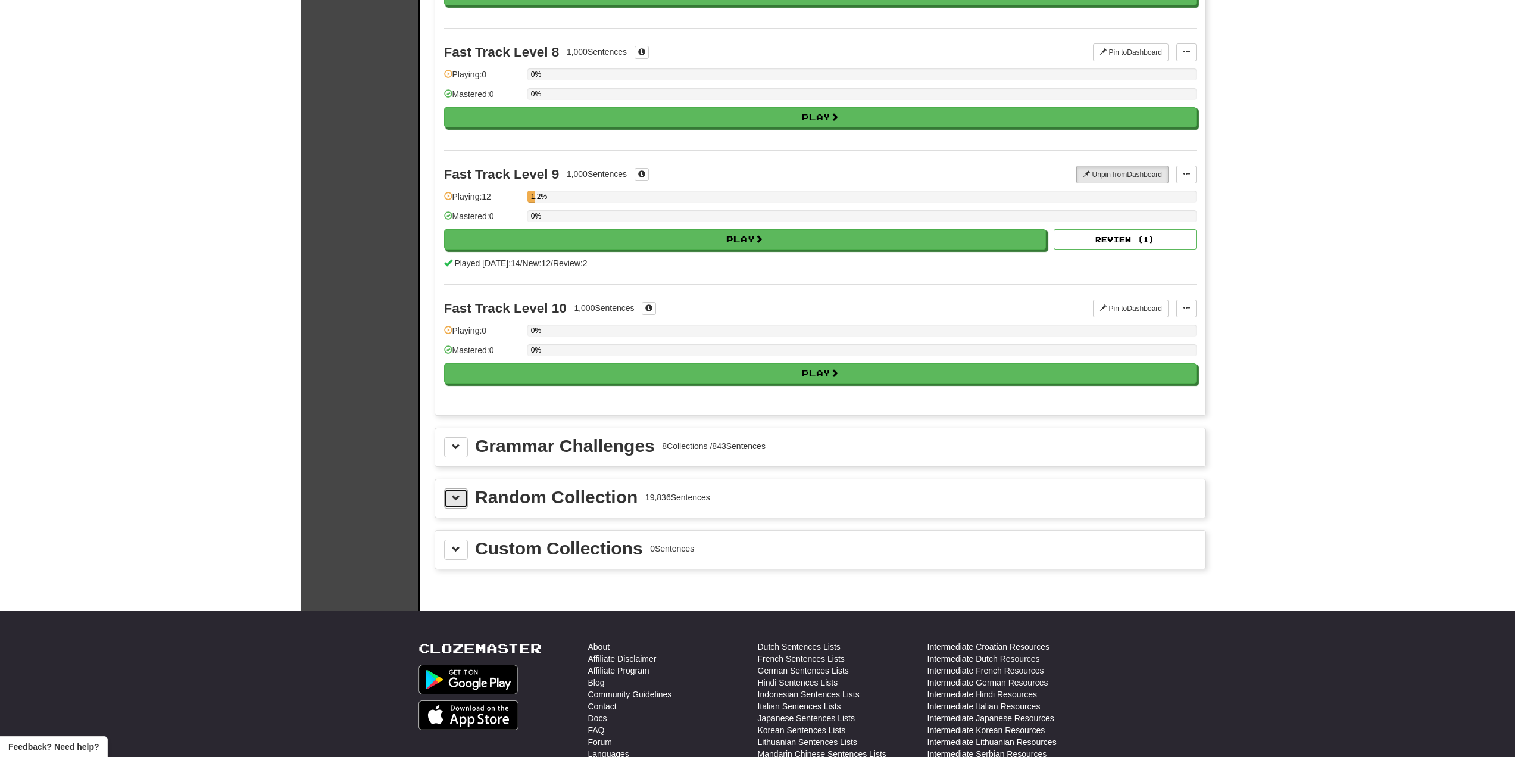
click at [459, 507] on button at bounding box center [456, 498] width 24 height 20
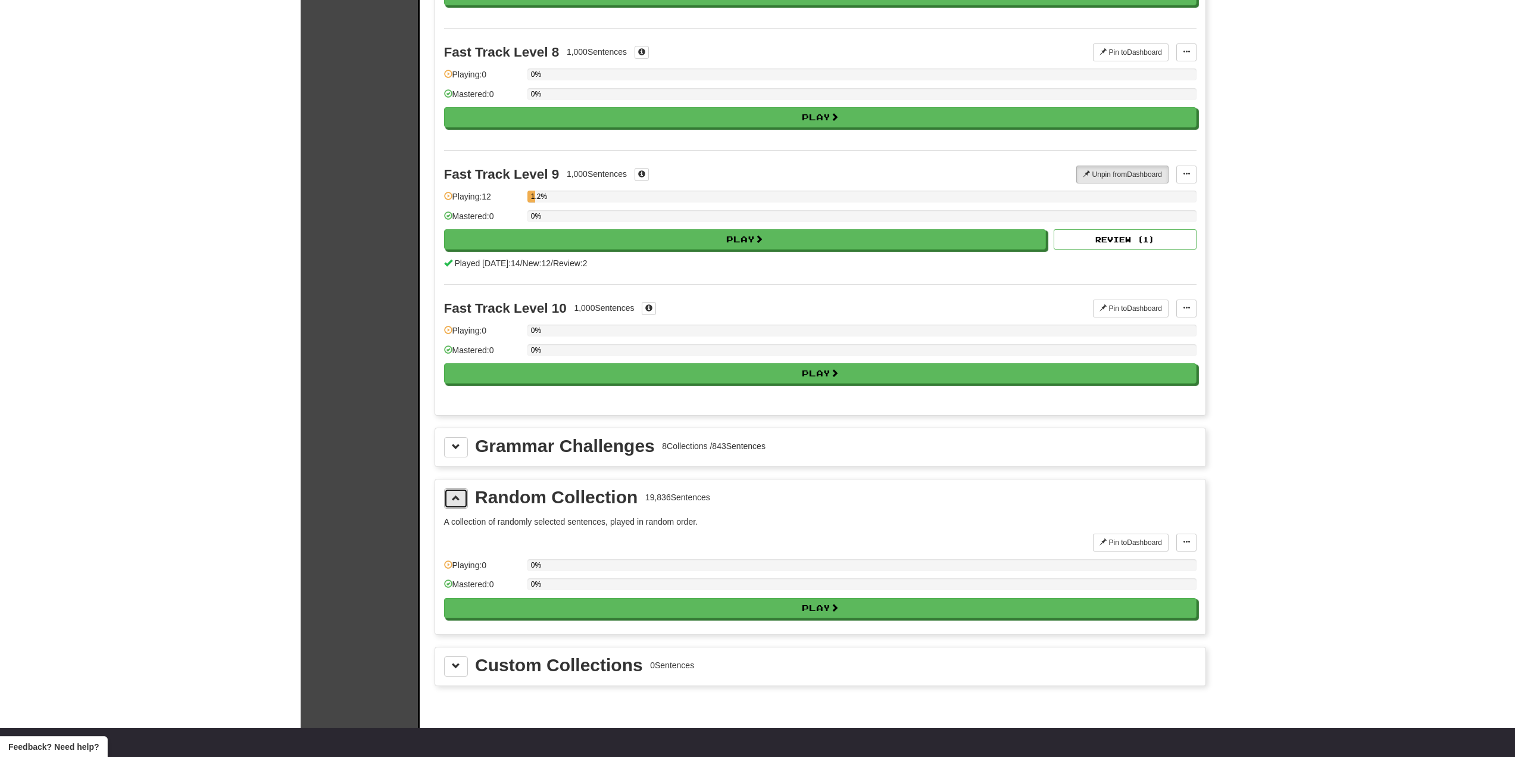
click at [462, 504] on button at bounding box center [456, 498] width 24 height 20
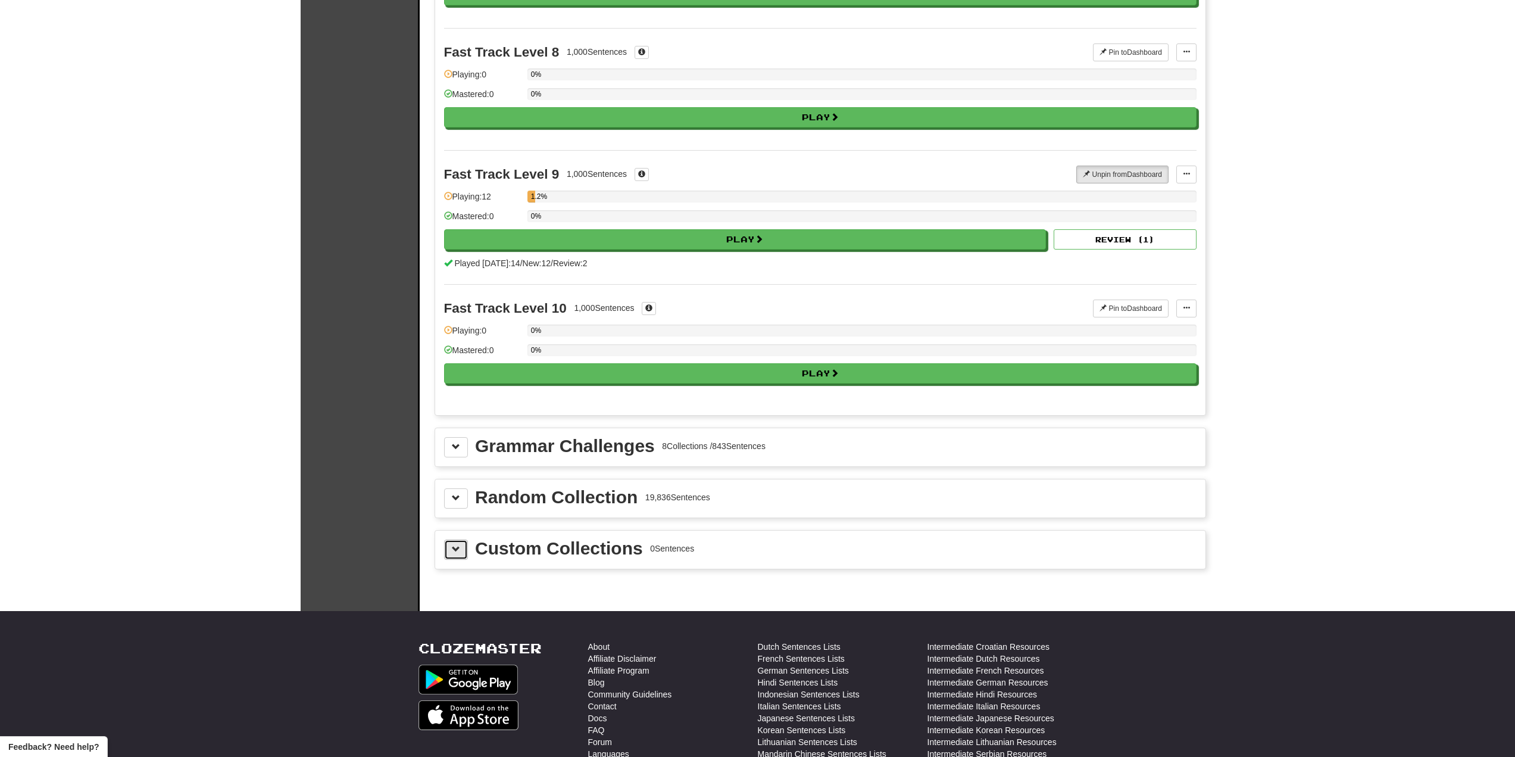
click at [453, 549] on span at bounding box center [456, 549] width 8 height 8
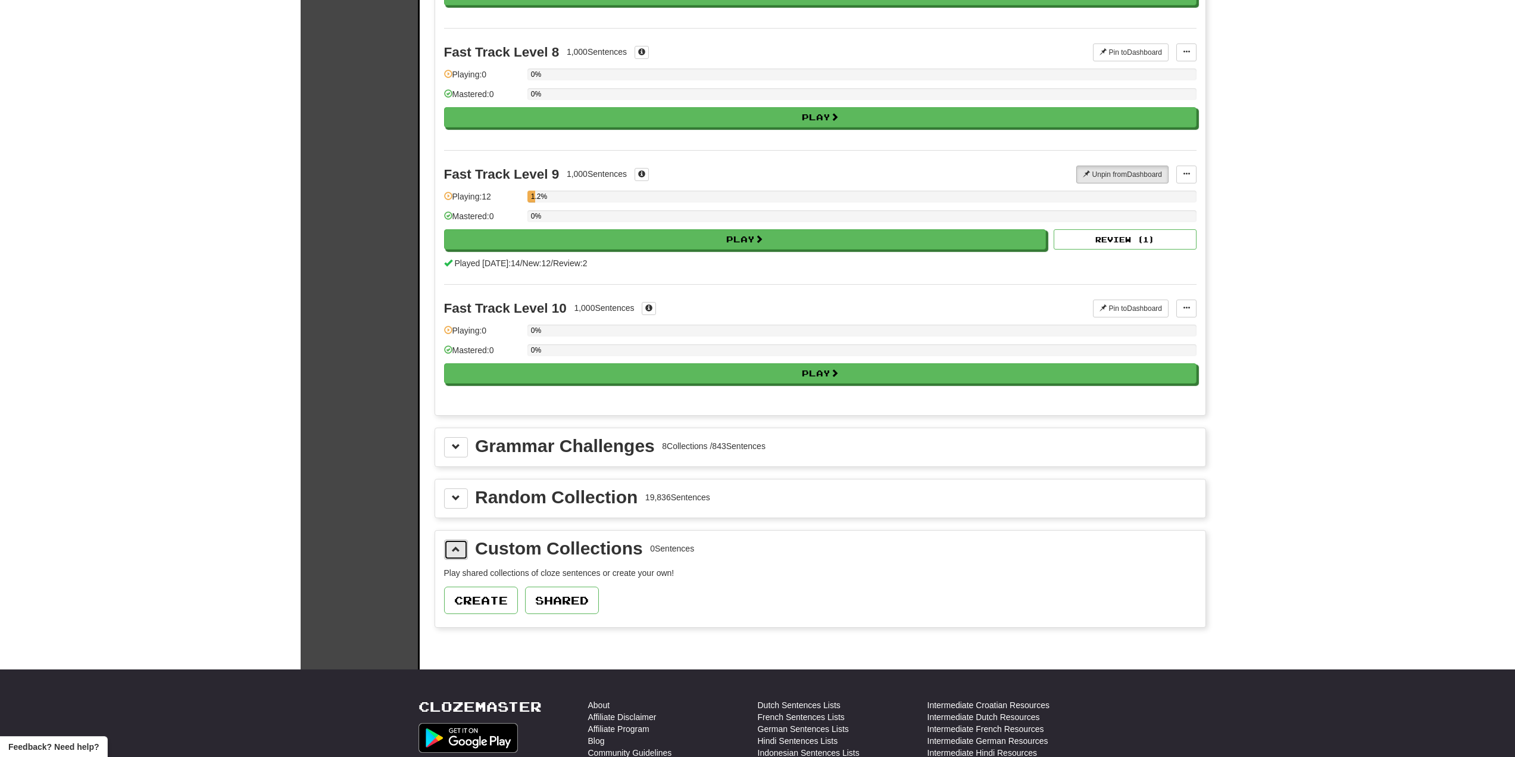
click at [453, 549] on span at bounding box center [456, 549] width 8 height 8
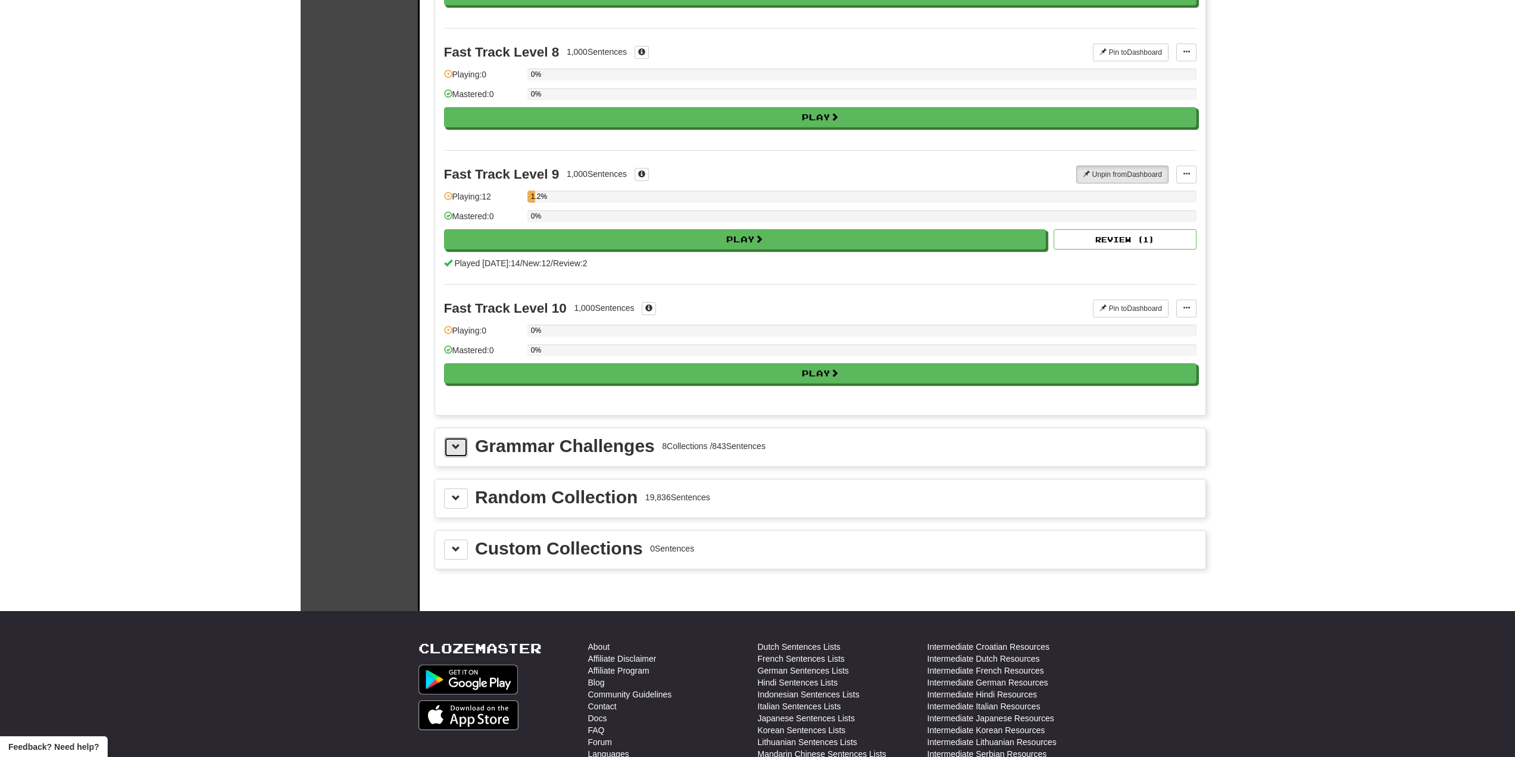
click at [457, 454] on button at bounding box center [456, 447] width 24 height 20
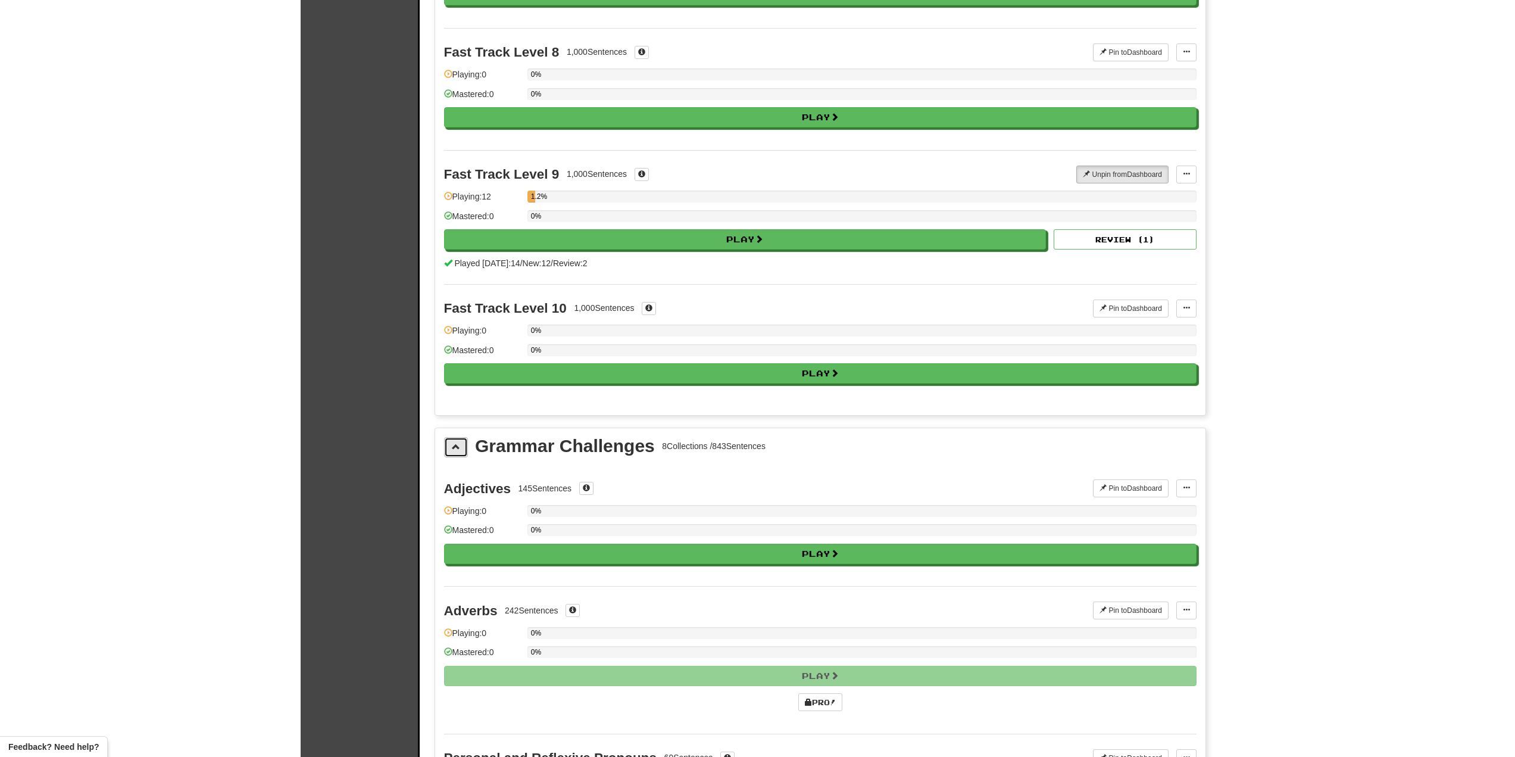
click at [458, 446] on span at bounding box center [456, 446] width 8 height 8
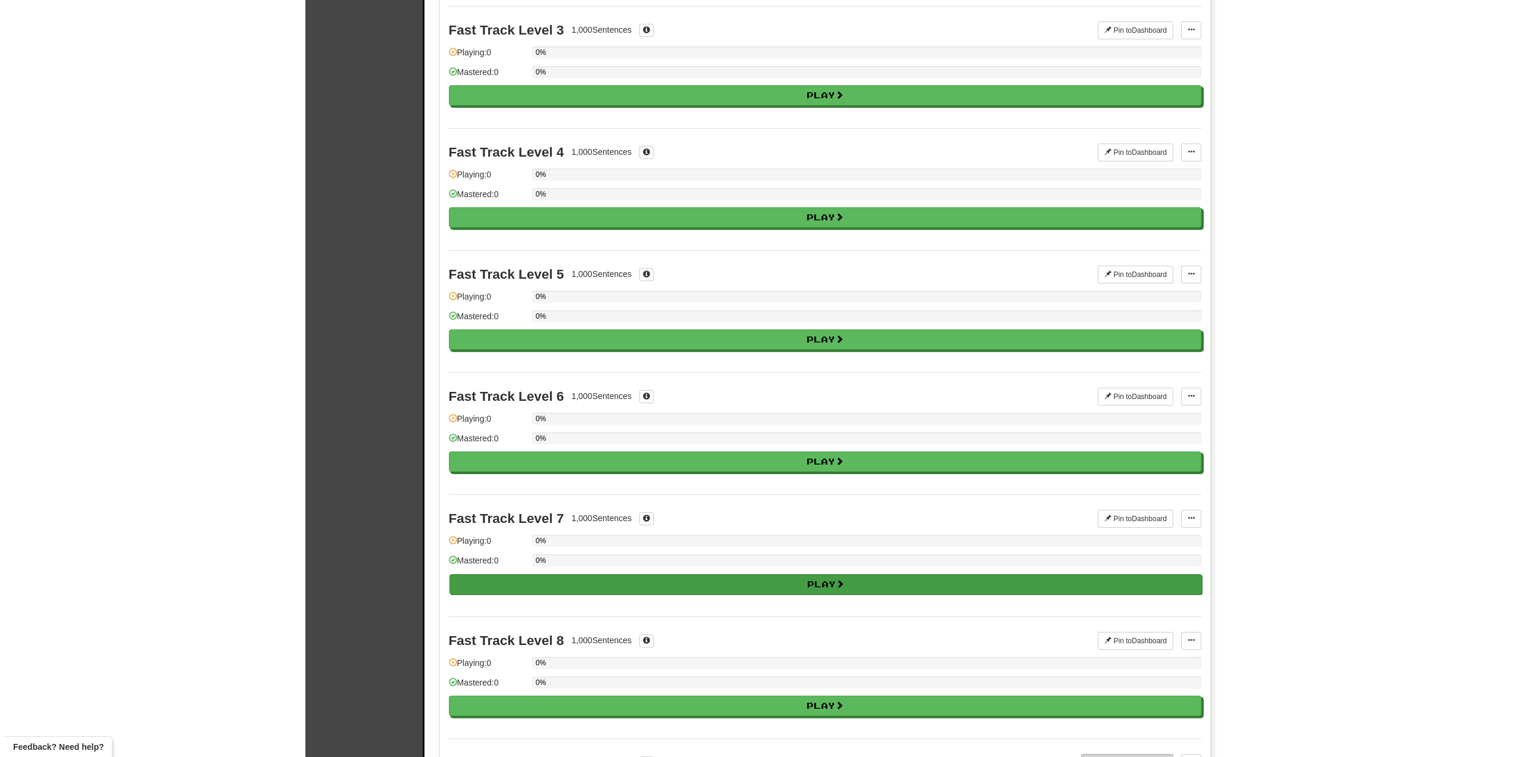
scroll to position [358, 0]
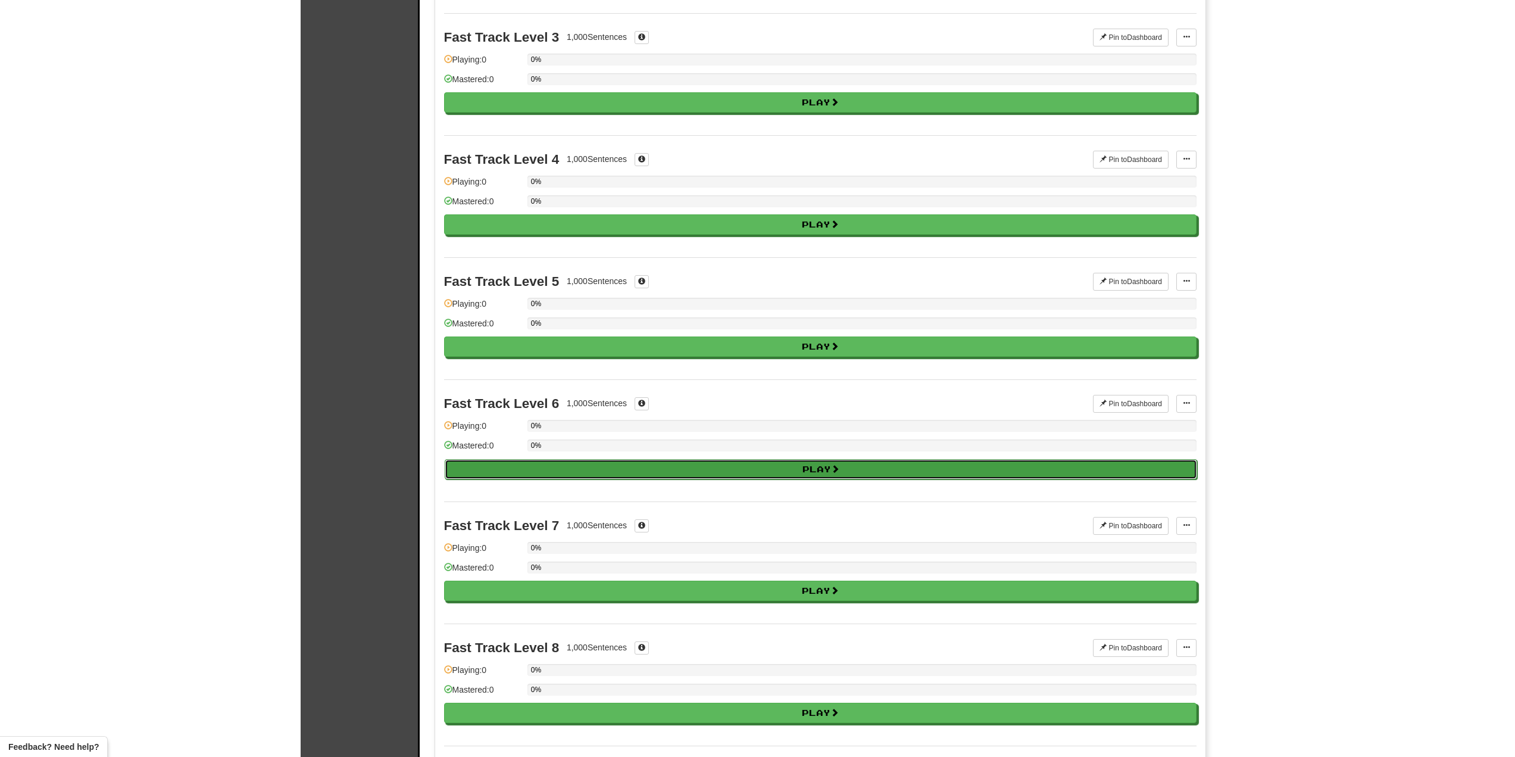
click at [648, 464] on button "Play" at bounding box center [821, 469] width 752 height 20
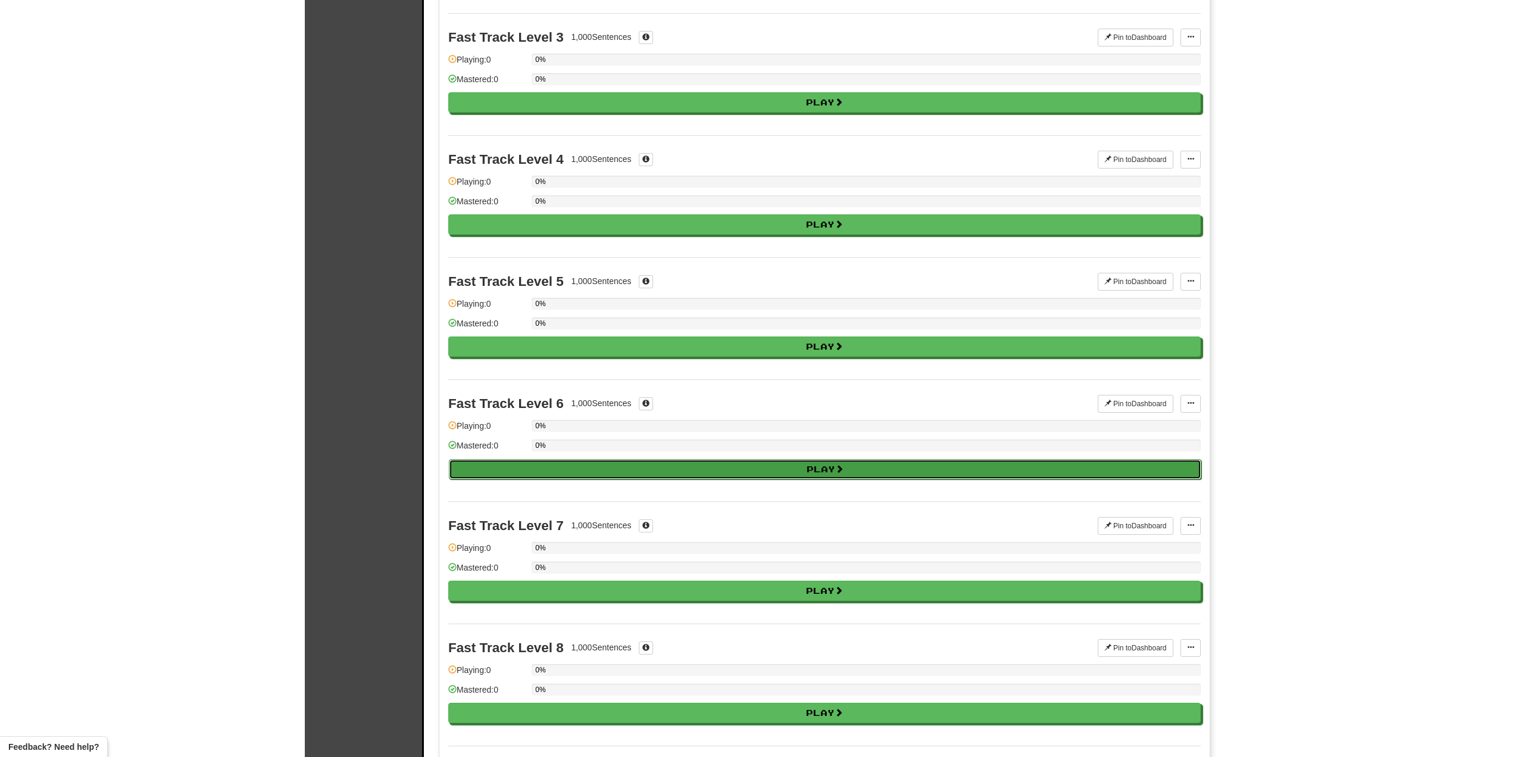
select select "**"
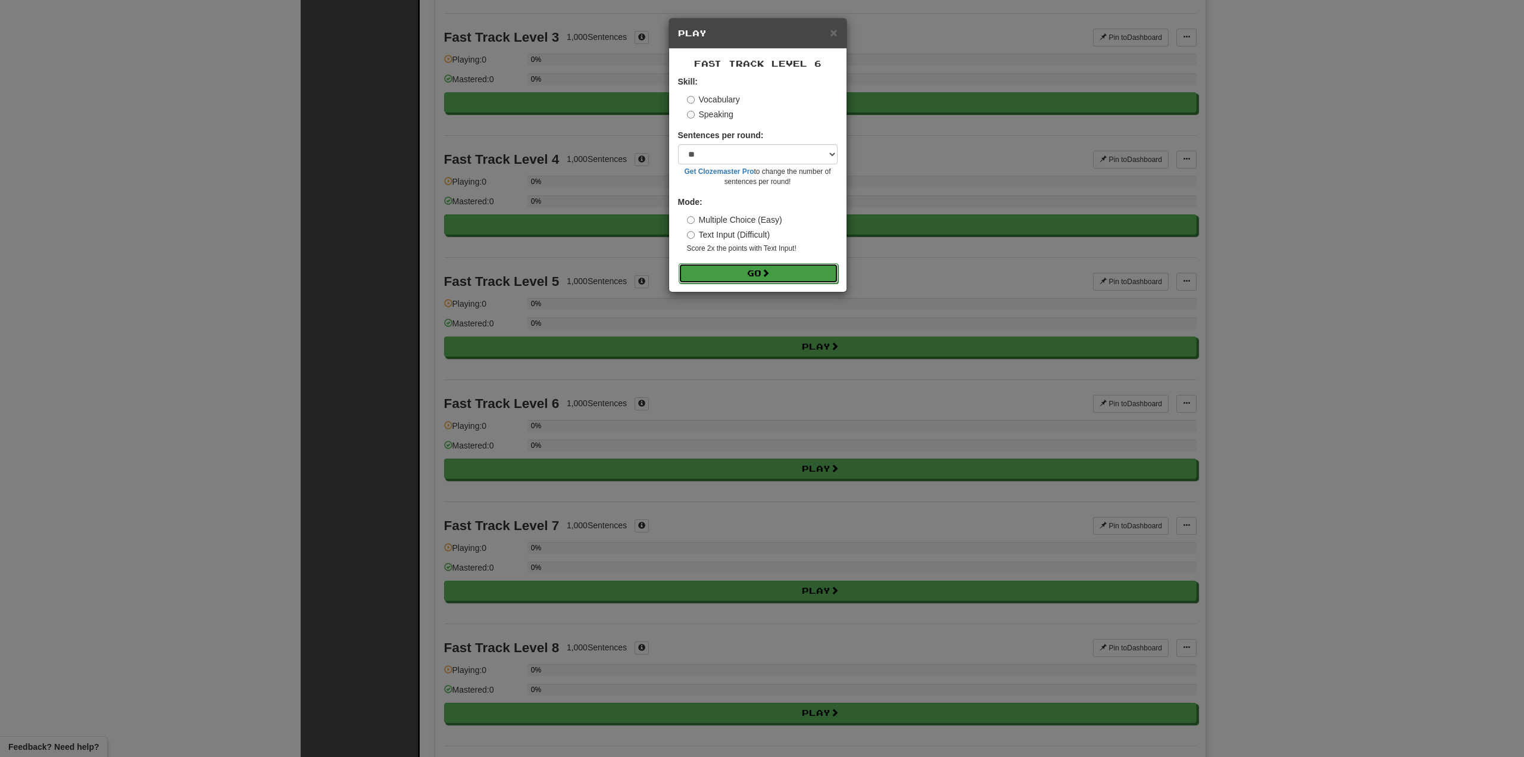
click at [730, 279] on button "Go" at bounding box center [759, 273] width 160 height 20
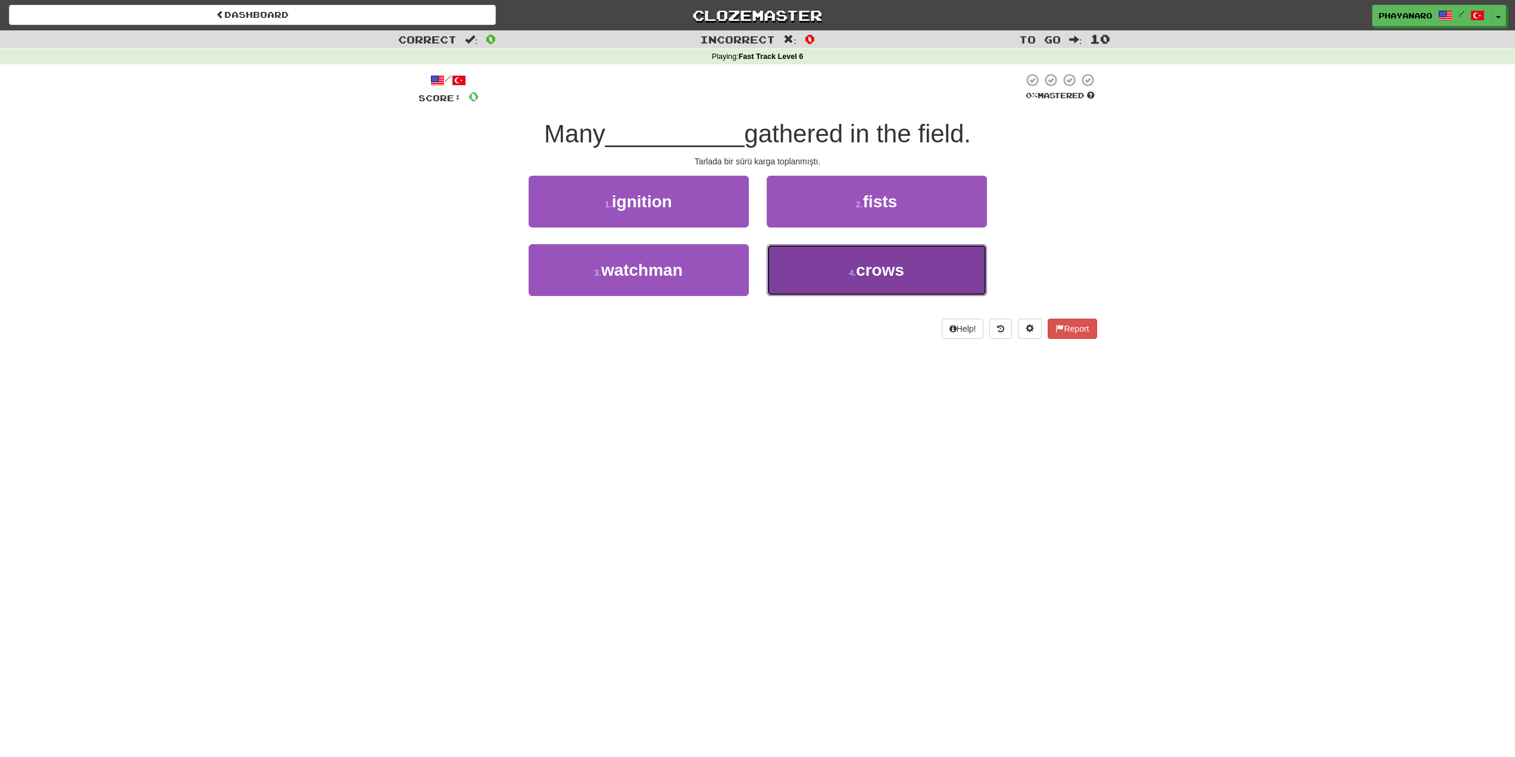
click at [844, 288] on button "4 . crows" at bounding box center [877, 270] width 220 height 52
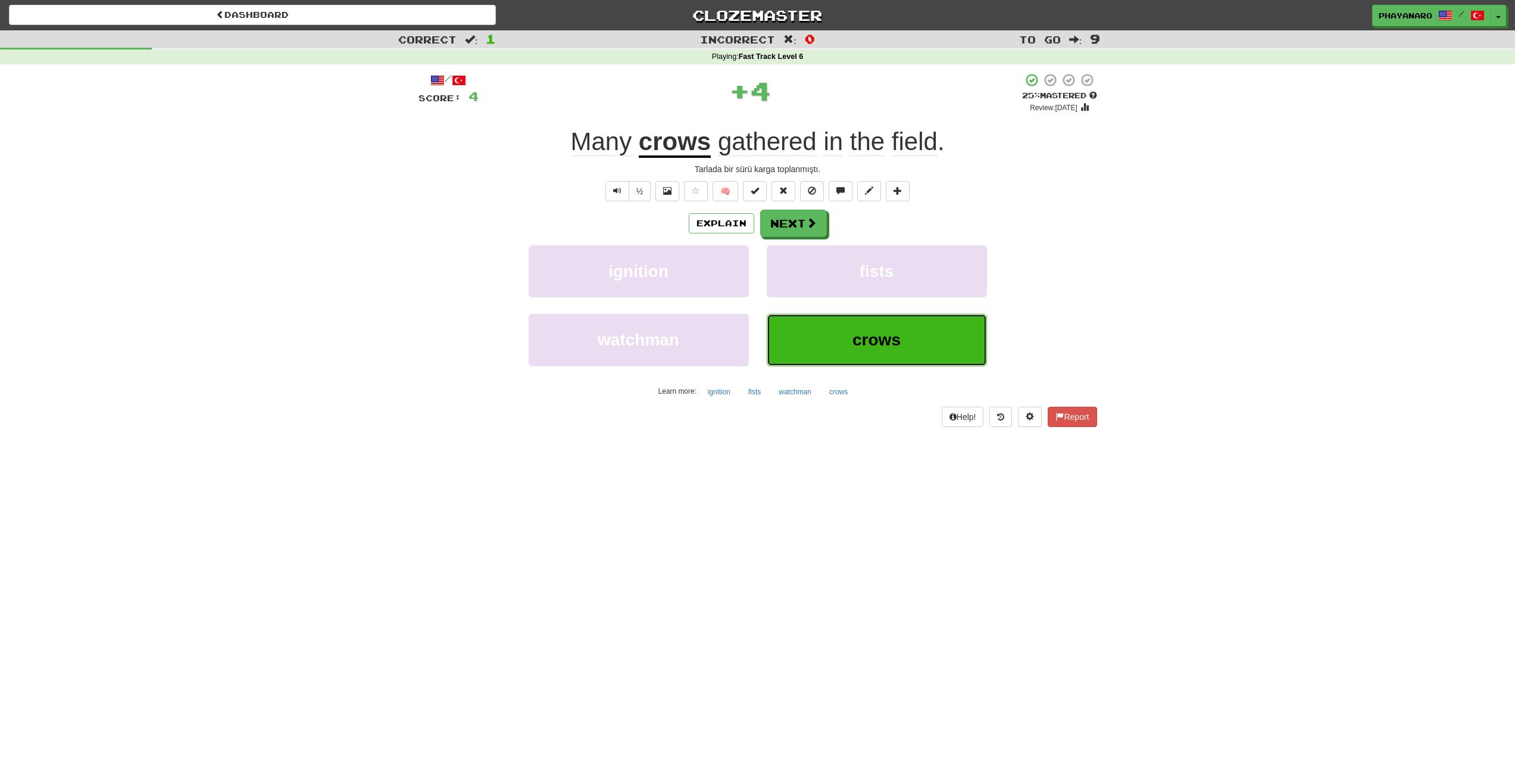
click at [845, 364] on button "crows" at bounding box center [877, 340] width 220 height 52
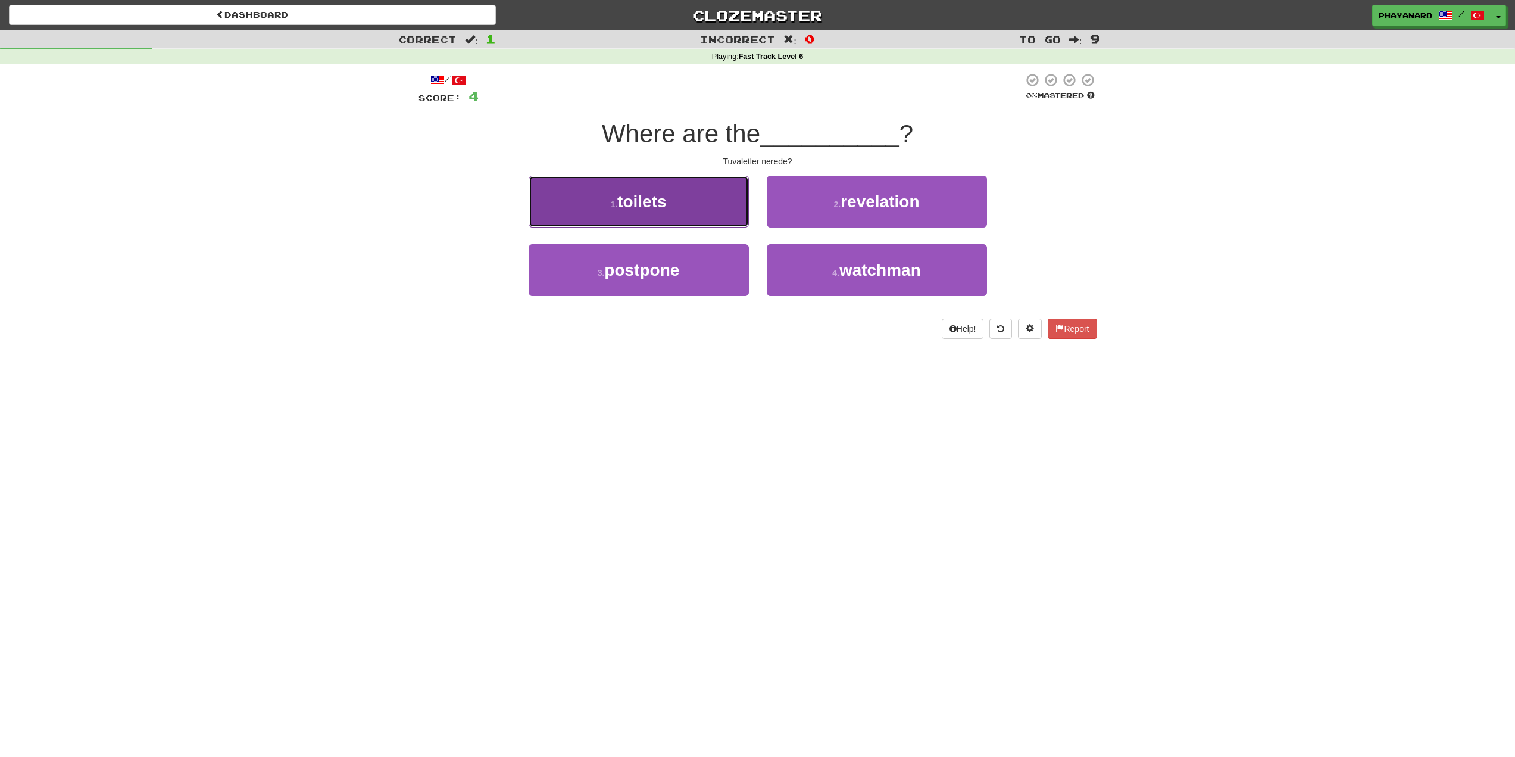
click at [699, 208] on button "1 . toilets" at bounding box center [639, 202] width 220 height 52
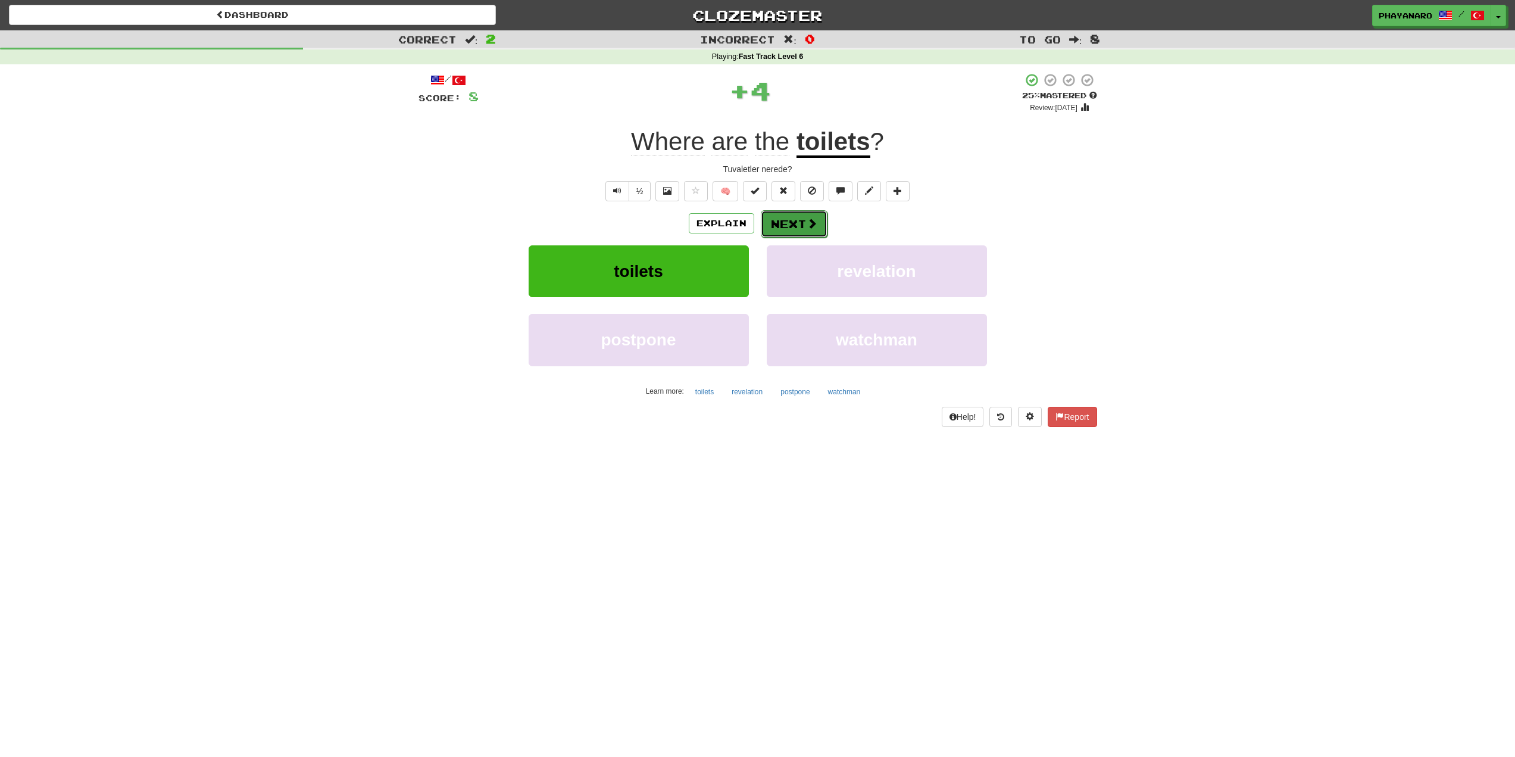
click at [800, 226] on button "Next" at bounding box center [794, 223] width 67 height 27
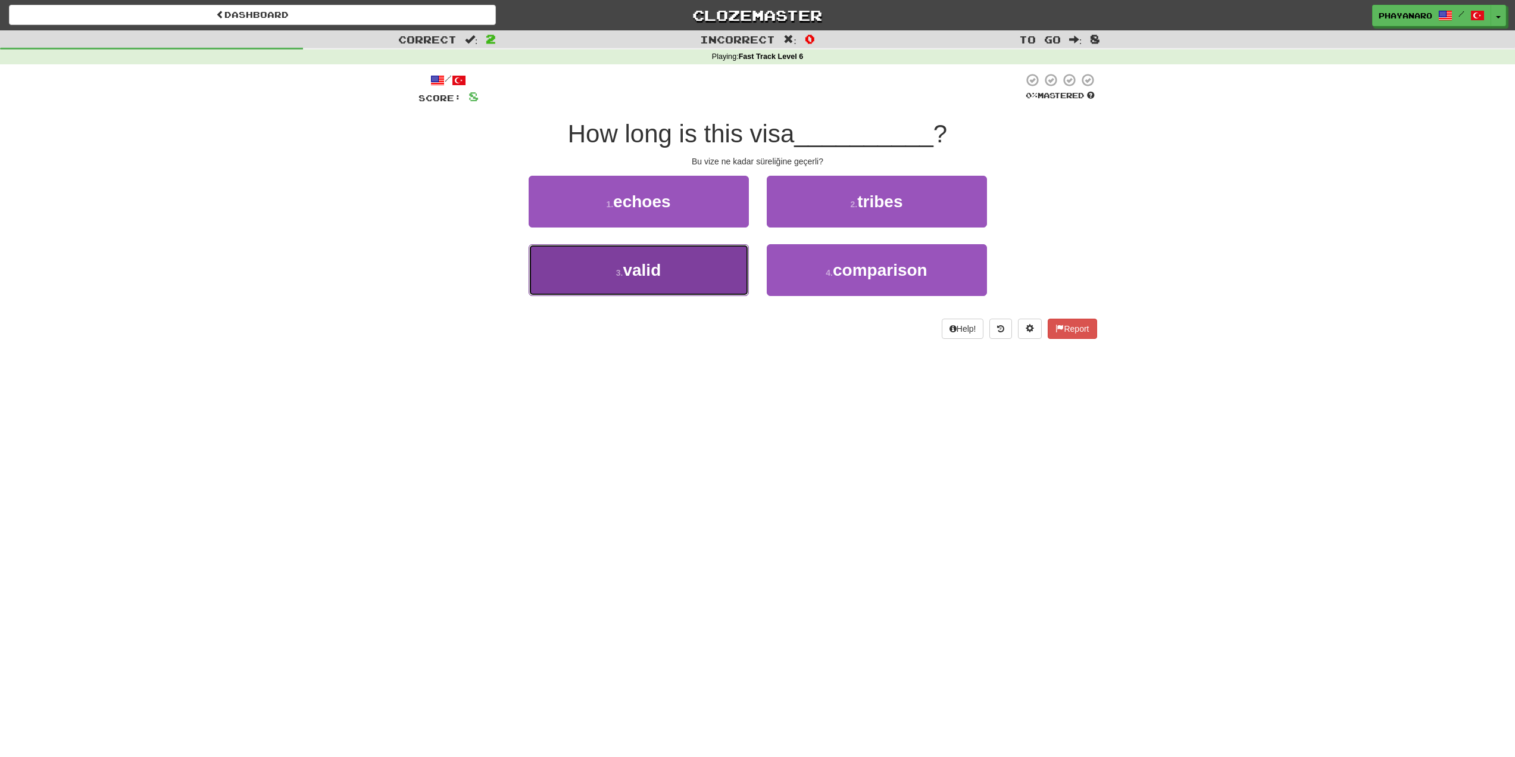
click at [654, 288] on button "3 . valid" at bounding box center [639, 270] width 220 height 52
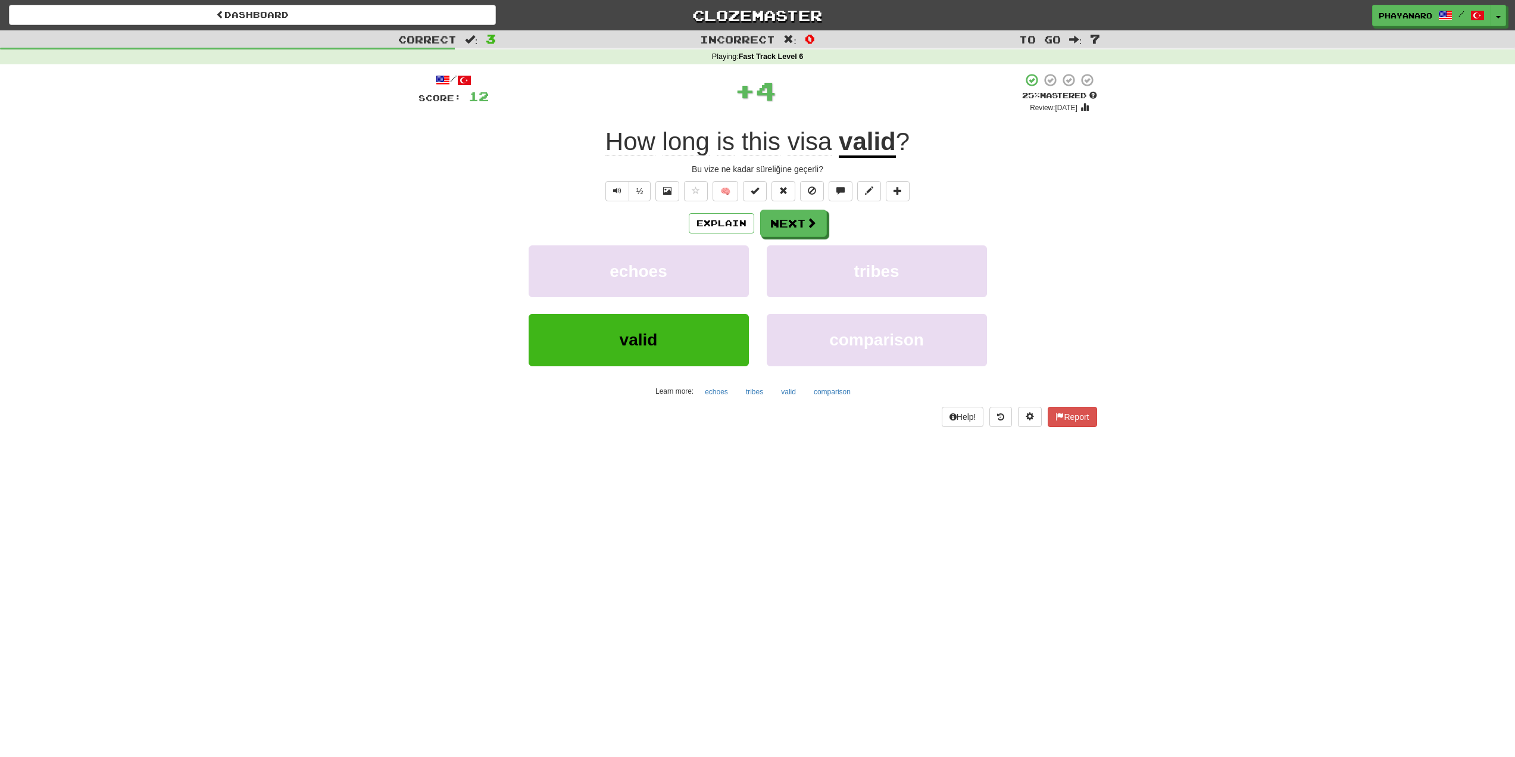
click at [795, 208] on div "/ Score: 12 + 4 25 % Mastered Review: 2025-09-17 How long is this visa valid ? …" at bounding box center [758, 250] width 679 height 354
click at [793, 215] on button "Next" at bounding box center [794, 223] width 67 height 27
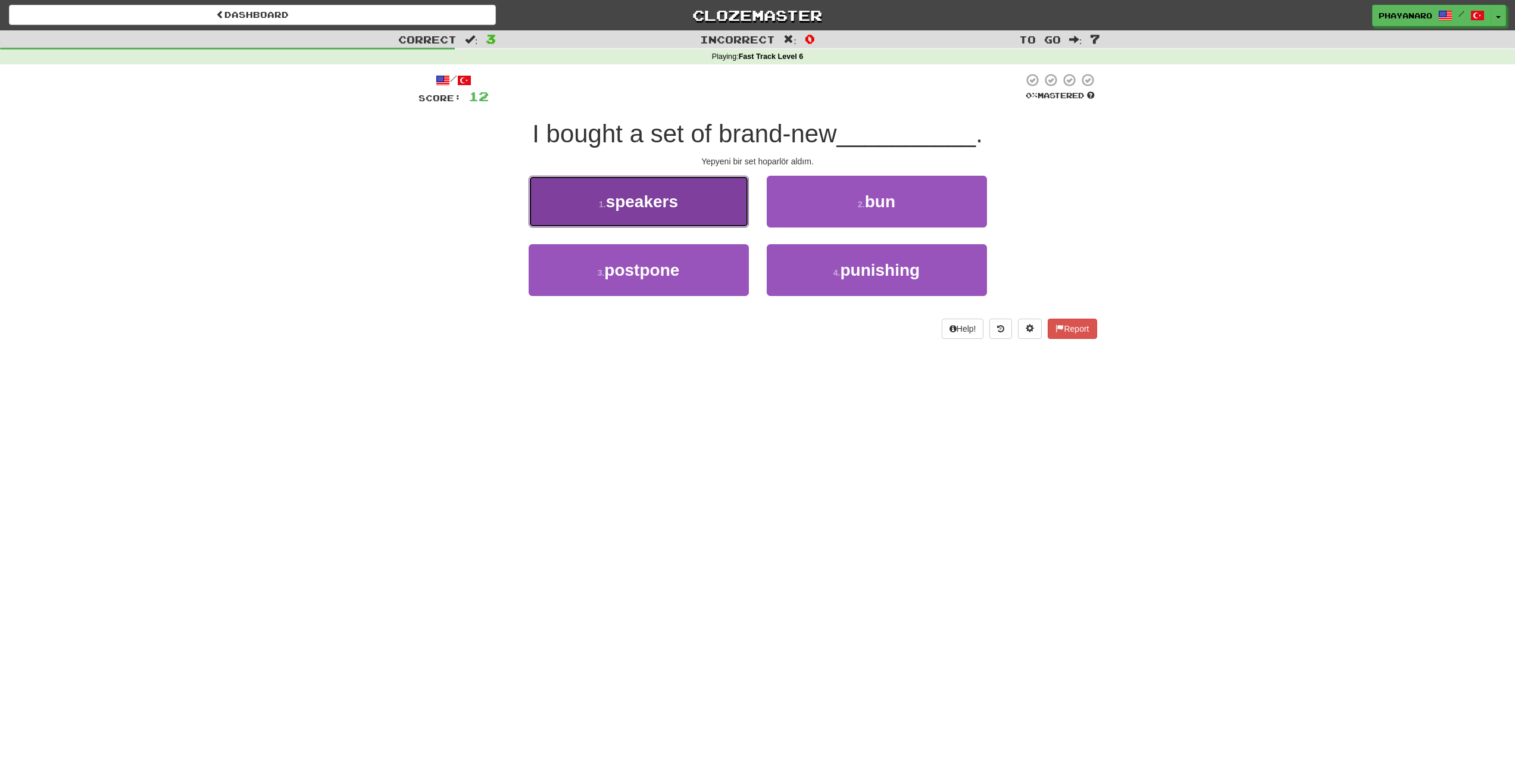
click at [637, 198] on span "speakers" at bounding box center [642, 201] width 72 height 18
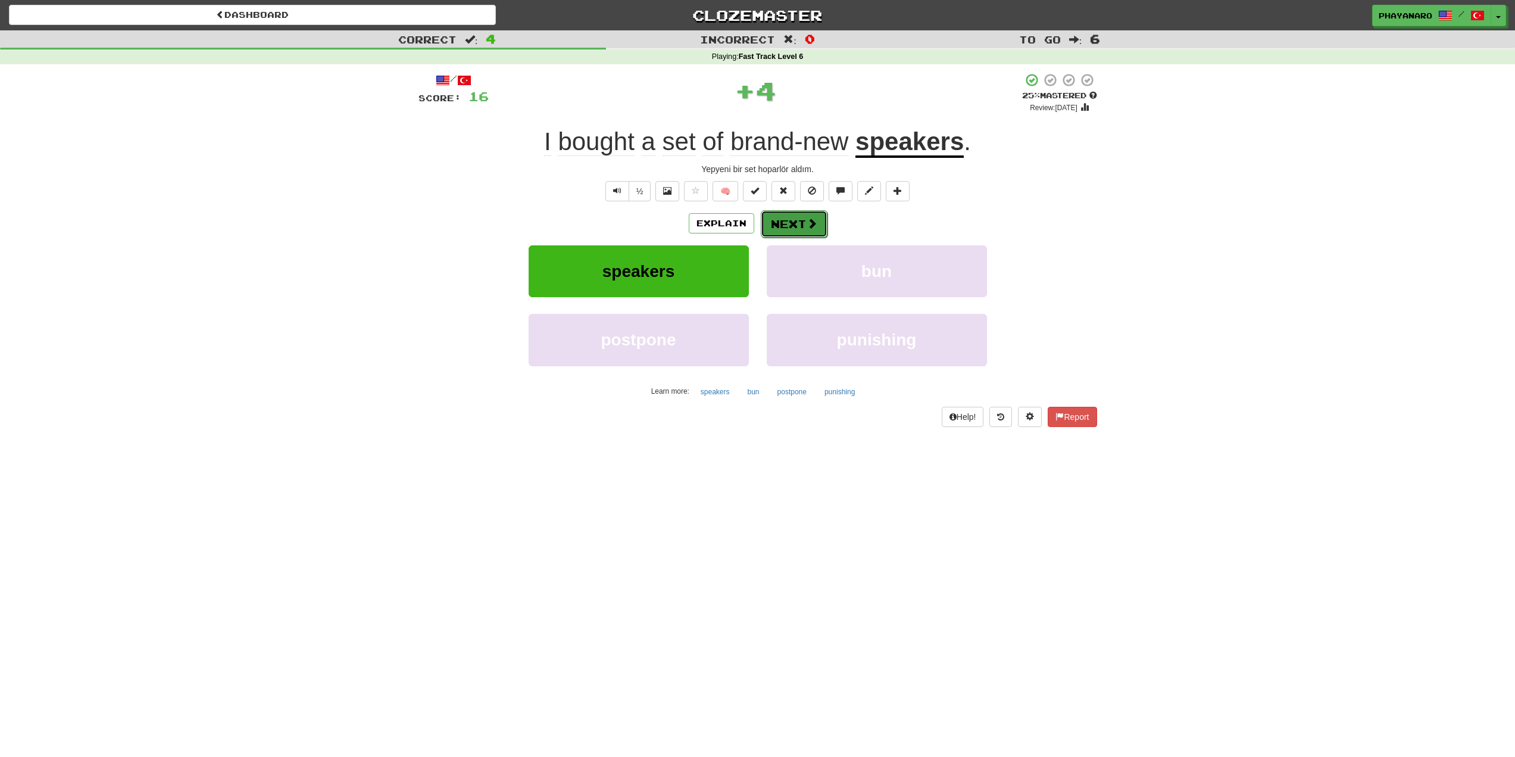
click at [783, 221] on button "Next" at bounding box center [794, 223] width 67 height 27
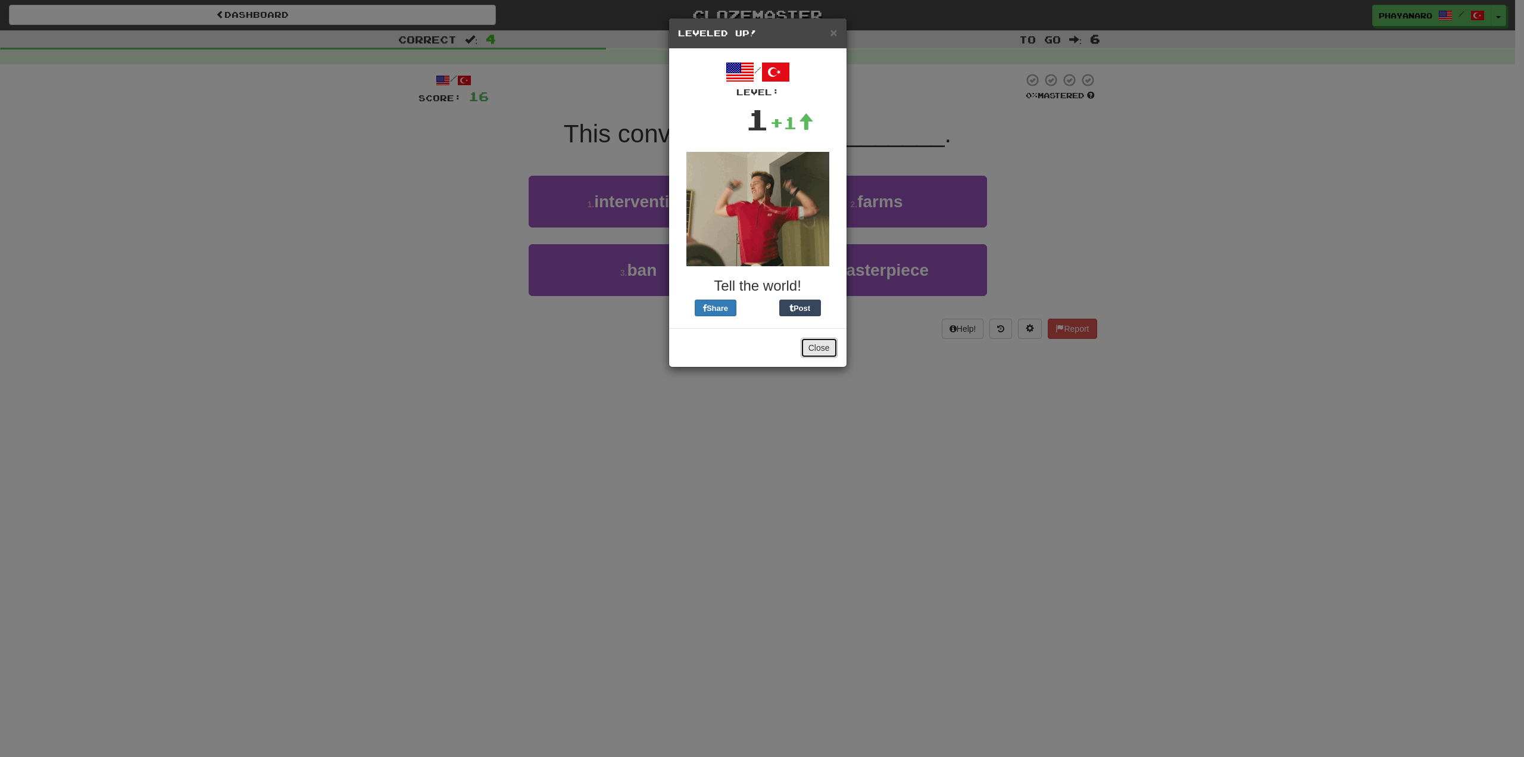
click at [811, 354] on button "Close" at bounding box center [819, 348] width 37 height 20
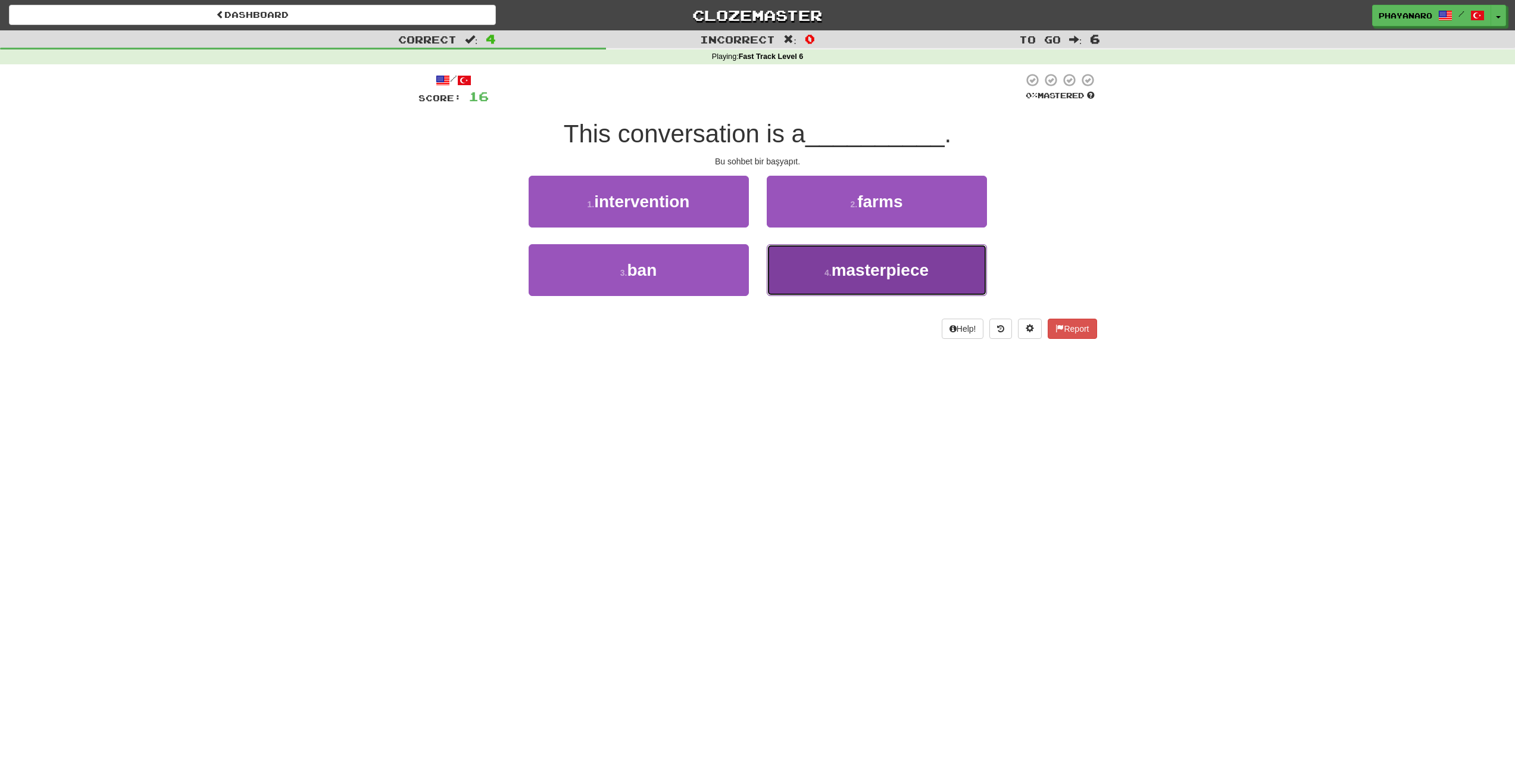
click at [814, 250] on button "4 . masterpiece" at bounding box center [877, 270] width 220 height 52
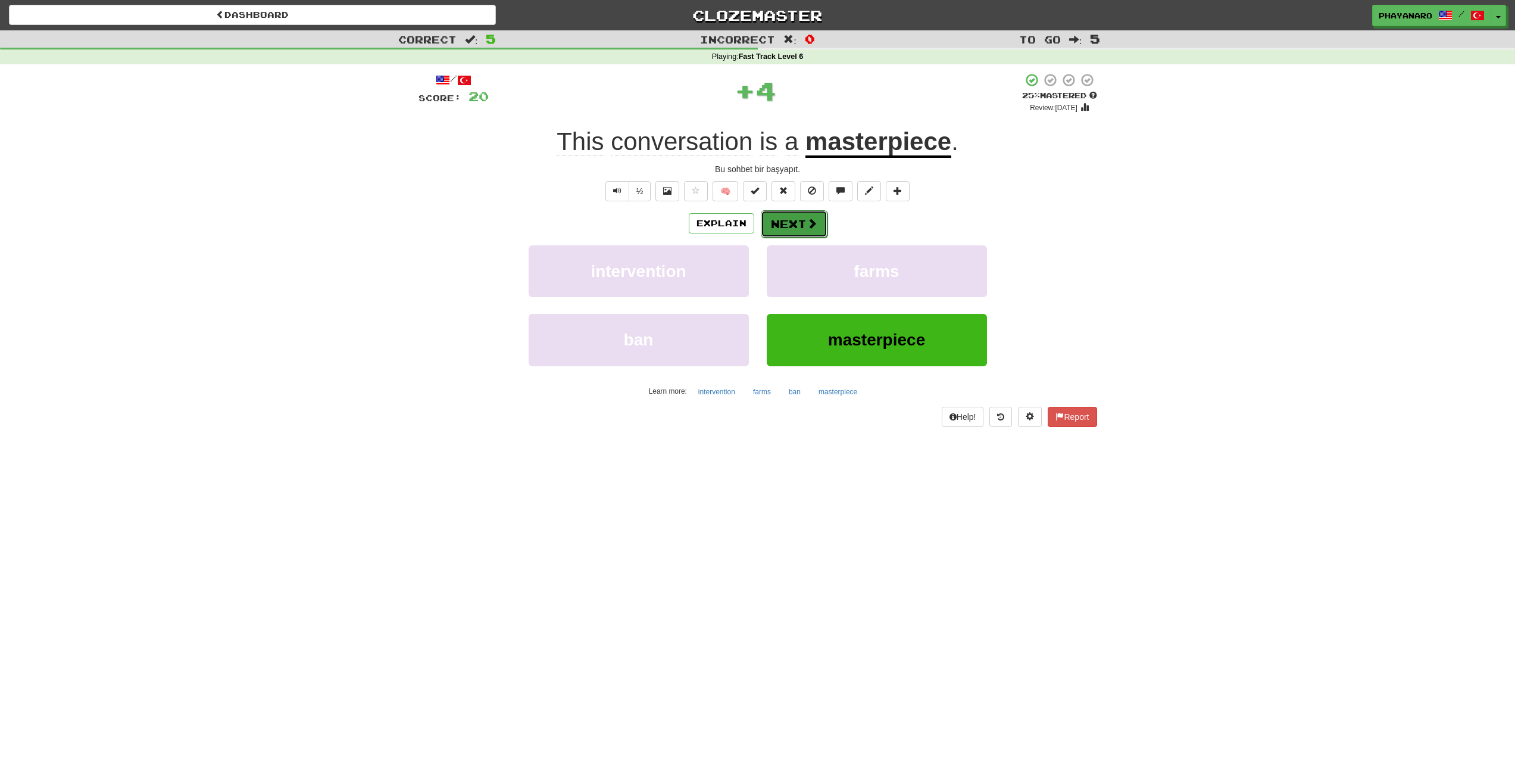
click at [810, 229] on span at bounding box center [812, 223] width 11 height 11
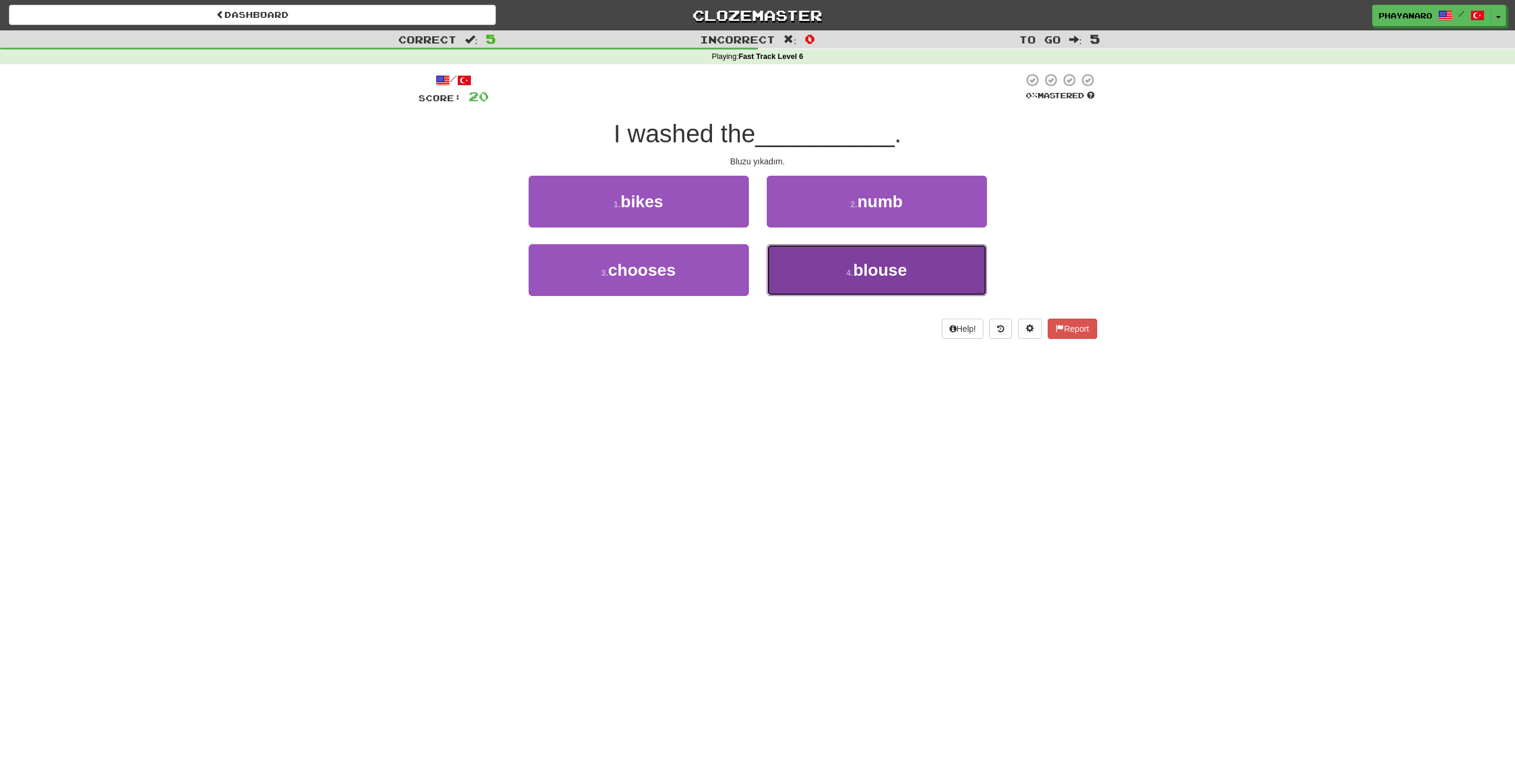
click at [817, 268] on button "4 . blouse" at bounding box center [877, 270] width 220 height 52
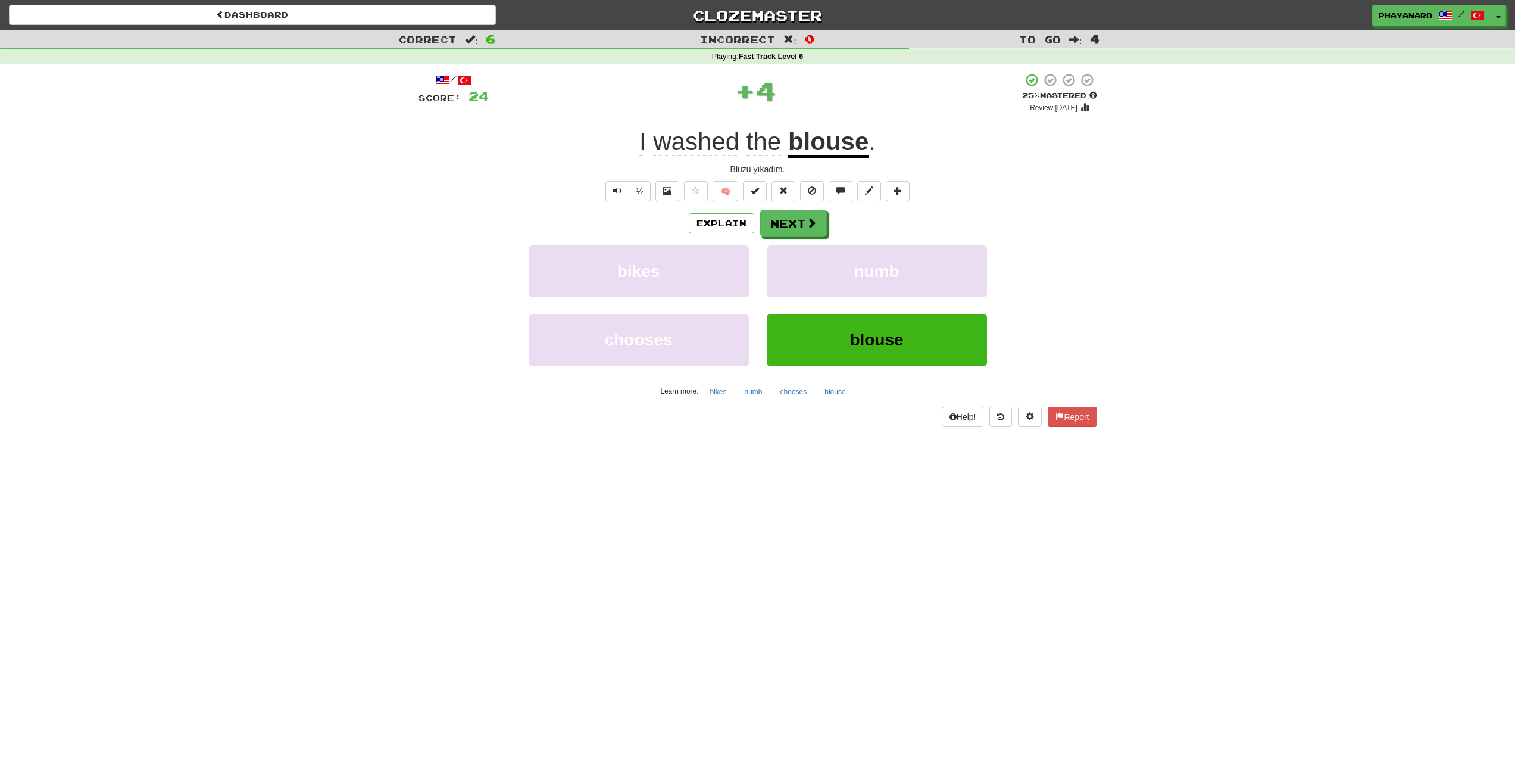
click at [801, 237] on div "Explain Next bikes numb chooses blouse Learn more: bikes numb chooses blouse" at bounding box center [758, 305] width 679 height 191
click at [787, 232] on button "Next" at bounding box center [794, 223] width 67 height 27
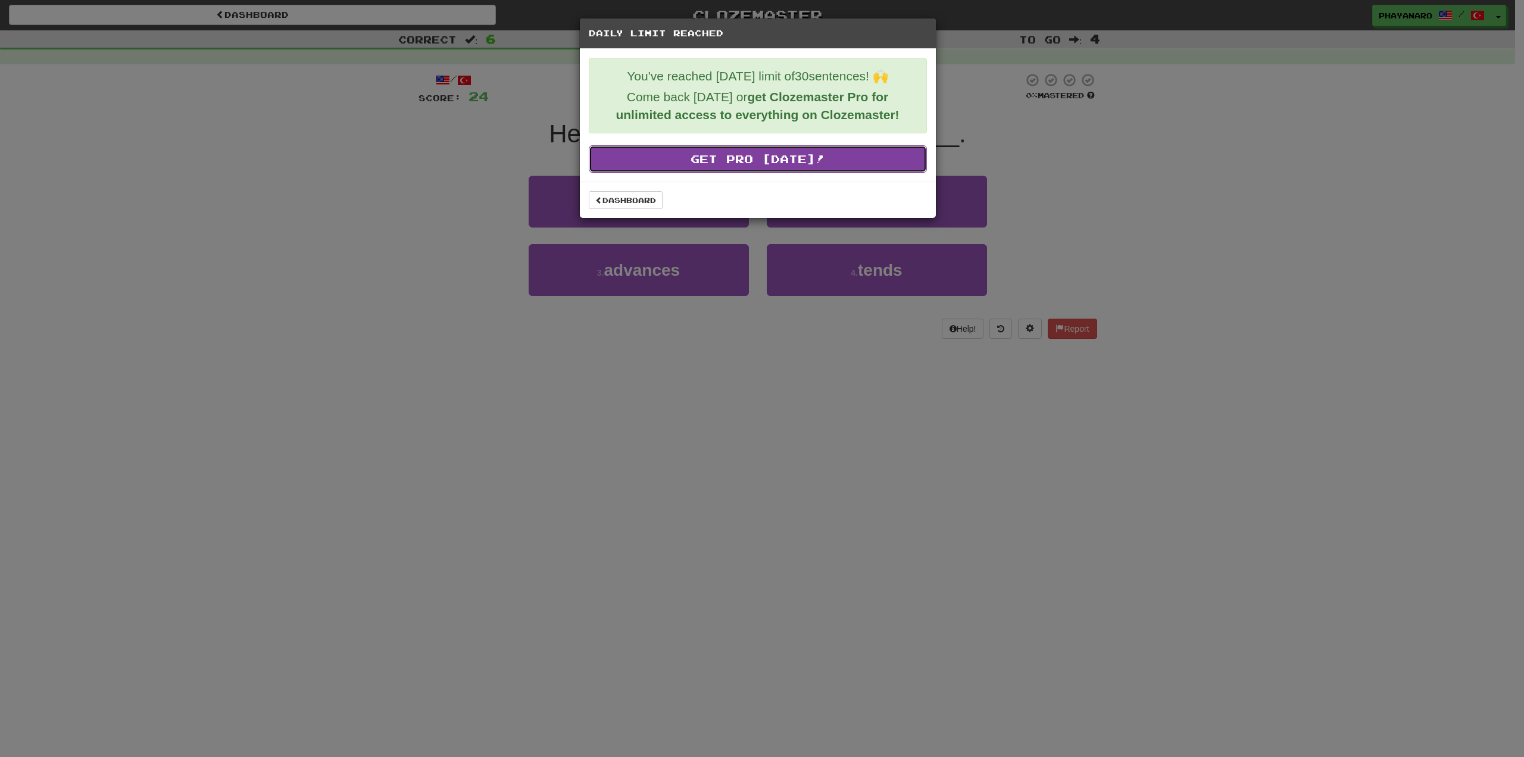
click at [747, 164] on link "Get Pro Today!" at bounding box center [758, 158] width 338 height 27
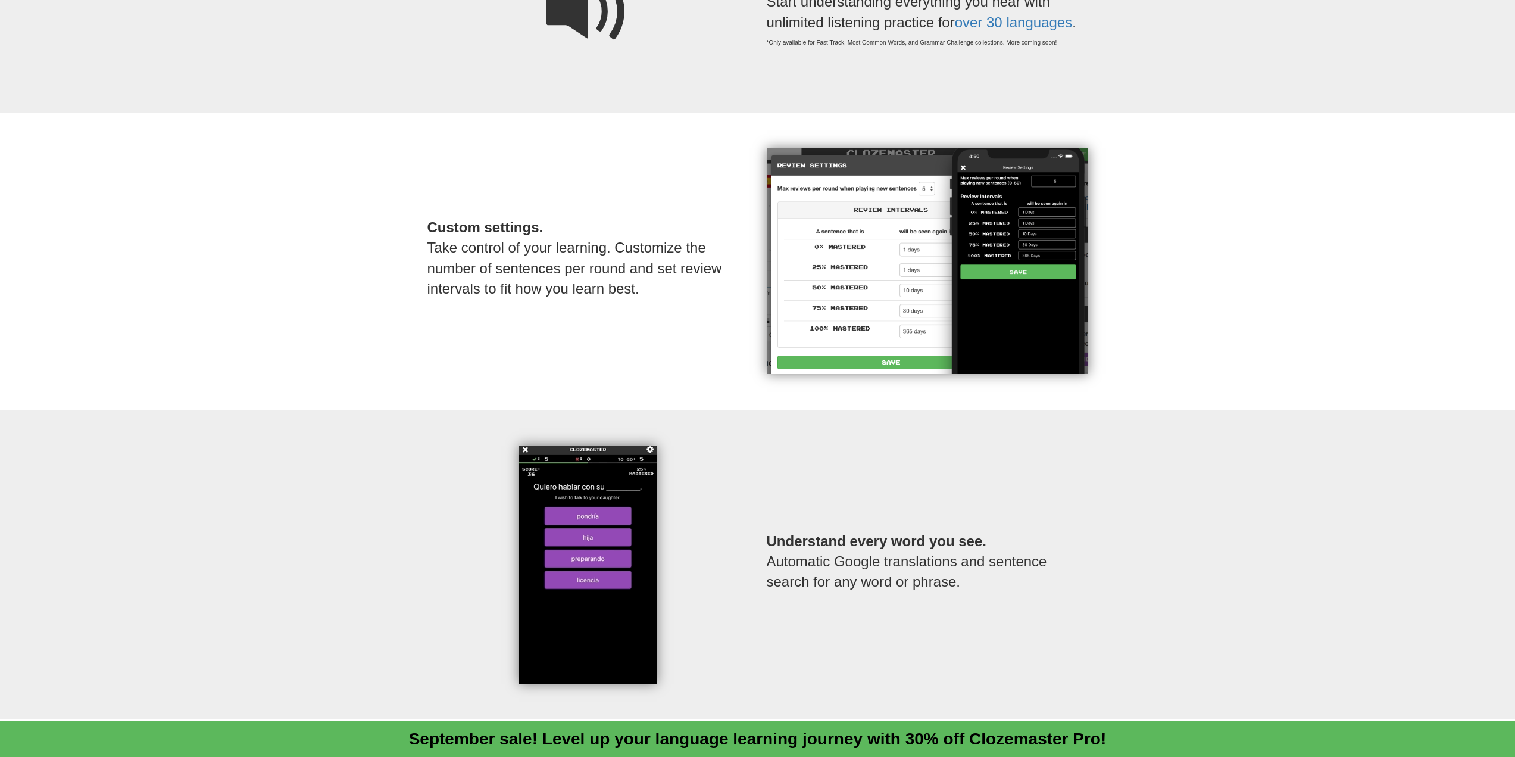
scroll to position [1251, 0]
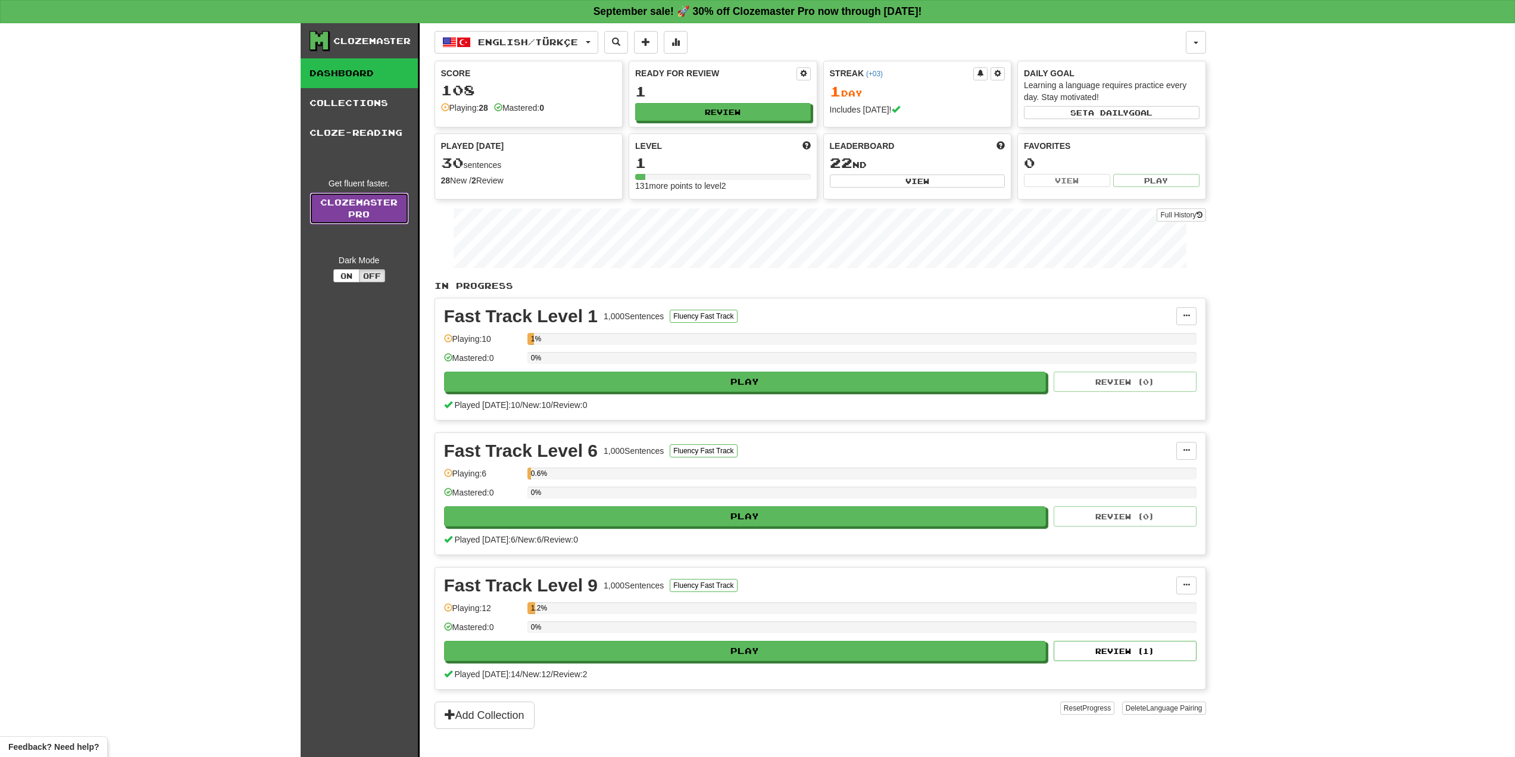
click at [380, 216] on link "Clozemaster Pro" at bounding box center [359, 208] width 99 height 32
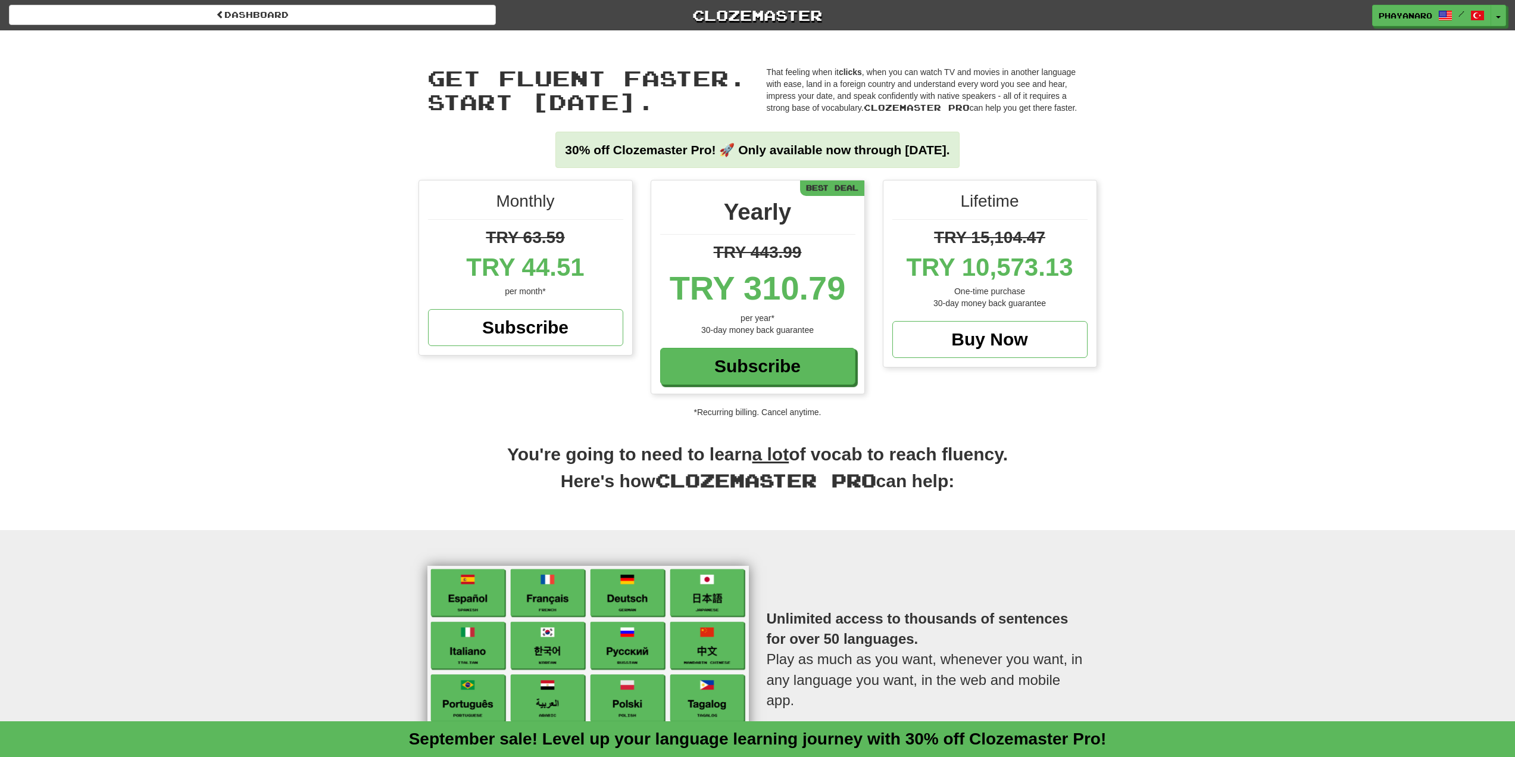
click at [711, 268] on div "TRY 310.79" at bounding box center [757, 288] width 195 height 48
click at [877, 145] on strong "30% off Clozemaster Pro! 🚀 Only available now through [DATE]." at bounding box center [757, 150] width 385 height 14
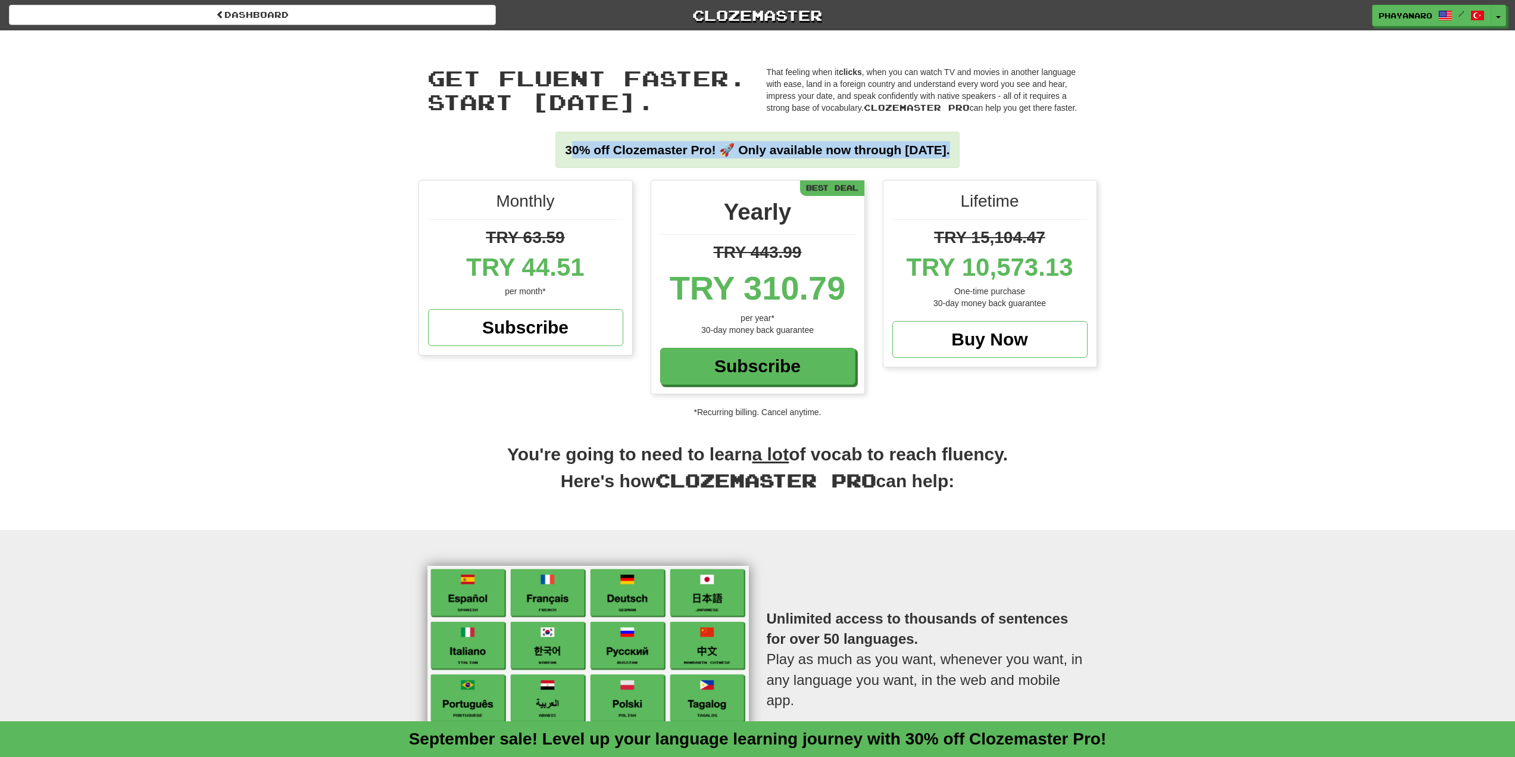
click at [877, 145] on strong "30% off Clozemaster Pro! 🚀 Only available now through Sunday September 21." at bounding box center [757, 150] width 385 height 14
click at [1060, 147] on div "30% off Clozemaster Pro! 🚀 Only available now through Sunday September 21." at bounding box center [758, 161] width 679 height 36
click at [761, 13] on link "Clozemaster" at bounding box center [757, 15] width 487 height 21
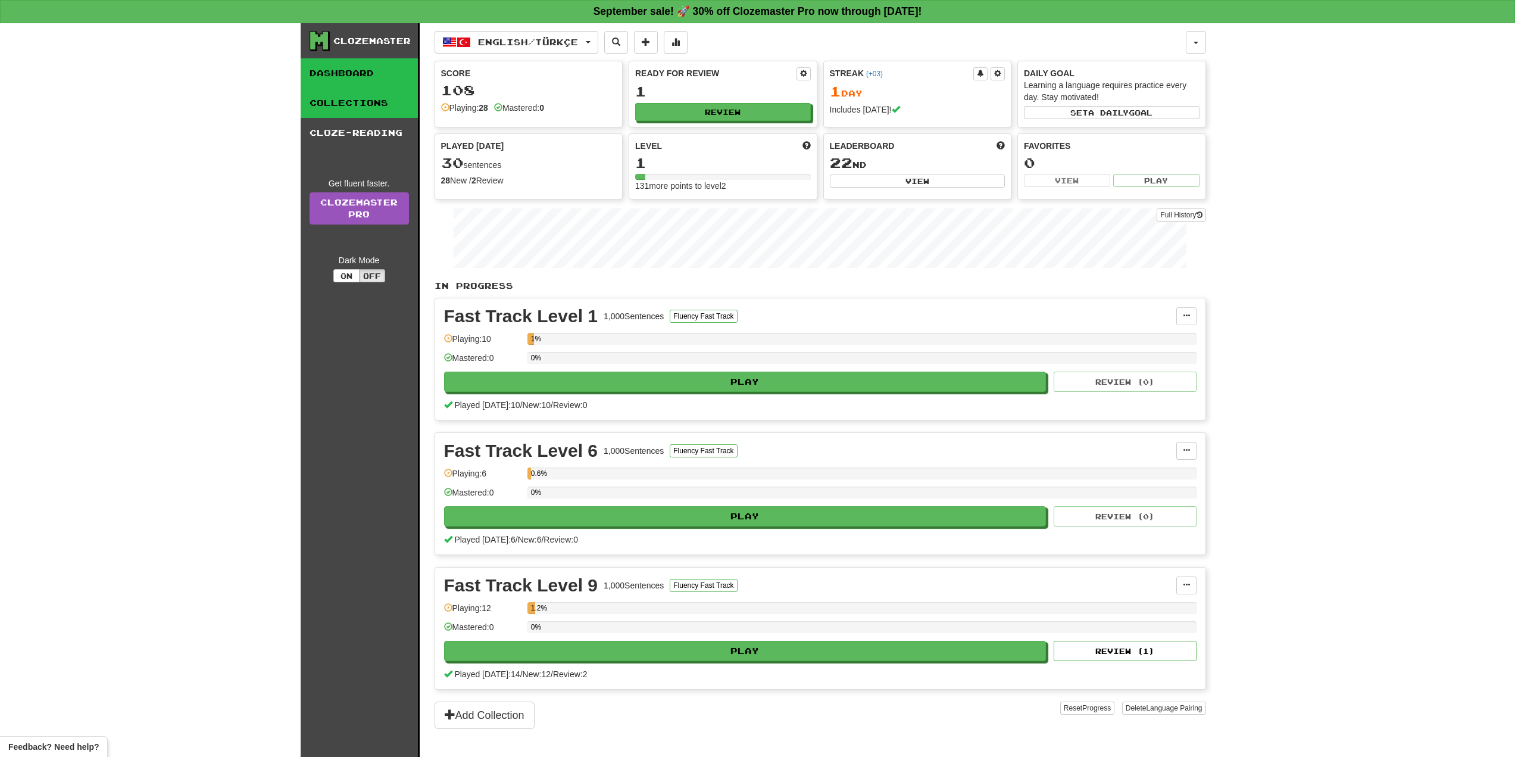
click at [382, 108] on link "Collections" at bounding box center [359, 103] width 117 height 30
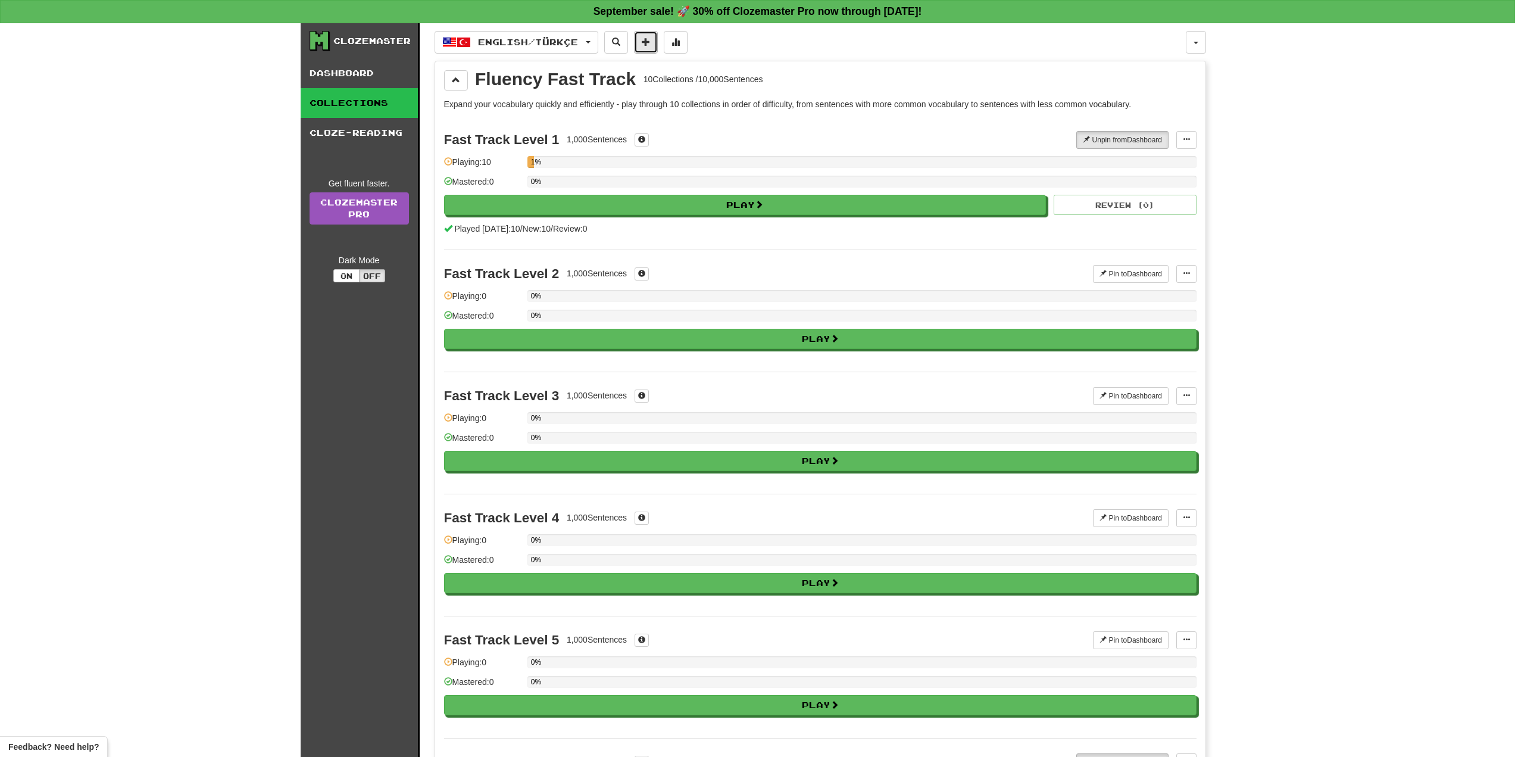
click at [644, 43] on button at bounding box center [646, 42] width 24 height 23
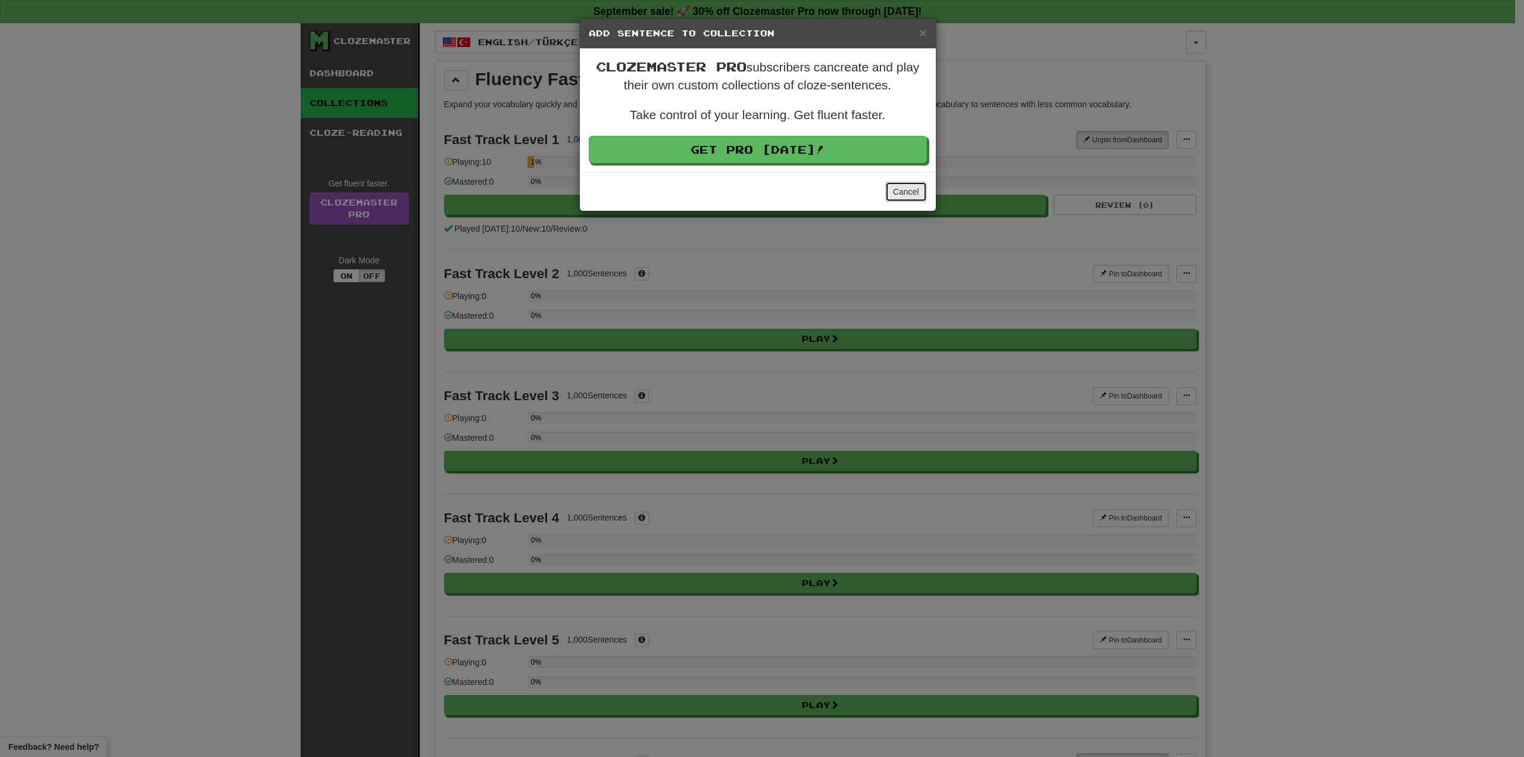
click at [906, 195] on button "Cancel" at bounding box center [906, 192] width 42 height 20
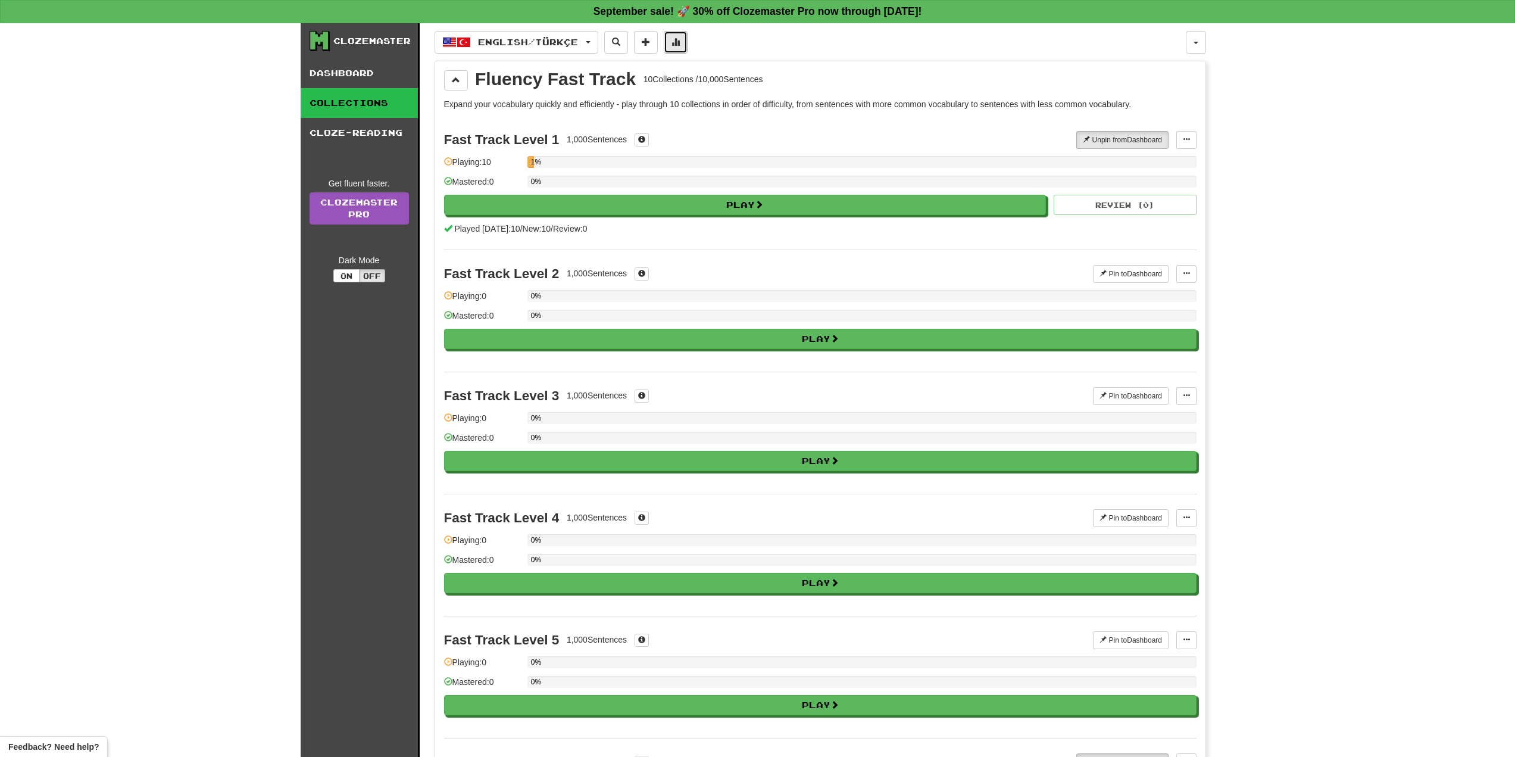
click at [688, 45] on button at bounding box center [676, 42] width 24 height 23
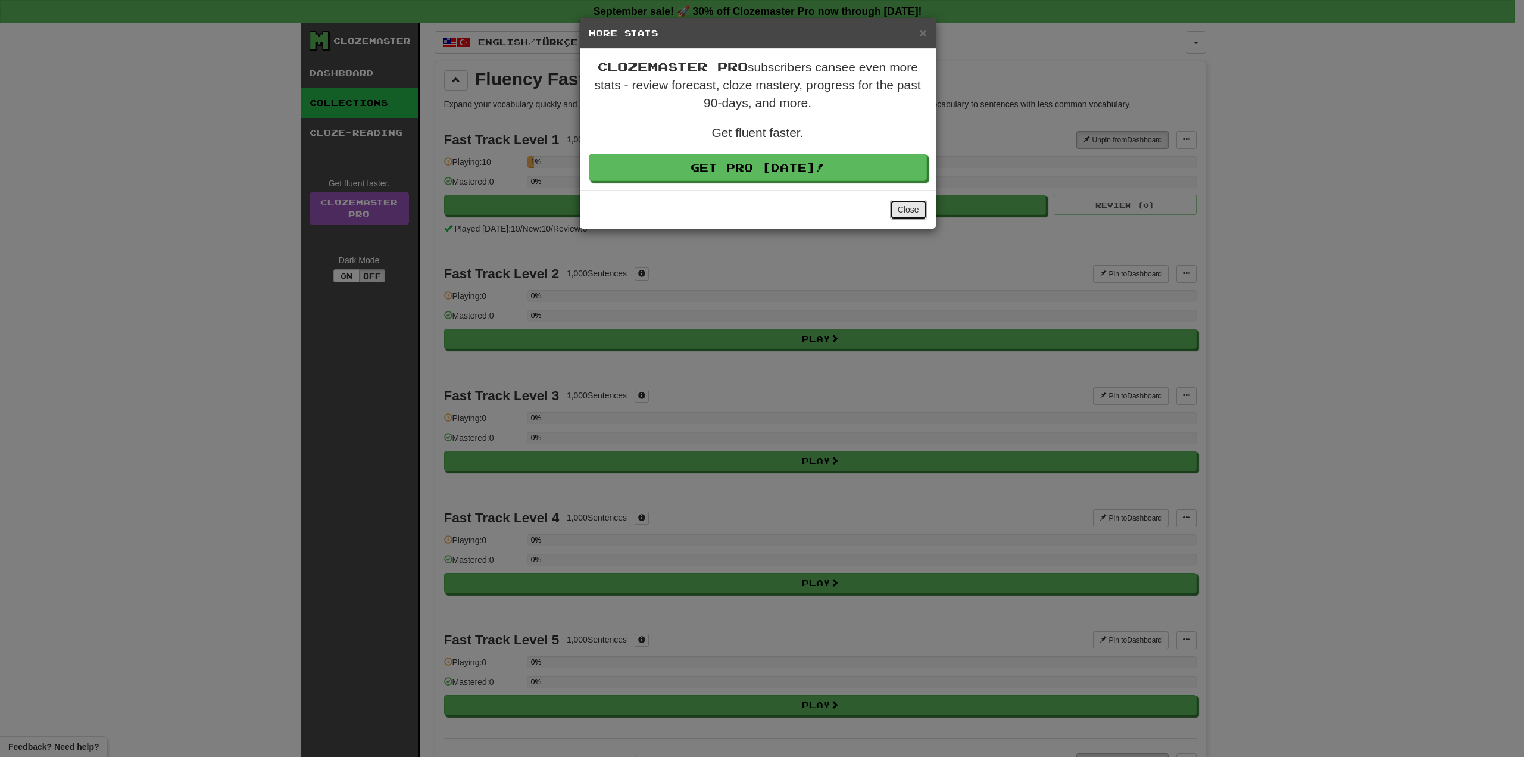
click at [903, 211] on button "Close" at bounding box center [908, 209] width 37 height 20
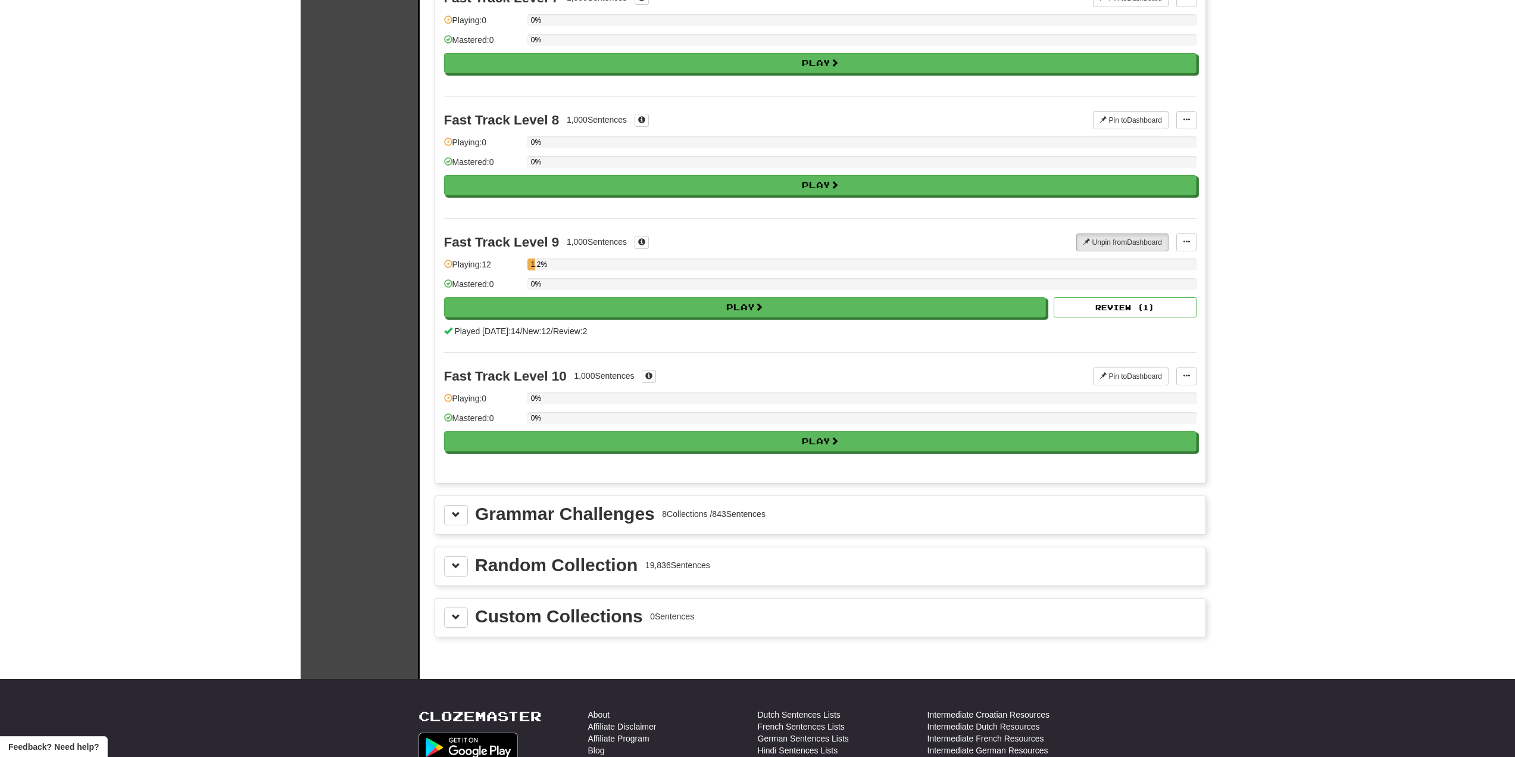
scroll to position [1012, 0]
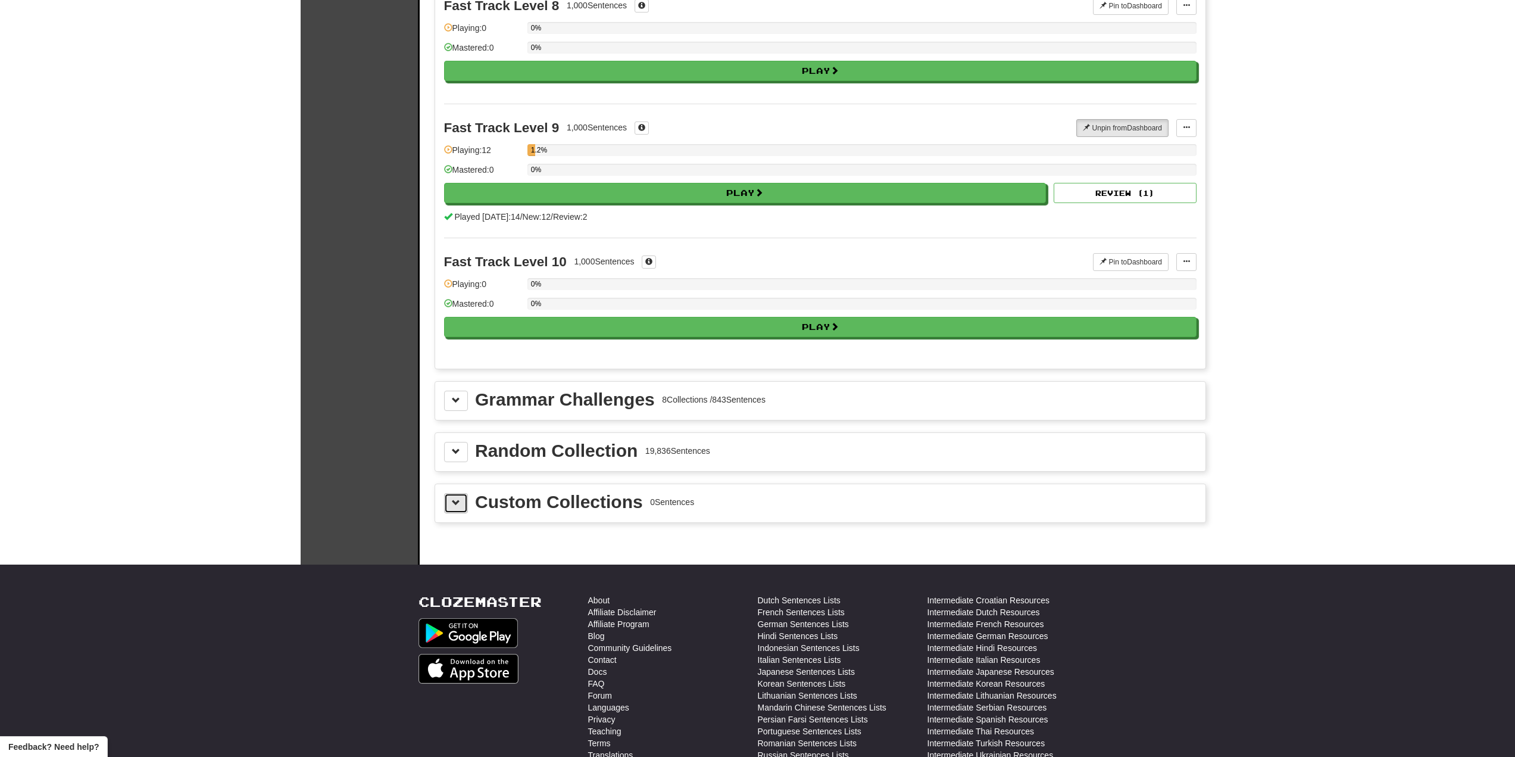
click at [447, 497] on button at bounding box center [456, 503] width 24 height 20
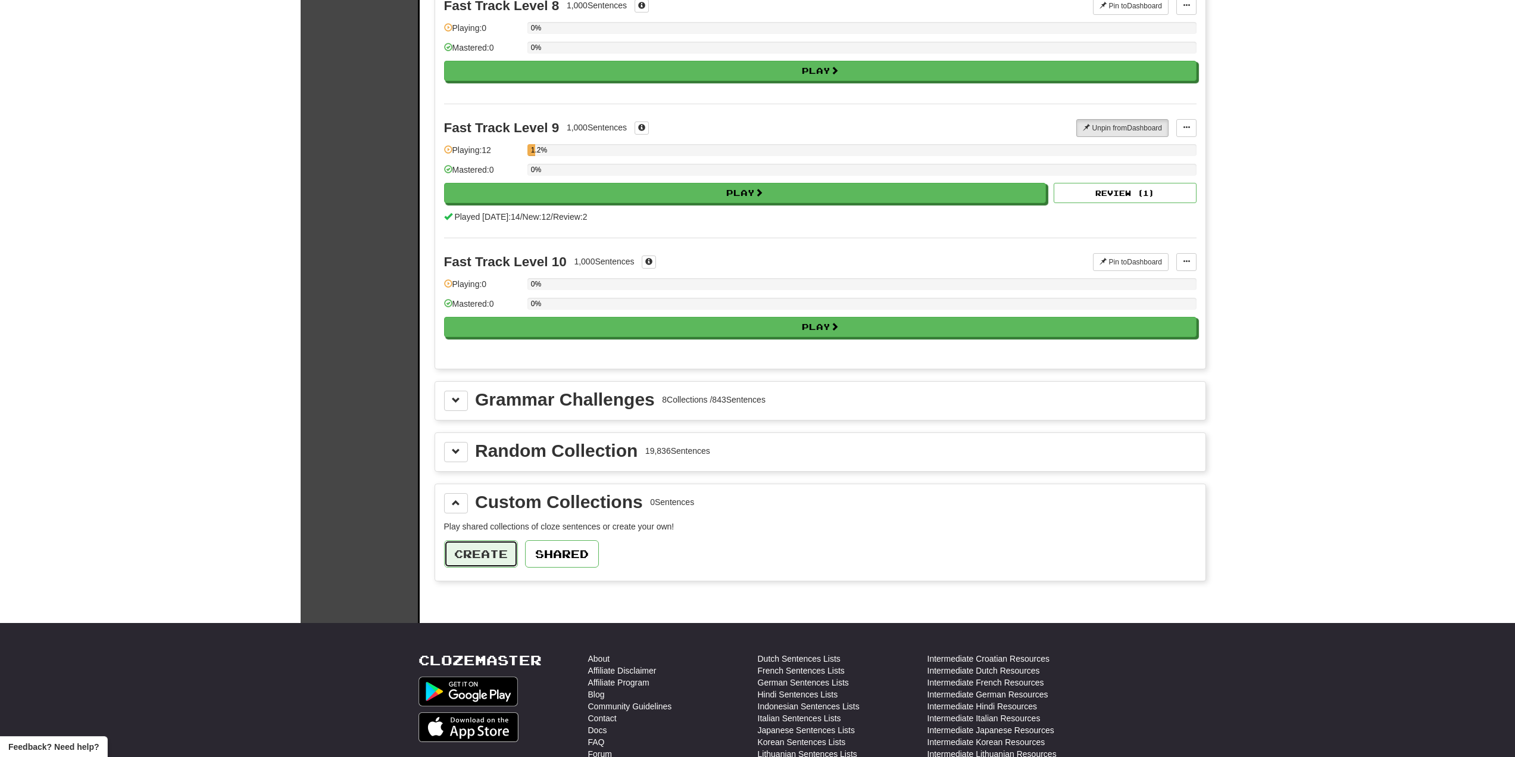
click at [469, 541] on button "Create" at bounding box center [481, 553] width 74 height 27
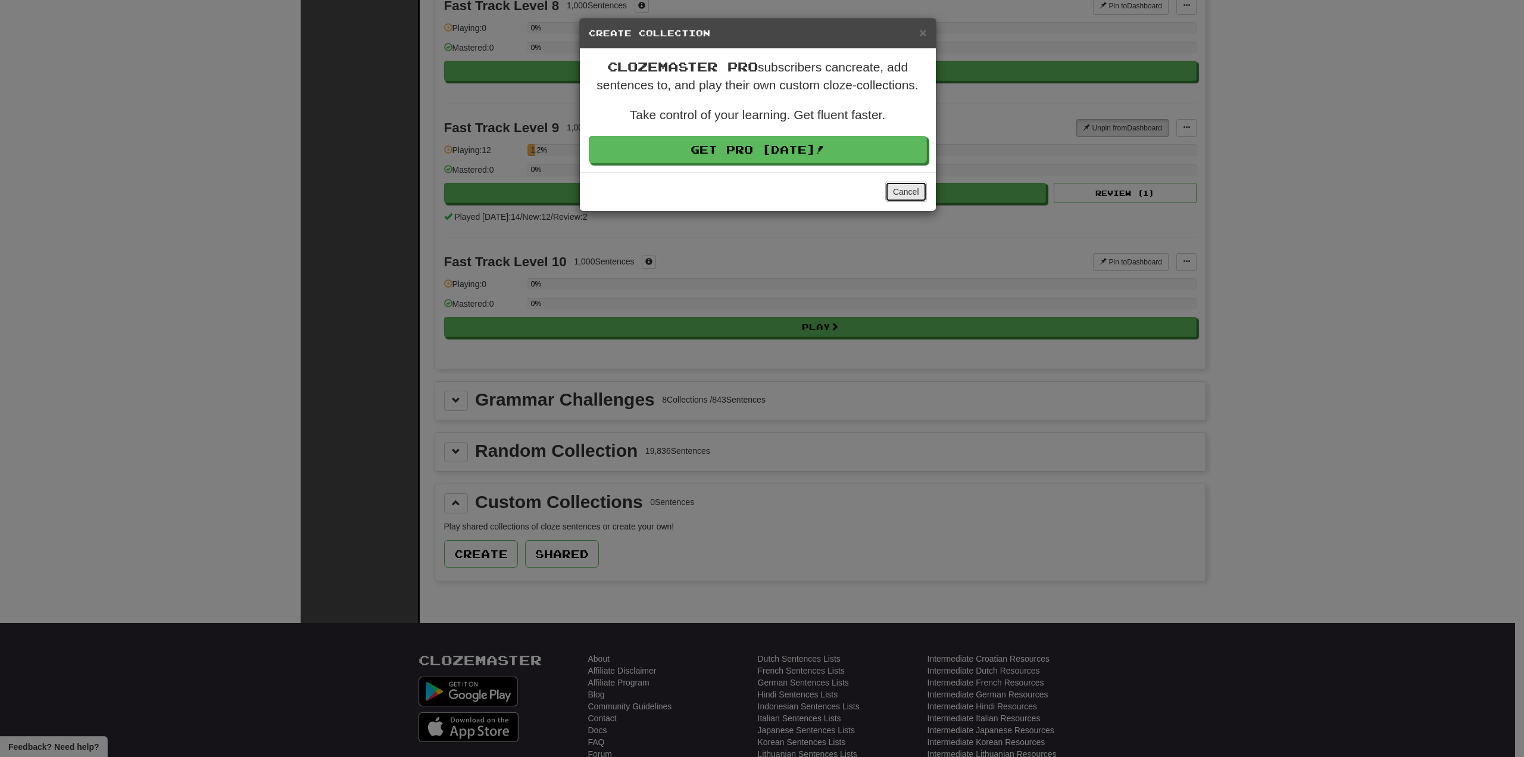
click at [907, 194] on button "Cancel" at bounding box center [906, 192] width 42 height 20
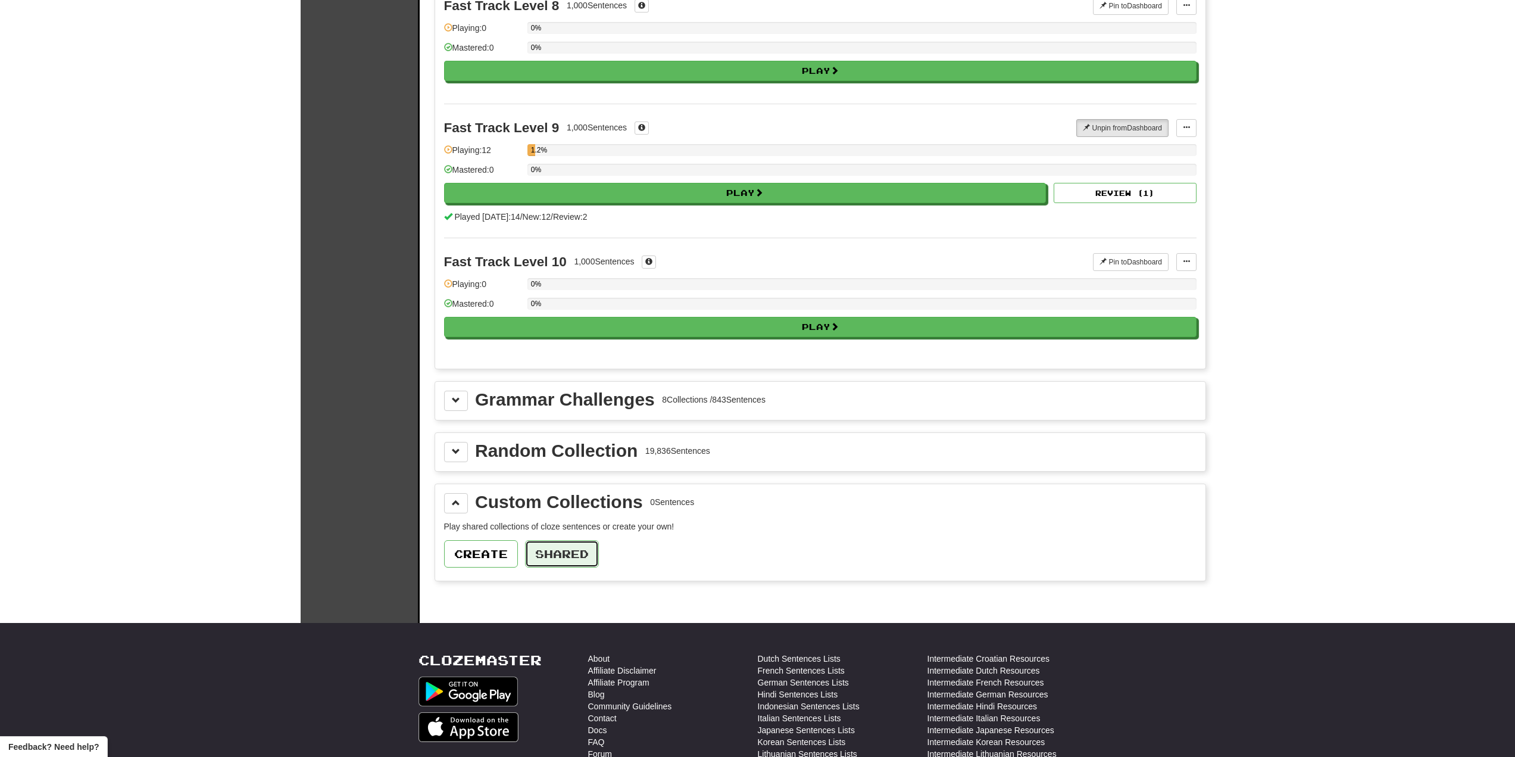
click at [566, 542] on button "Shared" at bounding box center [562, 553] width 74 height 27
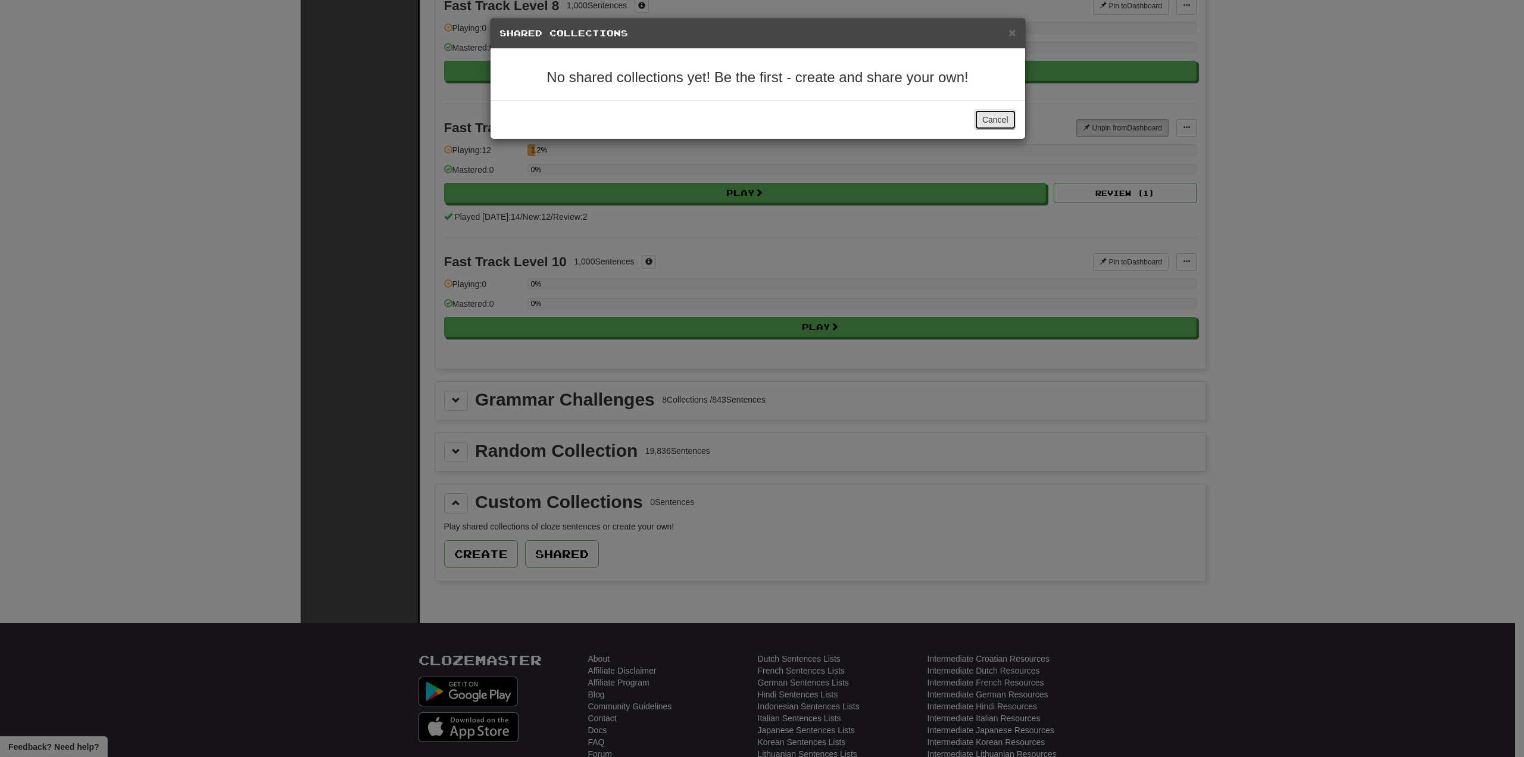
click at [985, 114] on button "Cancel" at bounding box center [996, 120] width 42 height 20
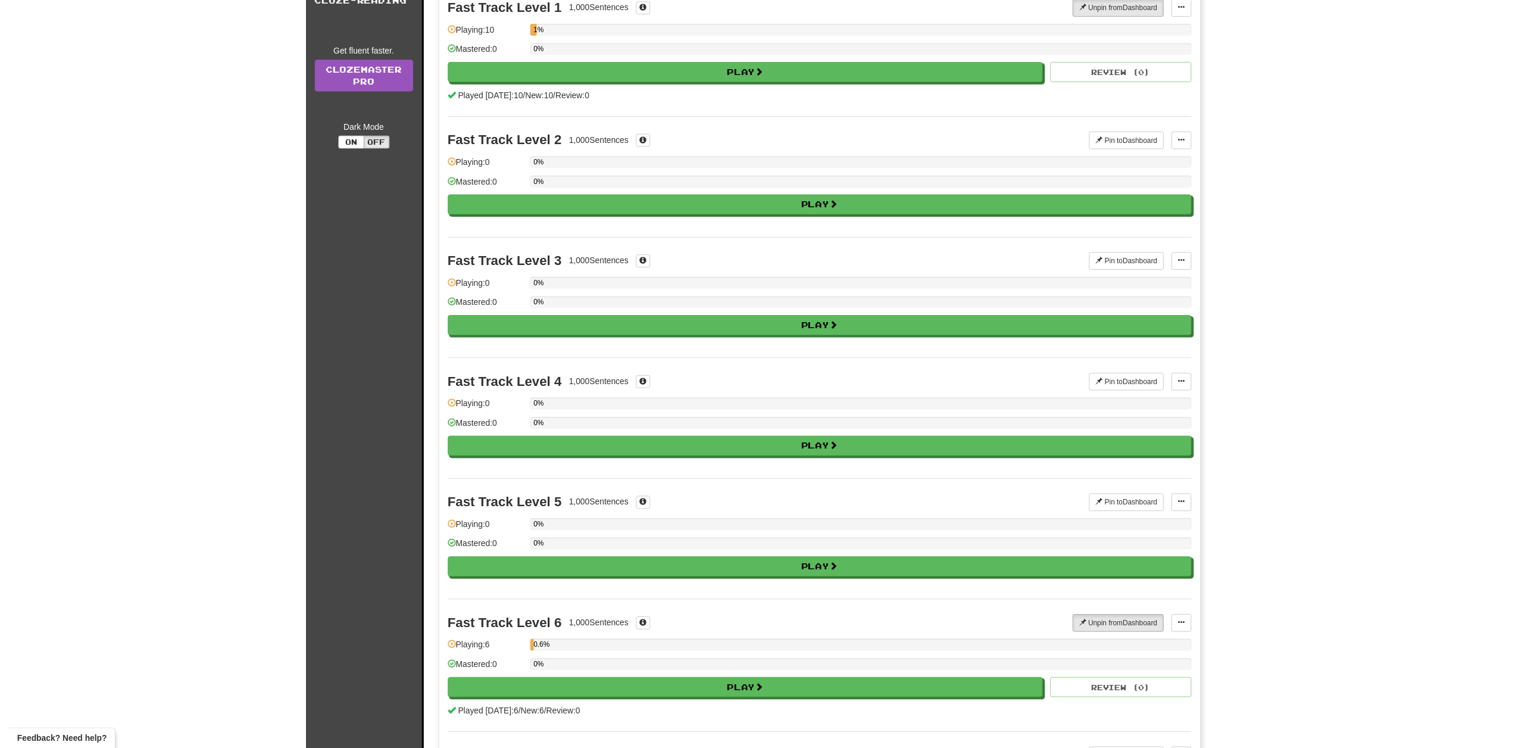
scroll to position [0, 0]
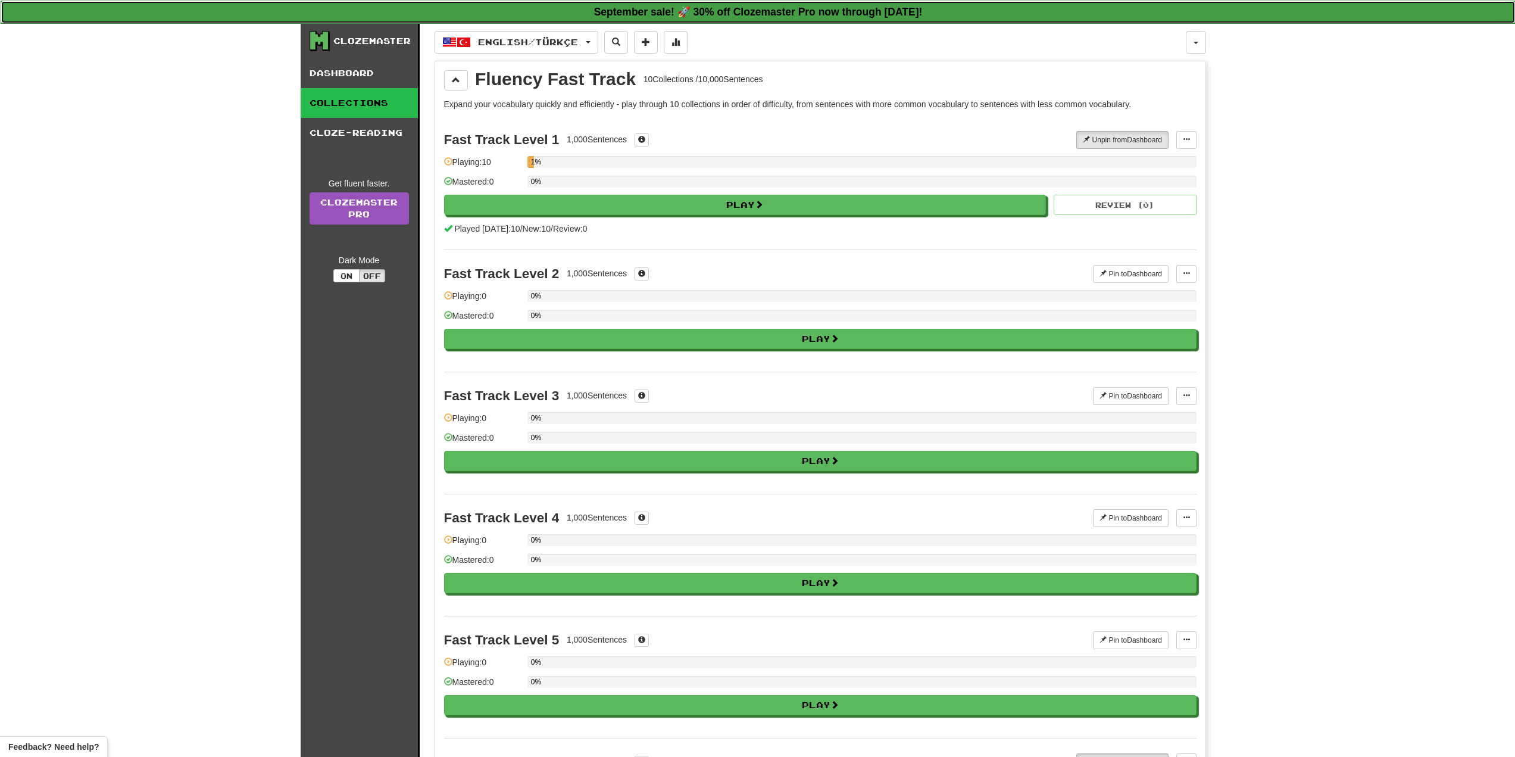
click at [845, 15] on strong "September sale! 🚀 30% off Clozemaster Pro now through Sunday September 21!" at bounding box center [758, 12] width 329 height 12
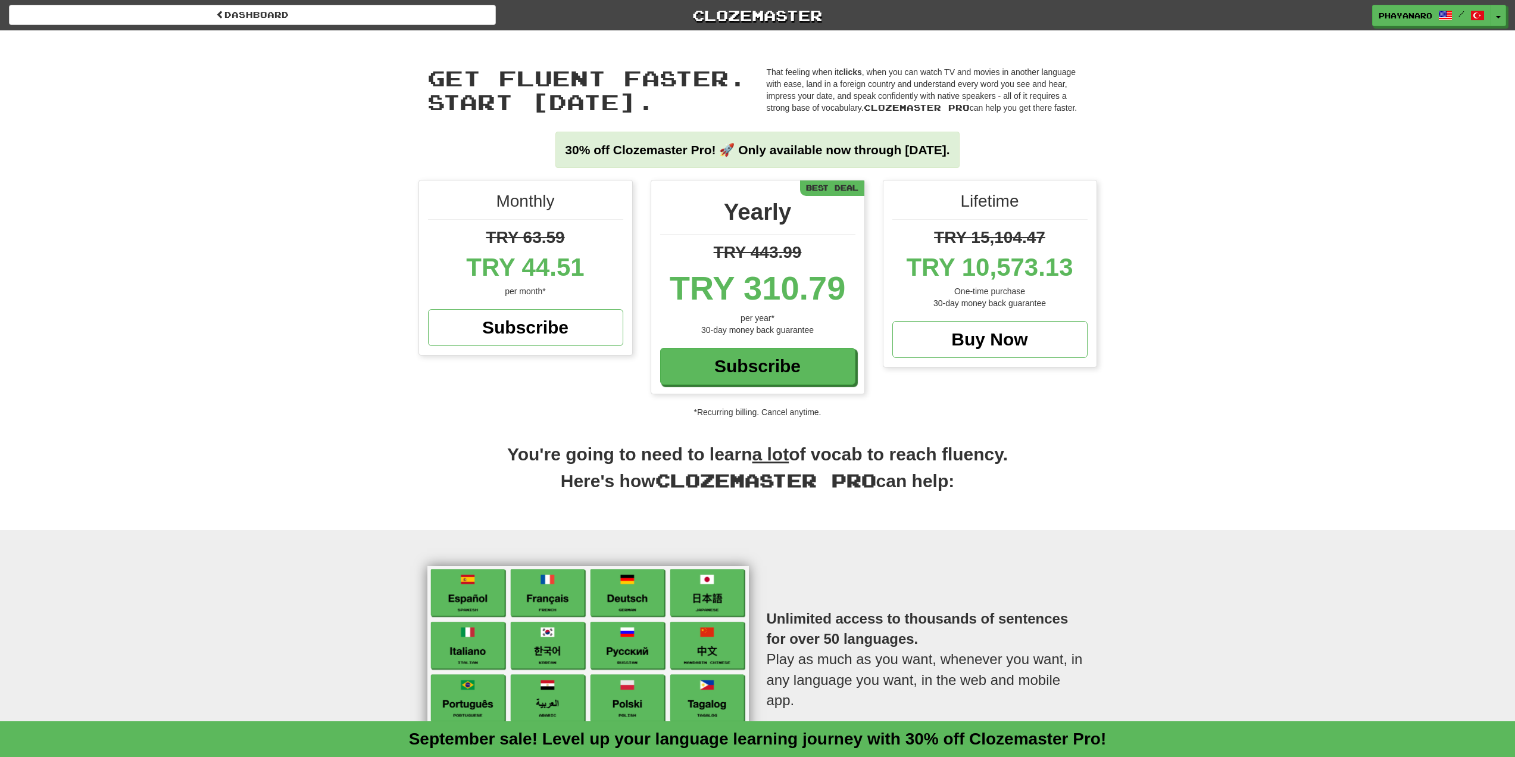
click at [771, 458] on u "a lot" at bounding box center [770, 454] width 37 height 20
click at [976, 513] on div "You're going to need to learn a lot of vocab to reach fluency. Here's how Cloze…" at bounding box center [758, 486] width 697 height 88
click at [929, 108] on span "Clozemaster Pro" at bounding box center [917, 107] width 106 height 10
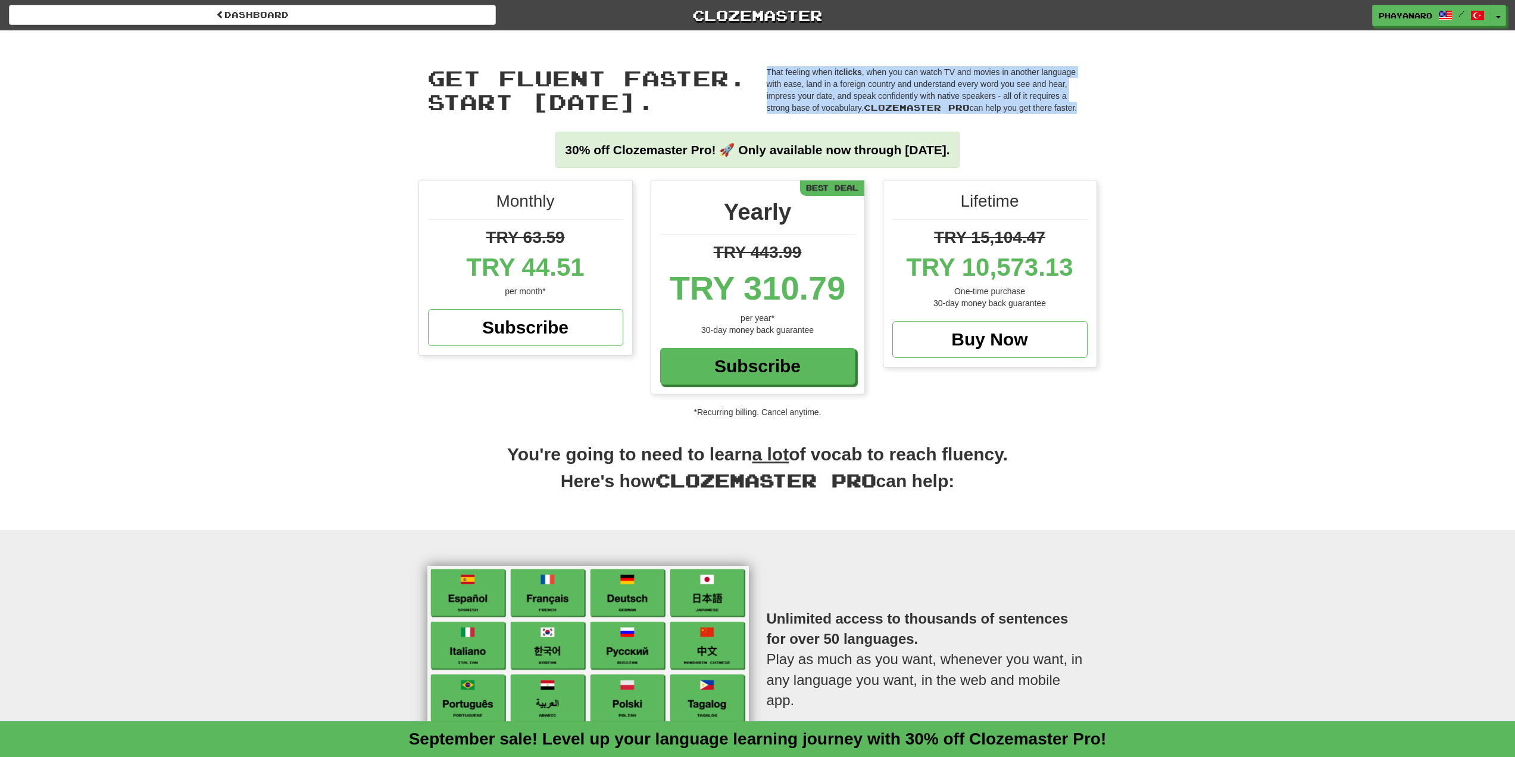
click at [929, 108] on span "Clozemaster Pro" at bounding box center [917, 107] width 106 height 10
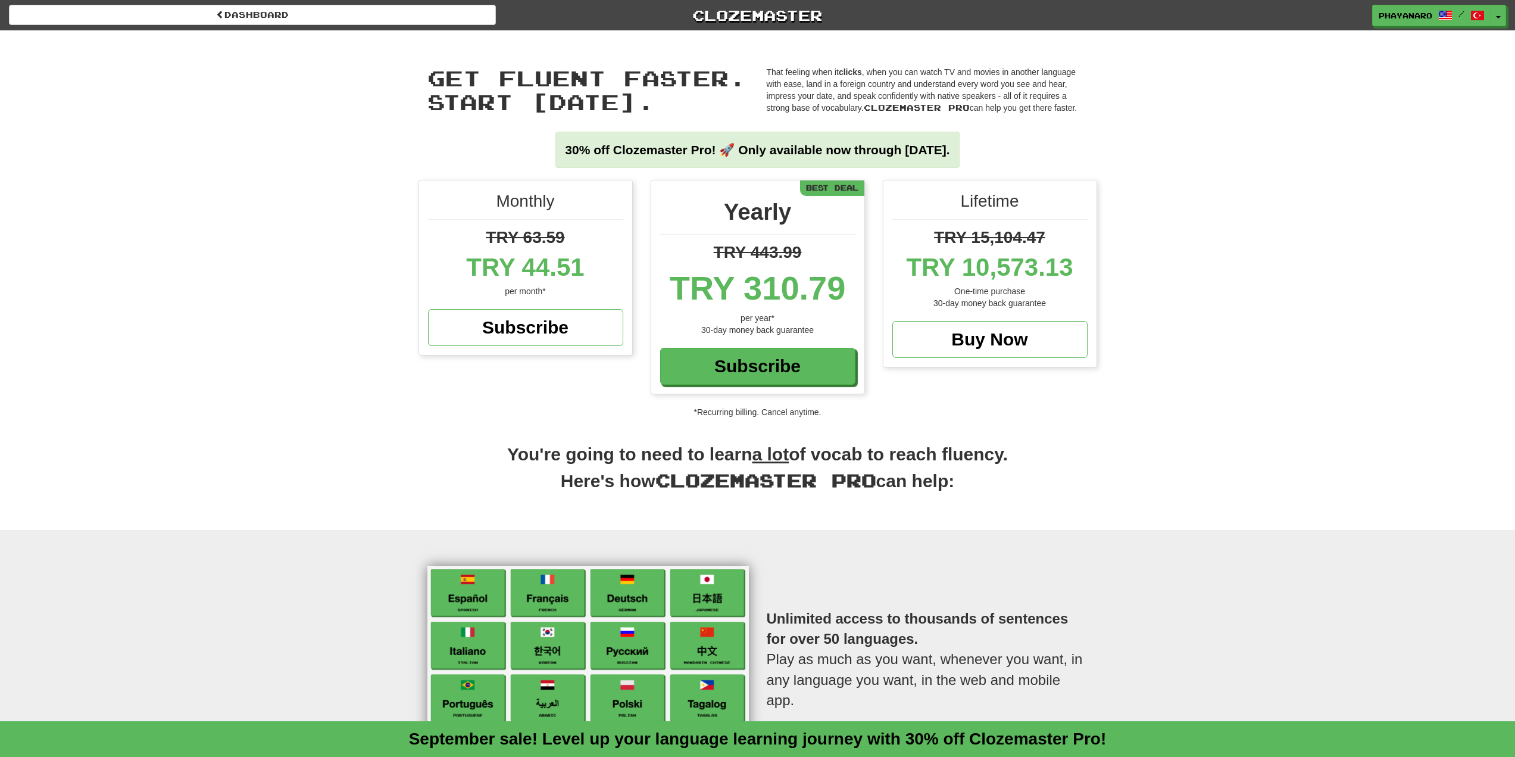
click at [1133, 157] on div "Get fluent faster. Start today. Get fluent faster. Start today. That feeling wh…" at bounding box center [757, 104] width 1515 height 149
click at [722, 1] on div "Dashboard Clozemaster phayanaro / Toggle Dropdown Dashboard Leaderboard Activit…" at bounding box center [757, 13] width 1515 height 26
click at [739, 12] on link "Clozemaster" at bounding box center [757, 15] width 487 height 21
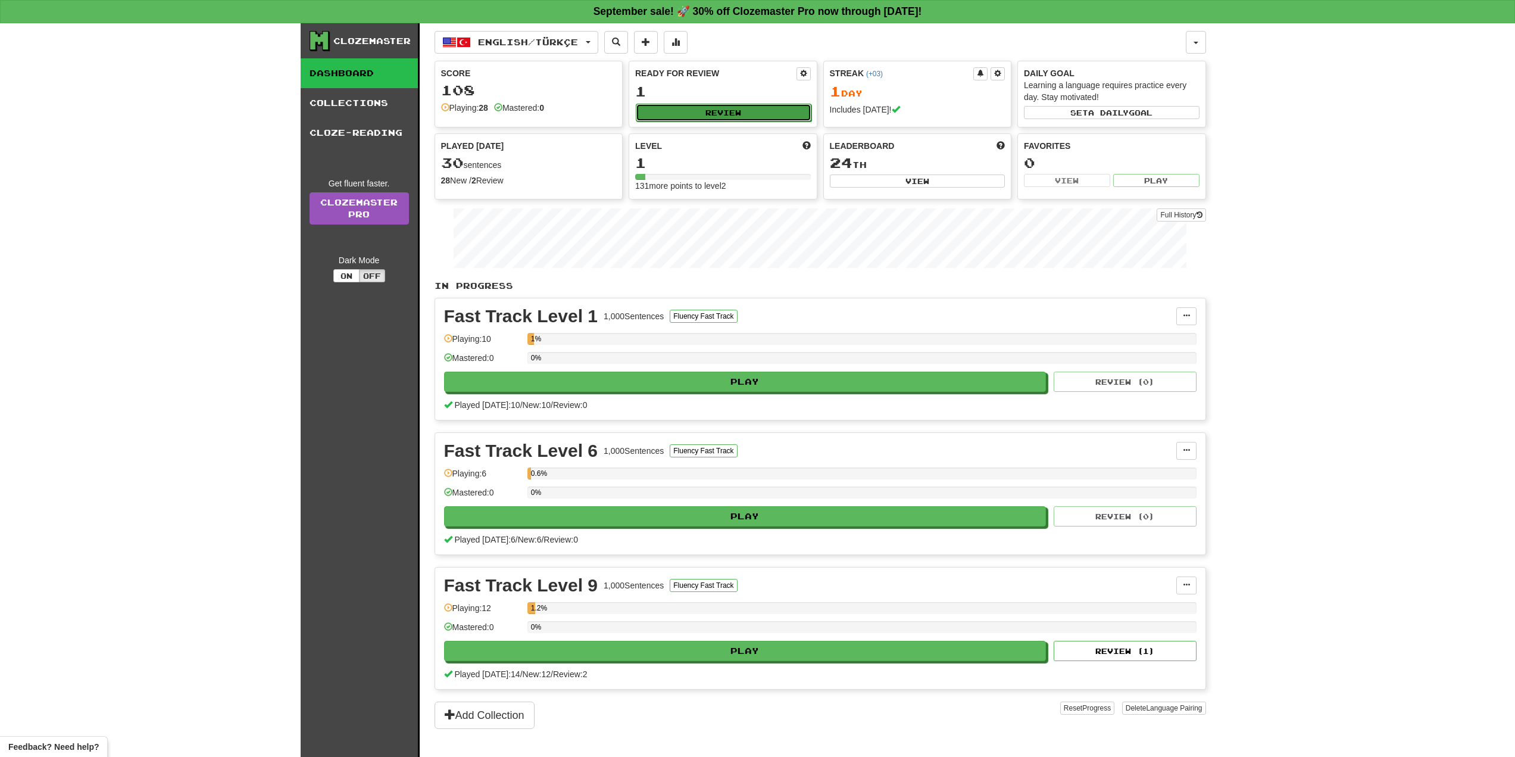
click at [714, 114] on button "Review" at bounding box center [724, 113] width 176 height 18
select select "**"
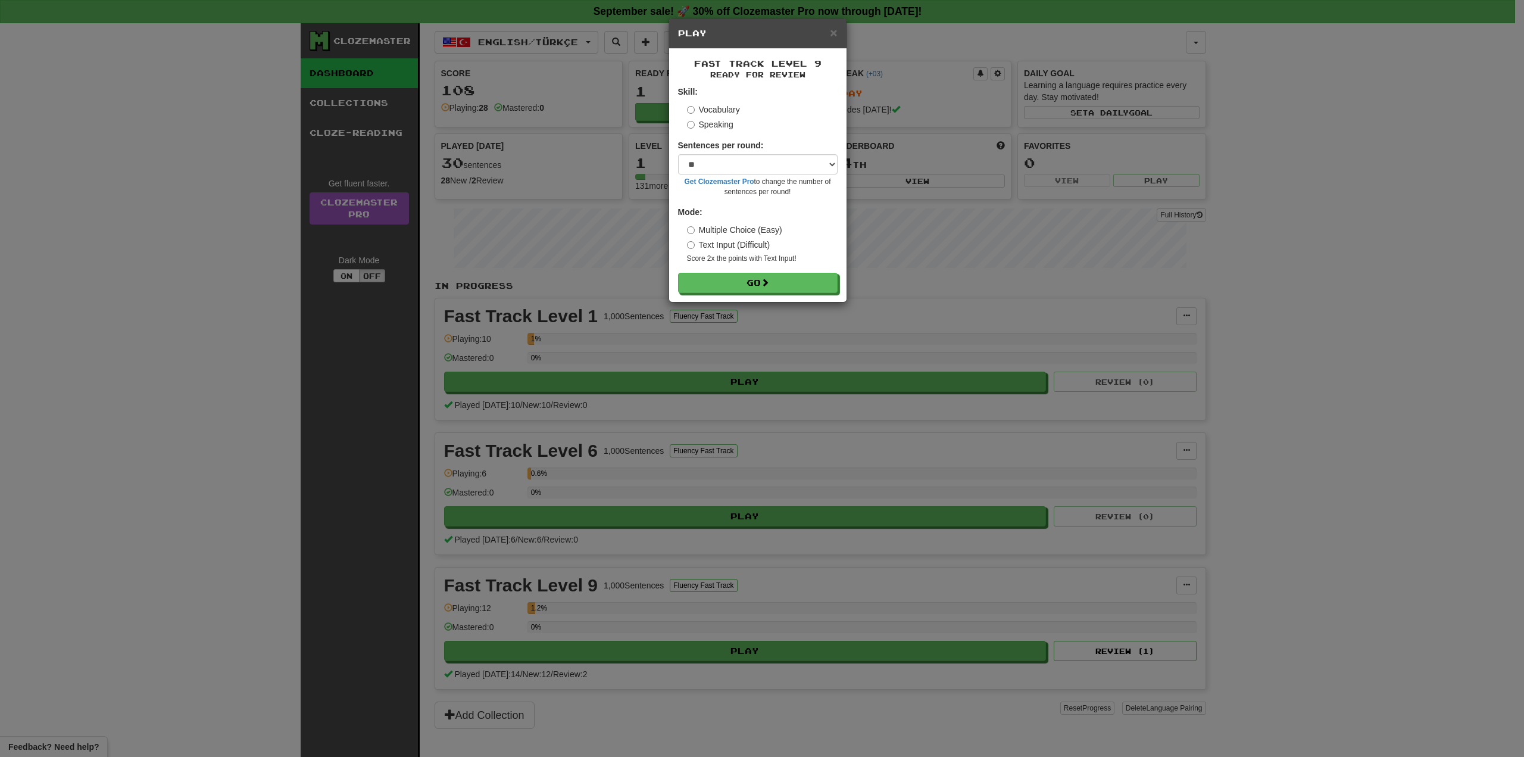
click at [546, 162] on div "× Play Fast Track Level 9 Ready for Review Skill: Vocabulary Speaking Sentences…" at bounding box center [762, 378] width 1524 height 757
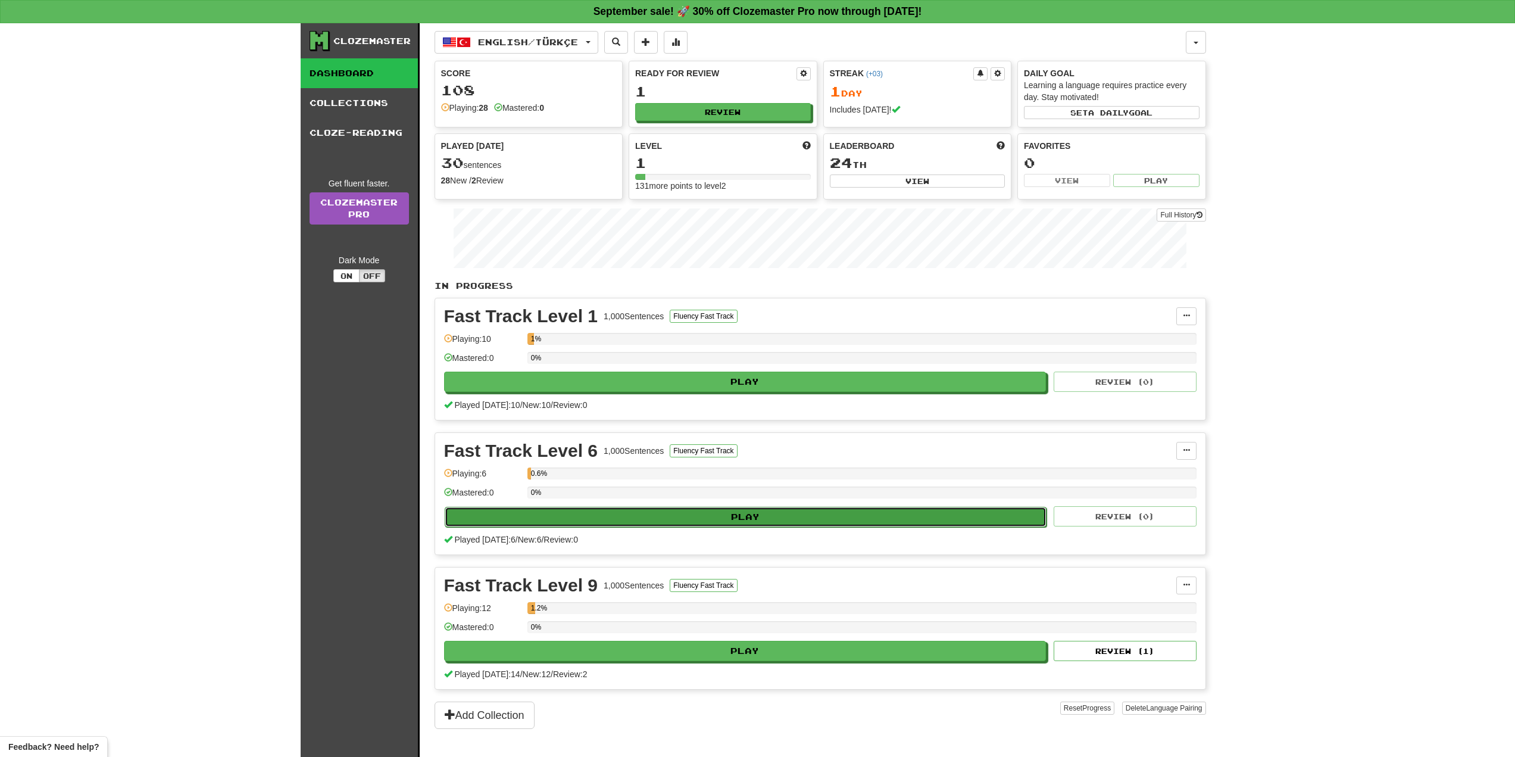
click at [640, 514] on button "Play" at bounding box center [746, 517] width 602 height 20
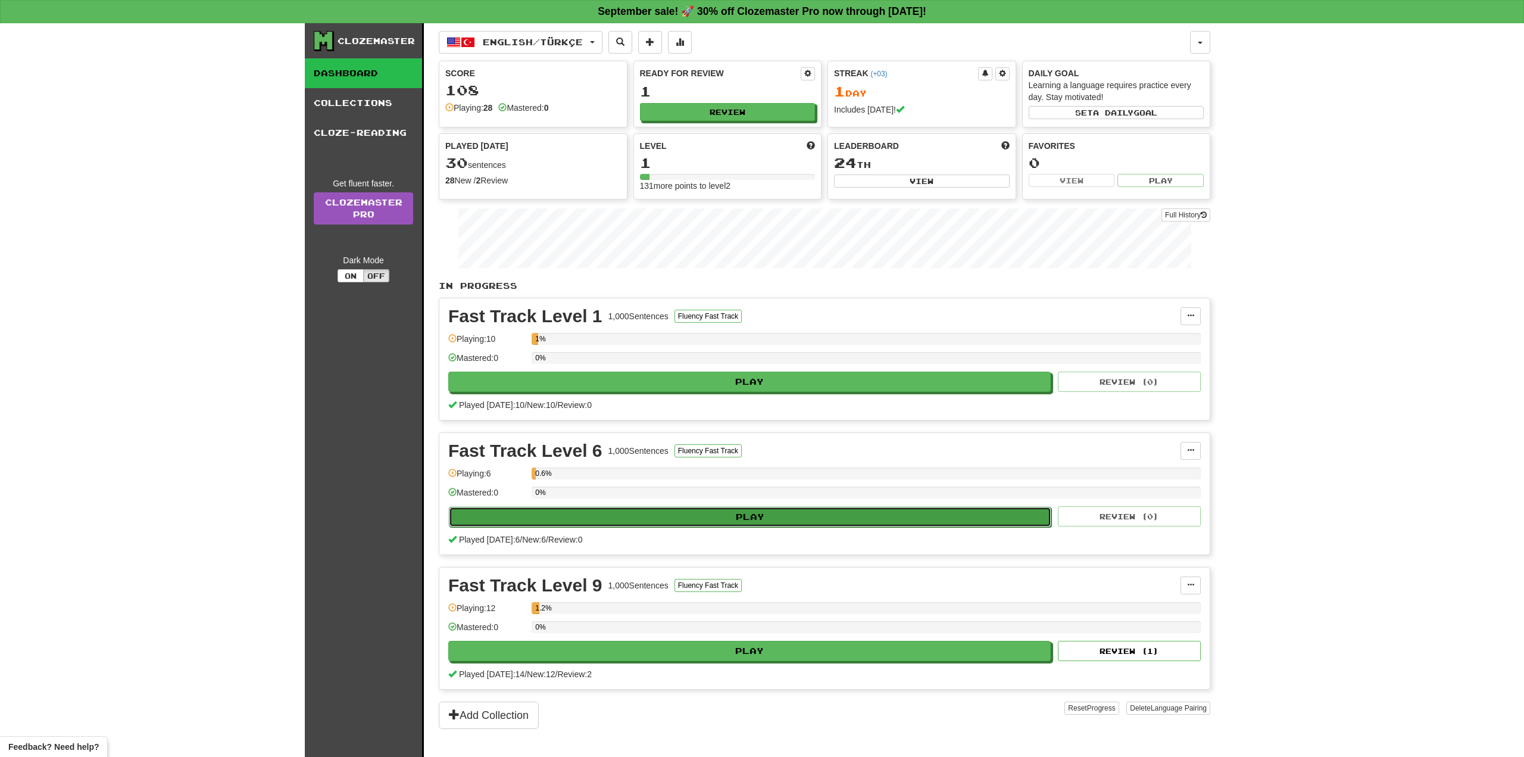
select select "**"
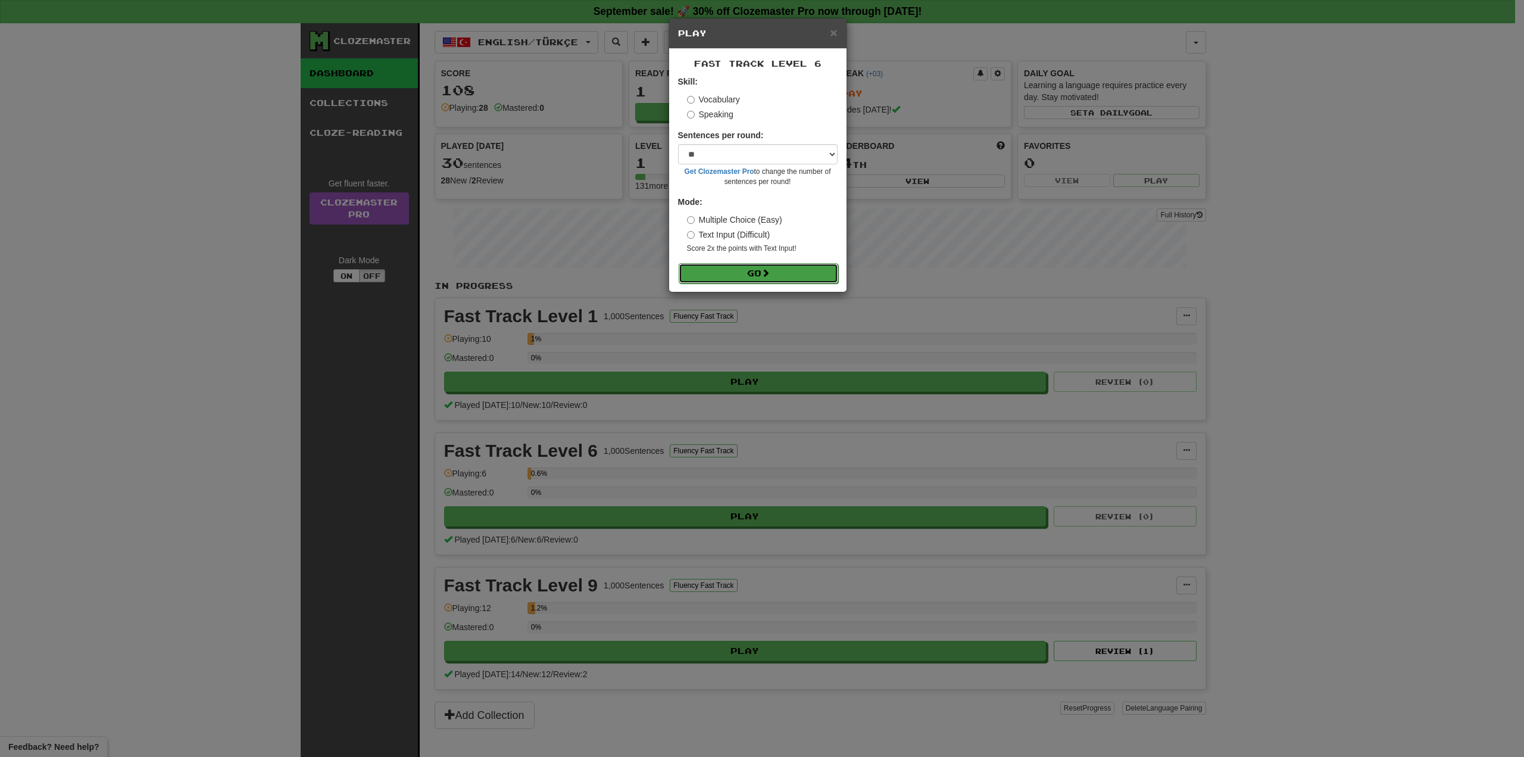
click at [749, 268] on button "Go" at bounding box center [759, 273] width 160 height 20
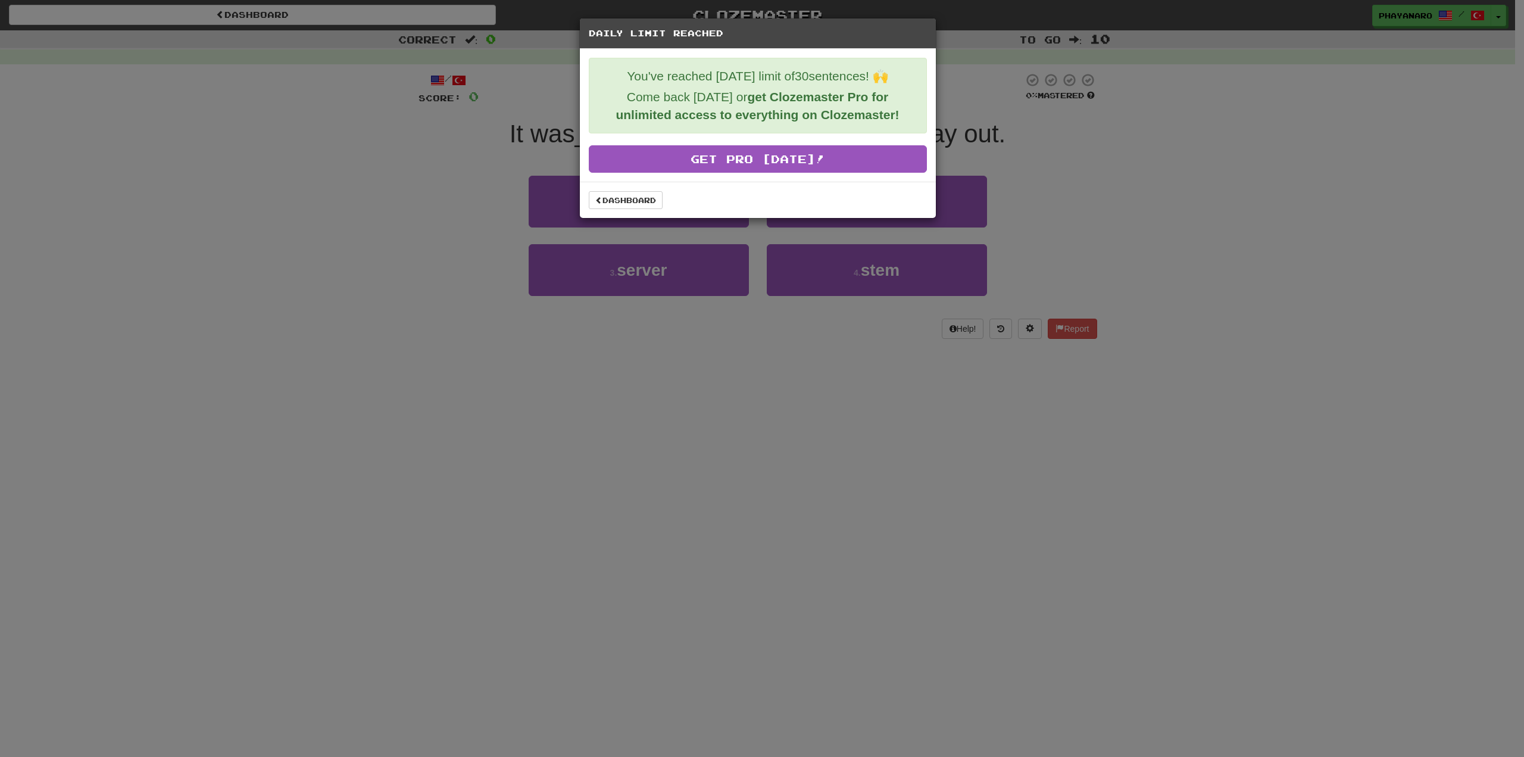
click at [760, 557] on div "Daily Limit Reached You've reached today's limit of 30 sentences! 🙌 Come back t…" at bounding box center [762, 378] width 1524 height 757
click at [626, 202] on link "Dashboard" at bounding box center [626, 200] width 74 height 18
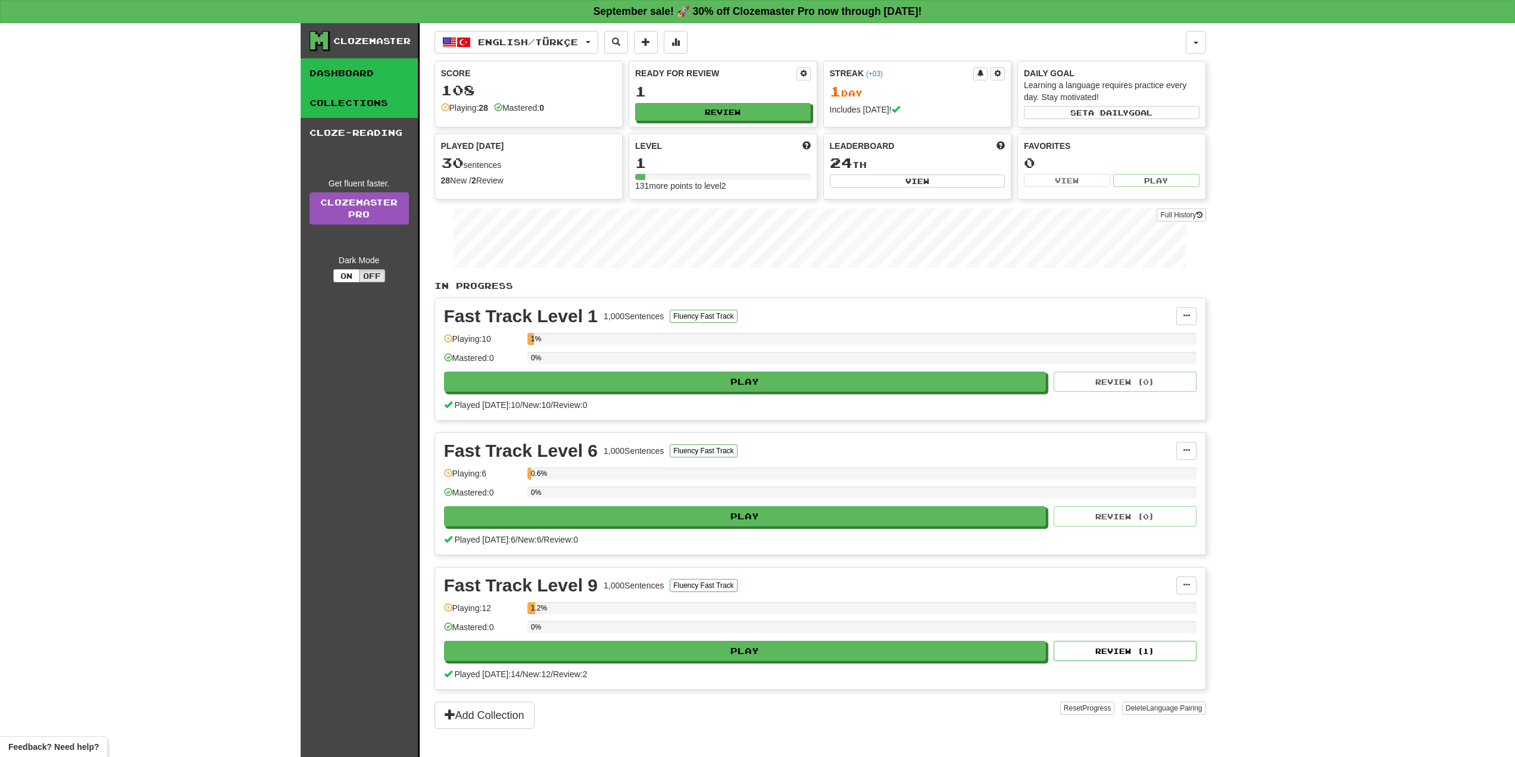
click at [352, 105] on link "Collections" at bounding box center [359, 103] width 117 height 30
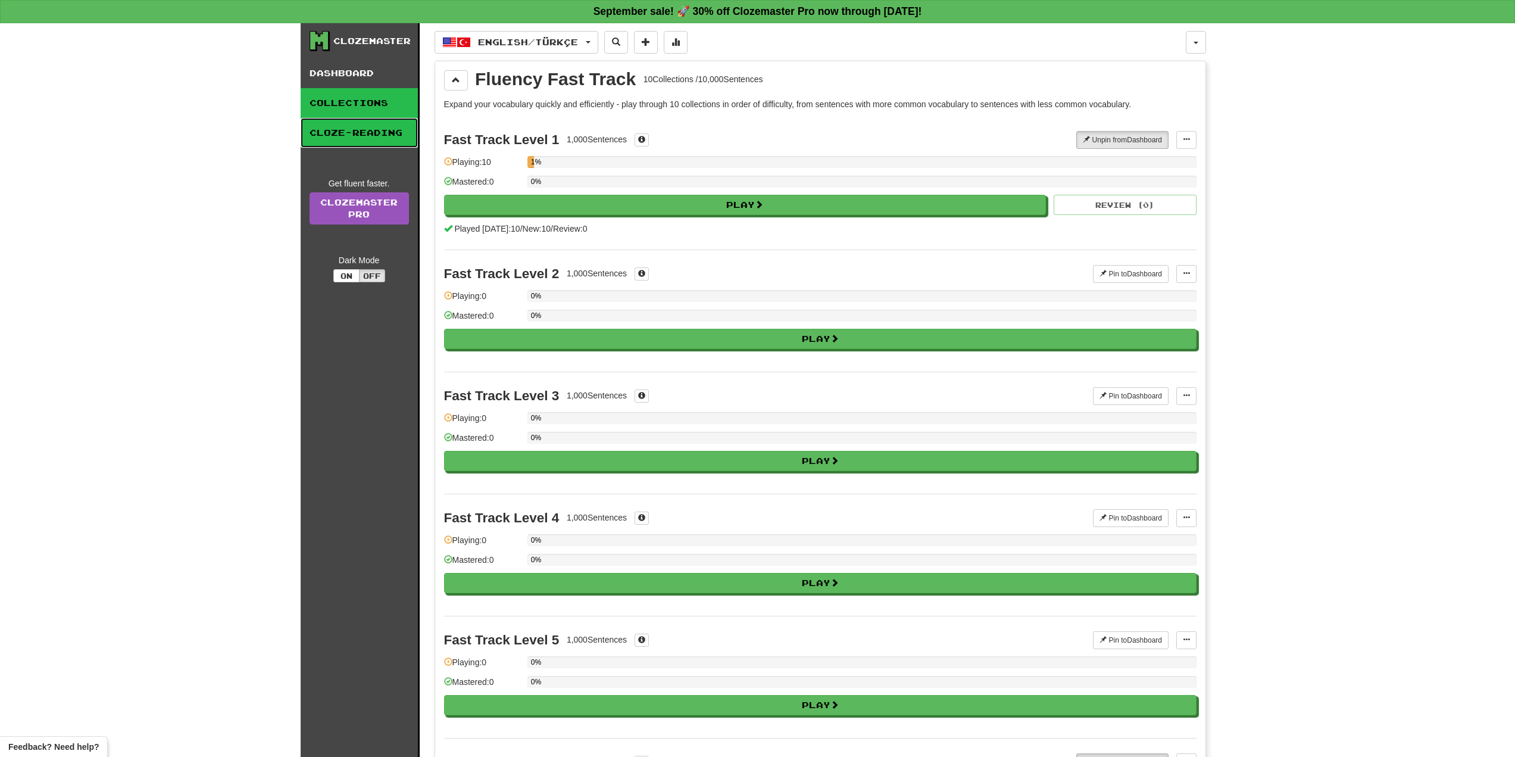
click at [364, 126] on link "Cloze-Reading" at bounding box center [359, 133] width 117 height 30
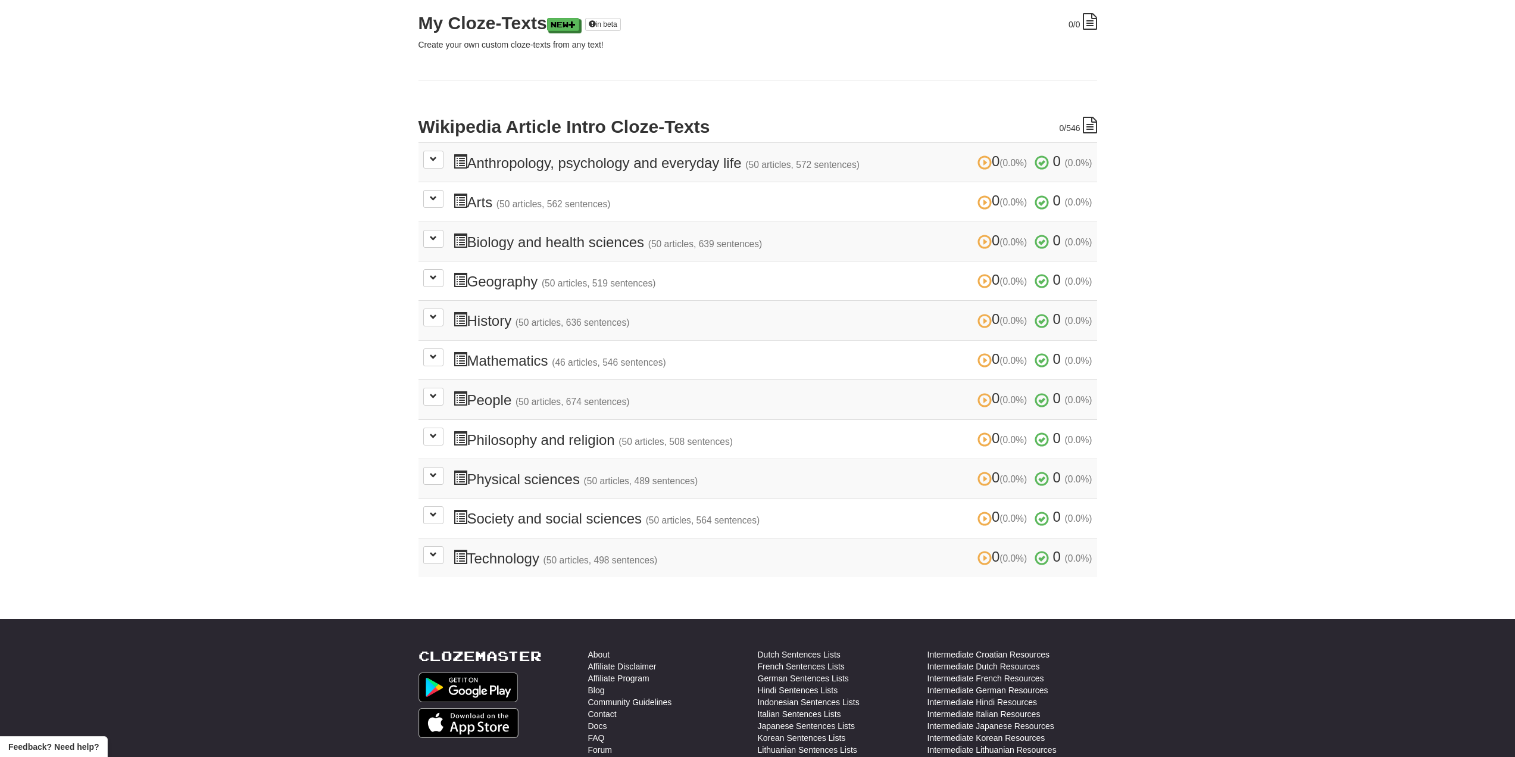
scroll to position [179, 0]
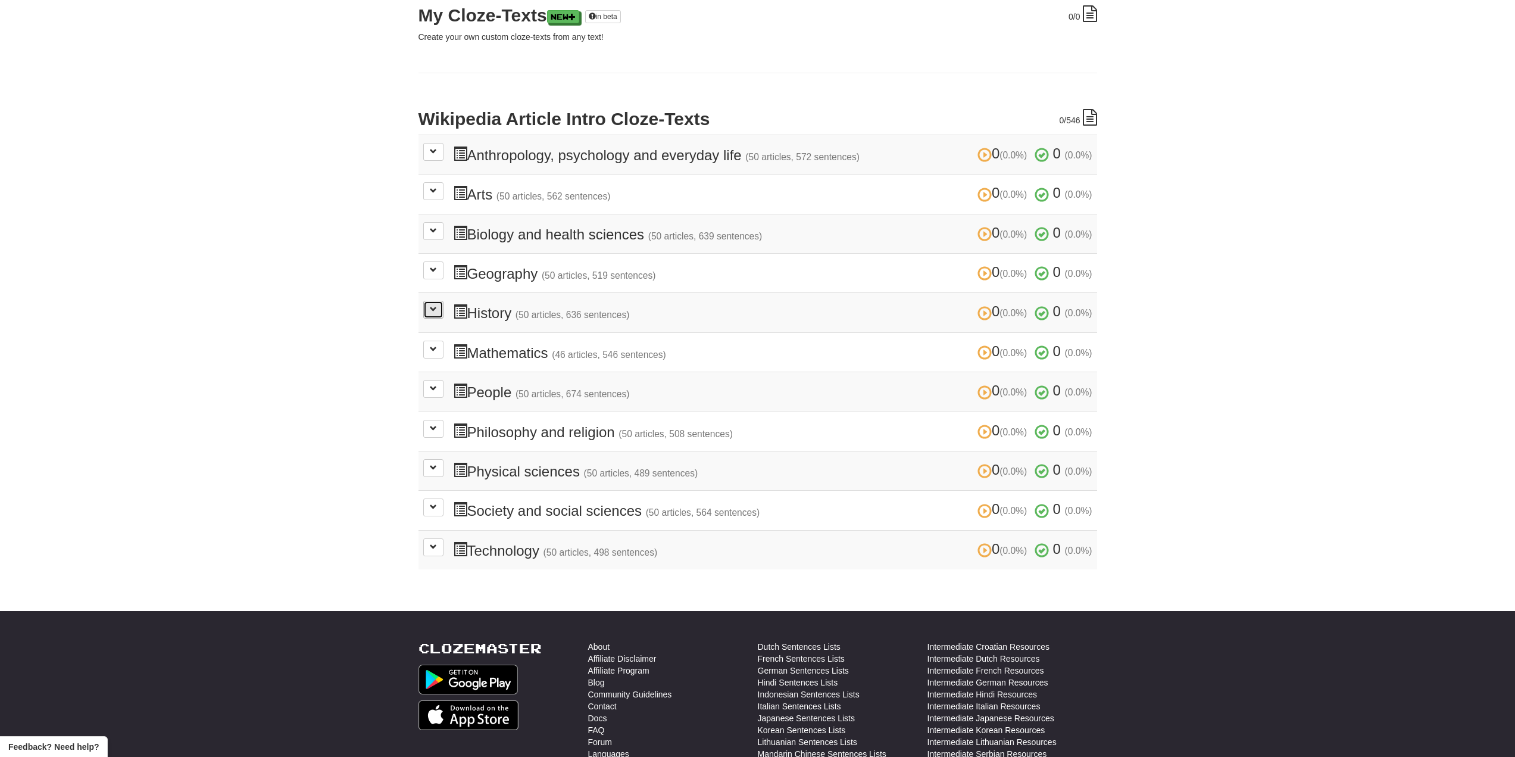
click at [433, 316] on button at bounding box center [433, 310] width 20 height 18
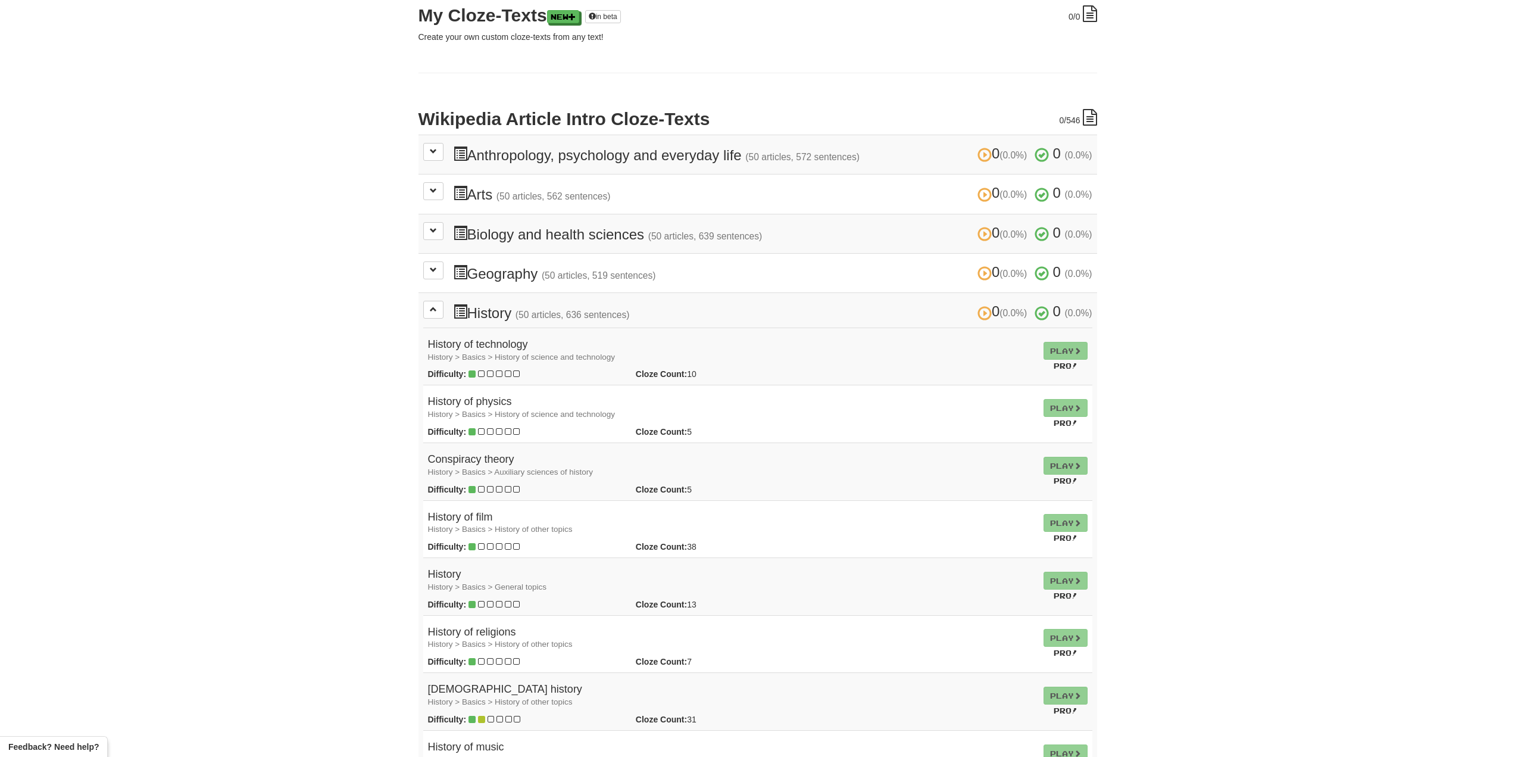
click at [501, 313] on h3 "0 (0.0%) 0 (0.0%) History (50 articles, 636 sentences) 0 (0.0%) 0 (0.0%)" at bounding box center [772, 312] width 639 height 17
click at [1053, 346] on td "Play Pro!" at bounding box center [1066, 356] width 54 height 58
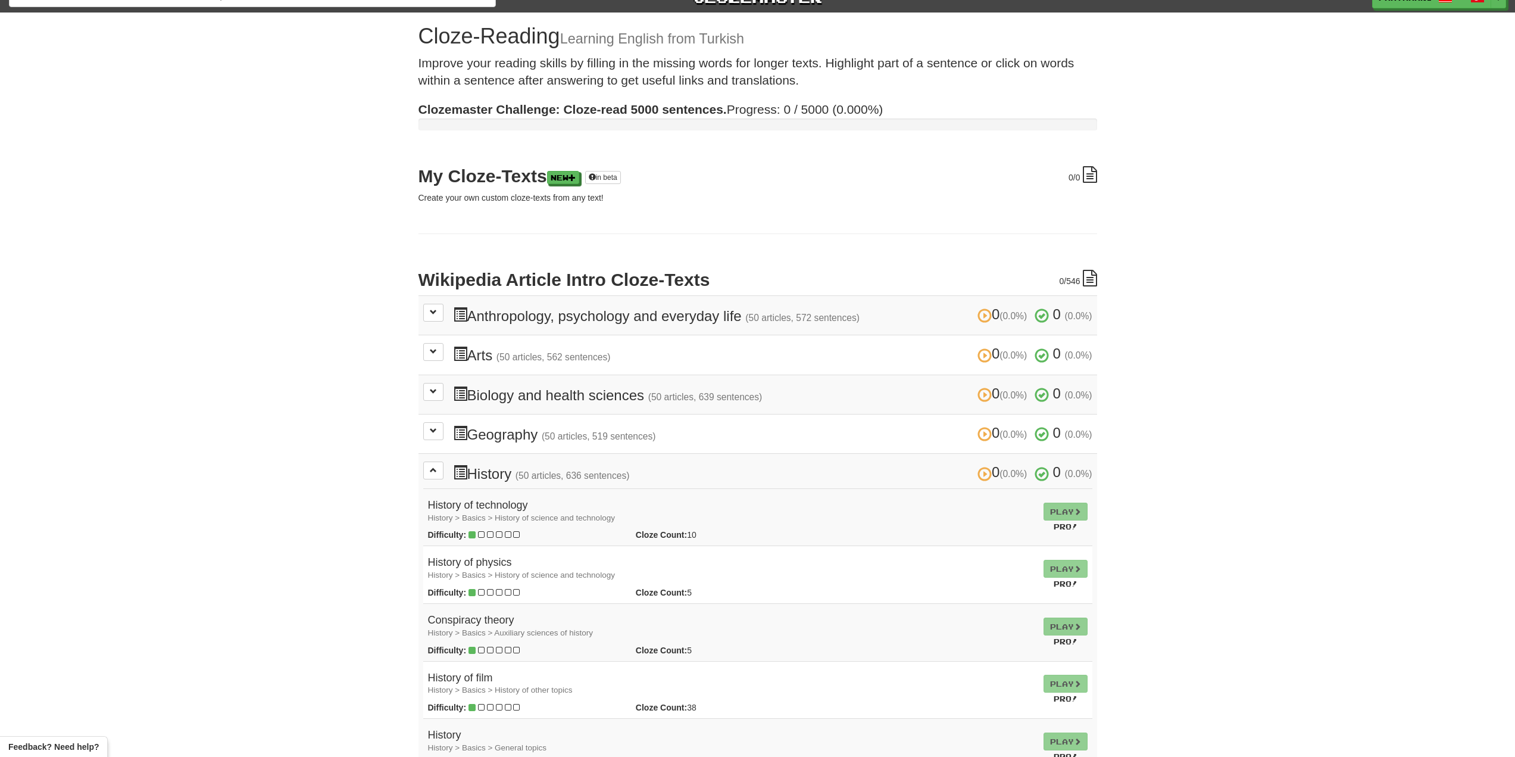
scroll to position [0, 0]
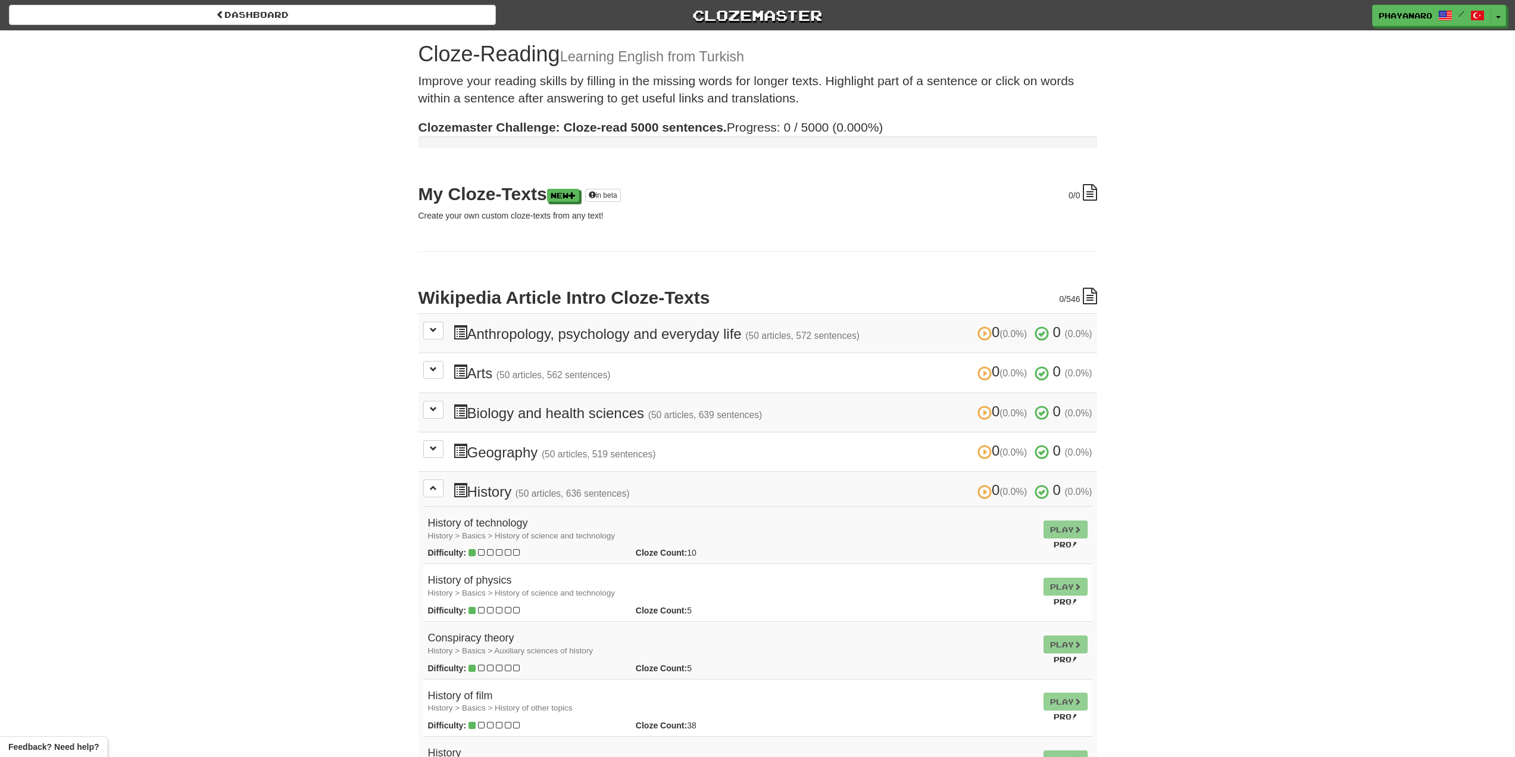
click at [313, 25] on div "Dashboard Clozemaster phayanaro / Toggle Dropdown Dashboard Leaderboard Activit…" at bounding box center [757, 13] width 1515 height 26
click at [369, 14] on link "Dashboard" at bounding box center [252, 15] width 487 height 20
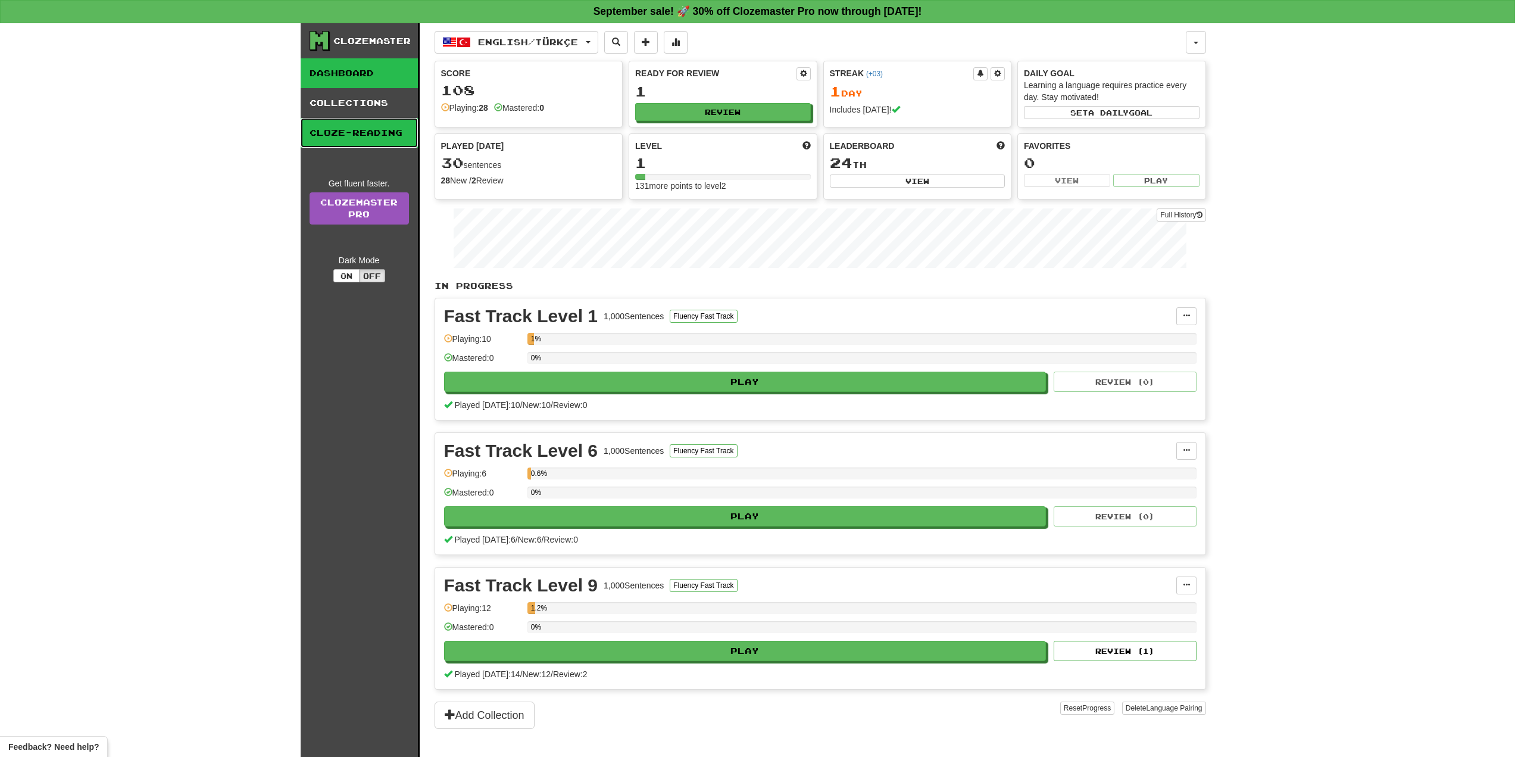
click at [371, 133] on link "Cloze-Reading" at bounding box center [359, 133] width 117 height 30
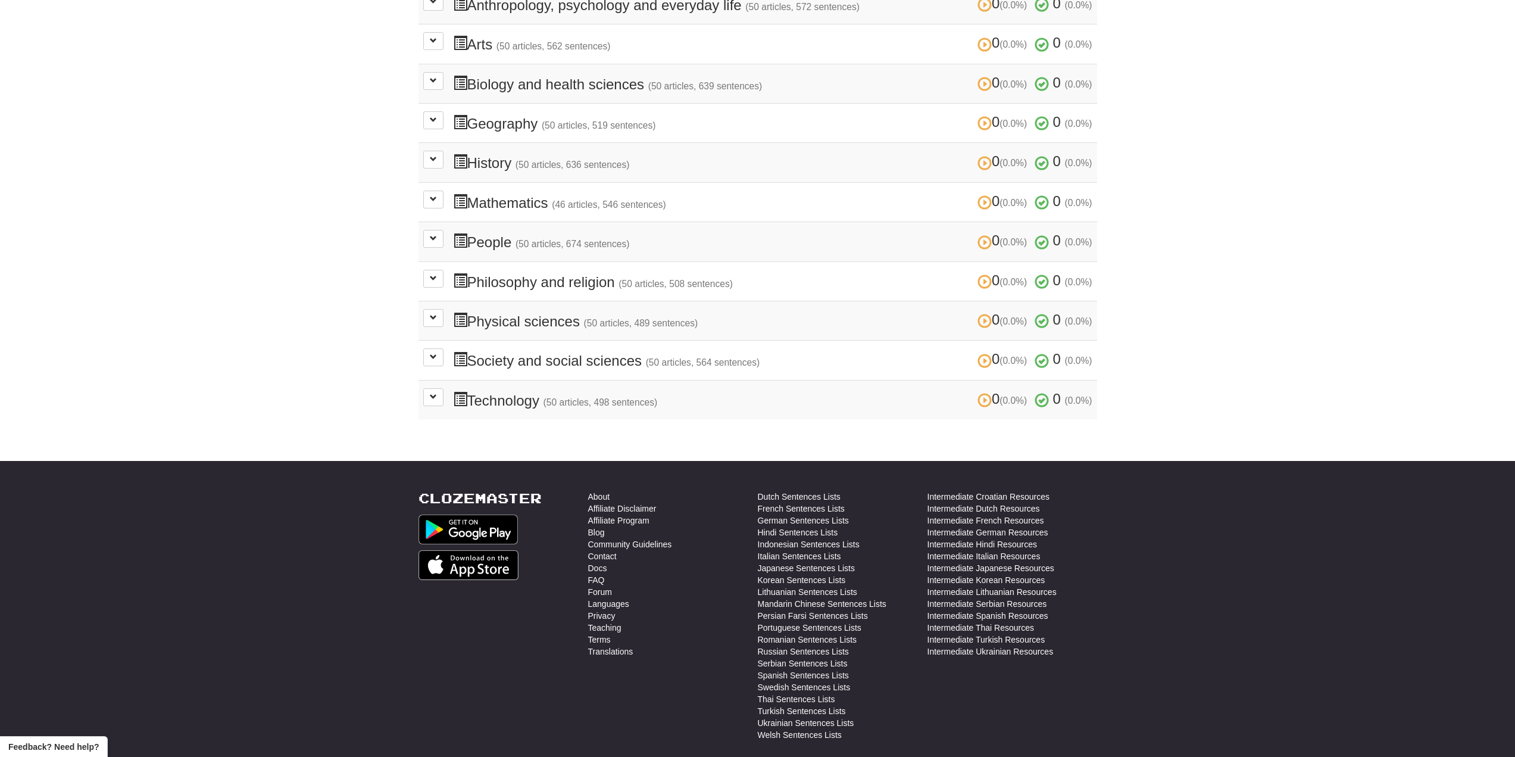
scroll to position [426, 0]
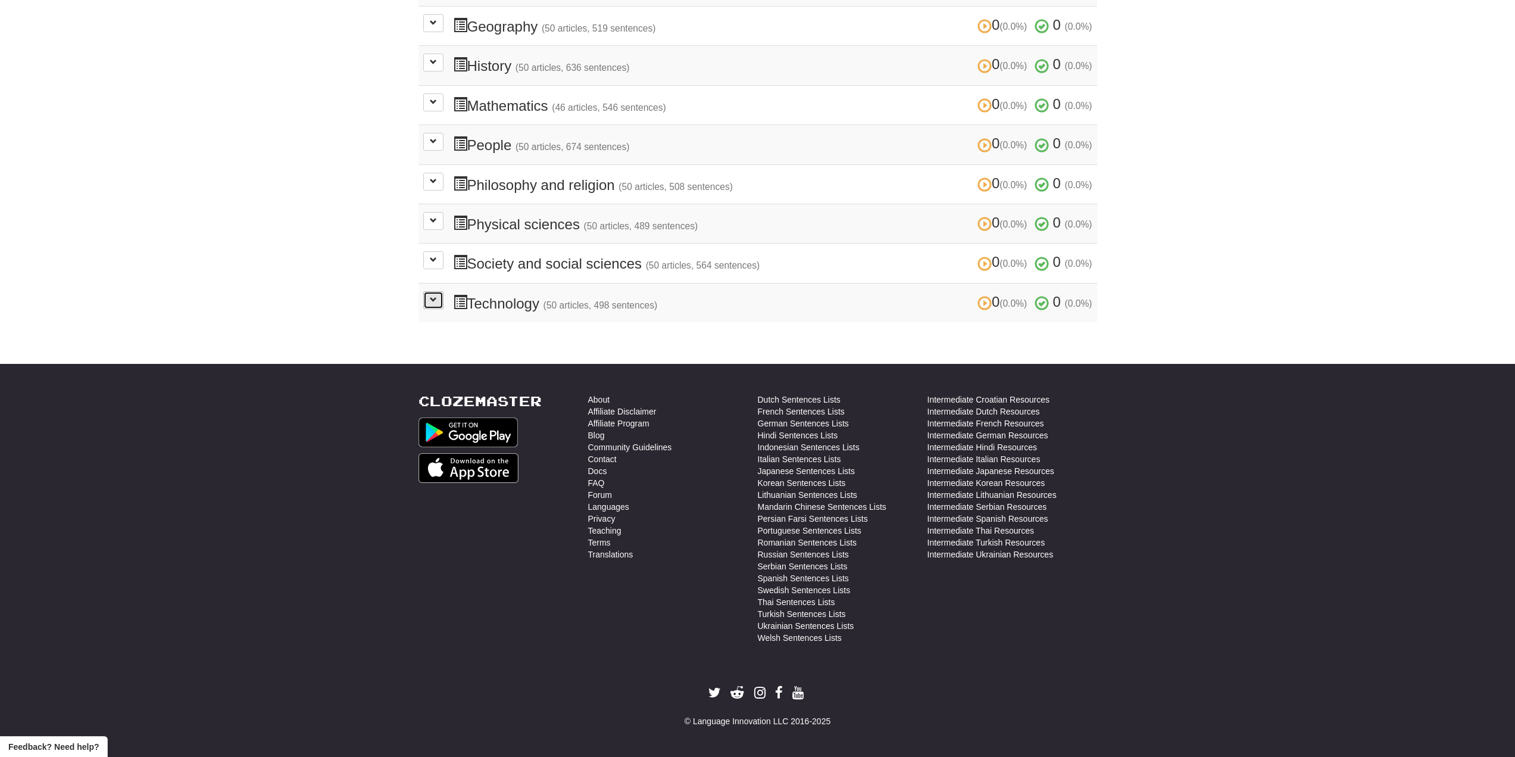
click at [434, 296] on span at bounding box center [433, 299] width 7 height 7
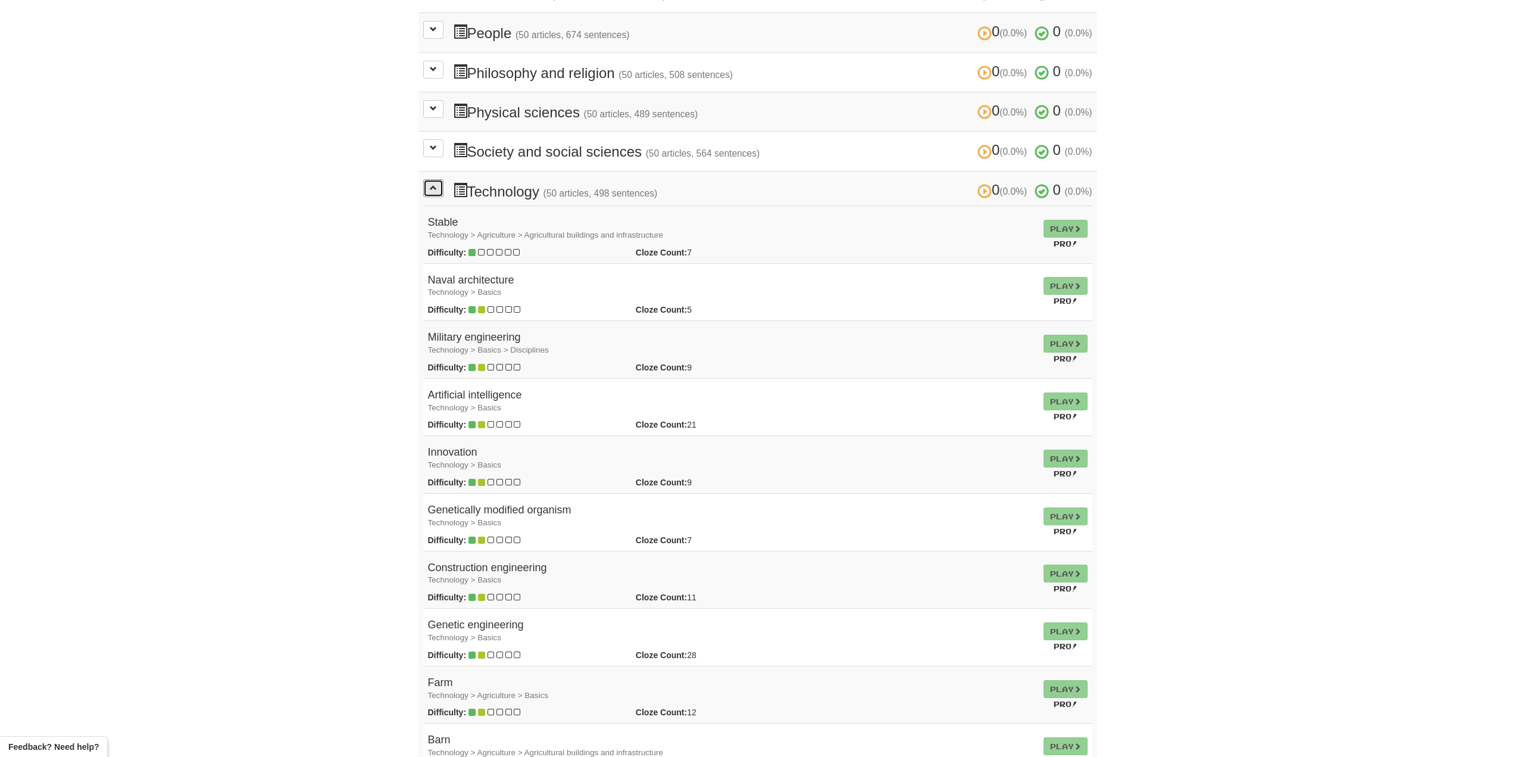
scroll to position [842, 0]
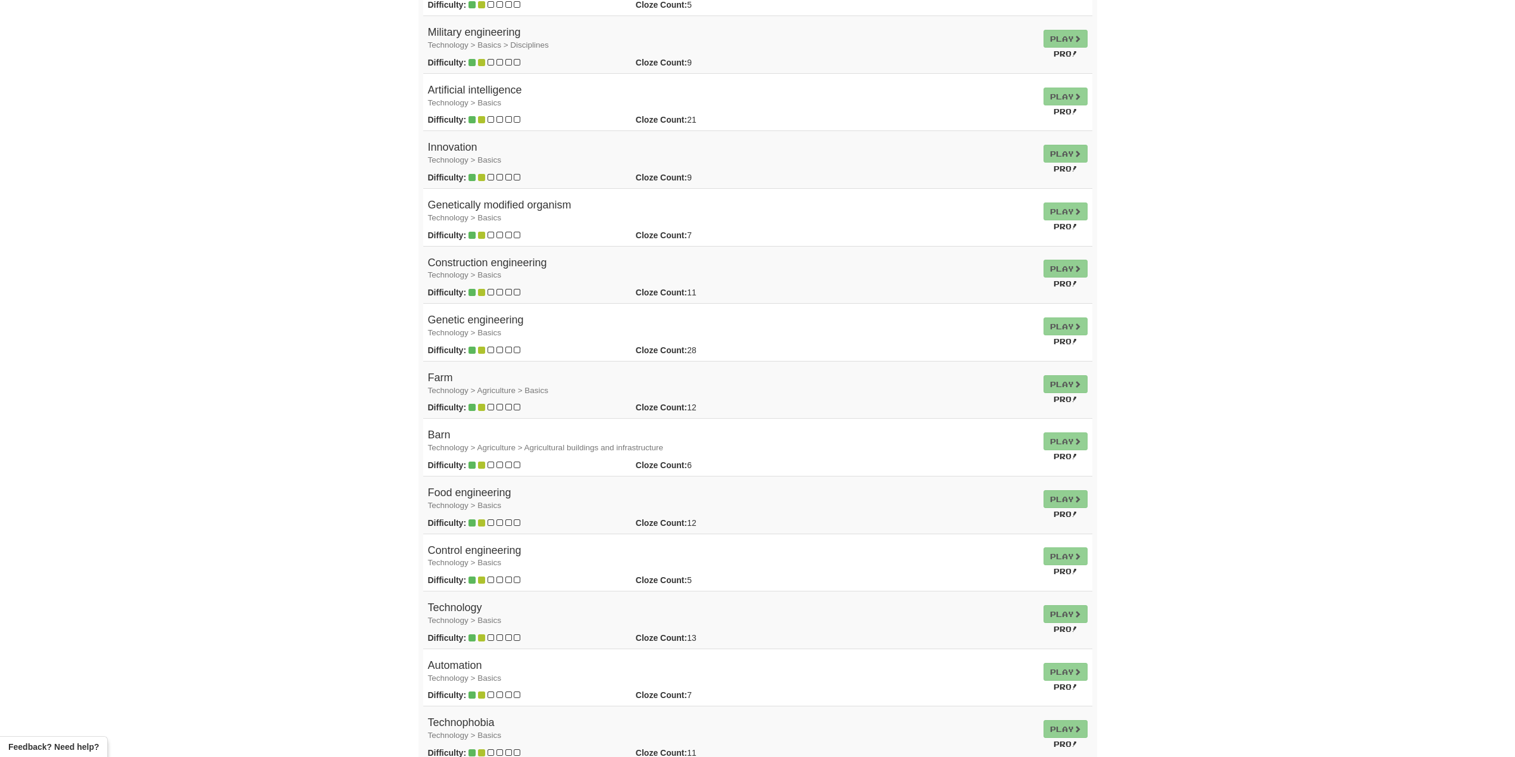
click at [1051, 433] on td "Play Pro!" at bounding box center [1066, 448] width 54 height 58
